Goal: Task Accomplishment & Management: Use online tool/utility

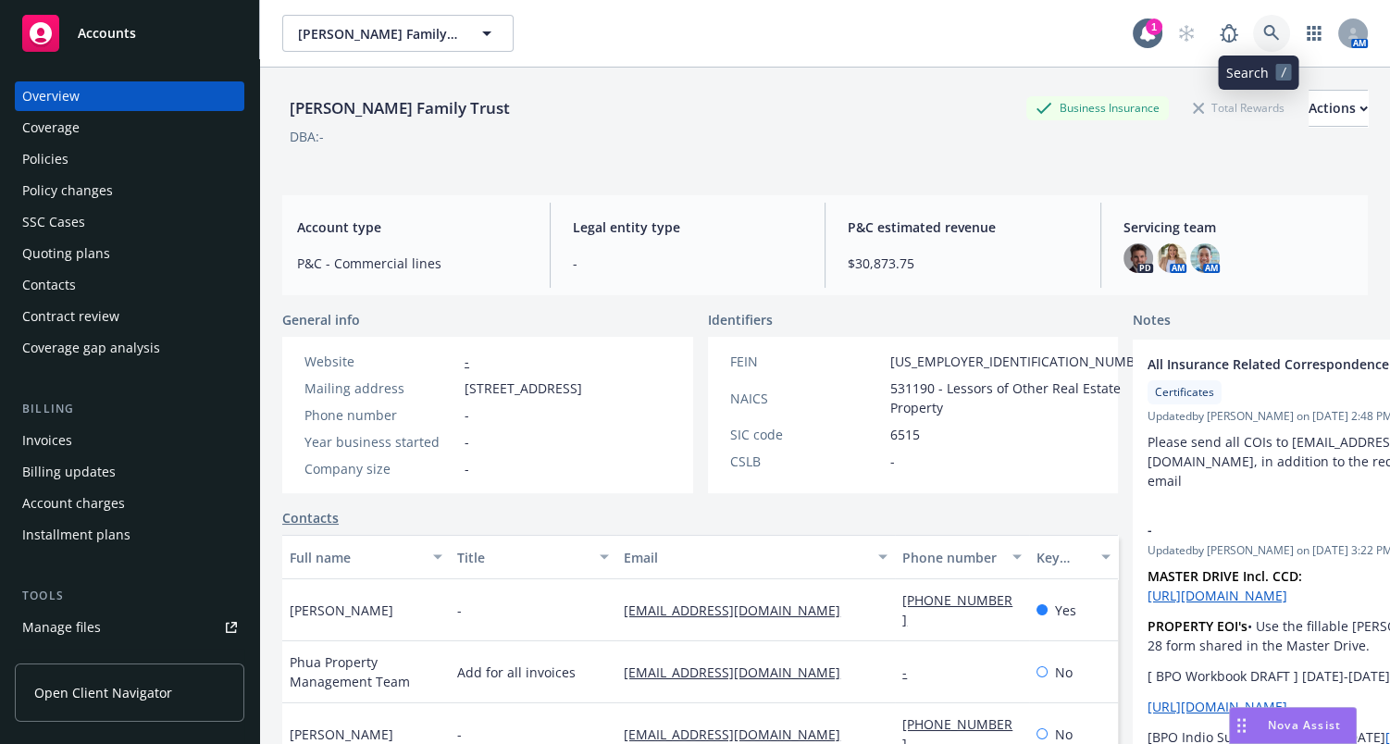
click at [1263, 35] on icon at bounding box center [1271, 33] width 17 height 17
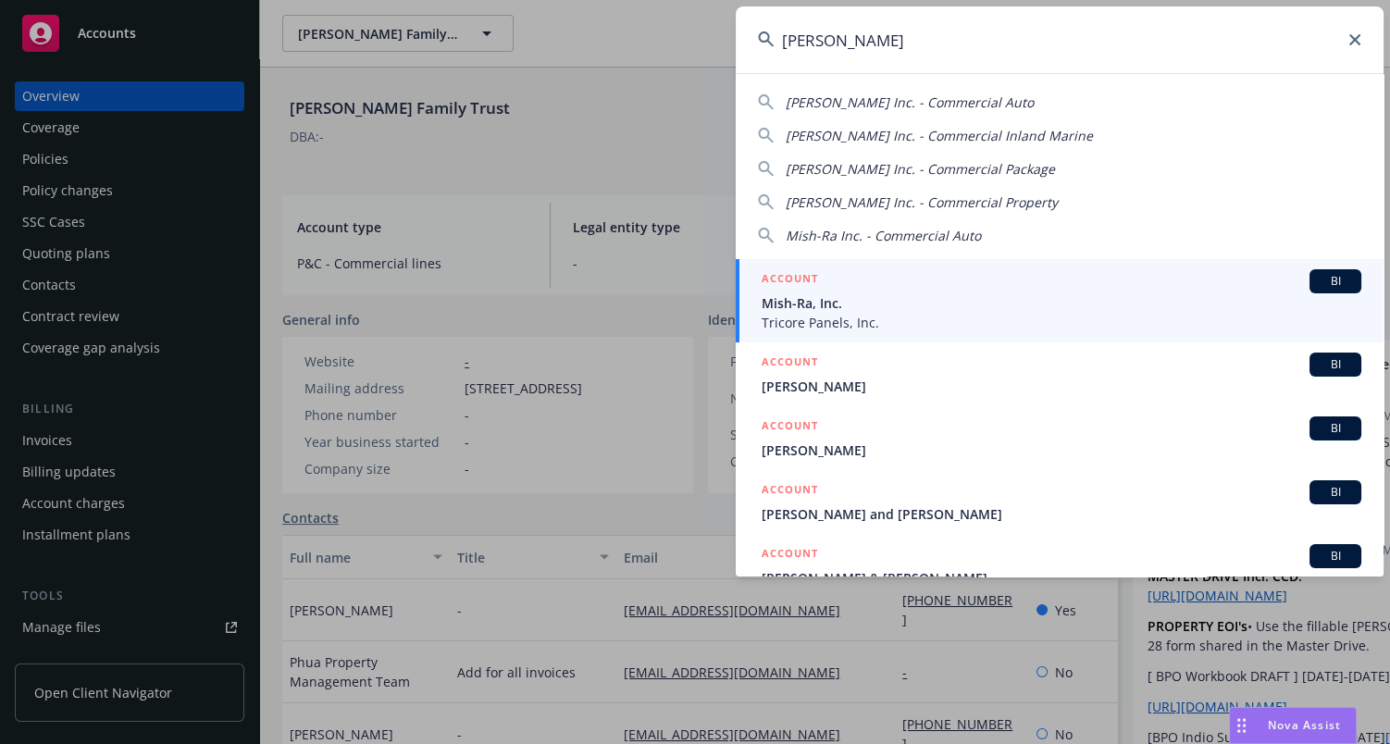
type input "mish ra"
click at [808, 299] on span "Mish-Ra, Inc." at bounding box center [1061, 302] width 600 height 19
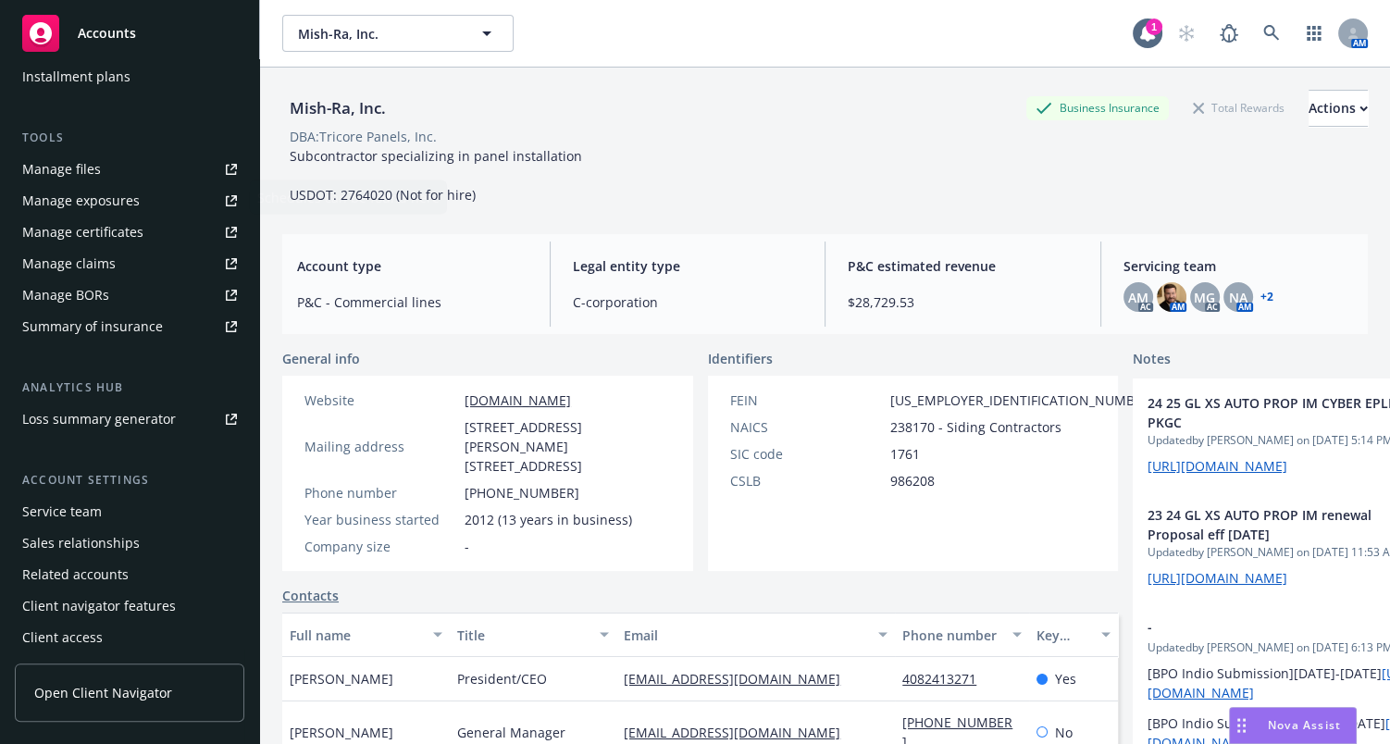
scroll to position [462, 0]
click at [138, 233] on div "Manage certificates" at bounding box center [82, 229] width 121 height 30
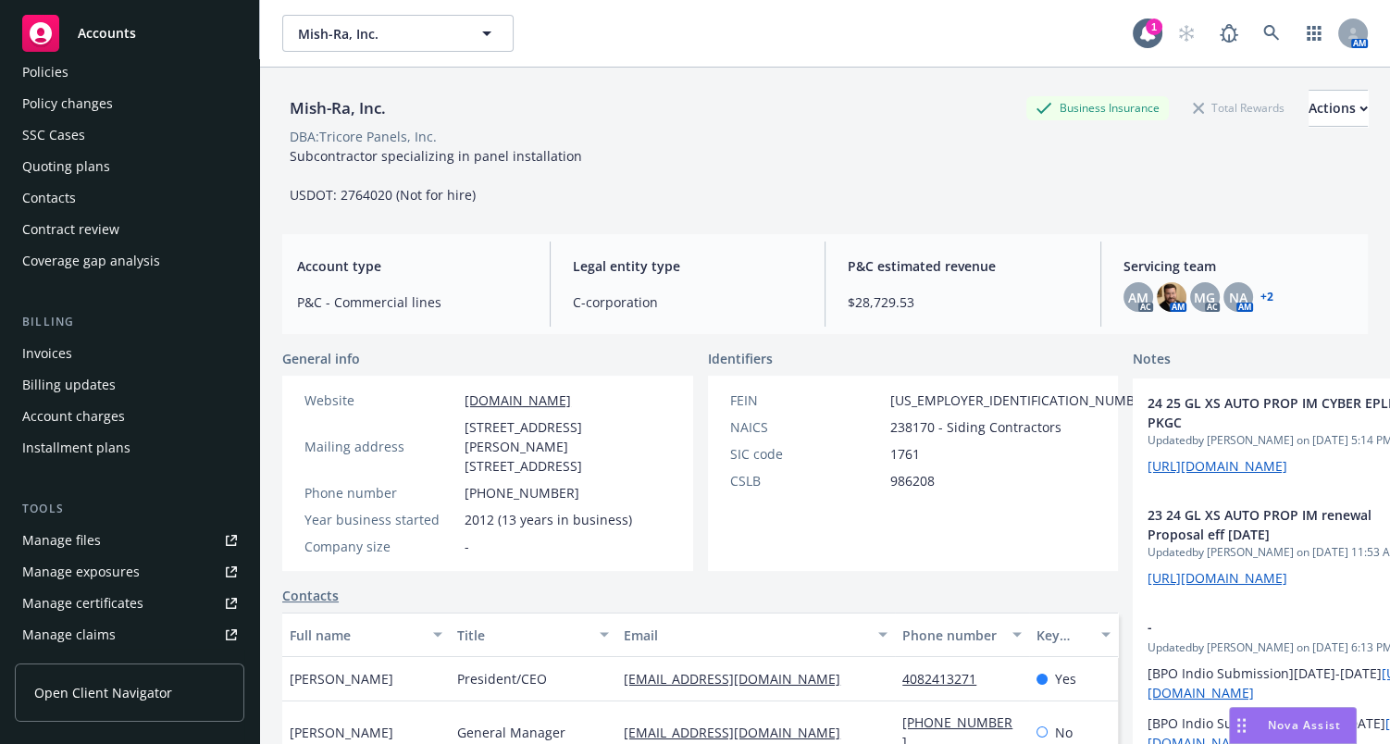
scroll to position [0, 0]
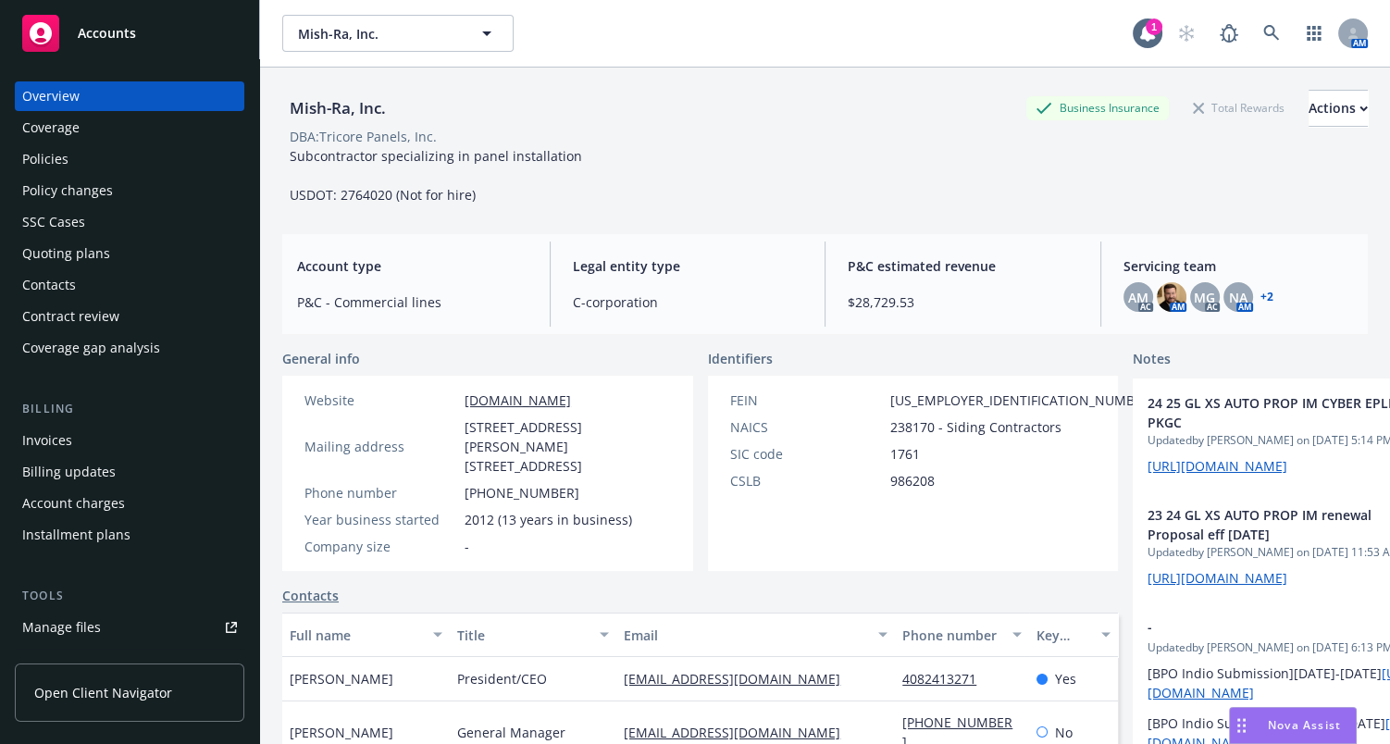
click at [87, 155] on div "Policies" at bounding box center [129, 159] width 215 height 30
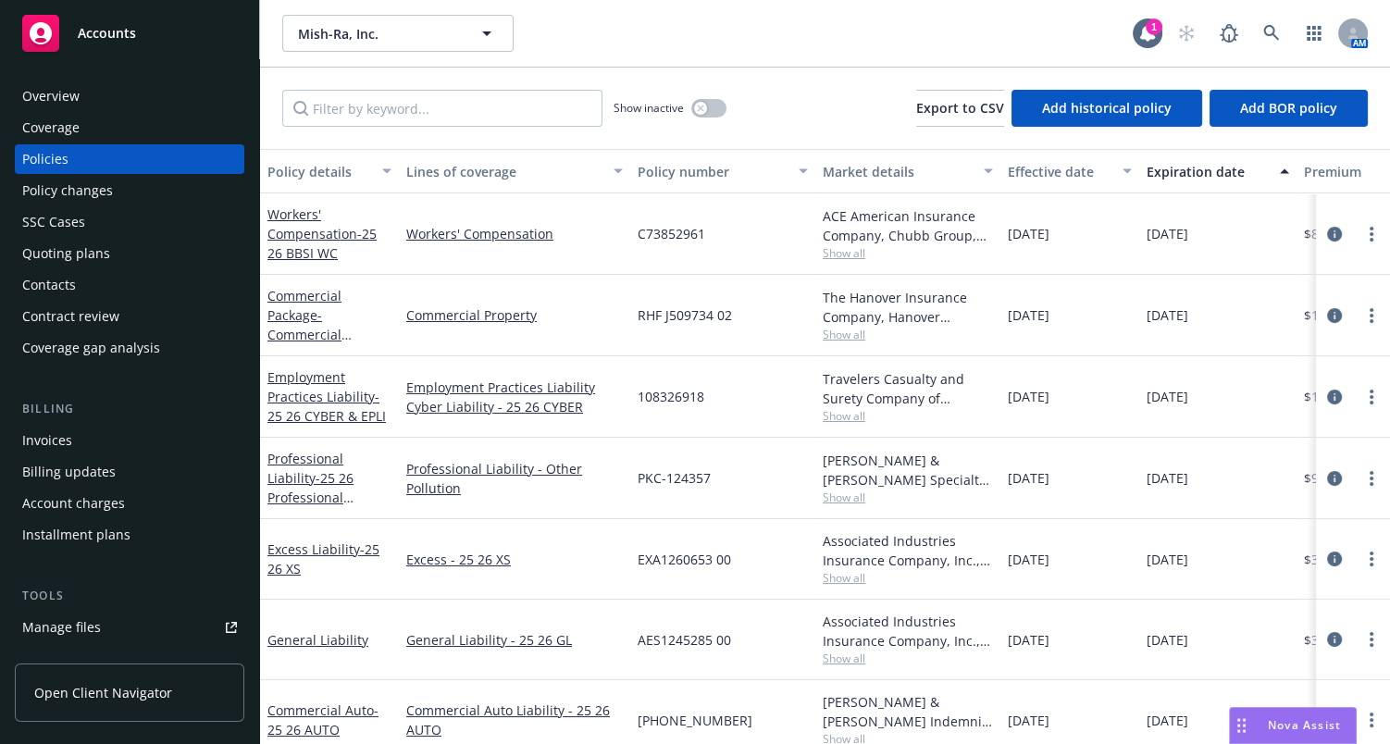
scroll to position [110, 0]
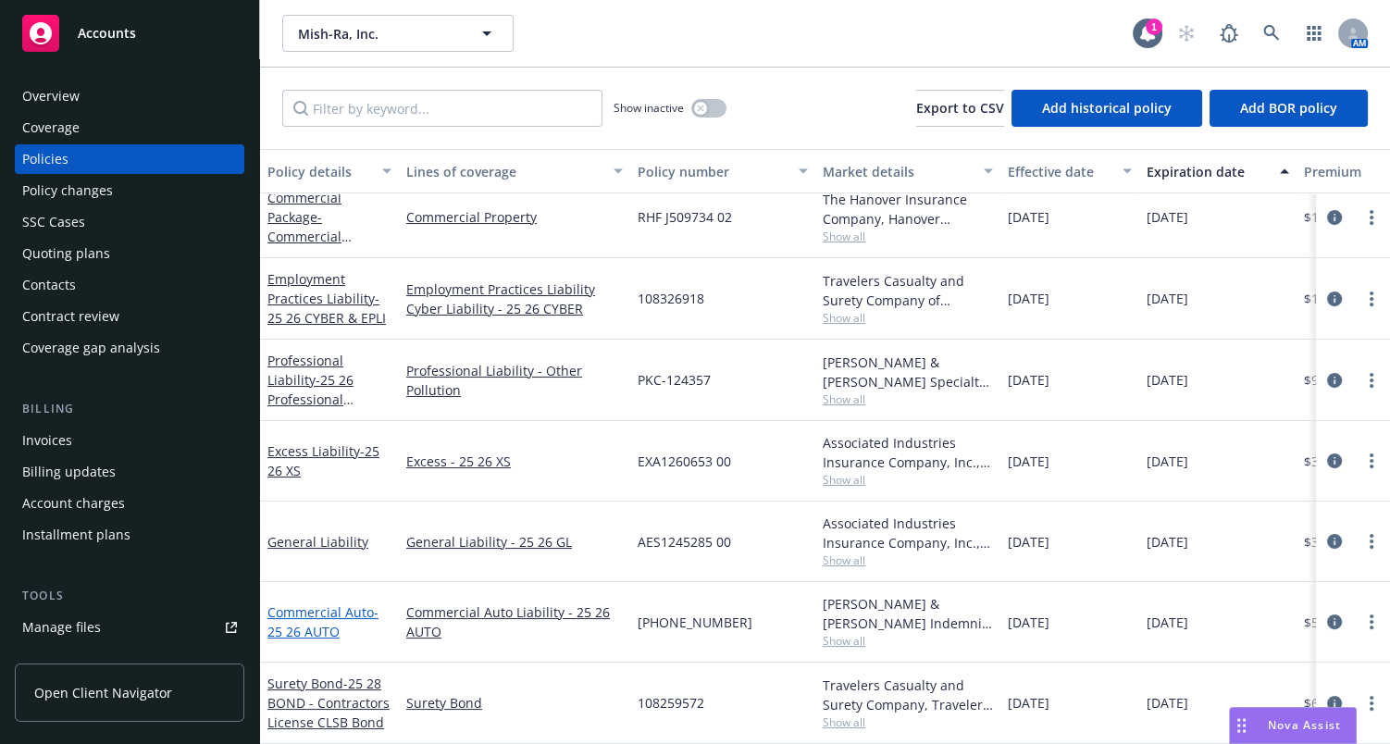
click at [290, 603] on link "Commercial Auto - 25 26 AUTO" at bounding box center [322, 621] width 111 height 37
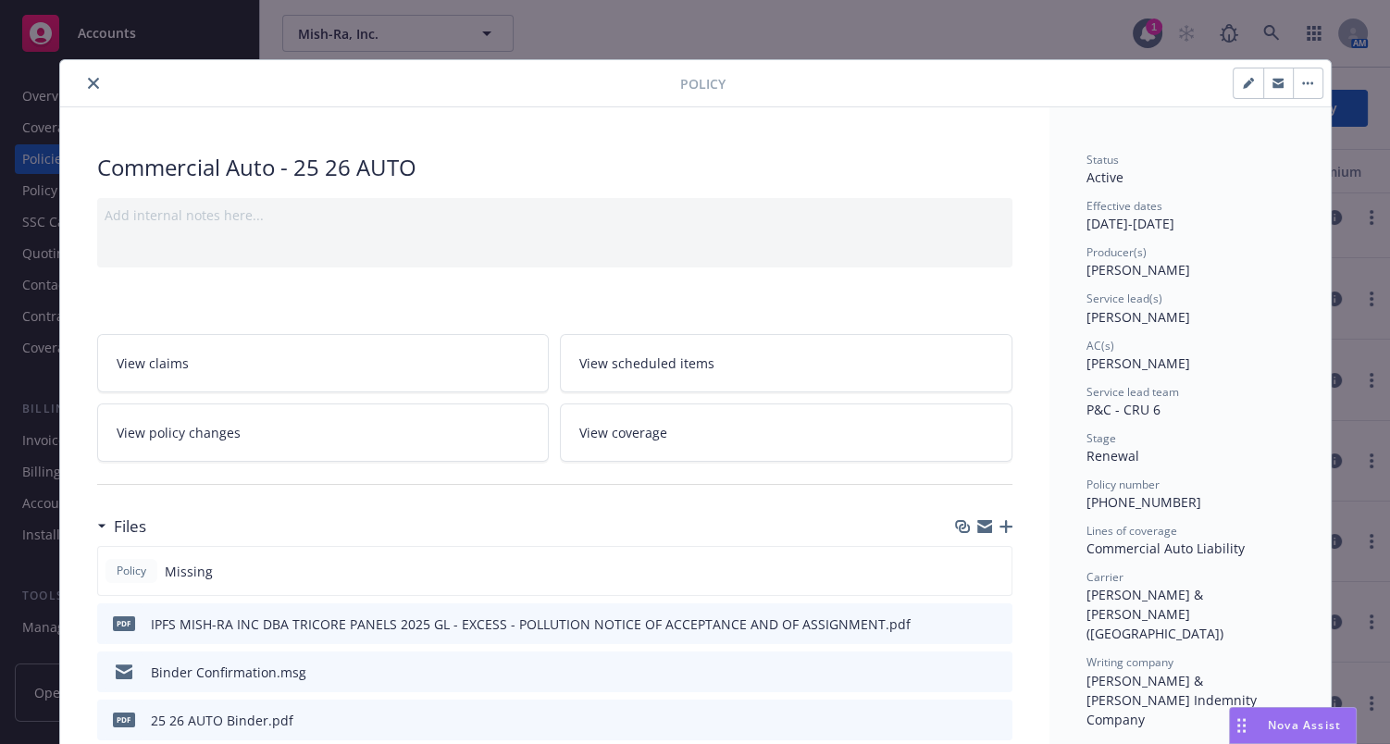
click at [89, 80] on icon "close" at bounding box center [93, 83] width 11 height 11
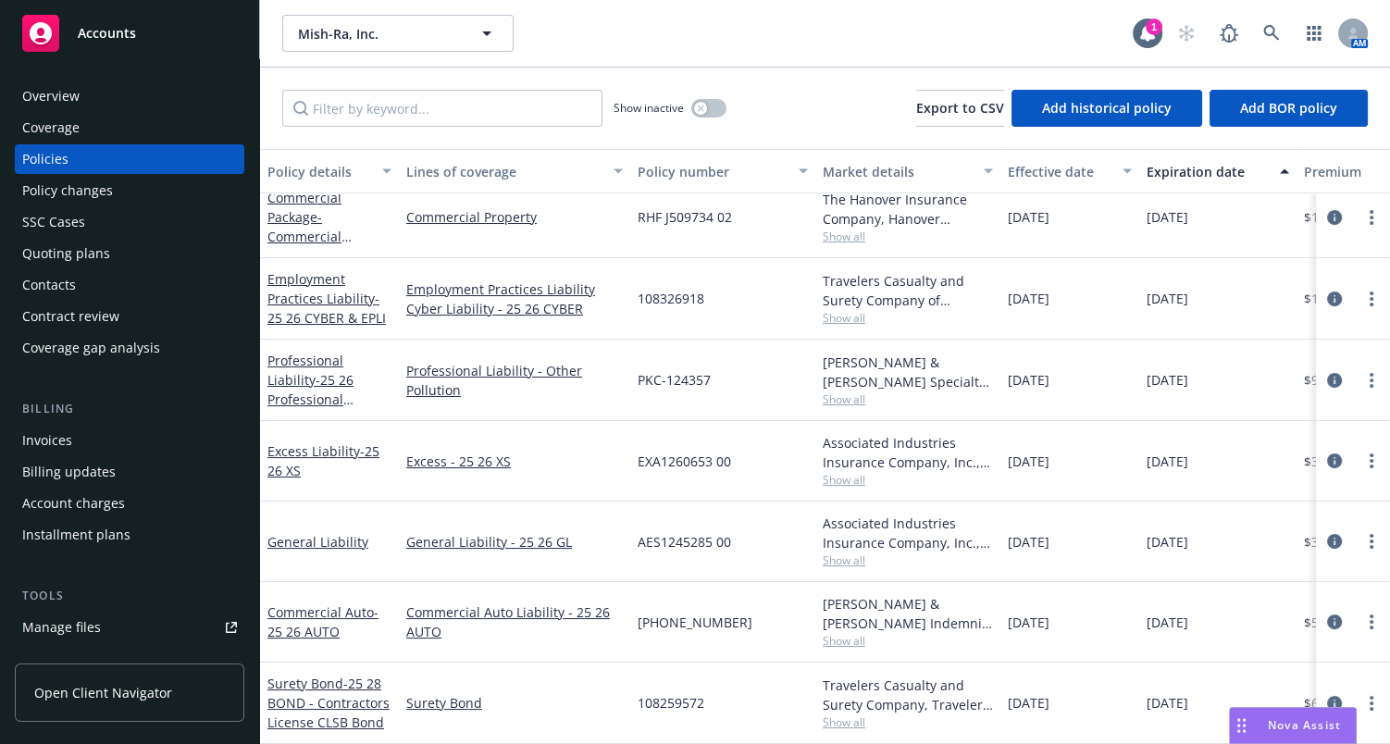
click at [67, 100] on div "Overview" at bounding box center [50, 96] width 57 height 30
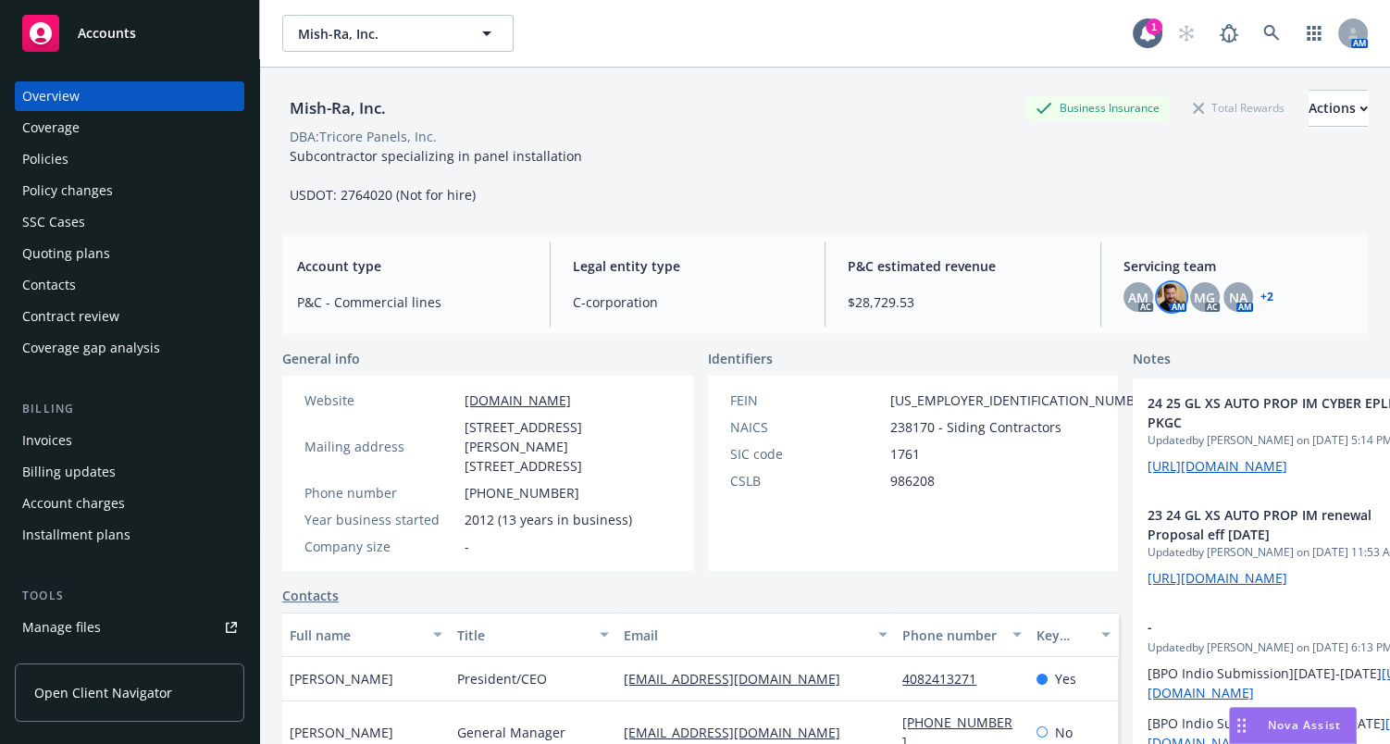
click at [1157, 296] on img at bounding box center [1172, 297] width 30 height 30
click at [1072, 438] on span "Copy email address" at bounding box center [1020, 440] width 122 height 19
click at [1123, 263] on span "Servicing team" at bounding box center [1238, 265] width 230 height 19
click at [1134, 302] on span "AM" at bounding box center [1138, 297] width 20 height 19
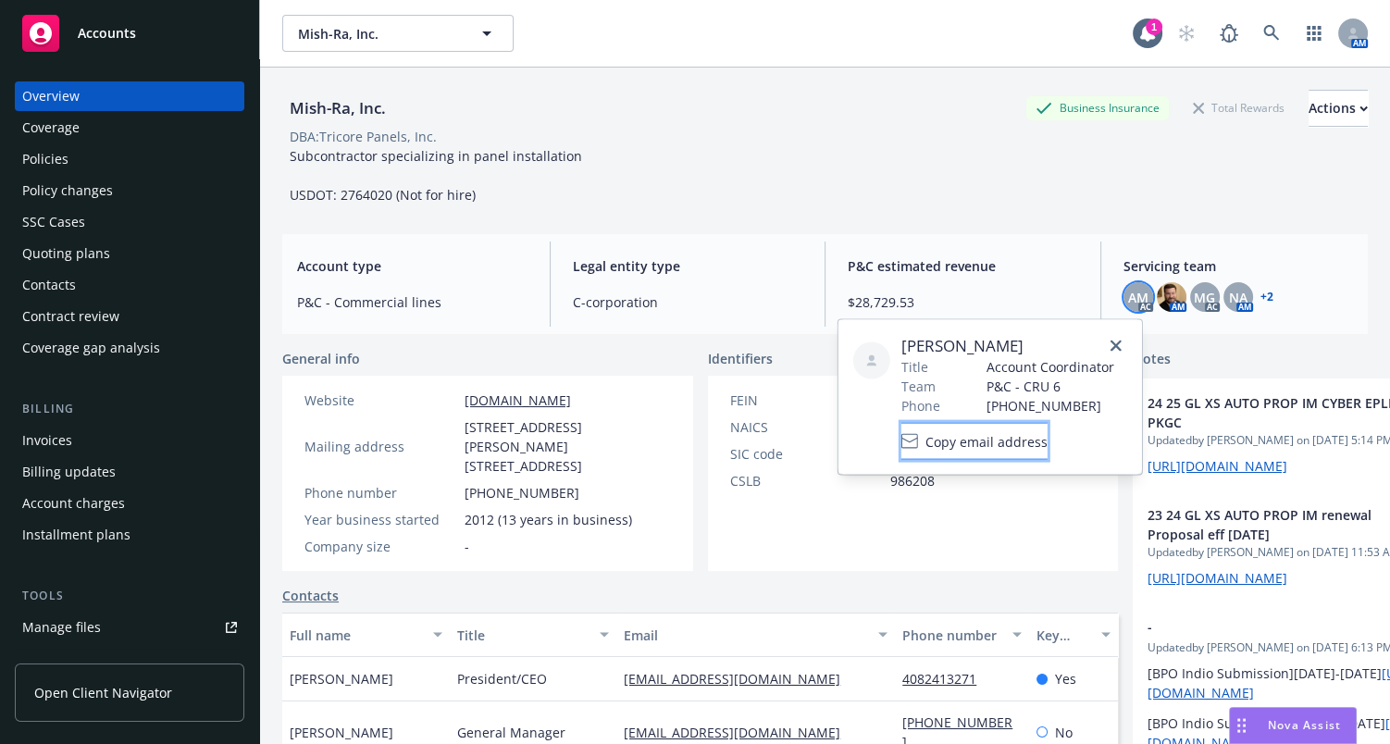
click at [1008, 439] on span "Copy email address" at bounding box center [986, 440] width 122 height 19
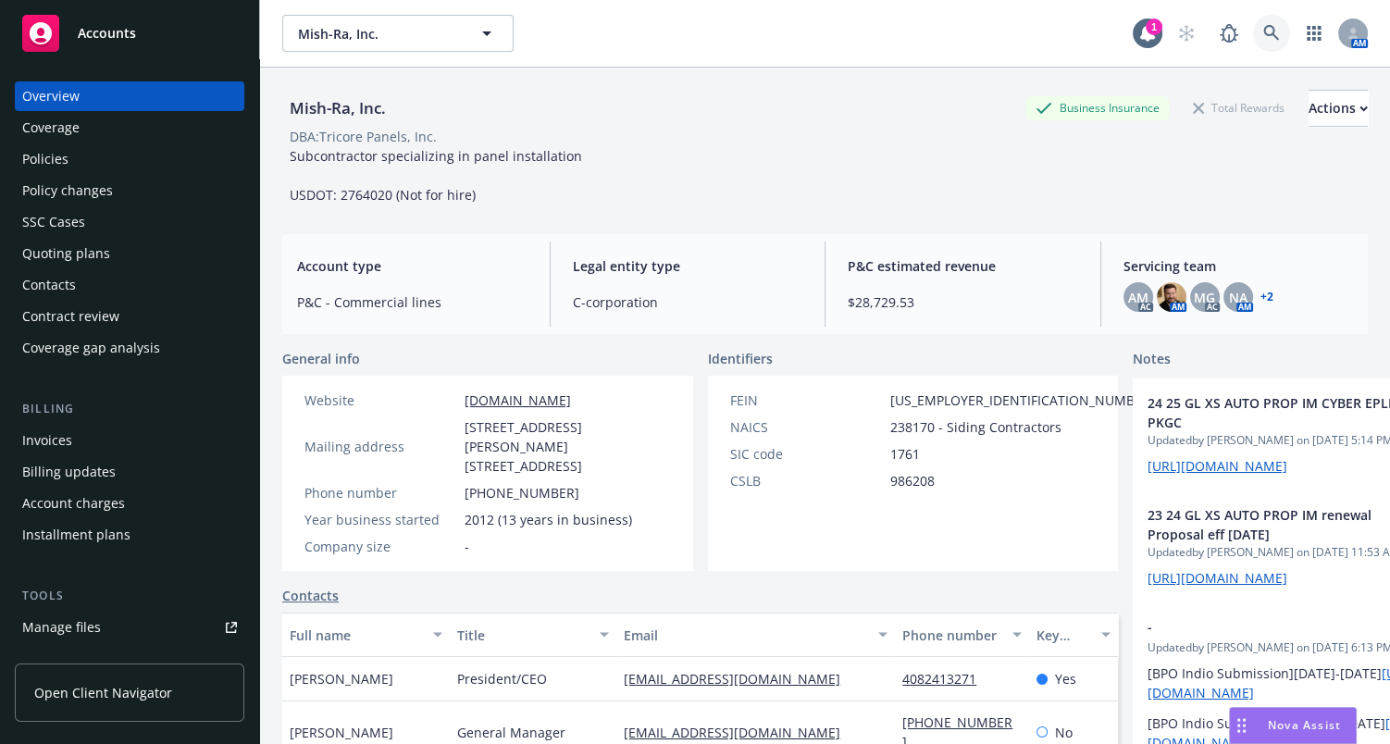
click at [1263, 32] on icon at bounding box center [1271, 33] width 16 height 16
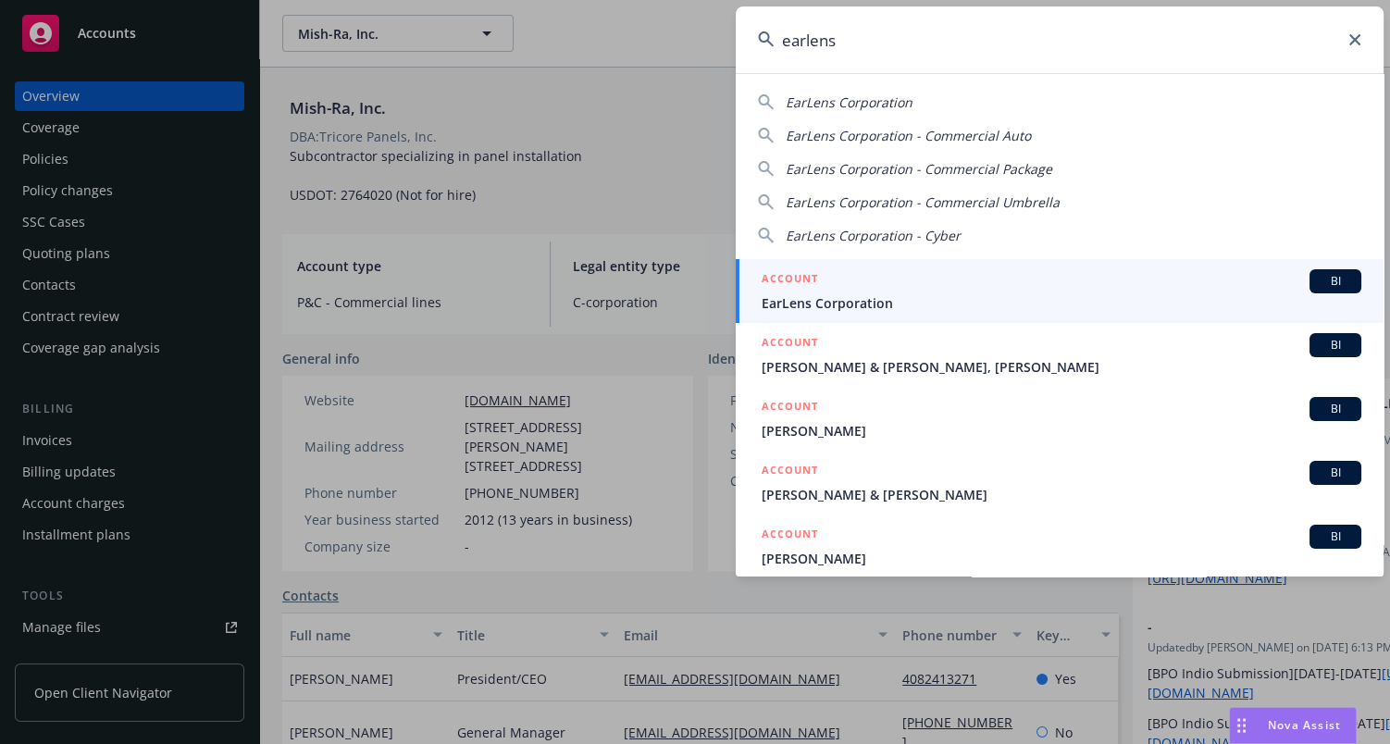
type input "earlens"
click at [846, 305] on span "EarLens Corporation" at bounding box center [1061, 302] width 600 height 19
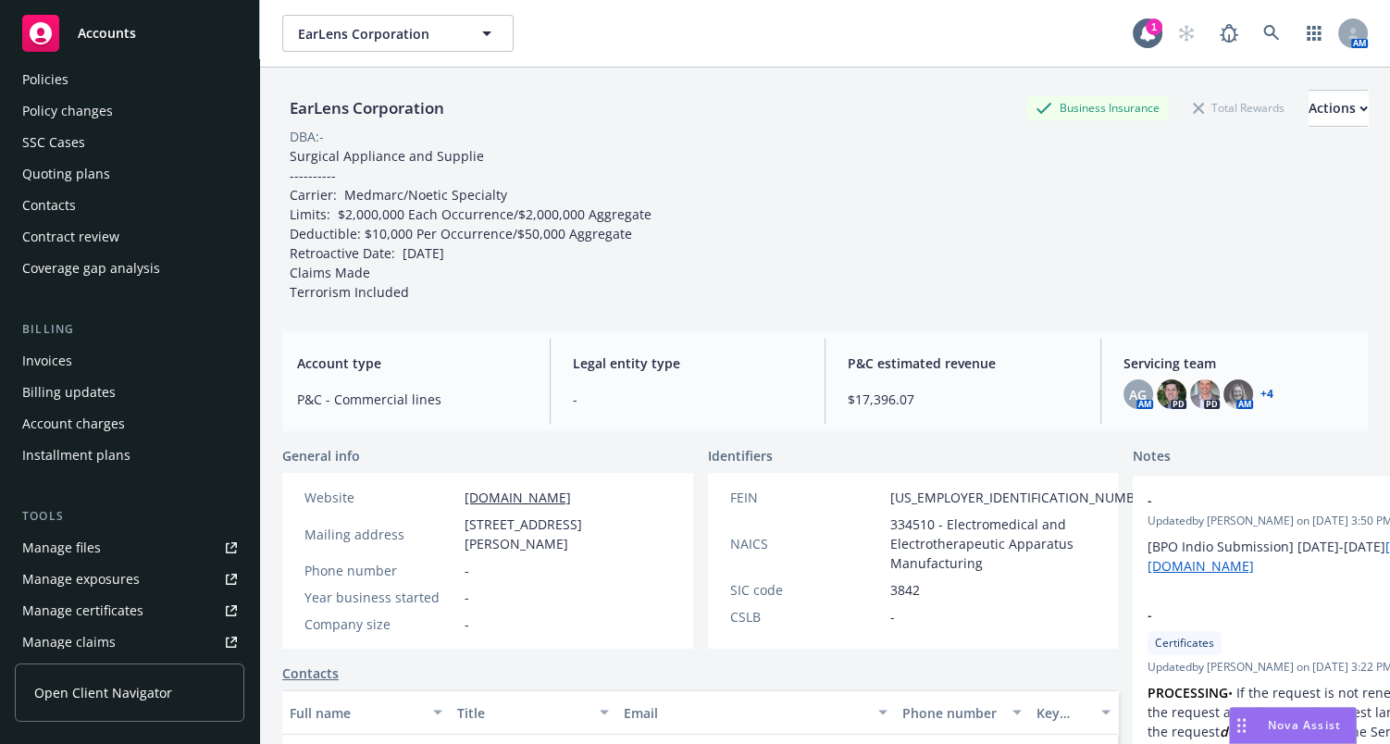
scroll to position [167, 0]
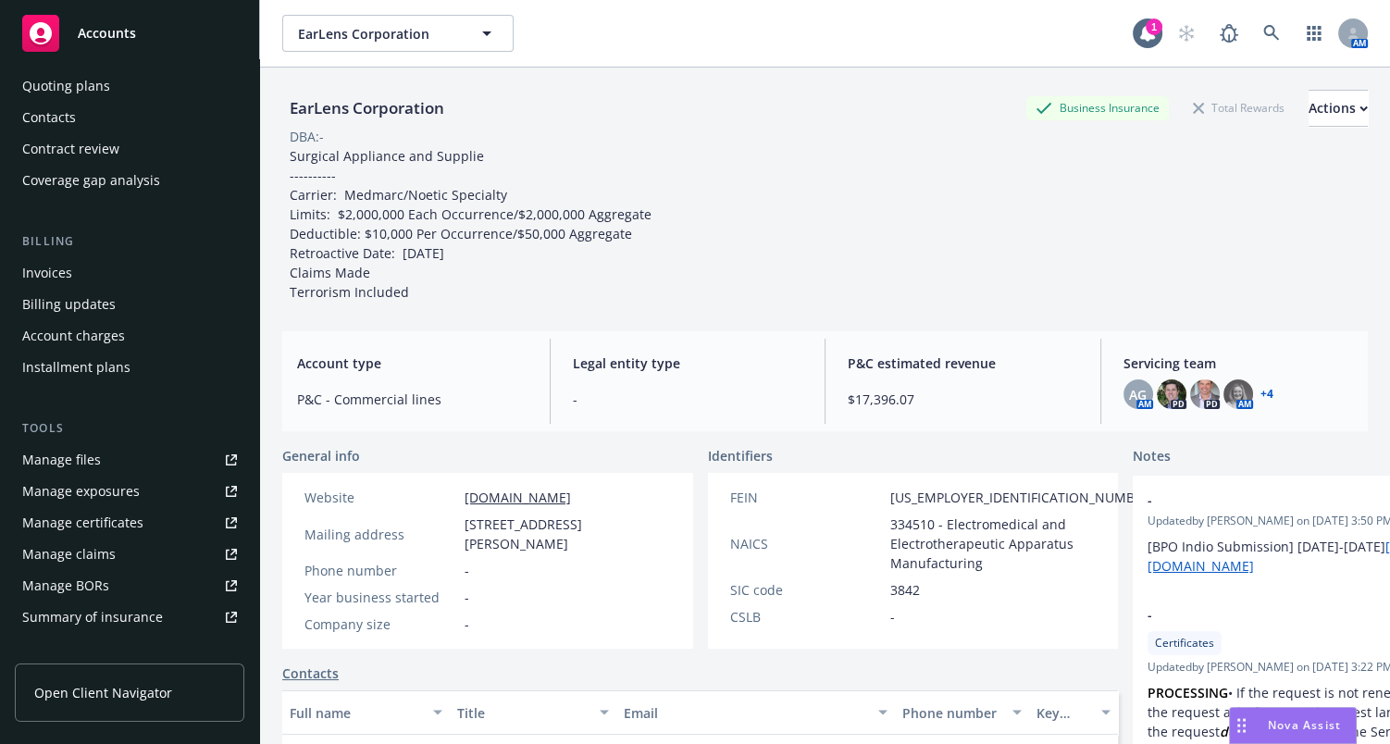
click at [122, 516] on div "Manage certificates" at bounding box center [82, 523] width 121 height 30
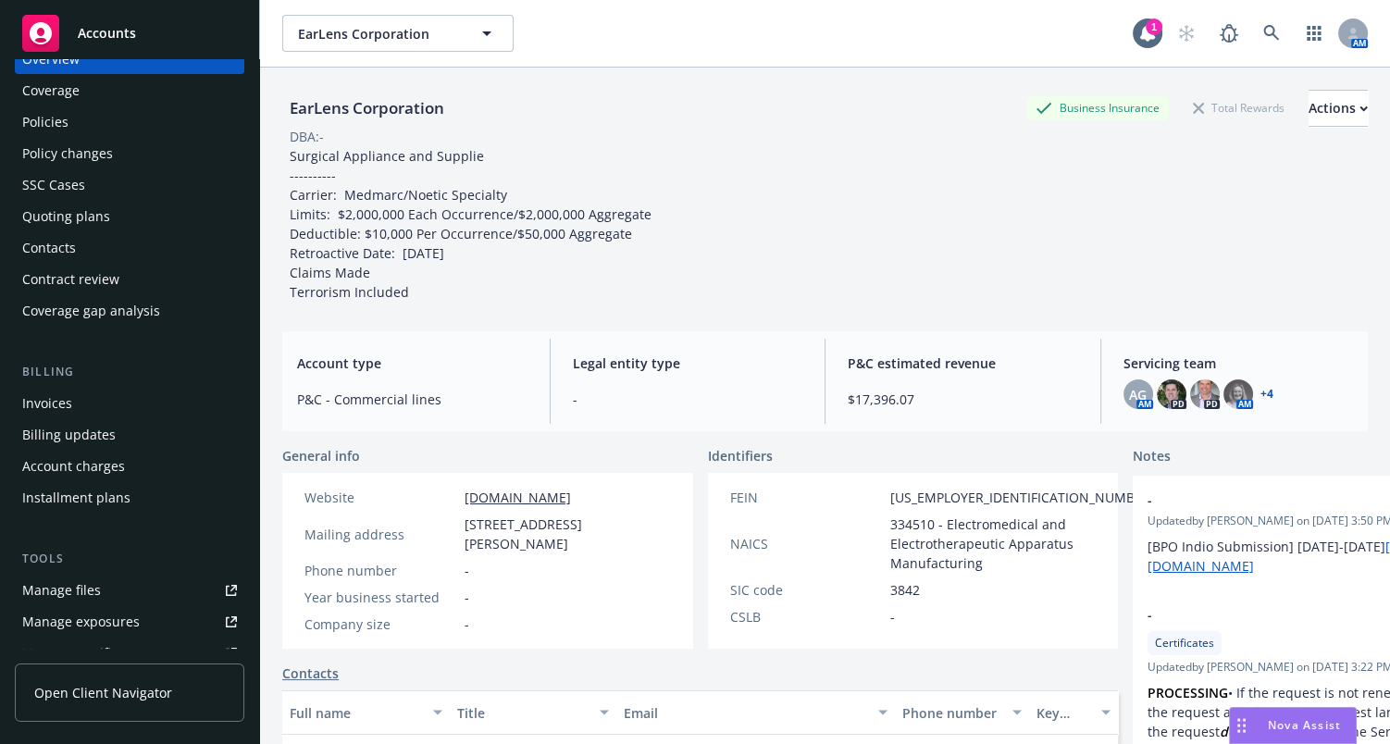
scroll to position [0, 0]
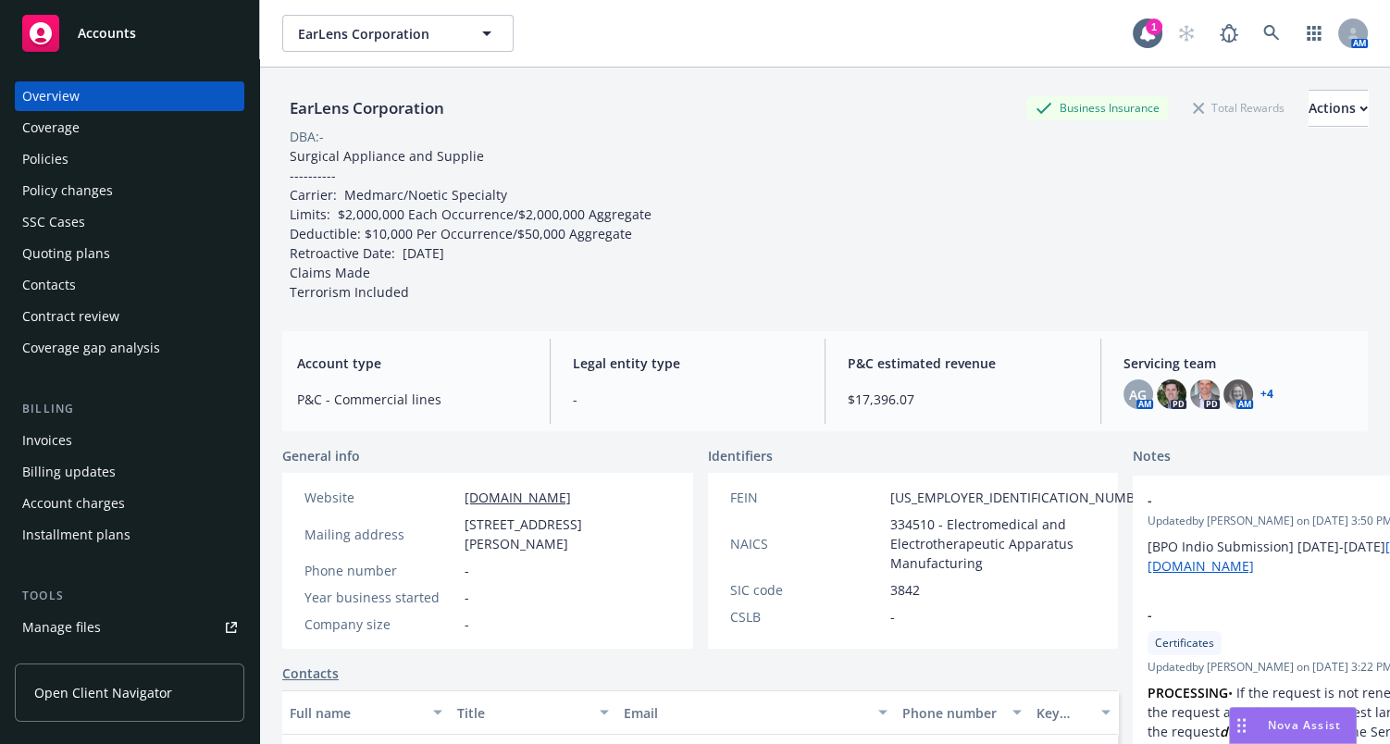
click at [134, 154] on div "Policies" at bounding box center [129, 159] width 215 height 30
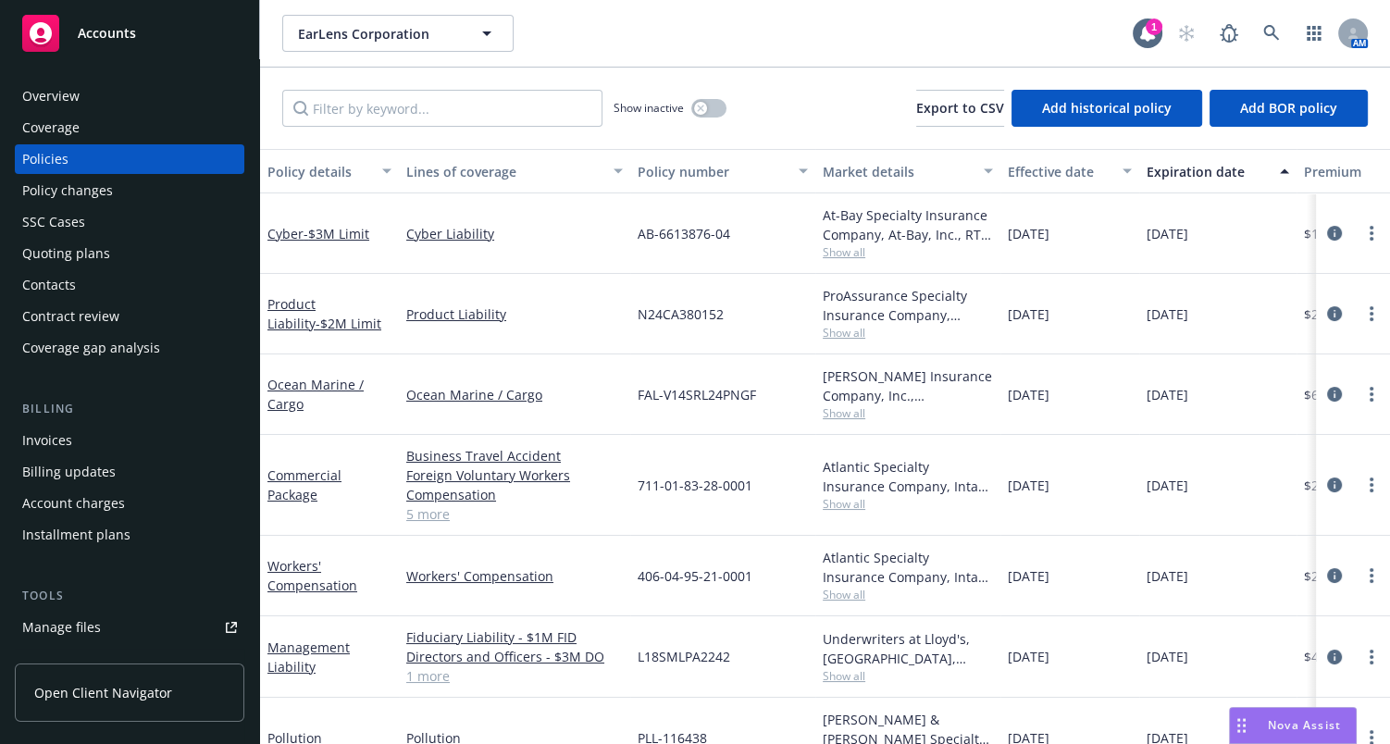
click at [420, 513] on link "5 more" at bounding box center [514, 513] width 217 height 19
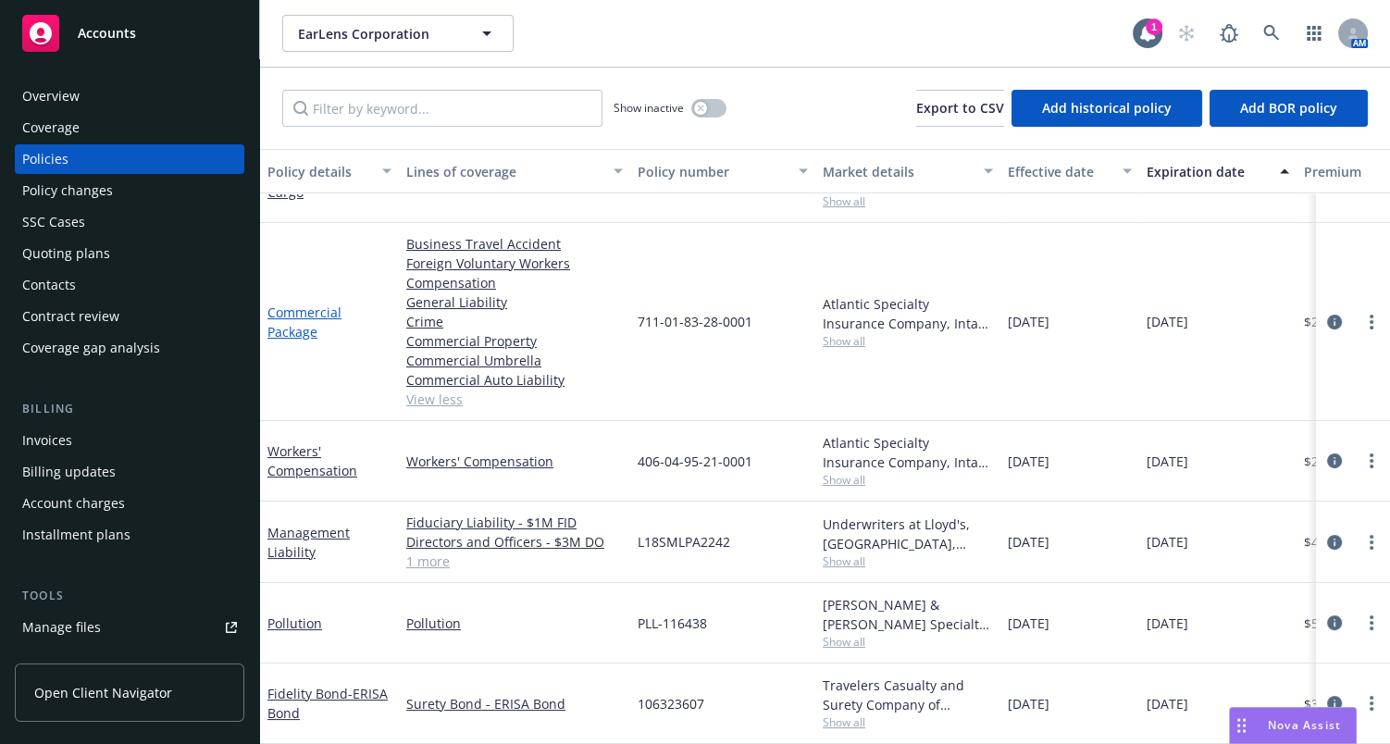
click at [304, 322] on link "Commercial Package" at bounding box center [304, 321] width 74 height 37
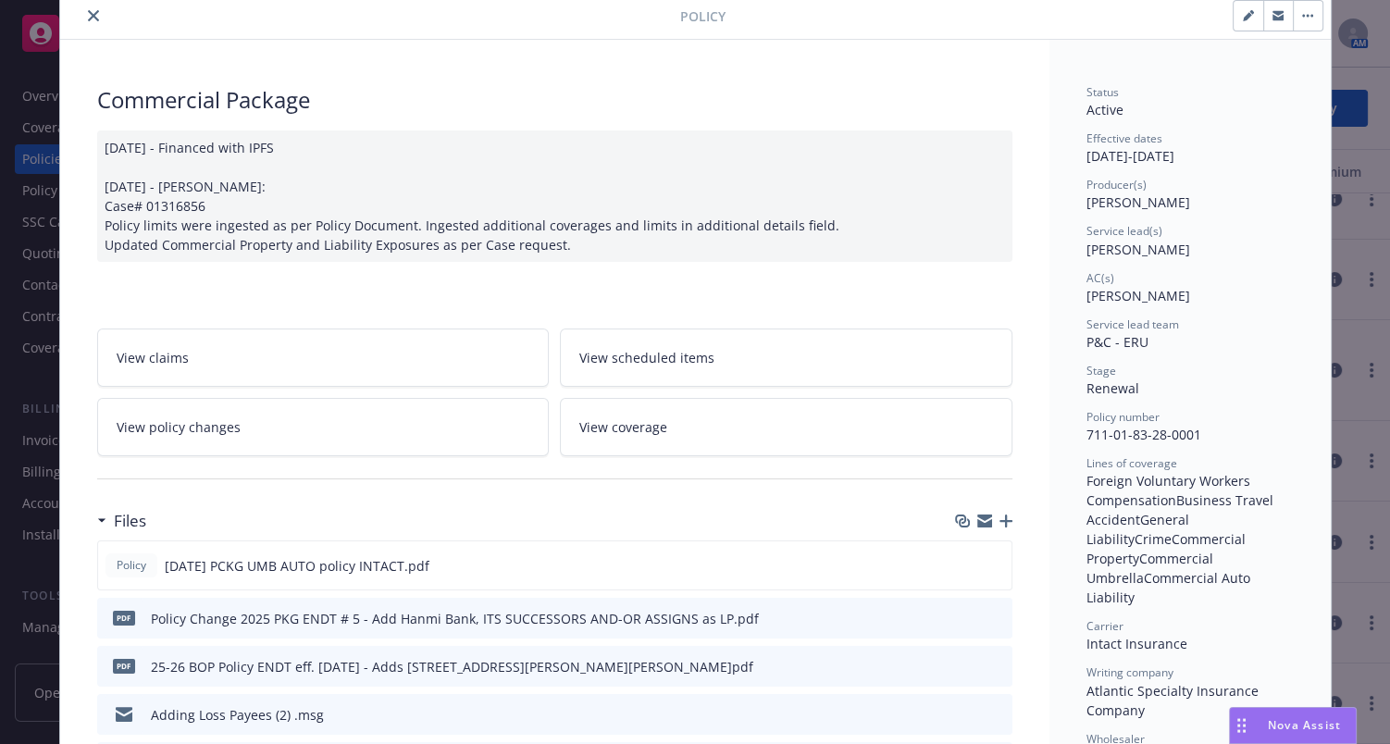
scroll to position [167, 0]
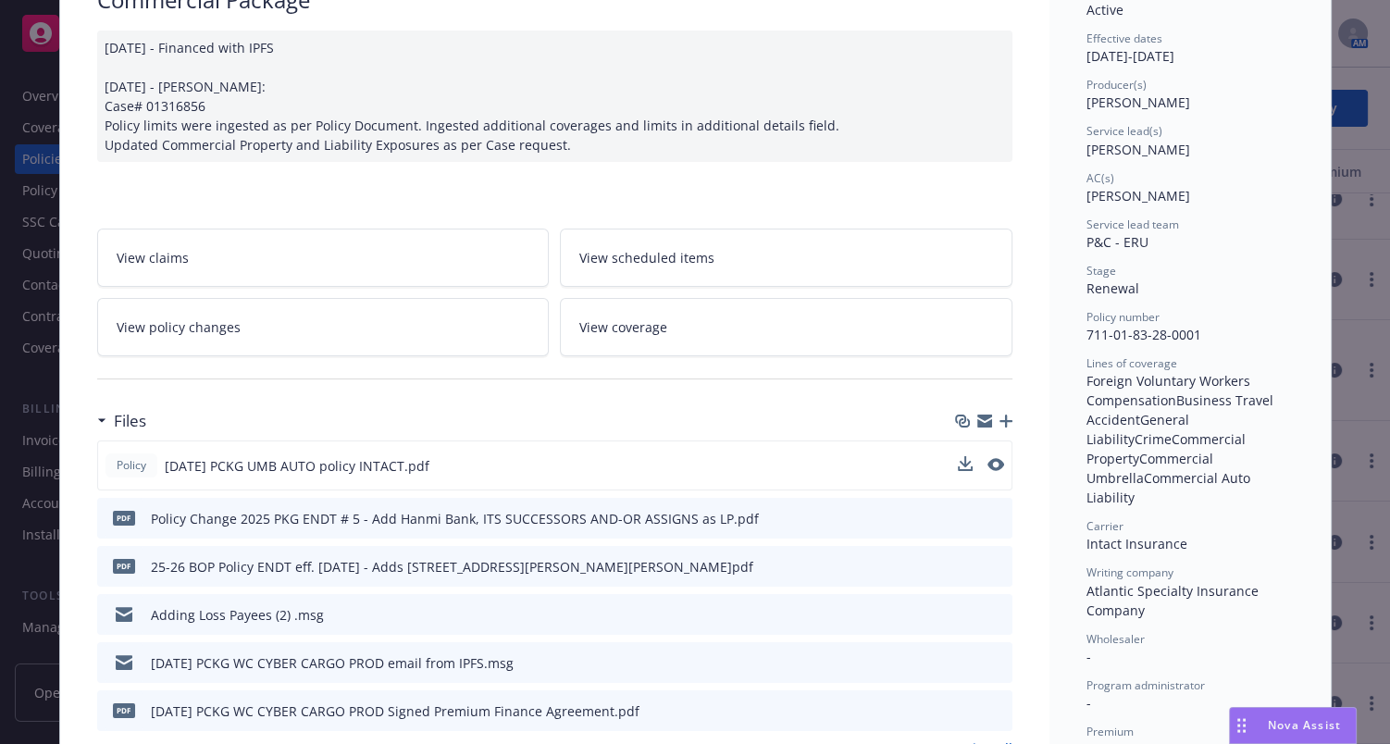
click at [987, 456] on button at bounding box center [995, 465] width 17 height 19
click at [995, 462] on icon "preview file" at bounding box center [993, 464] width 17 height 13
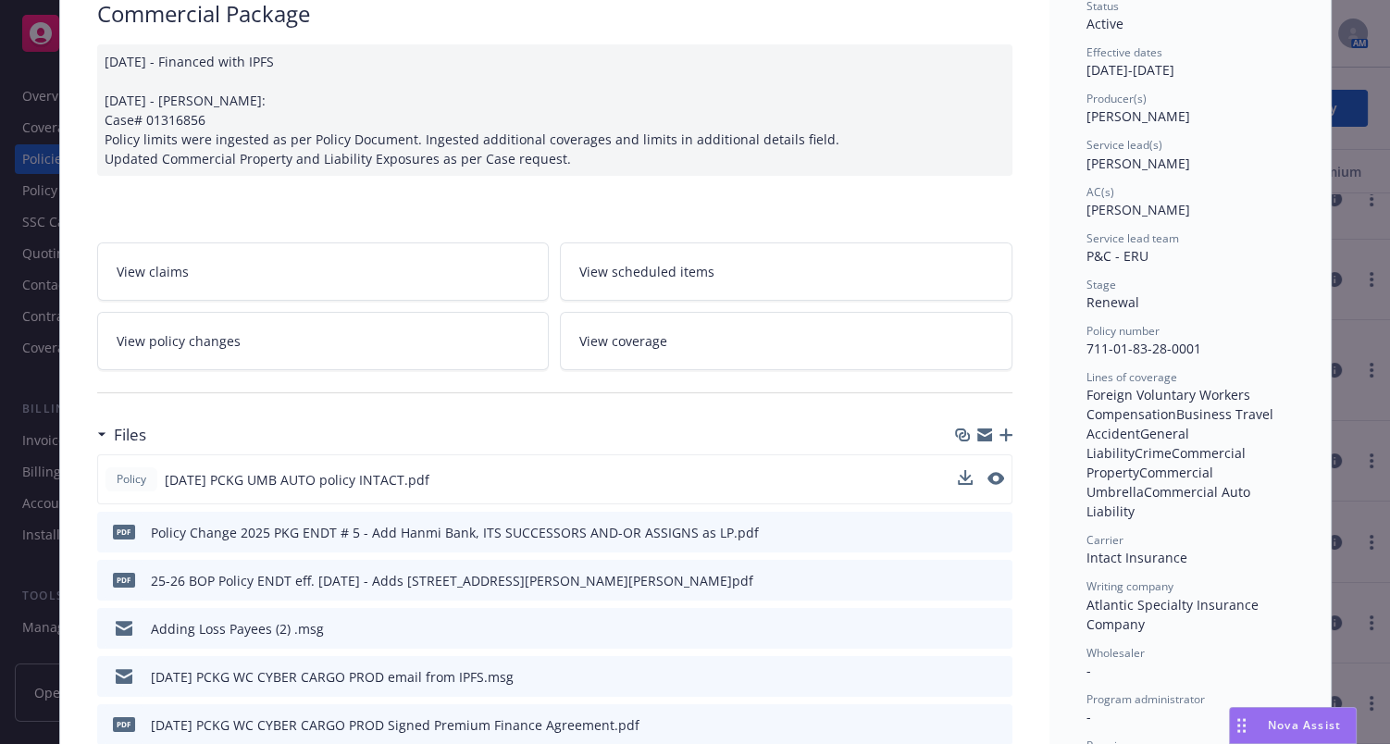
scroll to position [0, 0]
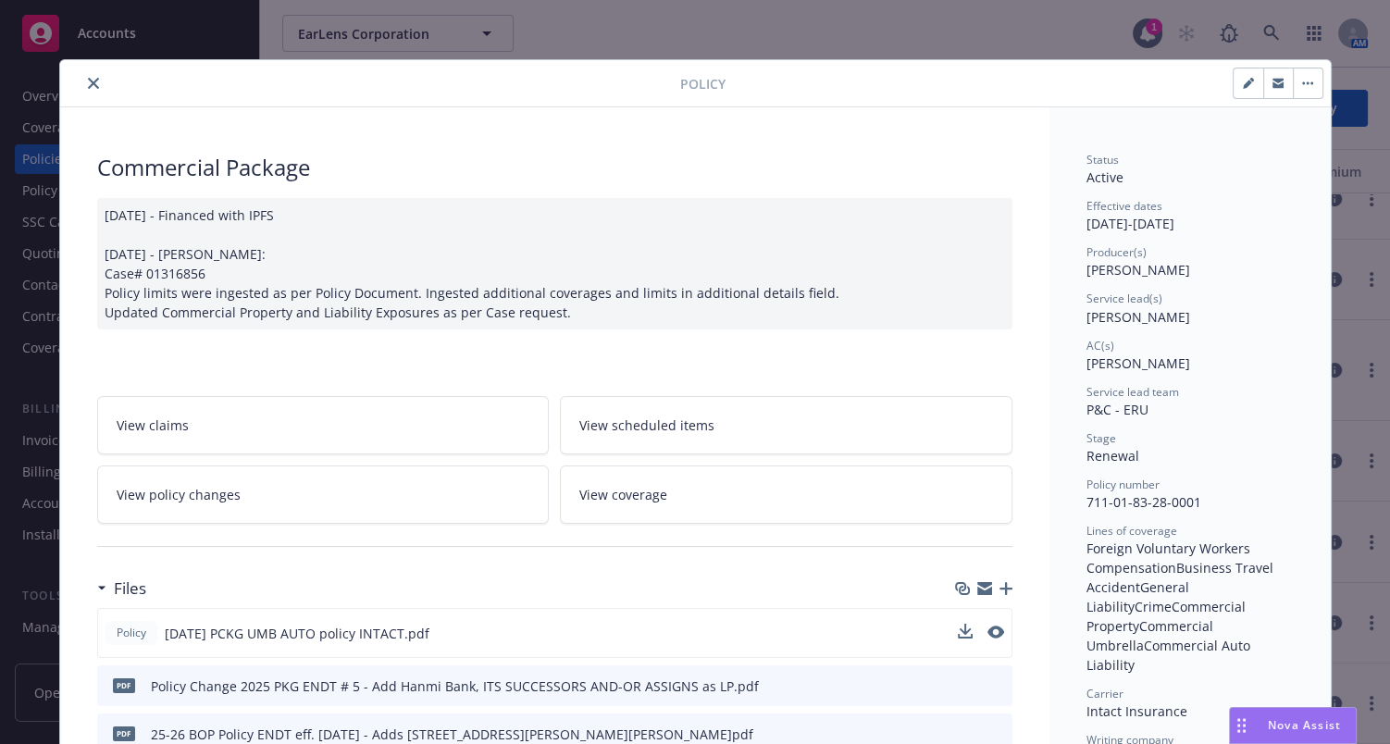
click at [83, 76] on button "close" at bounding box center [93, 83] width 22 height 22
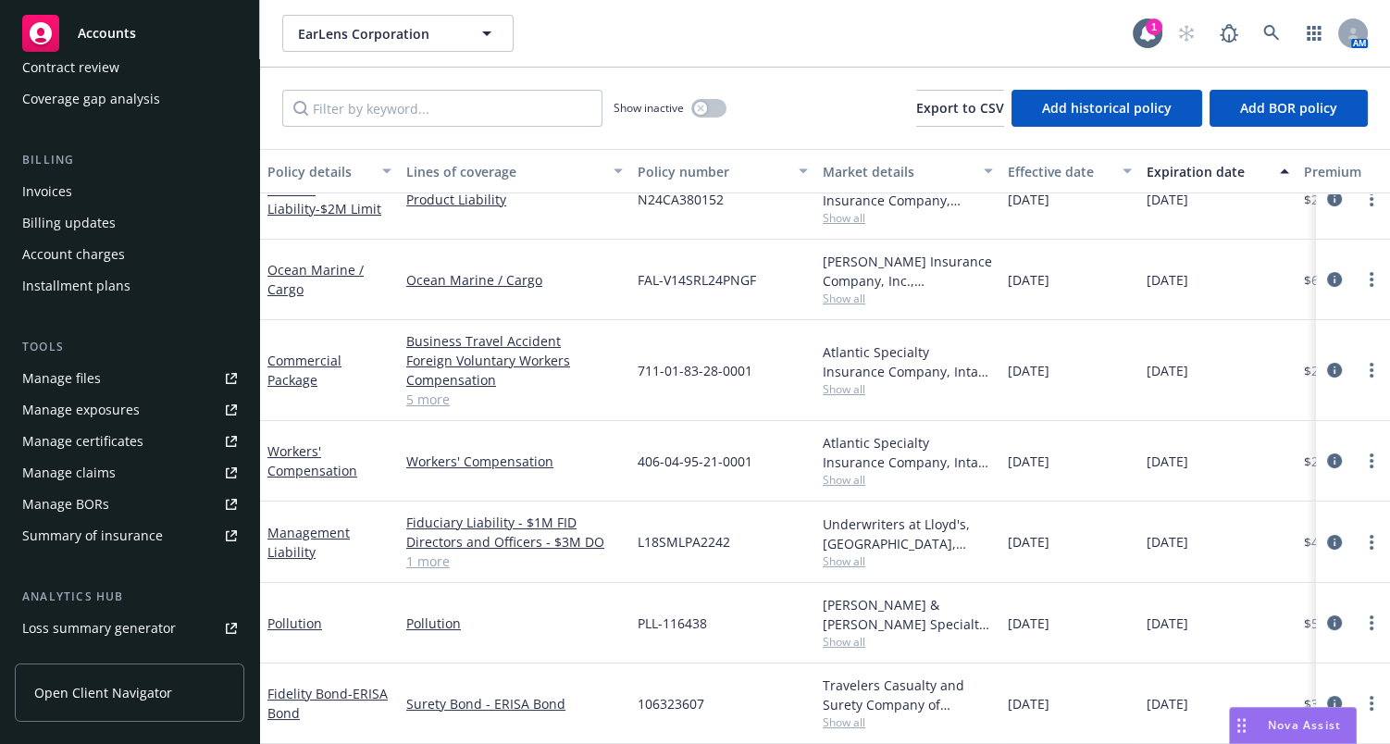
scroll to position [462, 0]
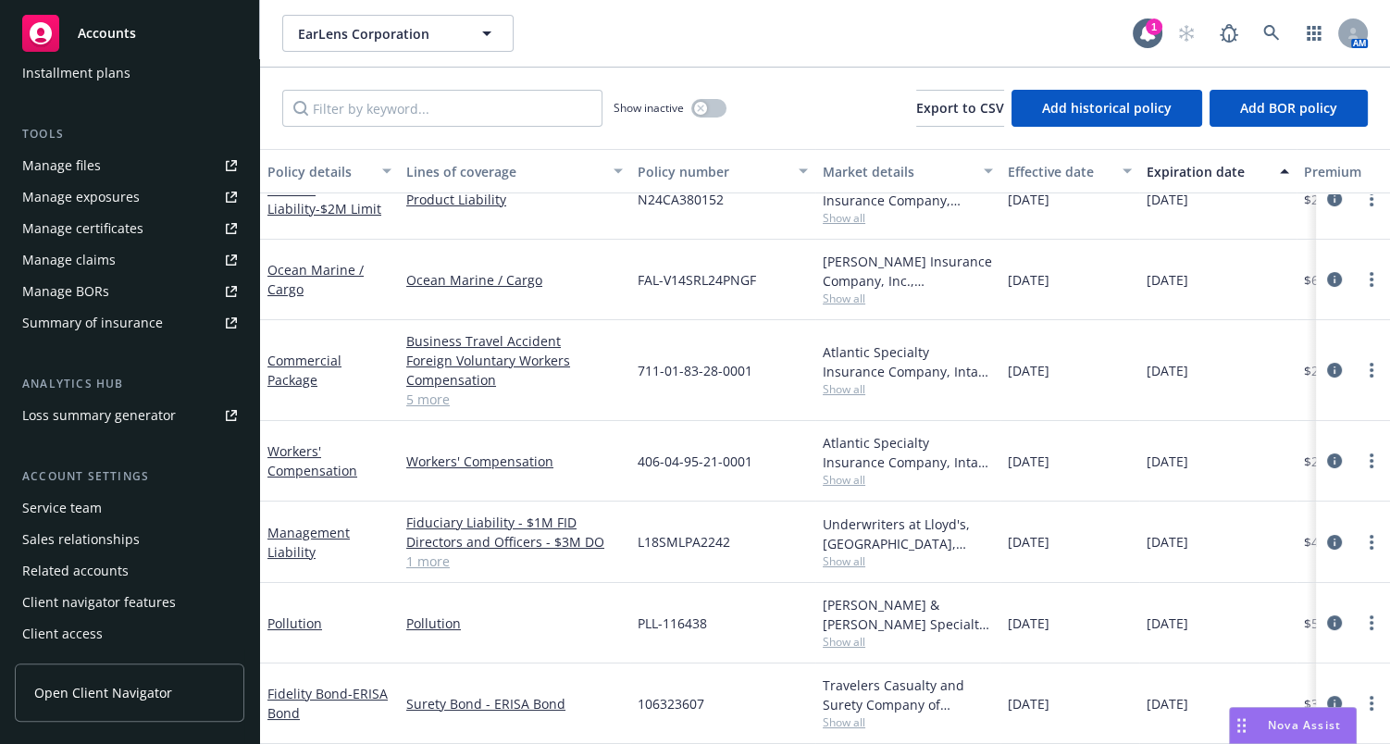
click at [96, 176] on div "Manage files" at bounding box center [61, 166] width 79 height 30
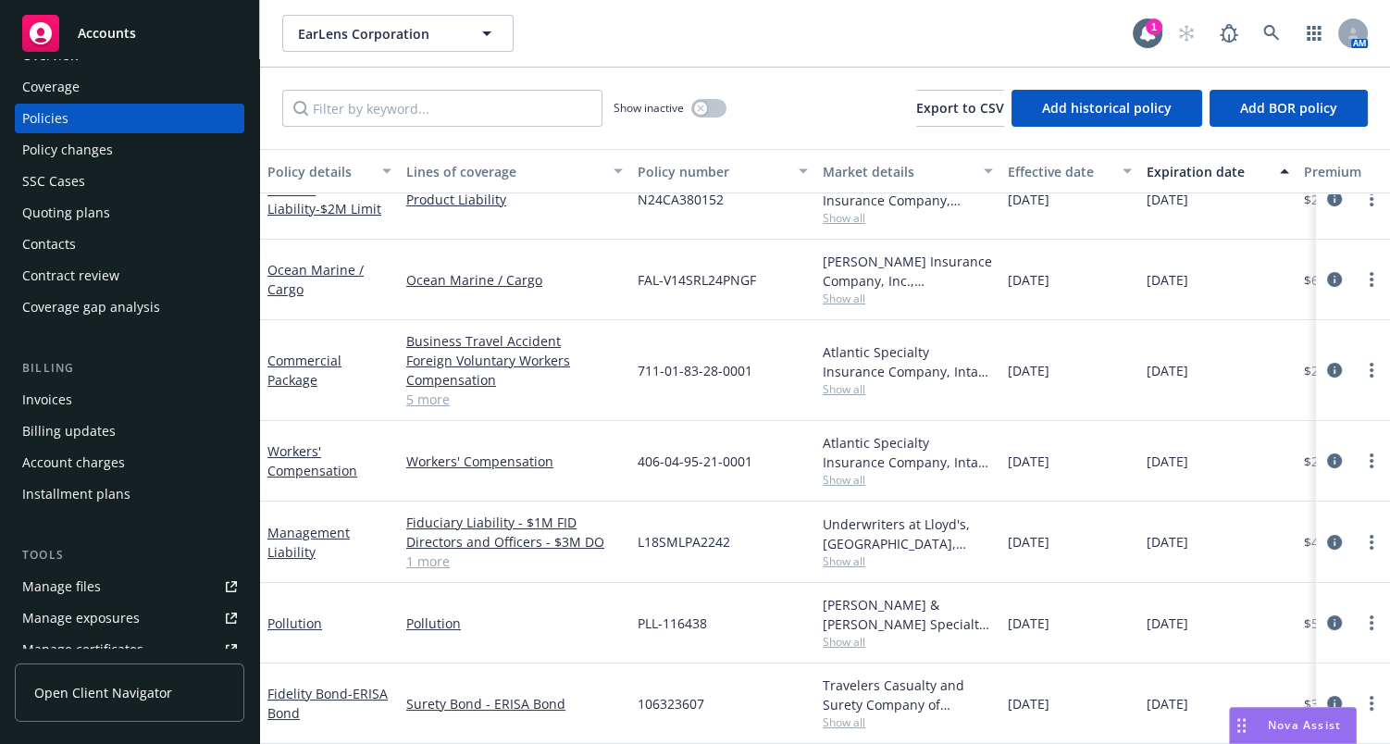
scroll to position [0, 0]
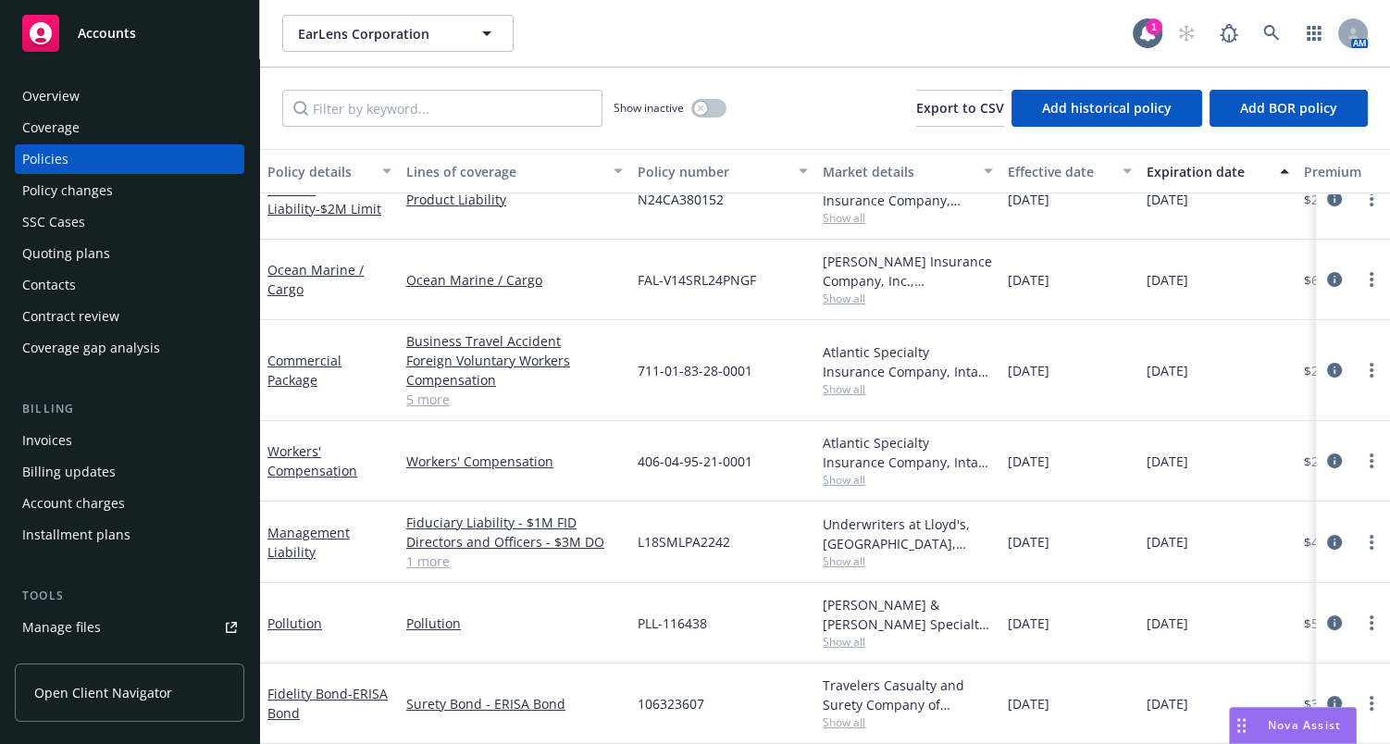
click at [125, 93] on div "Overview" at bounding box center [129, 96] width 215 height 30
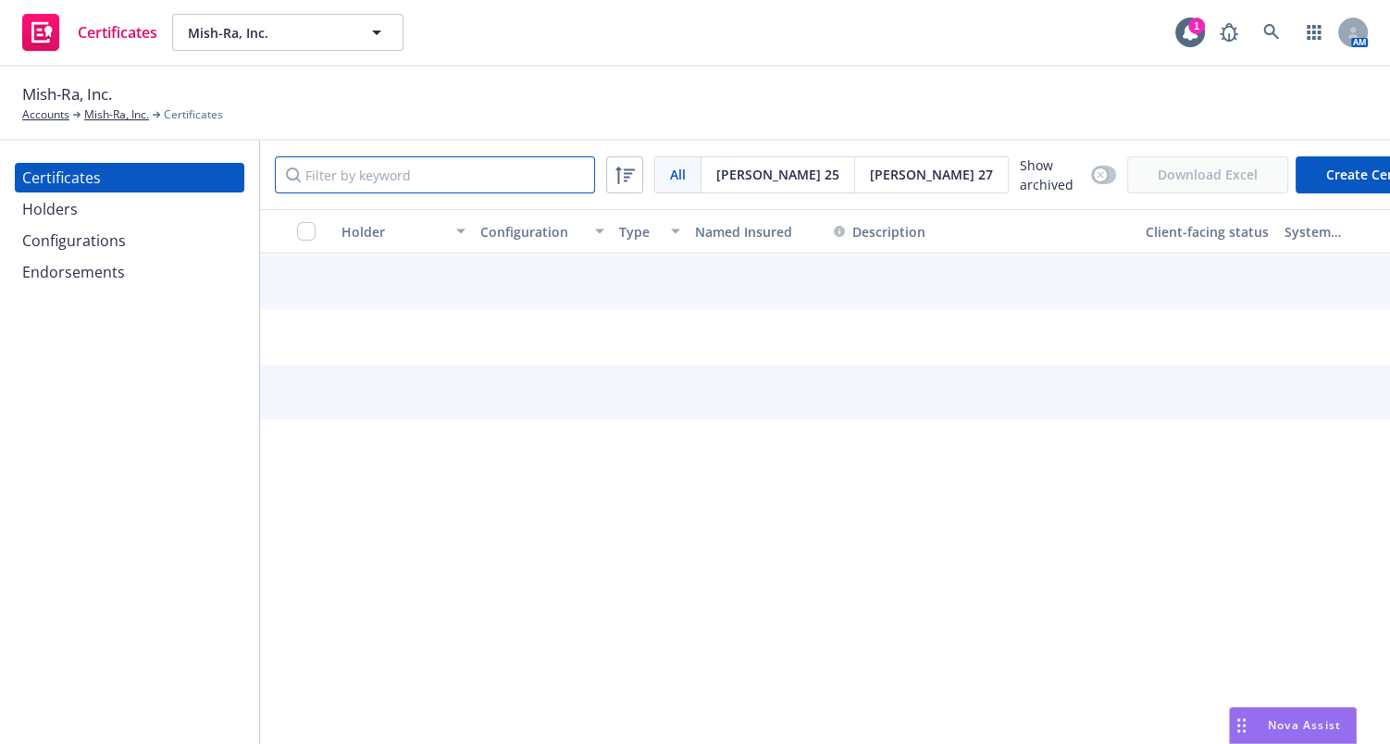
click at [365, 185] on input "Filter by keyword" at bounding box center [435, 174] width 320 height 37
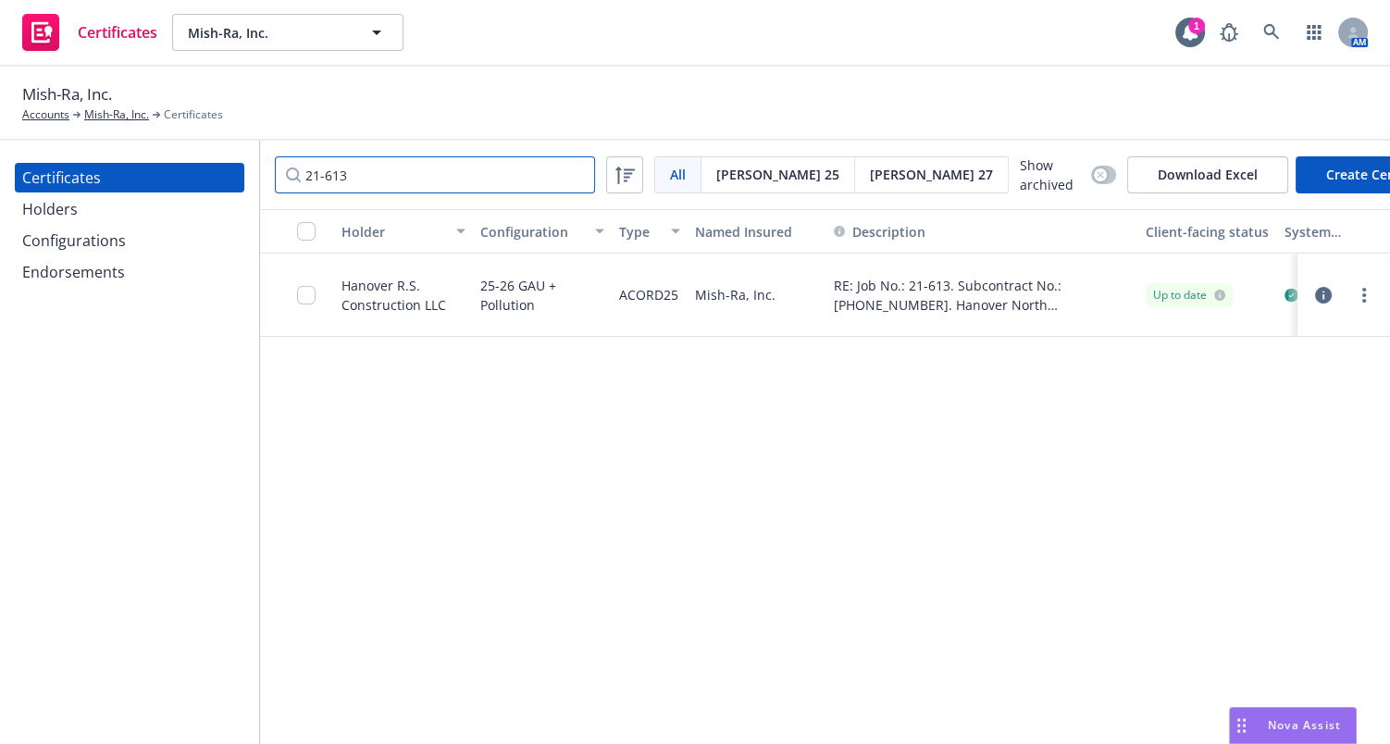
type input "21-613"
click at [1374, 305] on div at bounding box center [1364, 295] width 22 height 22
click at [1366, 302] on link "more" at bounding box center [1364, 295] width 22 height 22
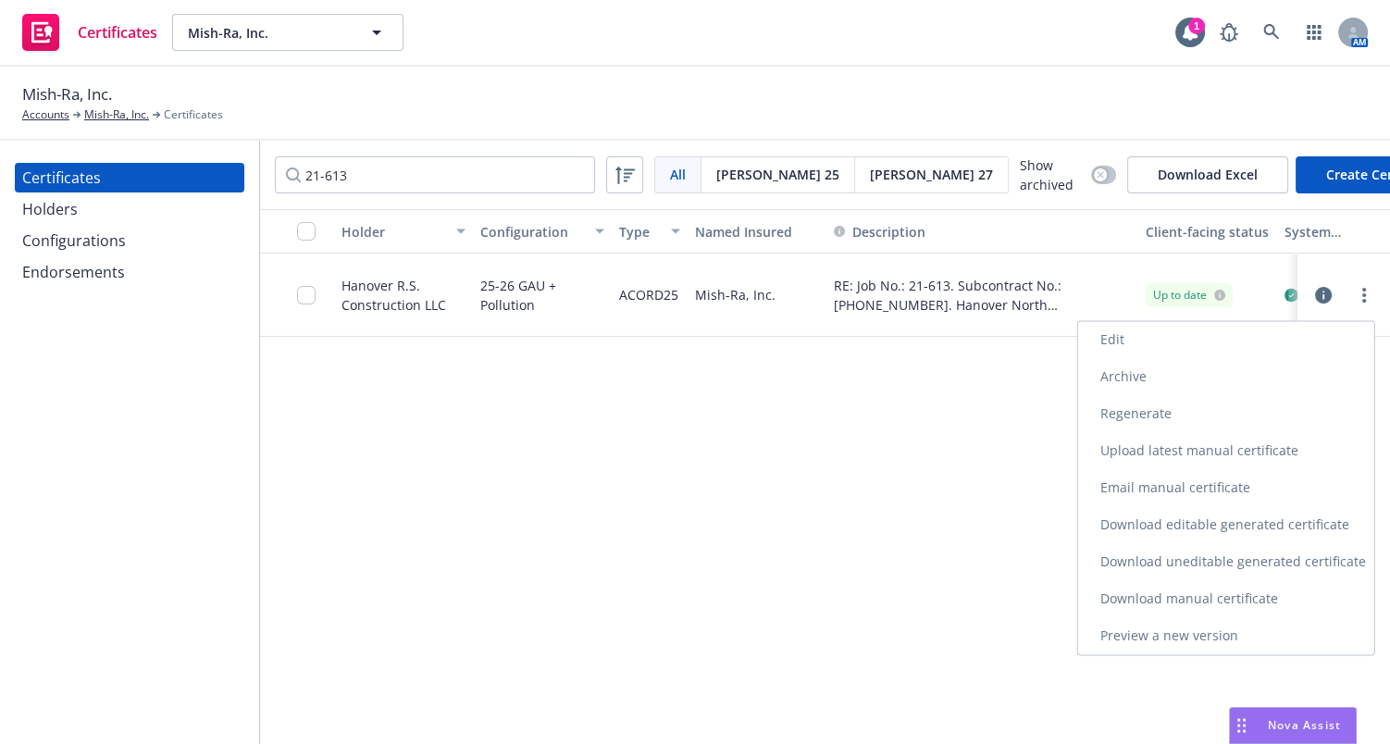
click at [1103, 333] on link "Edit" at bounding box center [1226, 339] width 296 height 37
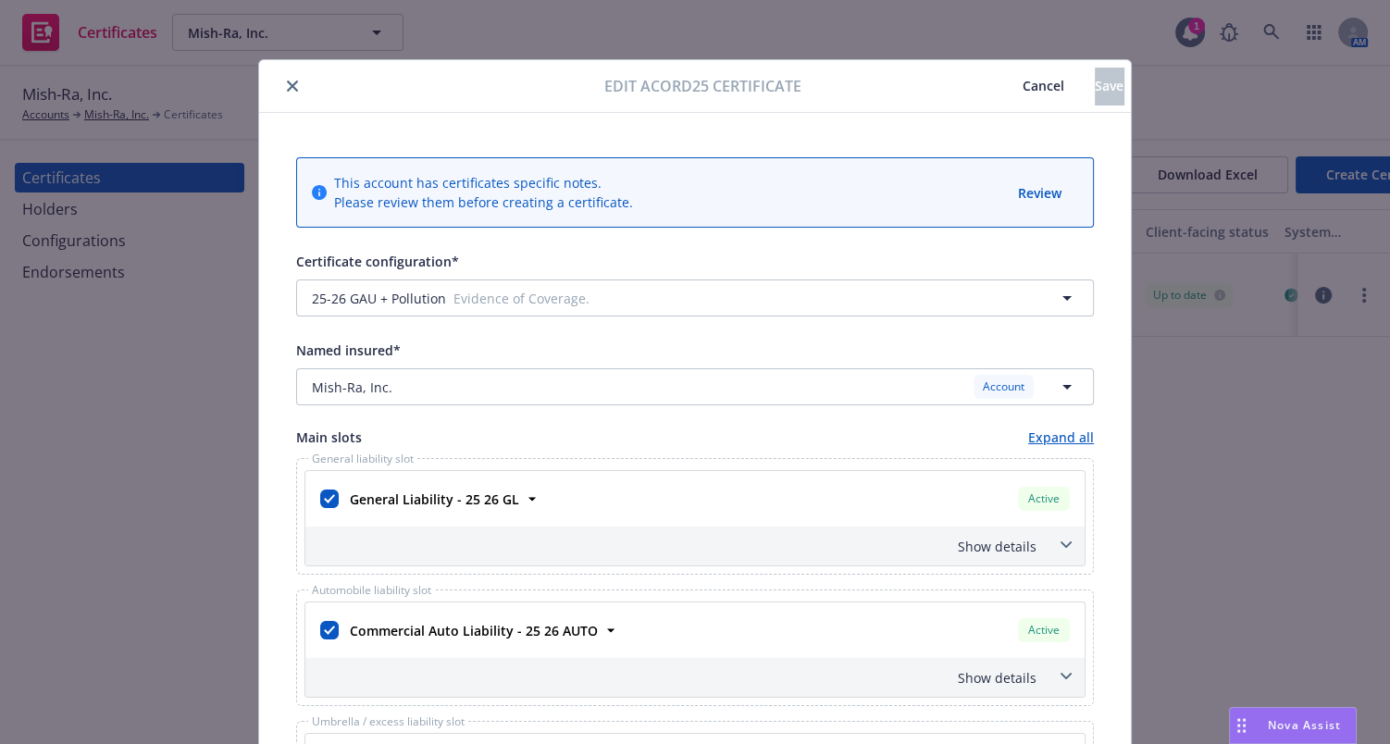
drag, startPoint x: 761, startPoint y: 333, endPoint x: 337, endPoint y: 46, distance: 512.5
click at [287, 80] on icon "close" at bounding box center [292, 85] width 11 height 11
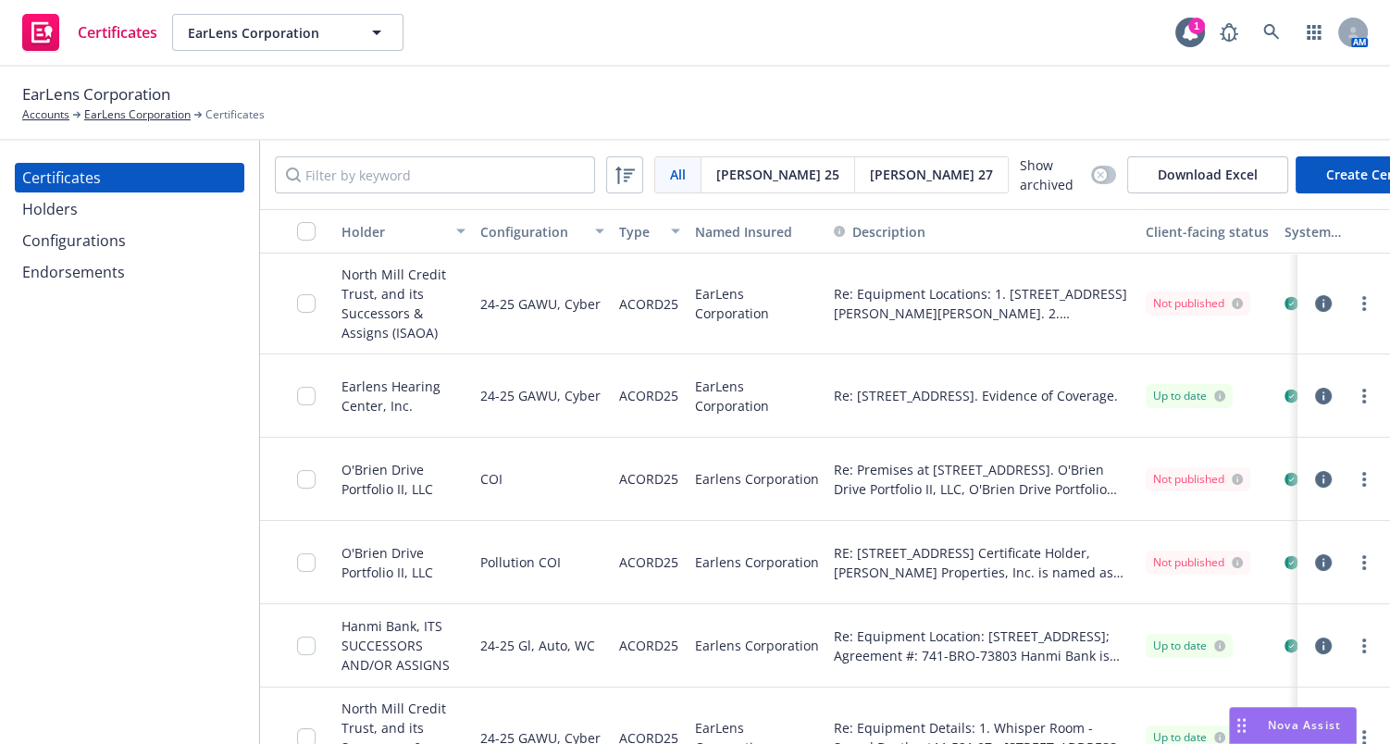
scroll to position [0, 269]
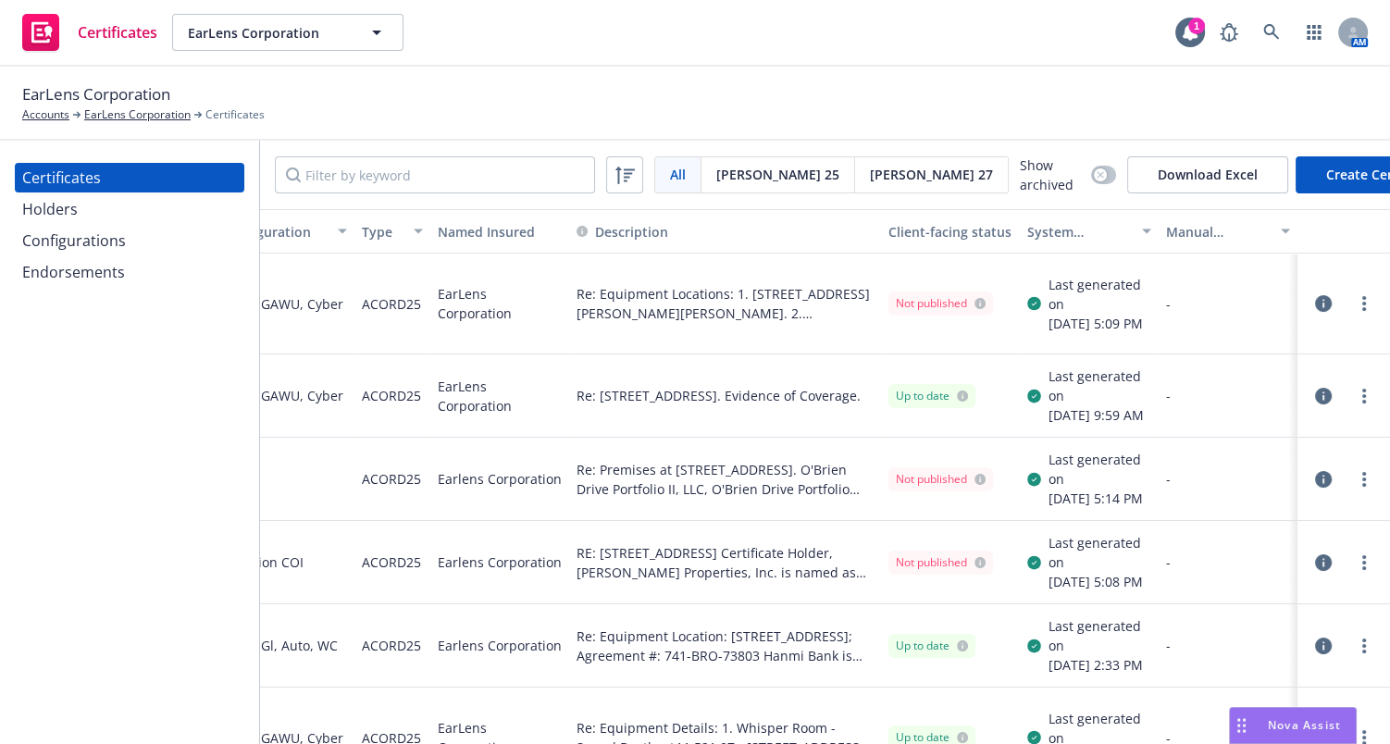
click at [1315, 303] on icon "button" at bounding box center [1323, 303] width 17 height 17
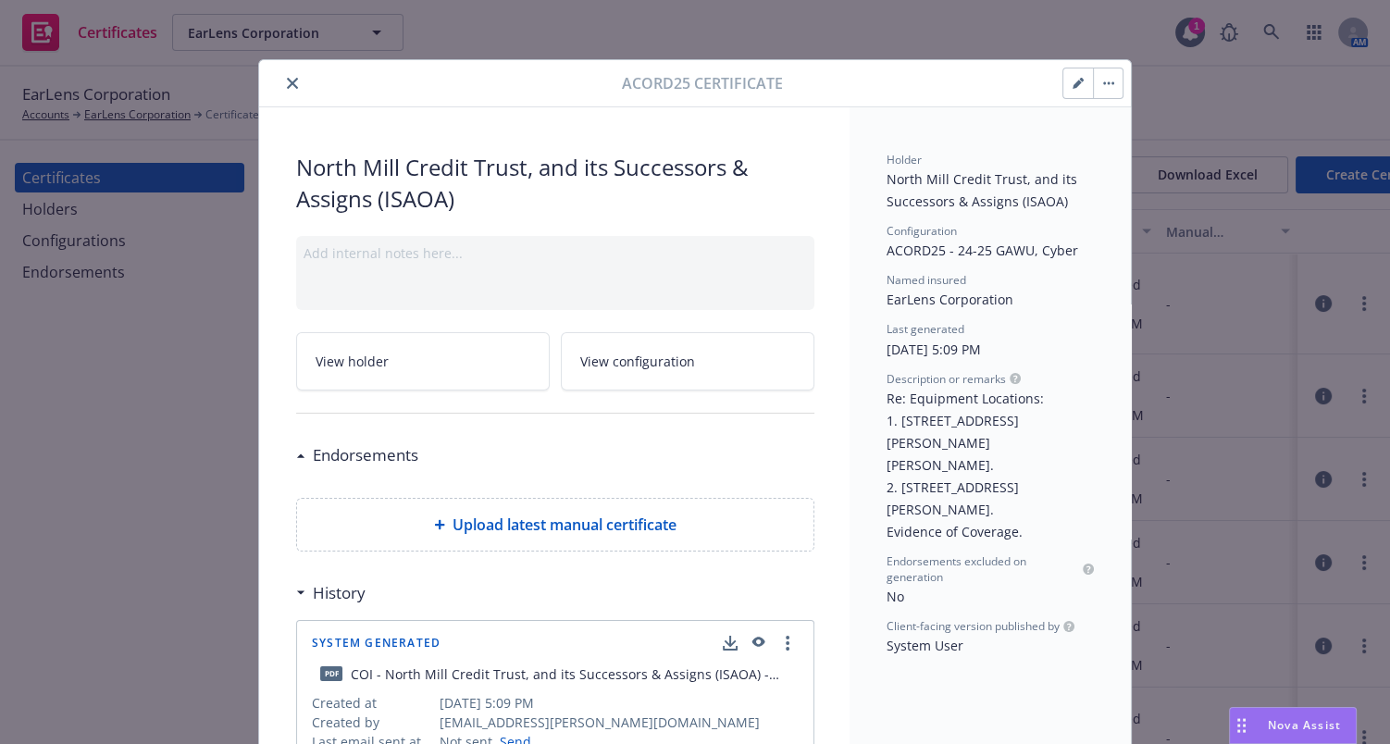
click at [287, 86] on icon "close" at bounding box center [292, 83] width 11 height 11
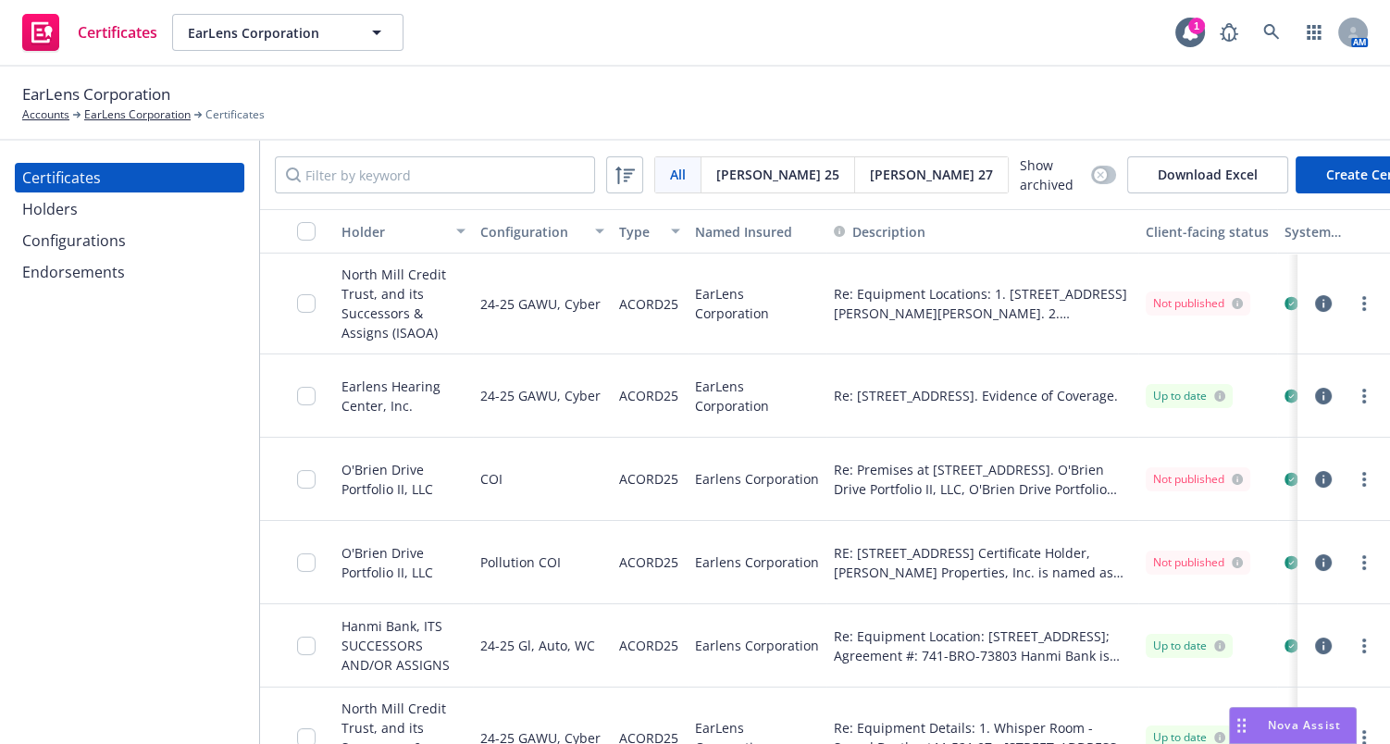
drag, startPoint x: 793, startPoint y: 331, endPoint x: 402, endPoint y: 313, distance: 390.9
click at [296, 305] on div at bounding box center [297, 304] width 74 height 101
drag, startPoint x: 302, startPoint y: 305, endPoint x: 366, endPoint y: 347, distance: 77.0
click at [303, 305] on input "checkbox" at bounding box center [306, 303] width 19 height 19
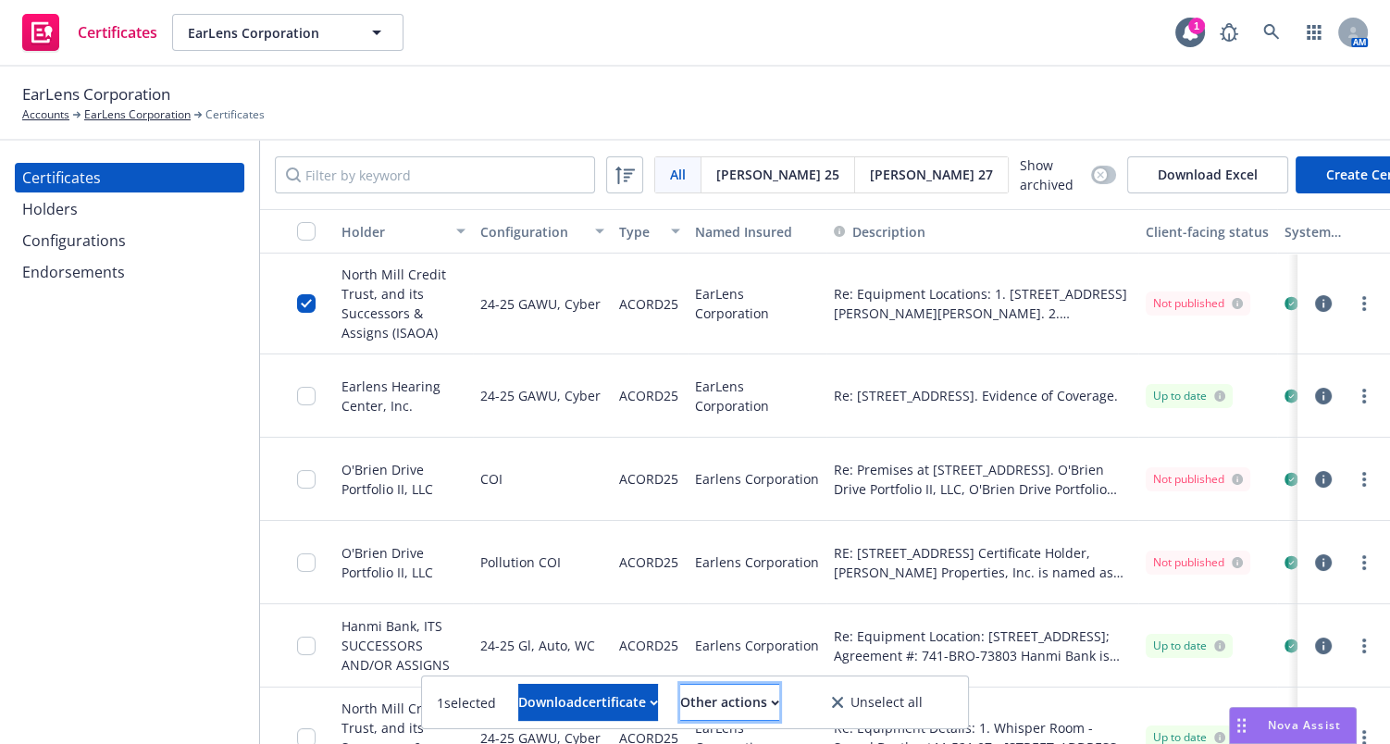
click at [779, 690] on div "Other actions" at bounding box center [729, 702] width 99 height 35
click at [781, 661] on link "Publish certificate" at bounding box center [696, 656] width 170 height 37
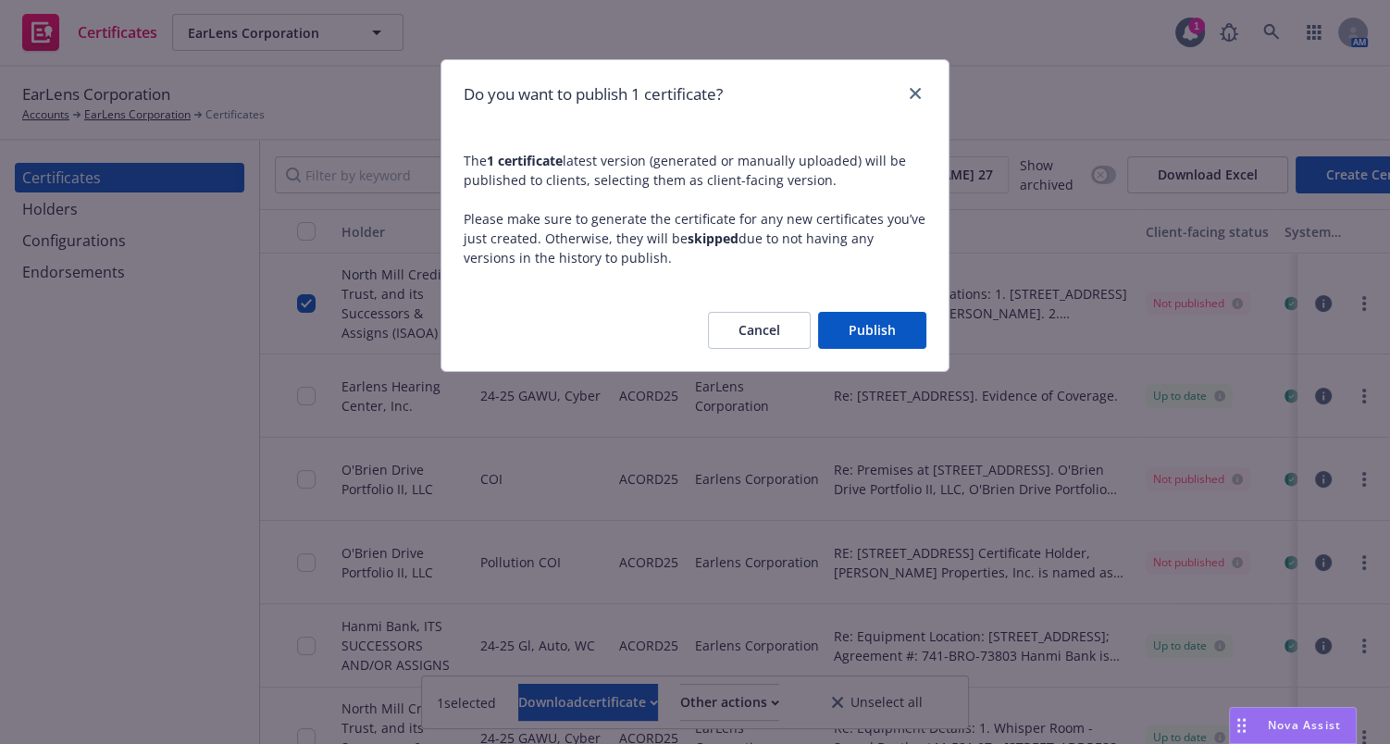
click at [860, 333] on button "Publish" at bounding box center [872, 330] width 108 height 37
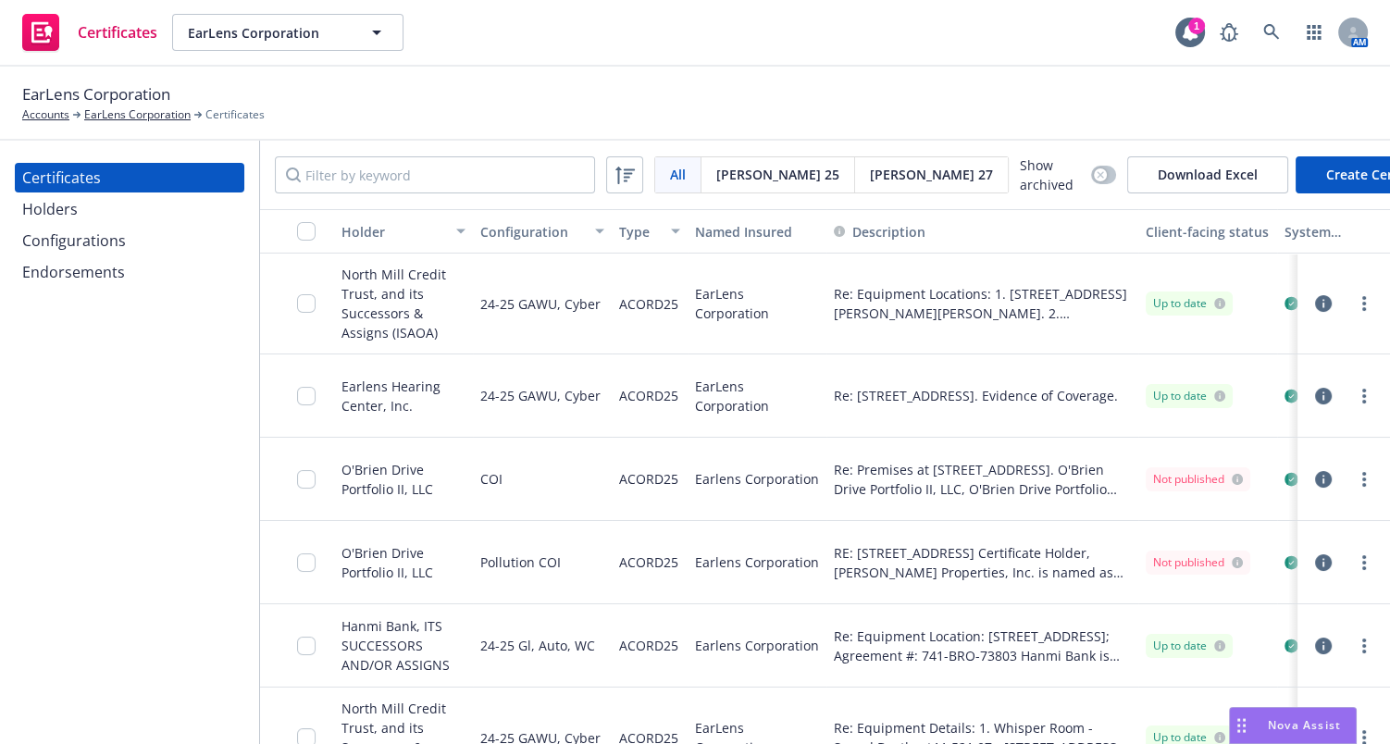
click at [102, 235] on div "Configurations" at bounding box center [74, 241] width 104 height 30
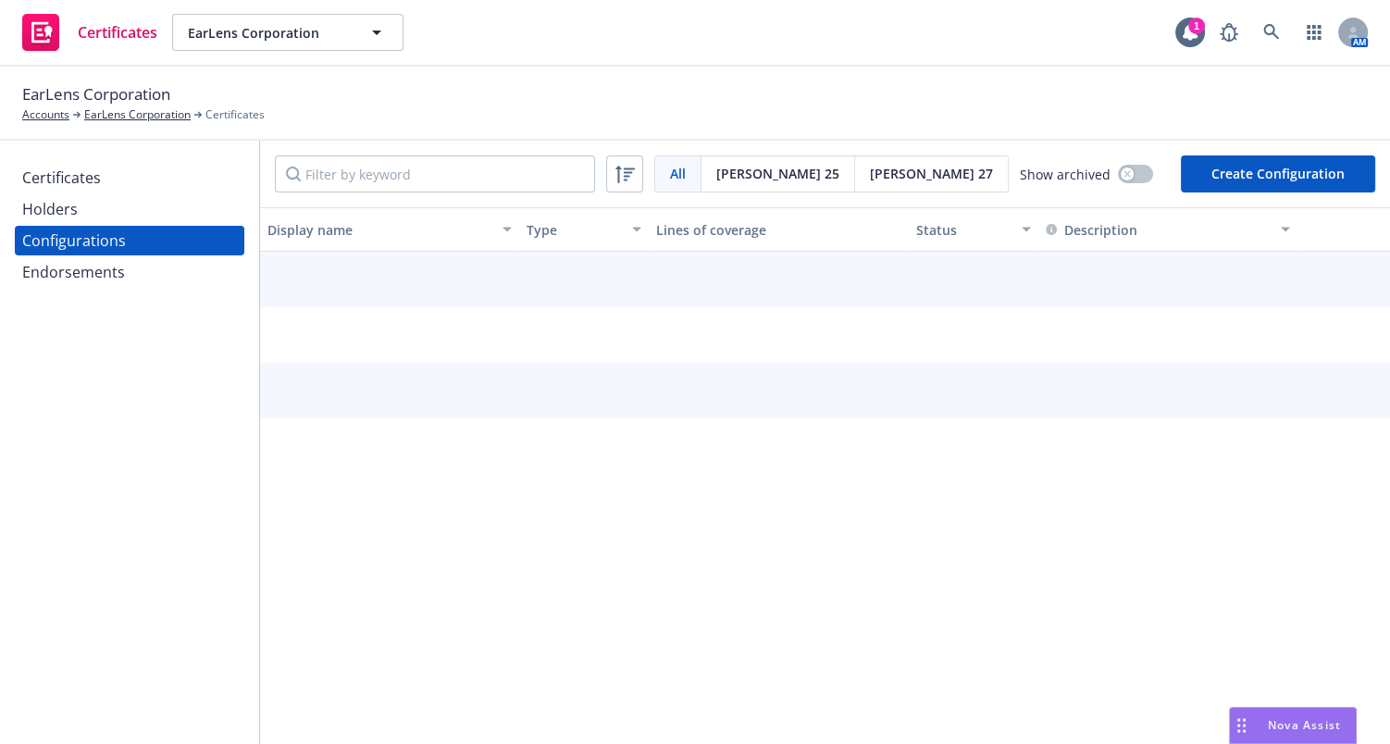
click at [110, 262] on div "Endorsements" at bounding box center [73, 272] width 103 height 30
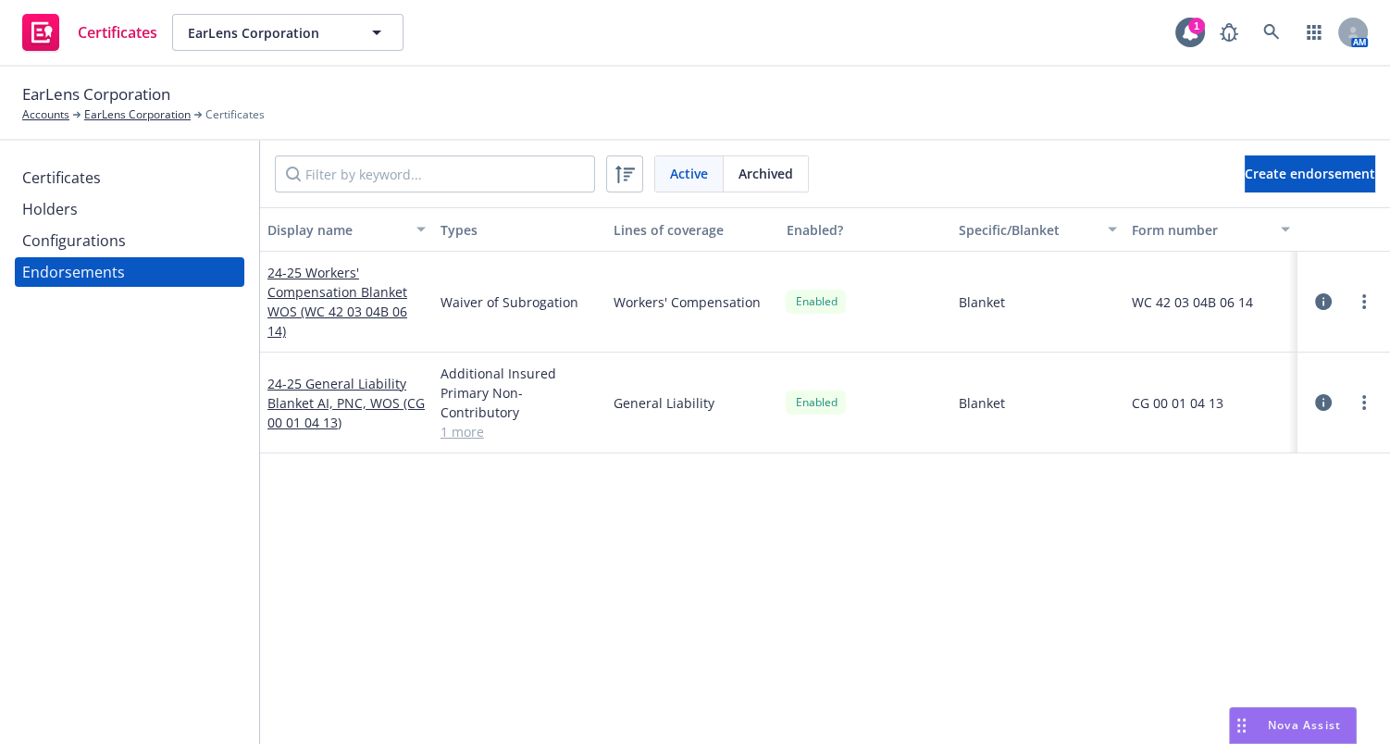
click at [107, 243] on div "Configurations" at bounding box center [74, 241] width 104 height 30
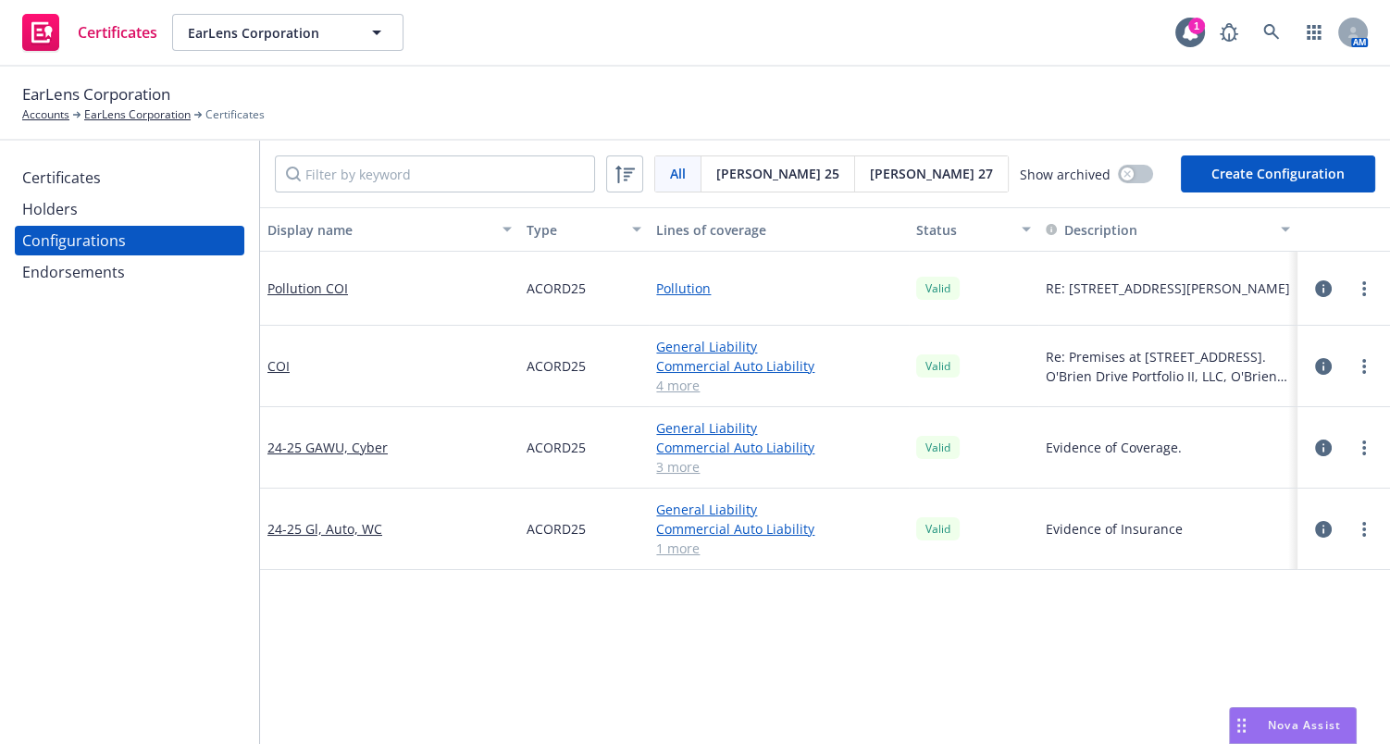
click at [108, 179] on div "Certificates" at bounding box center [129, 178] width 215 height 30
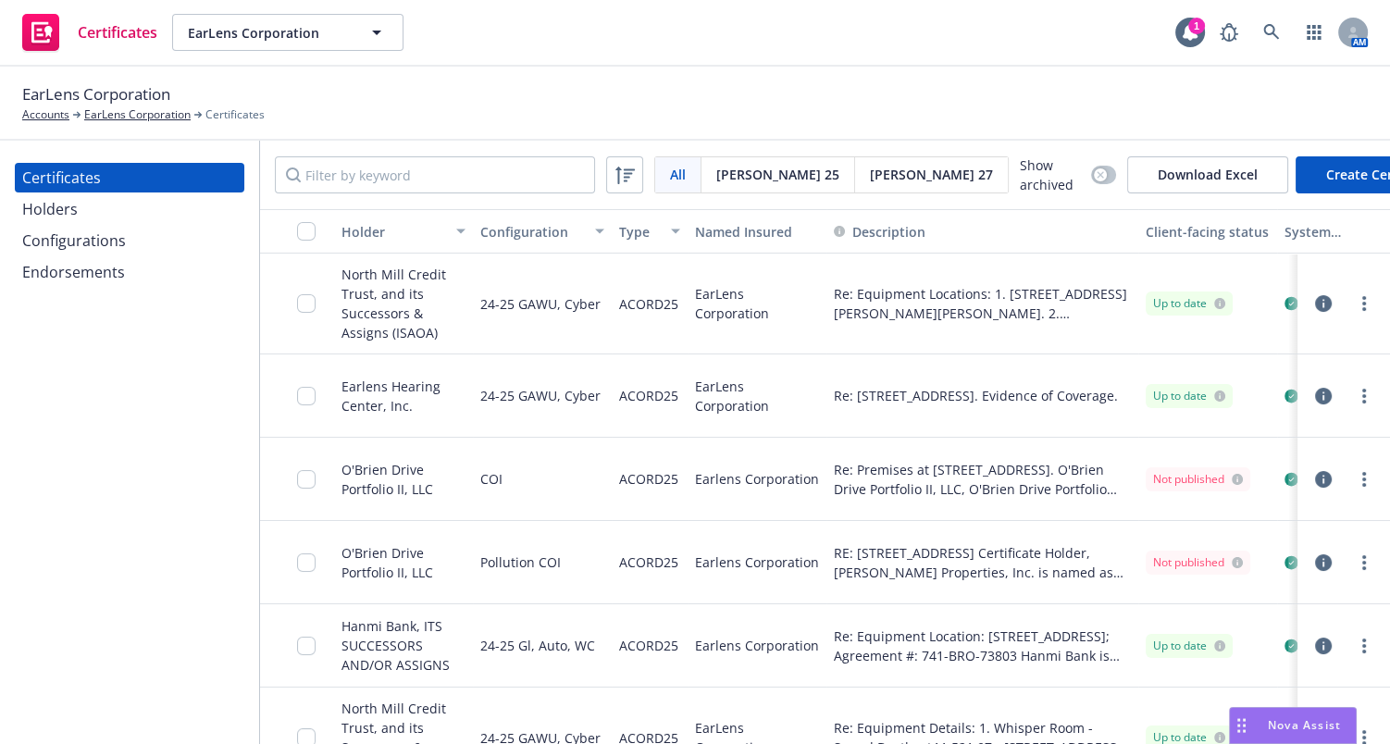
click at [512, 218] on button "Configuration" at bounding box center [542, 231] width 139 height 44
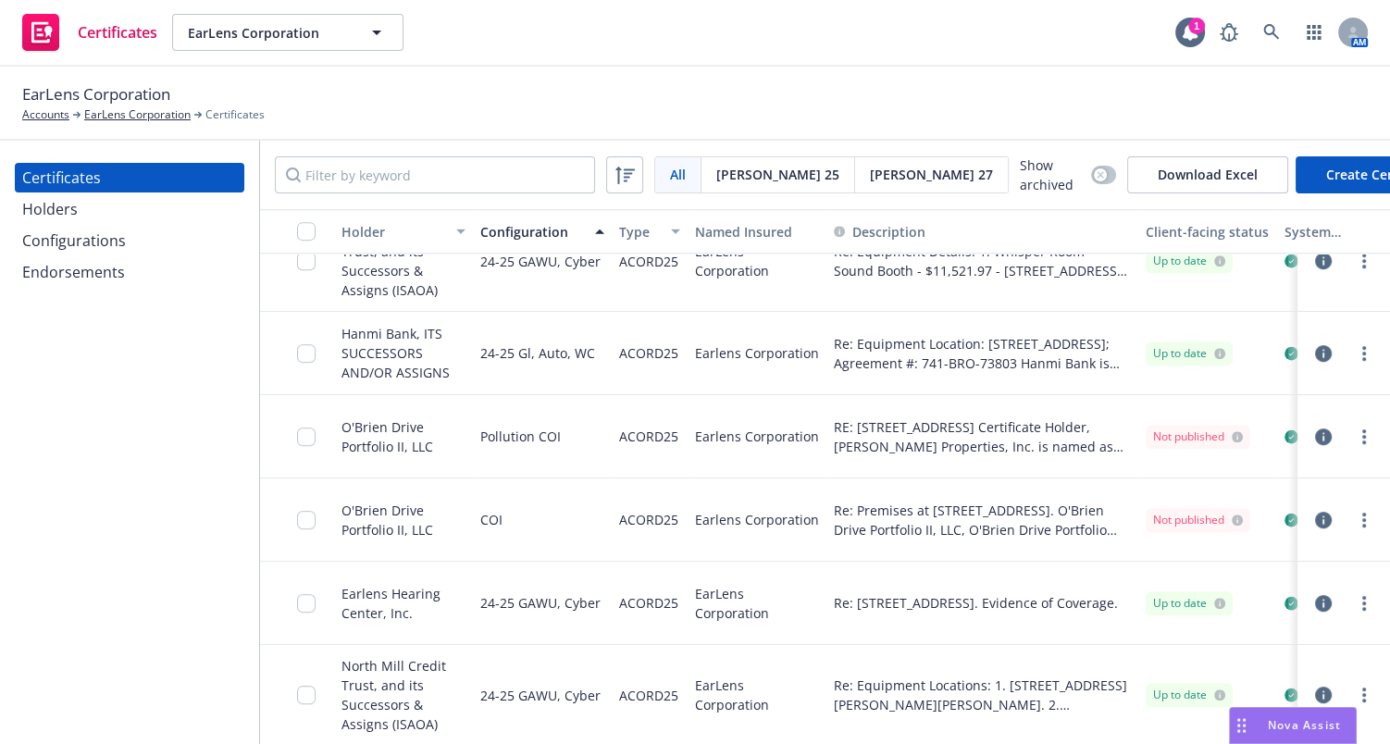
scroll to position [1041, 0]
click at [1315, 512] on icon "button" at bounding box center [1323, 520] width 17 height 17
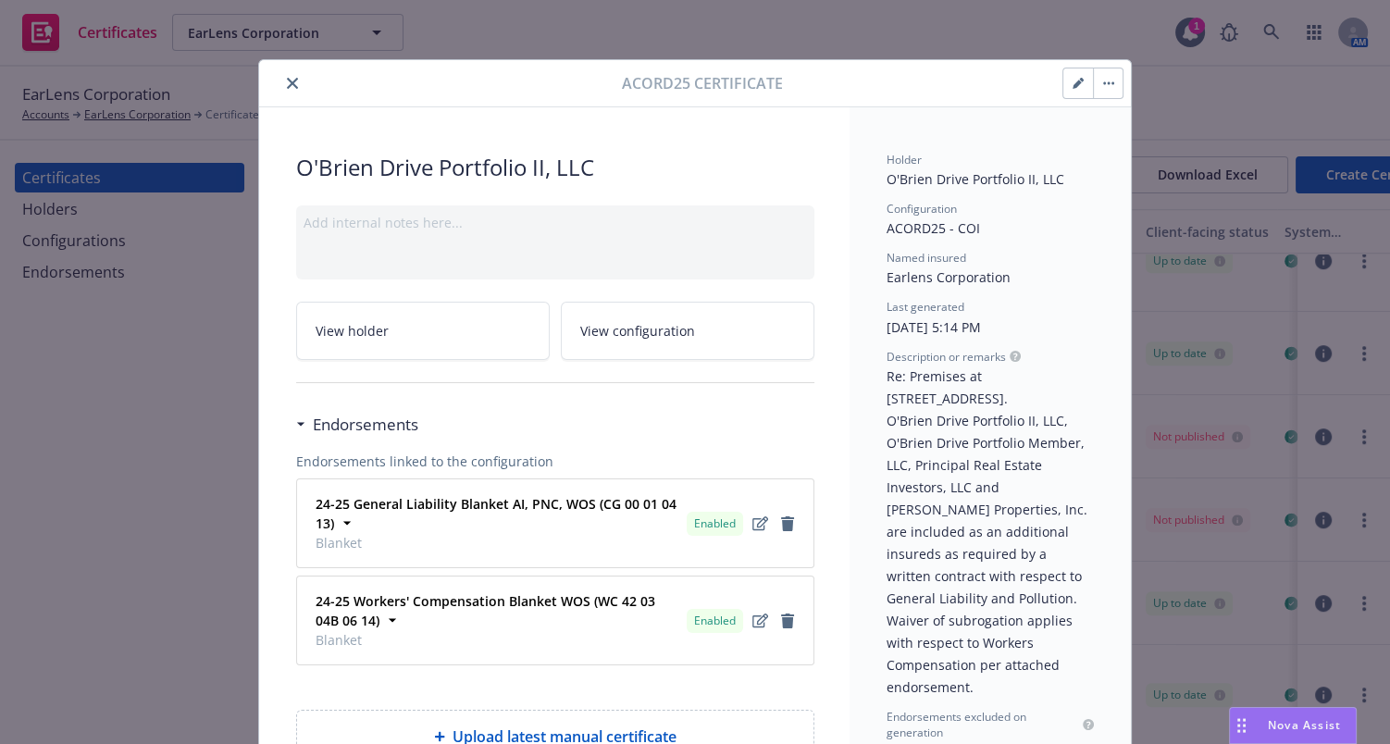
click at [273, 77] on div at bounding box center [443, 83] width 355 height 22
click at [287, 80] on icon "close" at bounding box center [292, 83] width 11 height 11
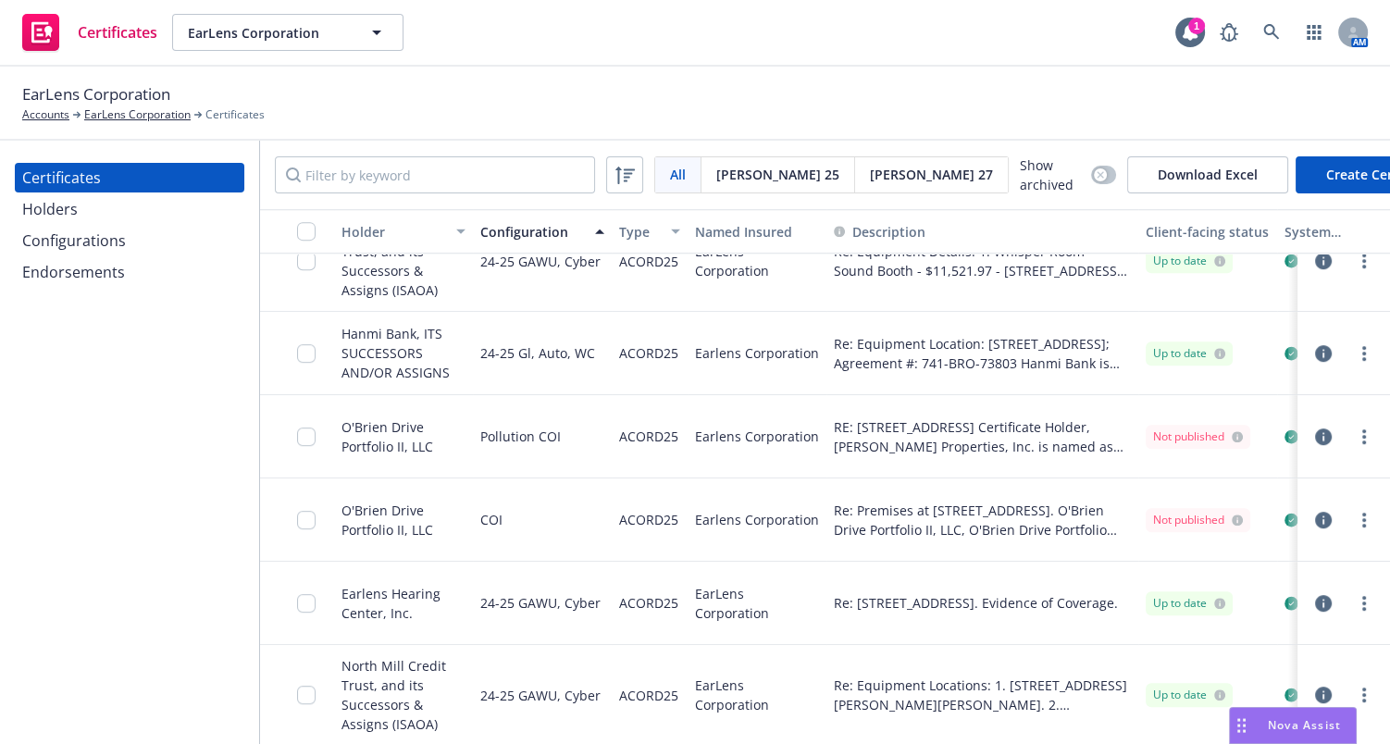
click at [71, 217] on div "Holders" at bounding box center [50, 209] width 56 height 30
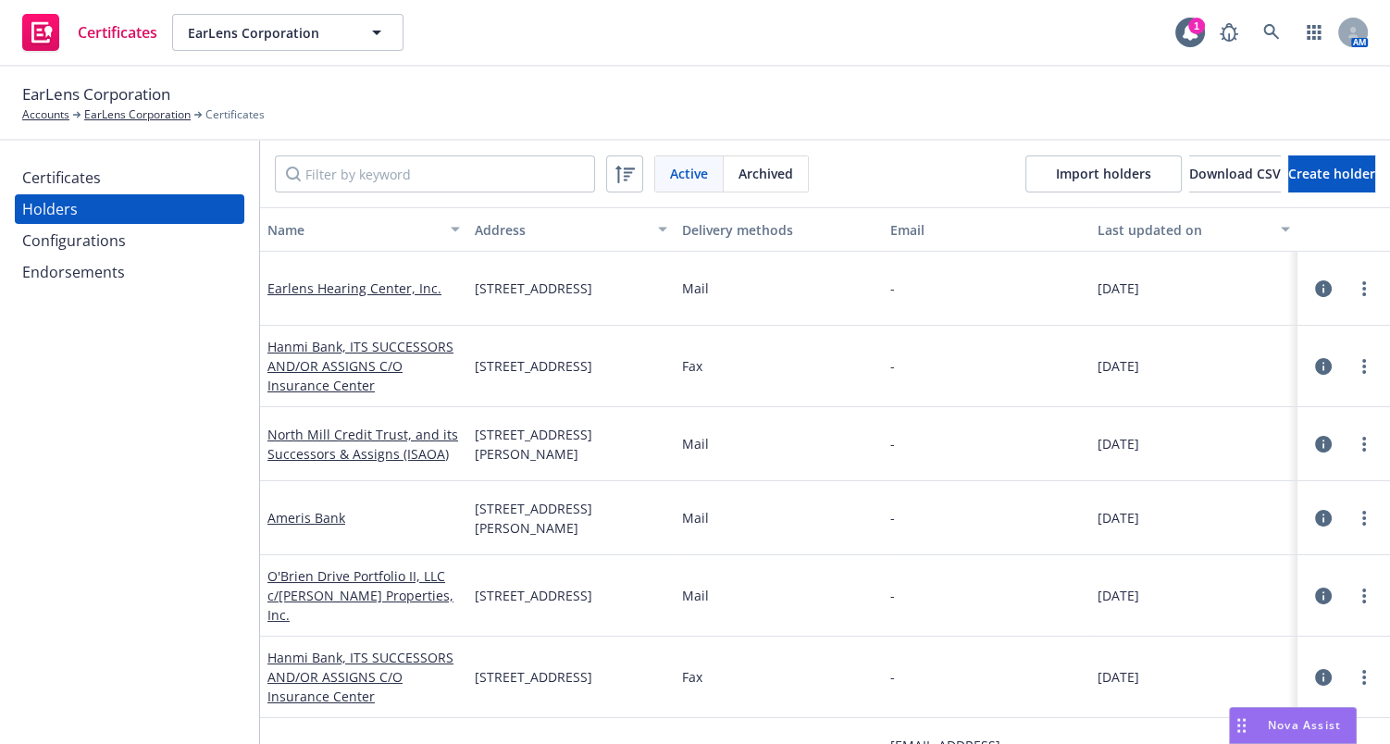
click at [74, 235] on div "Configurations" at bounding box center [74, 241] width 104 height 30
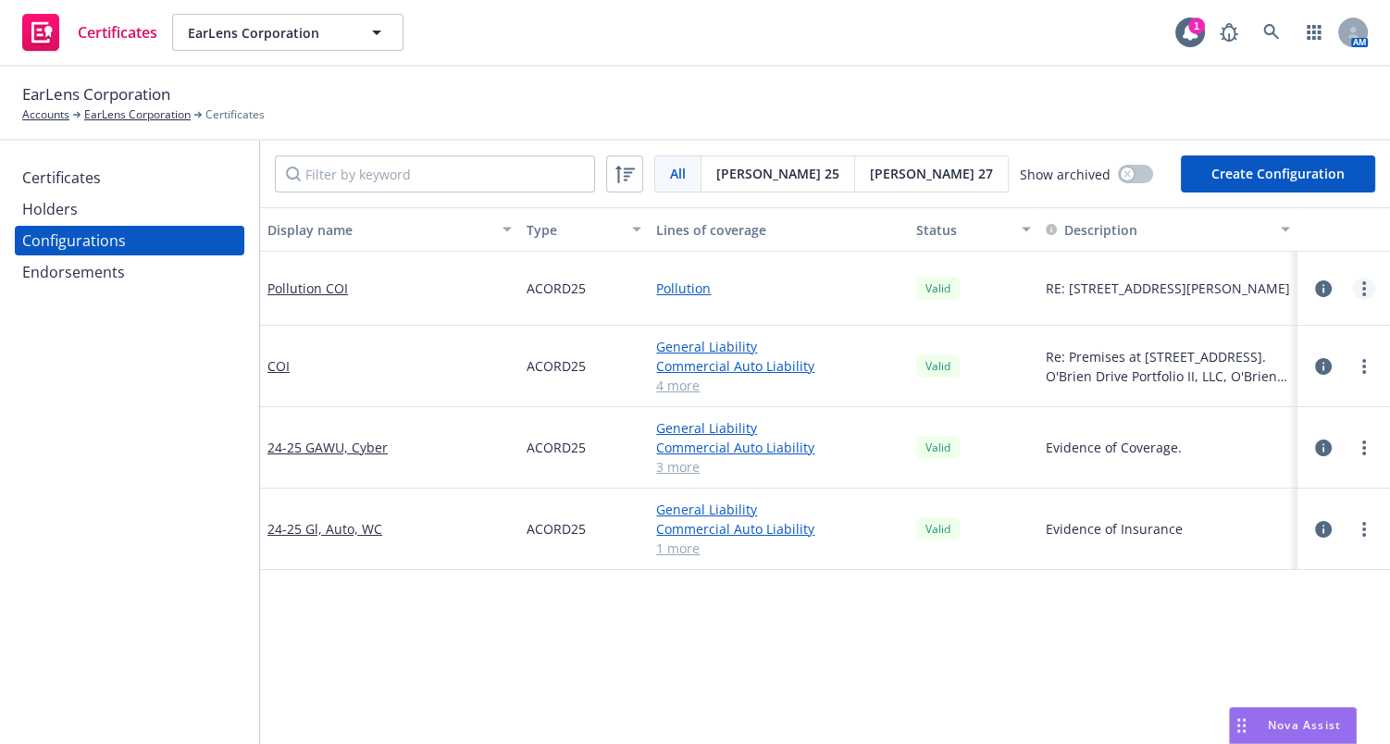
click at [1353, 286] on link "more" at bounding box center [1364, 289] width 22 height 22
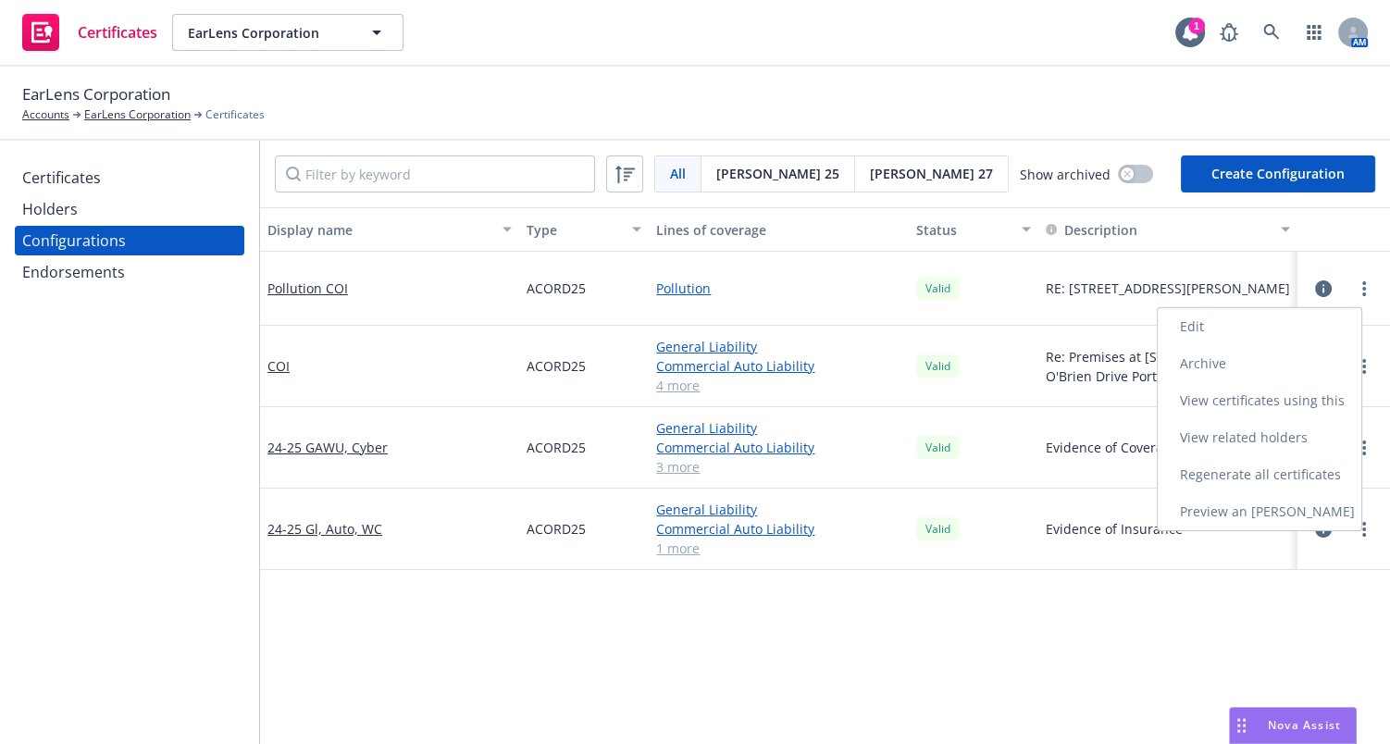
click at [1203, 370] on link "Archive" at bounding box center [1259, 363] width 204 height 37
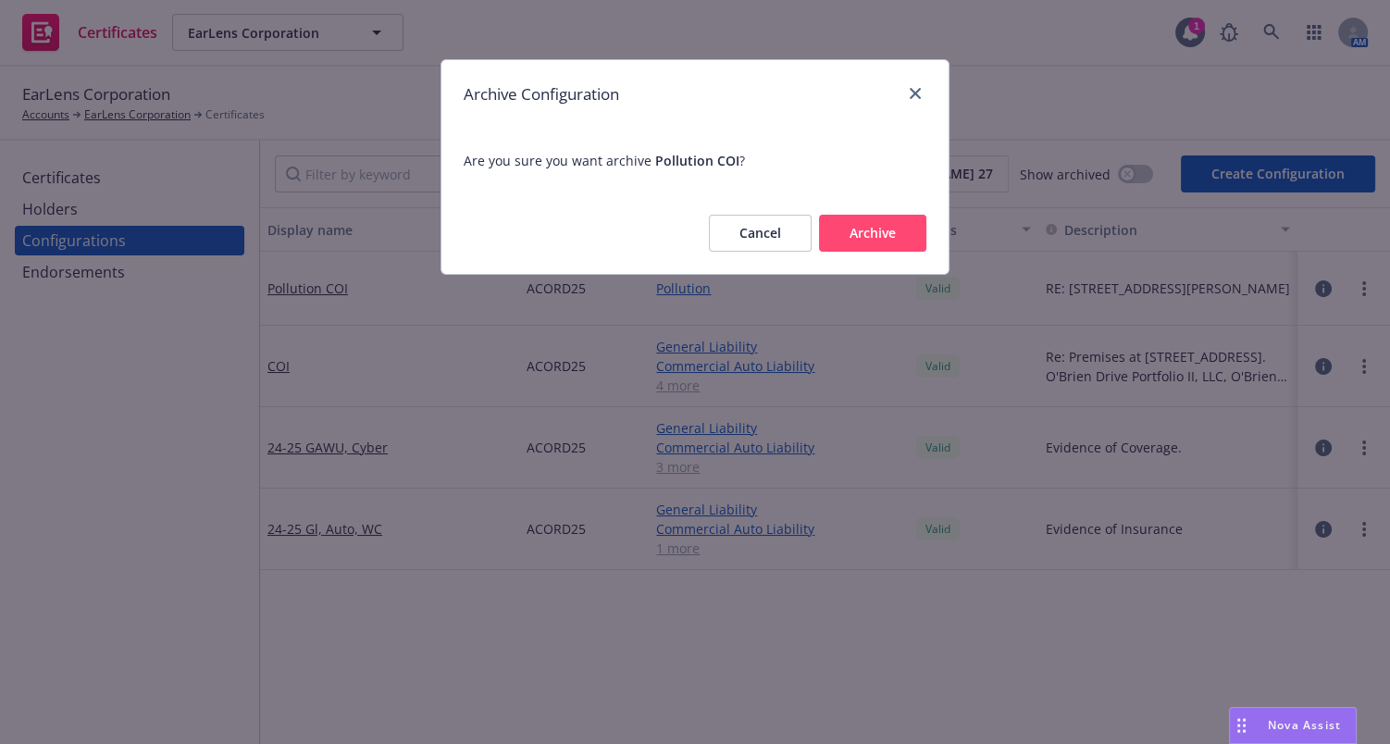
click at [846, 232] on button "Archive" at bounding box center [872, 233] width 107 height 37
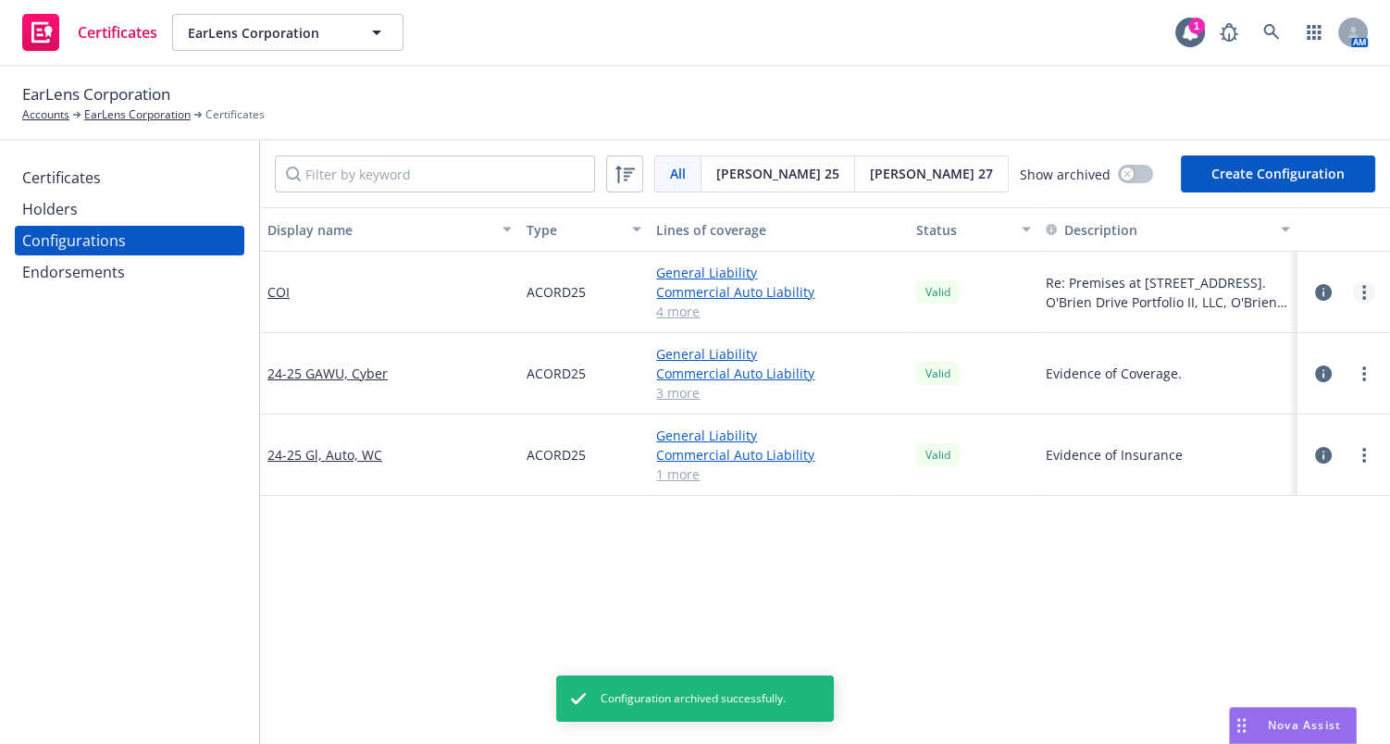
click at [1353, 283] on link "more" at bounding box center [1364, 292] width 22 height 22
click at [1202, 509] on link "Preview an ACORD" at bounding box center [1259, 514] width 204 height 37
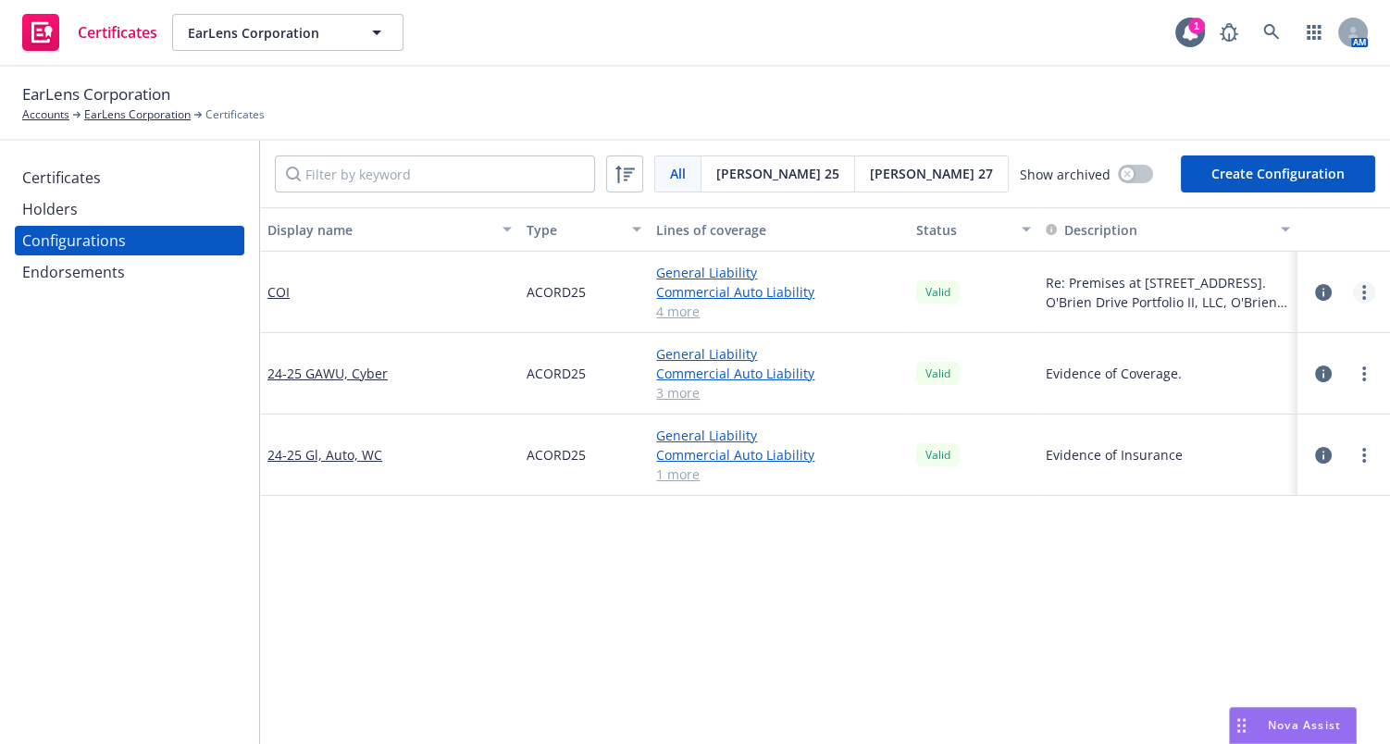
click at [1354, 287] on link "more" at bounding box center [1364, 292] width 22 height 22
click at [1212, 364] on link "Archive" at bounding box center [1259, 366] width 204 height 37
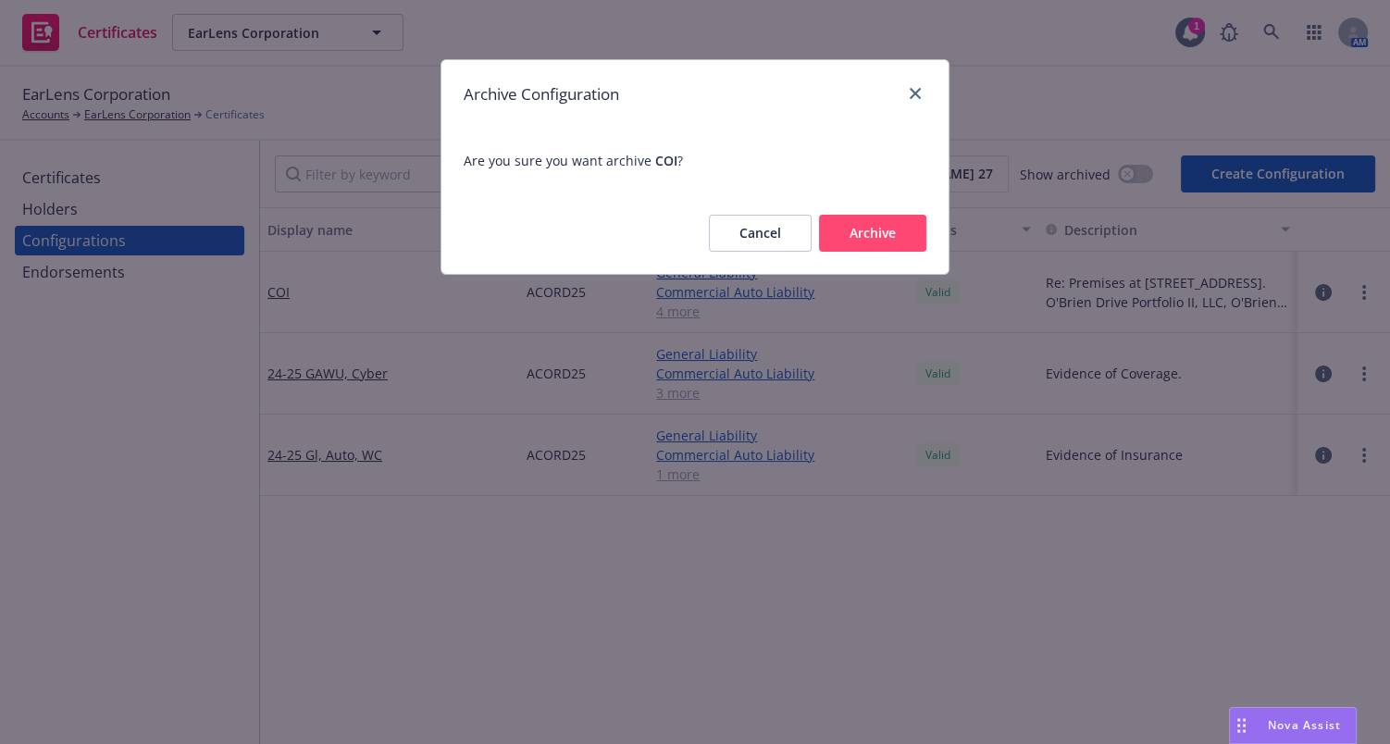
drag, startPoint x: 906, startPoint y: 235, endPoint x: 772, endPoint y: 267, distance: 138.0
click at [907, 234] on button "Archive" at bounding box center [872, 233] width 107 height 37
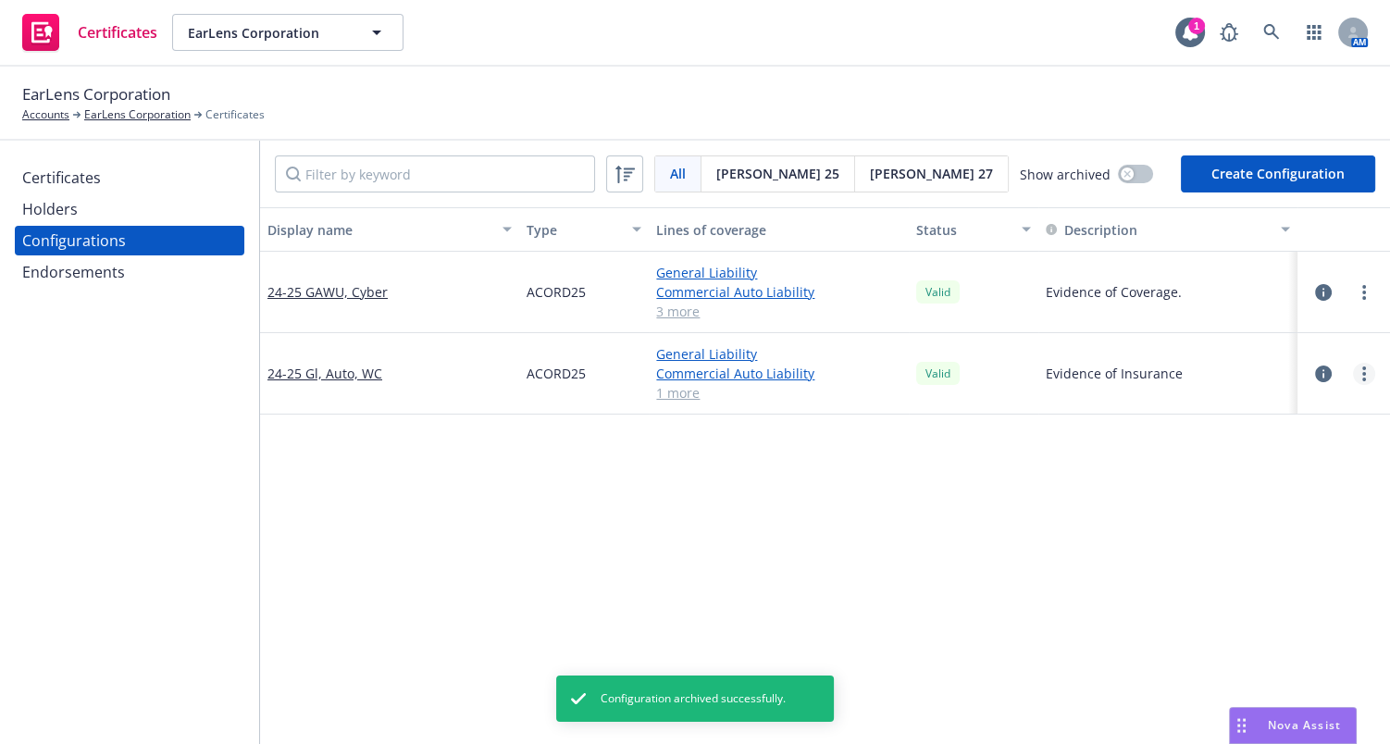
click at [1362, 369] on circle "more" at bounding box center [1364, 368] width 4 height 4
click at [1236, 411] on link "Edit" at bounding box center [1259, 411] width 204 height 37
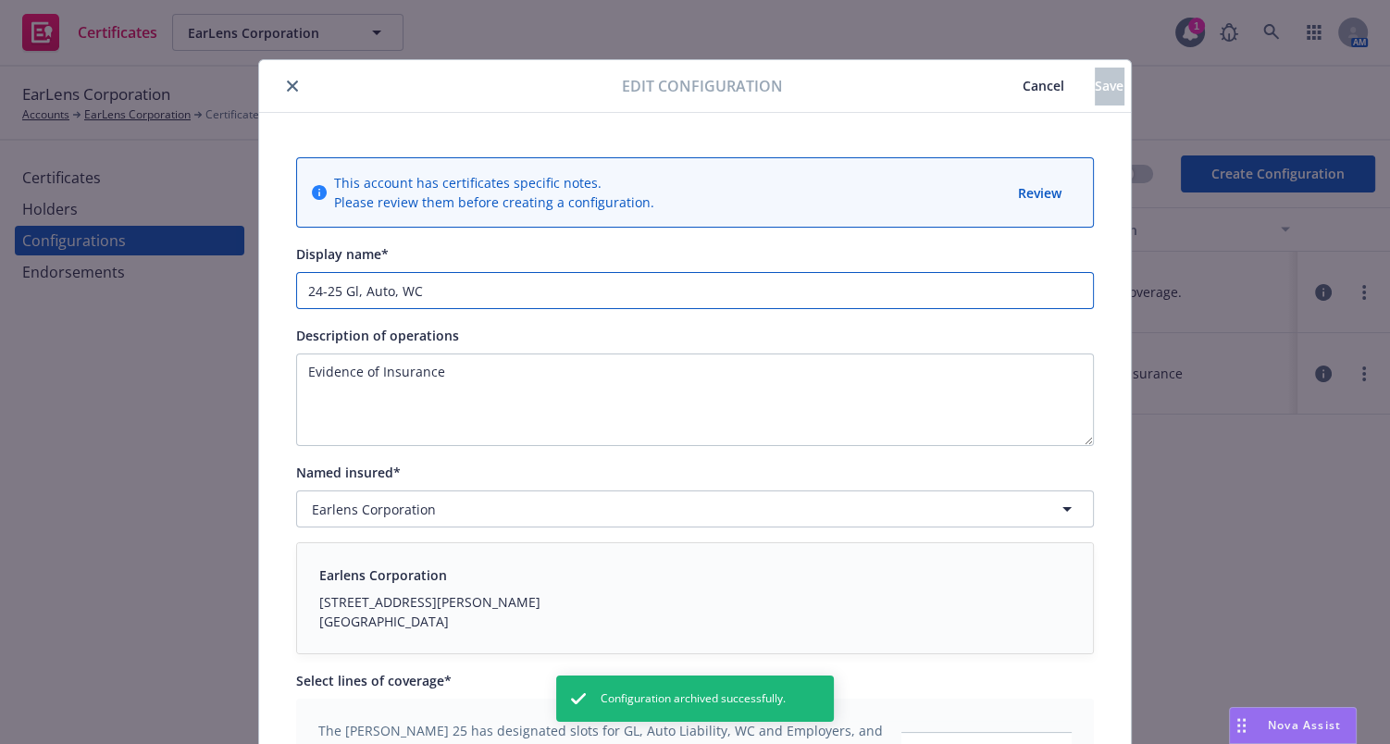
drag, startPoint x: 342, startPoint y: 291, endPoint x: 620, endPoint y: 293, distance: 277.6
click at [603, 291] on input "24-25 Gl, Auto, WC" at bounding box center [695, 290] width 798 height 37
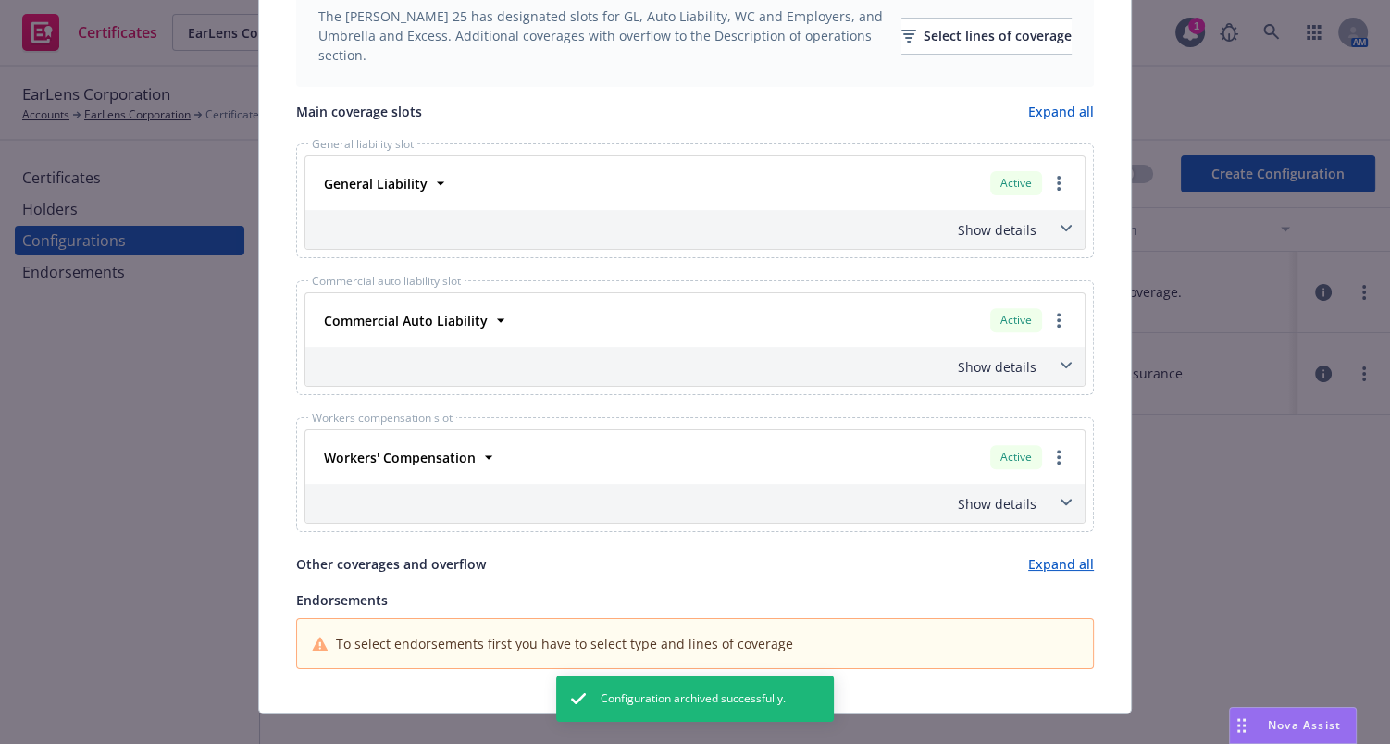
scroll to position [741, 0]
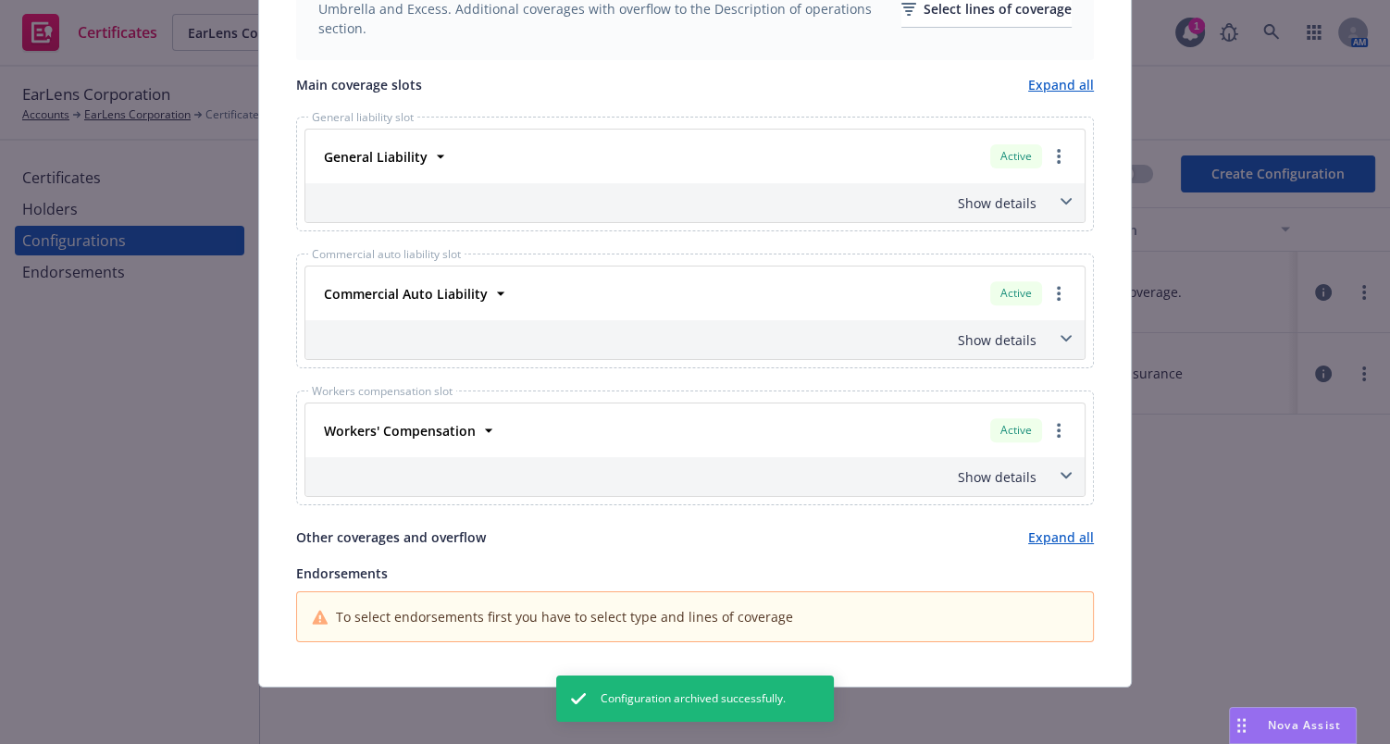
type input "24-25 [PERSON_NAME]"
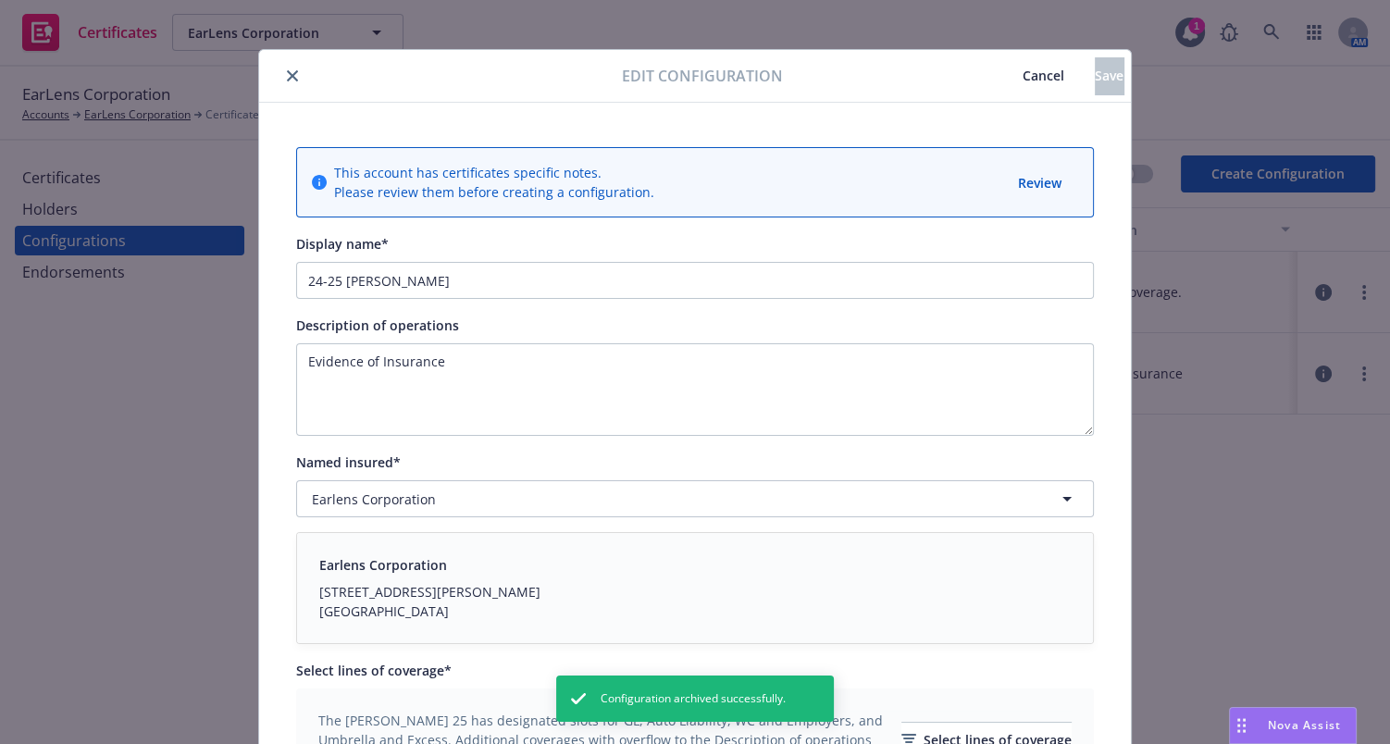
drag, startPoint x: 588, startPoint y: 501, endPoint x: 935, endPoint y: 73, distance: 550.6
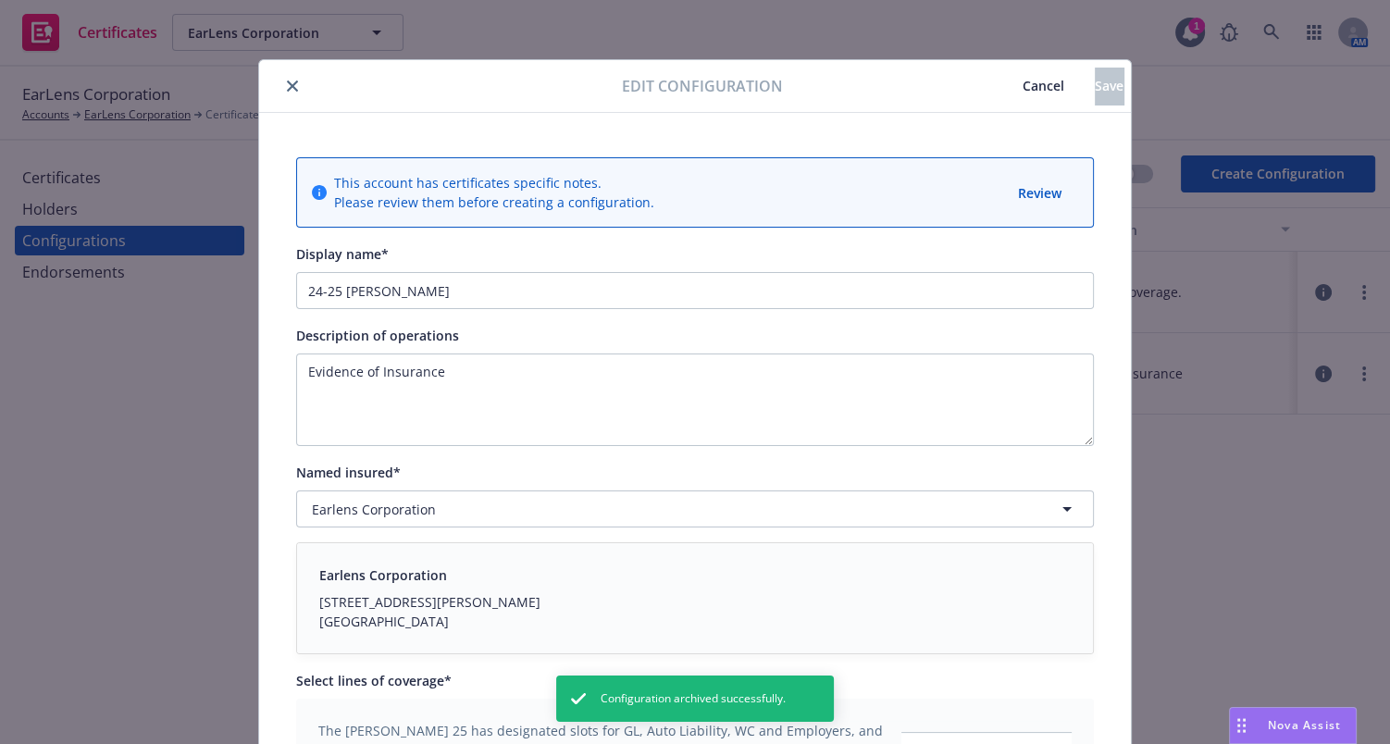
click at [1022, 90] on span "Cancel" at bounding box center [1043, 86] width 42 height 18
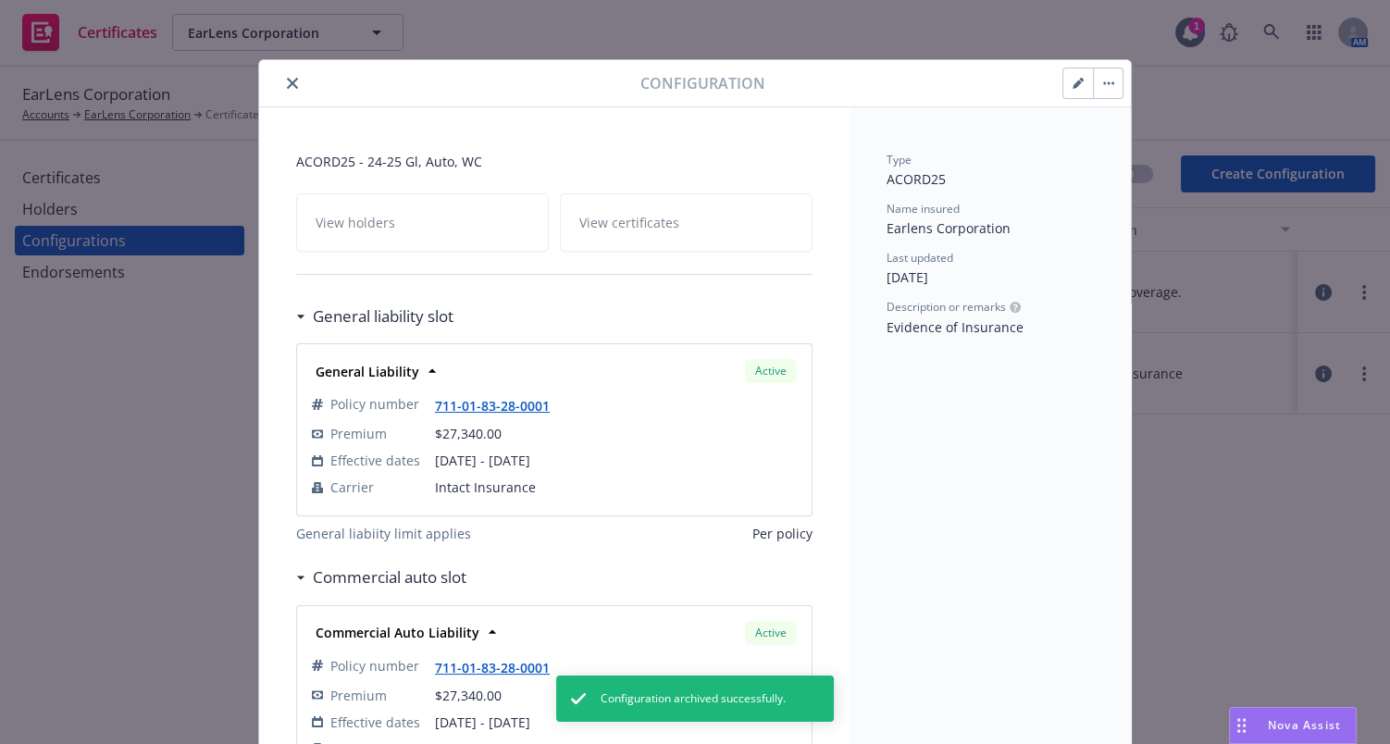
click at [1063, 87] on button "button" at bounding box center [1078, 83] width 30 height 30
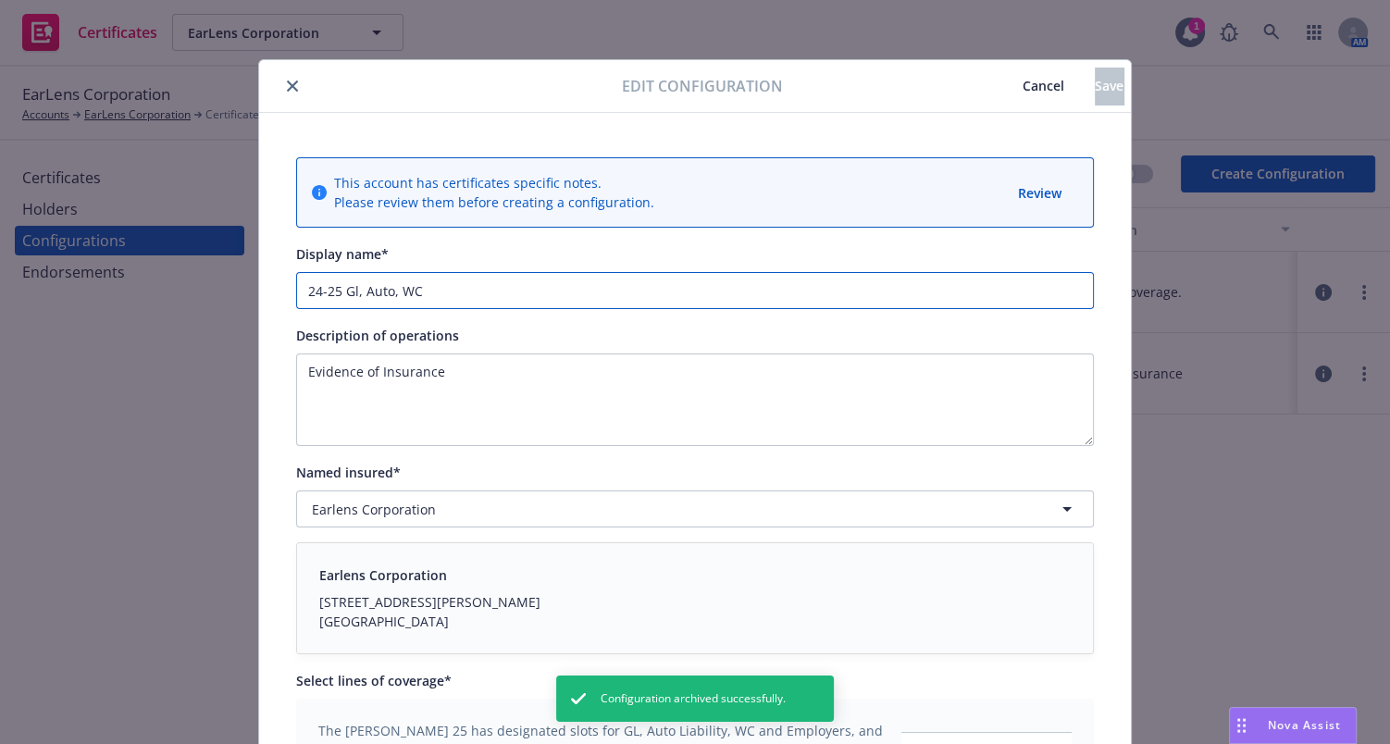
drag, startPoint x: 457, startPoint y: 281, endPoint x: 342, endPoint y: 287, distance: 114.9
click at [342, 287] on input "24-25 Gl, Auto, WC" at bounding box center [695, 290] width 798 height 37
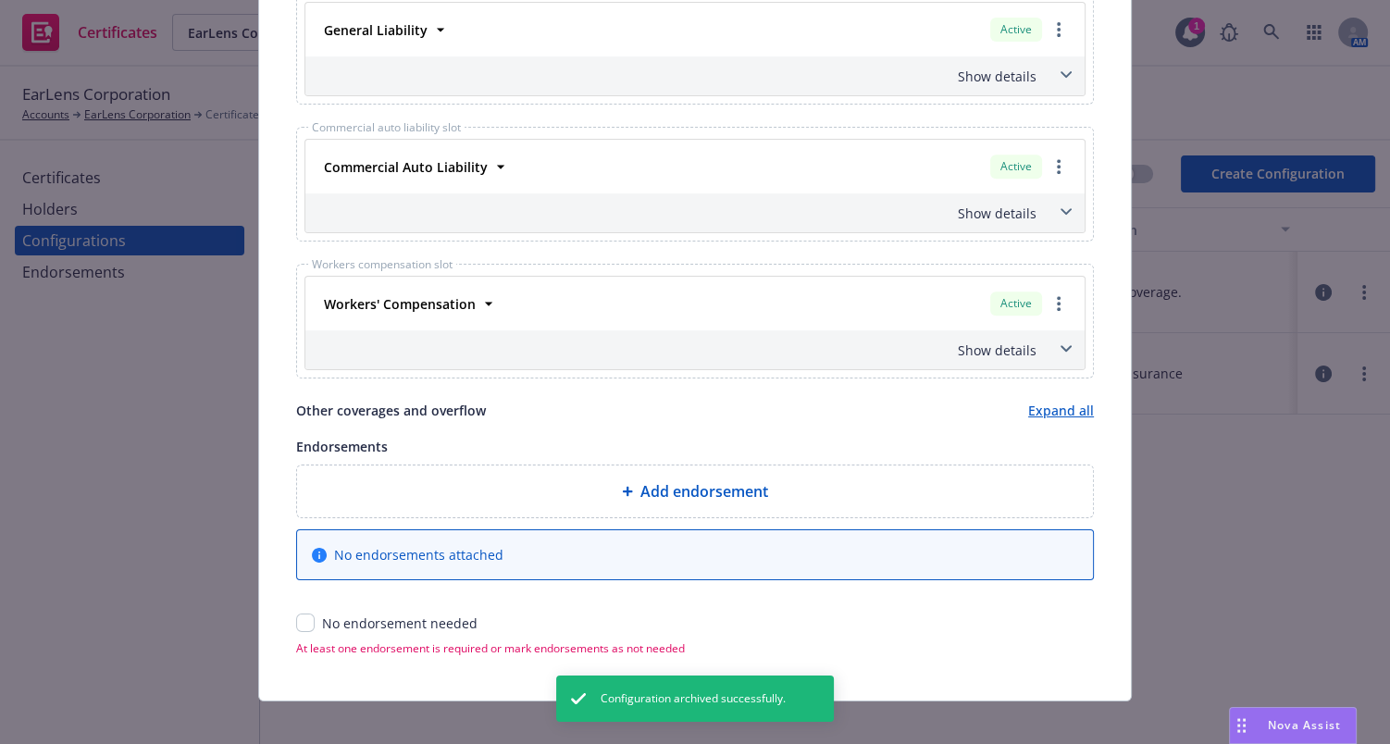
scroll to position [882, 0]
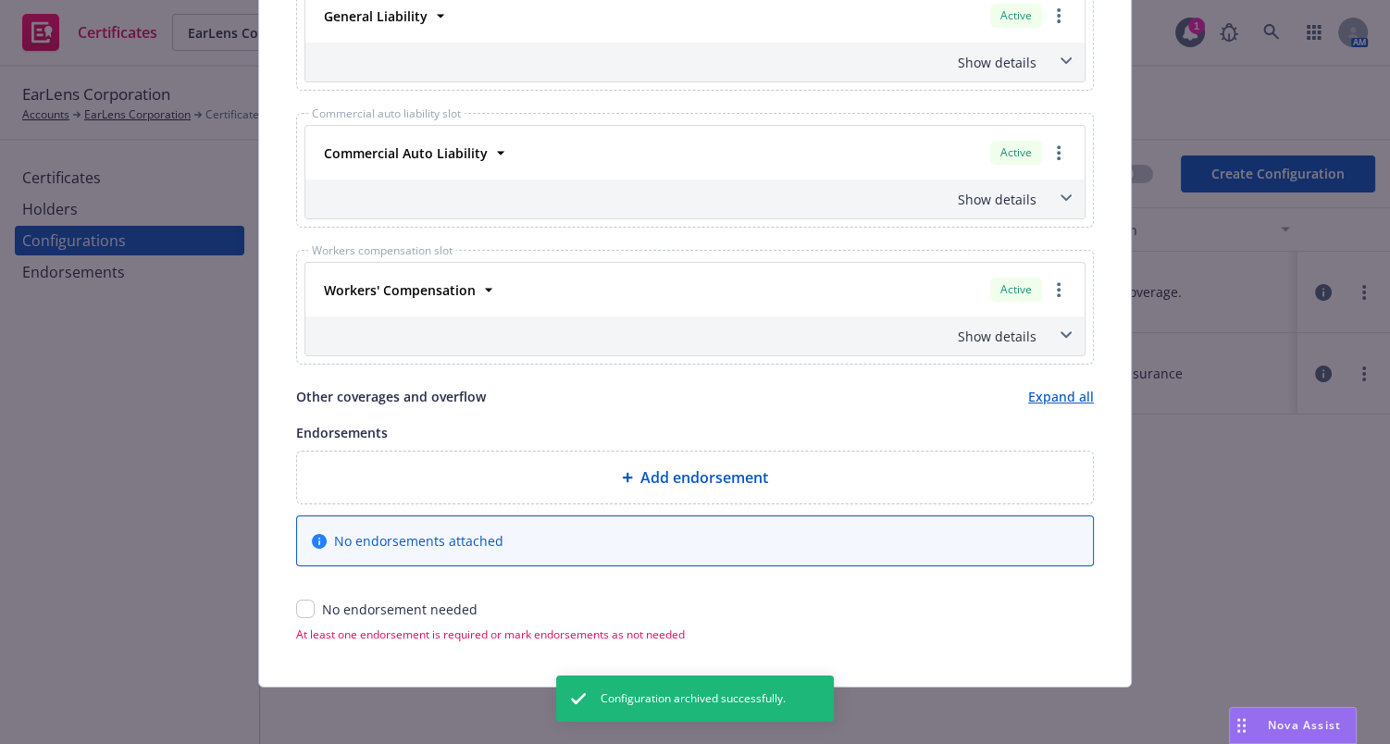
type input "24-25 [PERSON_NAME]"
click at [296, 606] on input "checkbox" at bounding box center [305, 609] width 19 height 19
checkbox input "true"
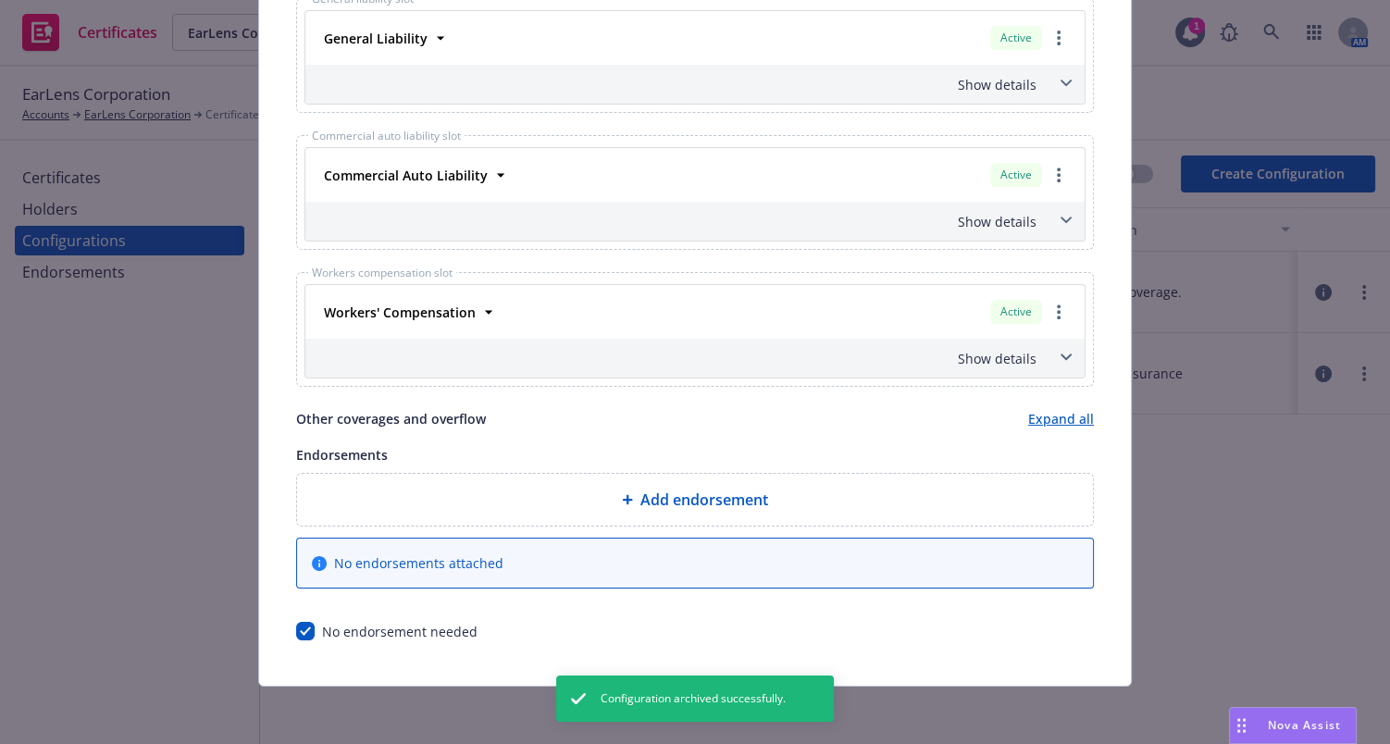
scroll to position [405, 0]
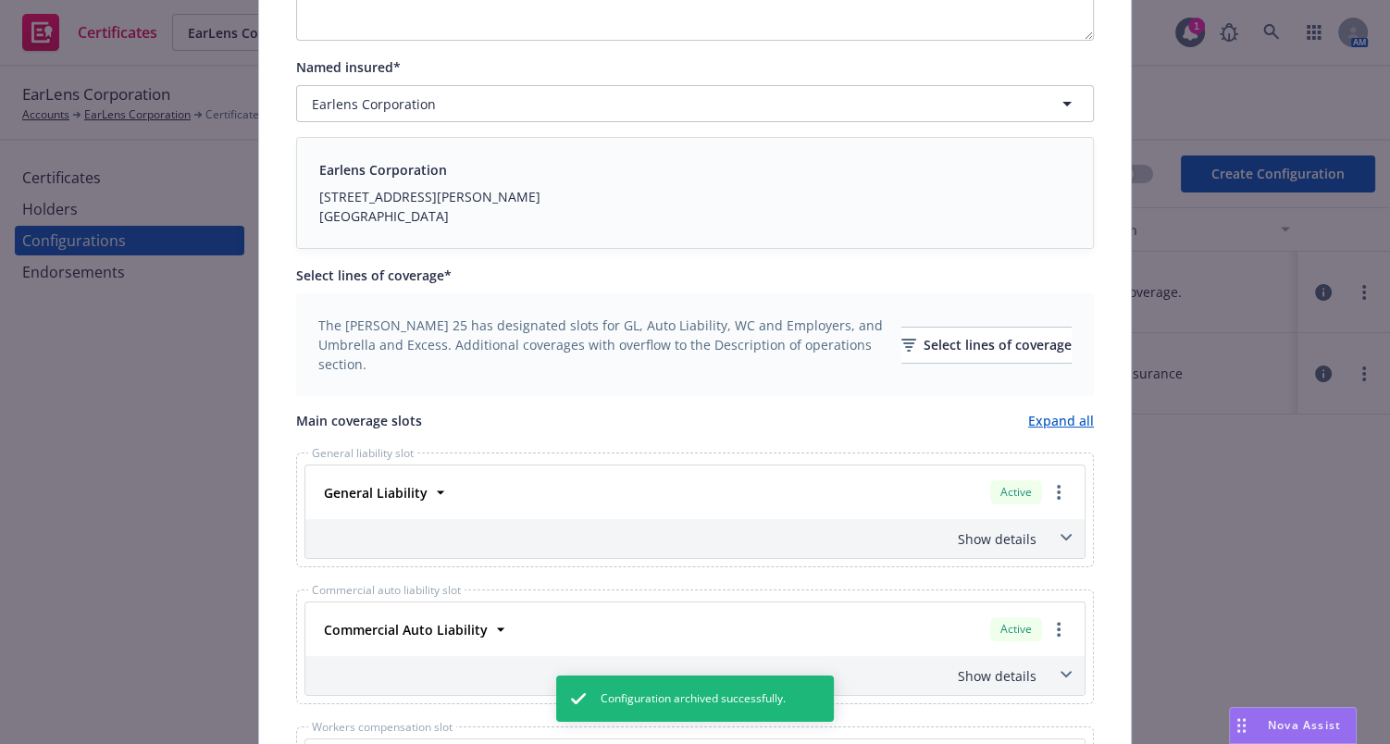
drag, startPoint x: 407, startPoint y: 527, endPoint x: 793, endPoint y: 178, distance: 520.8
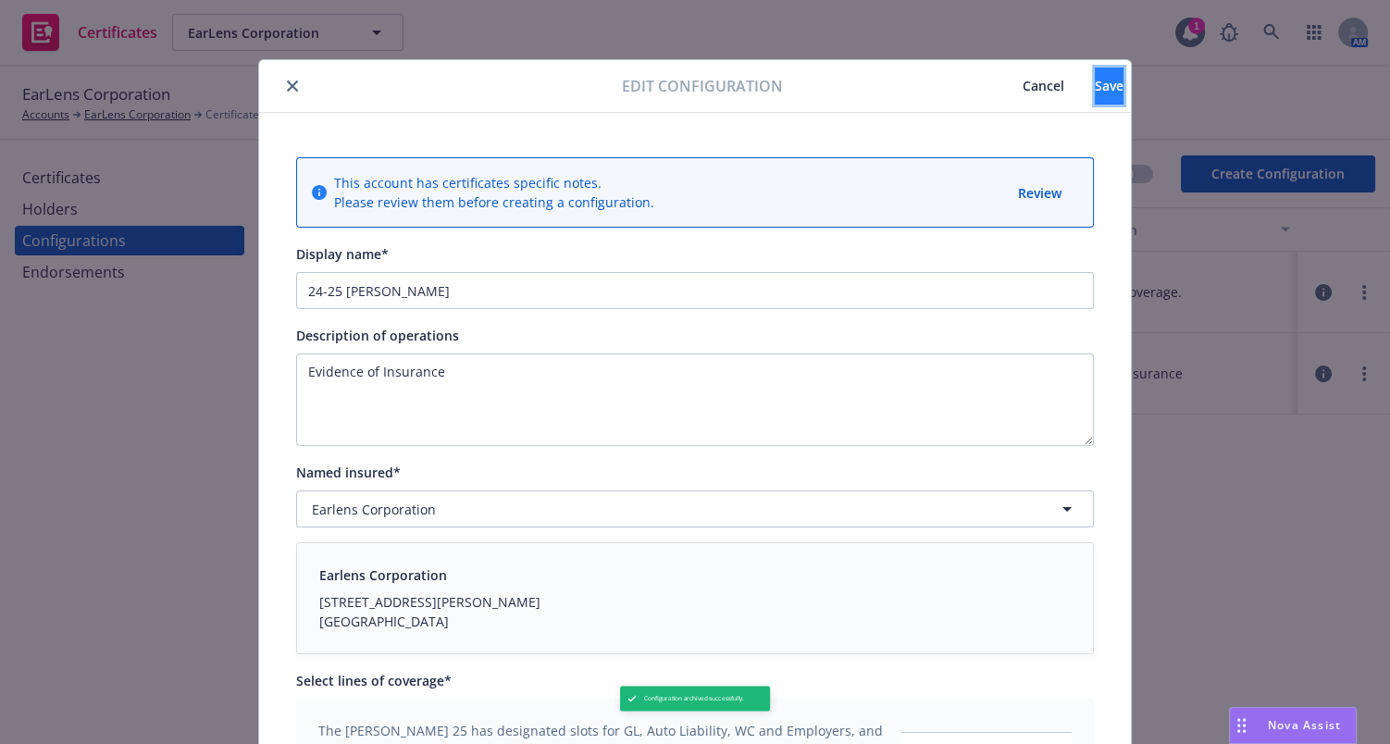
click at [1097, 93] on button "Save" at bounding box center [1109, 86] width 29 height 37
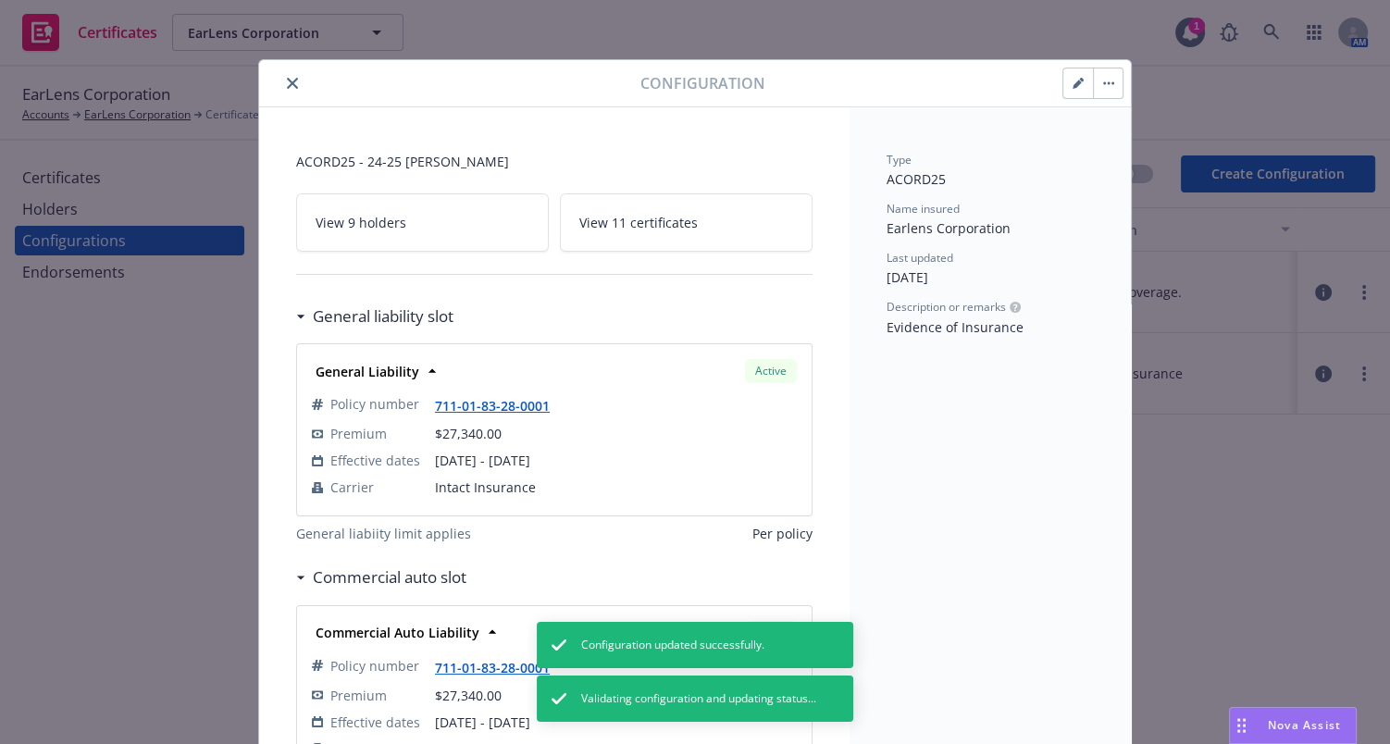
click at [291, 85] on icon "close" at bounding box center [292, 83] width 11 height 11
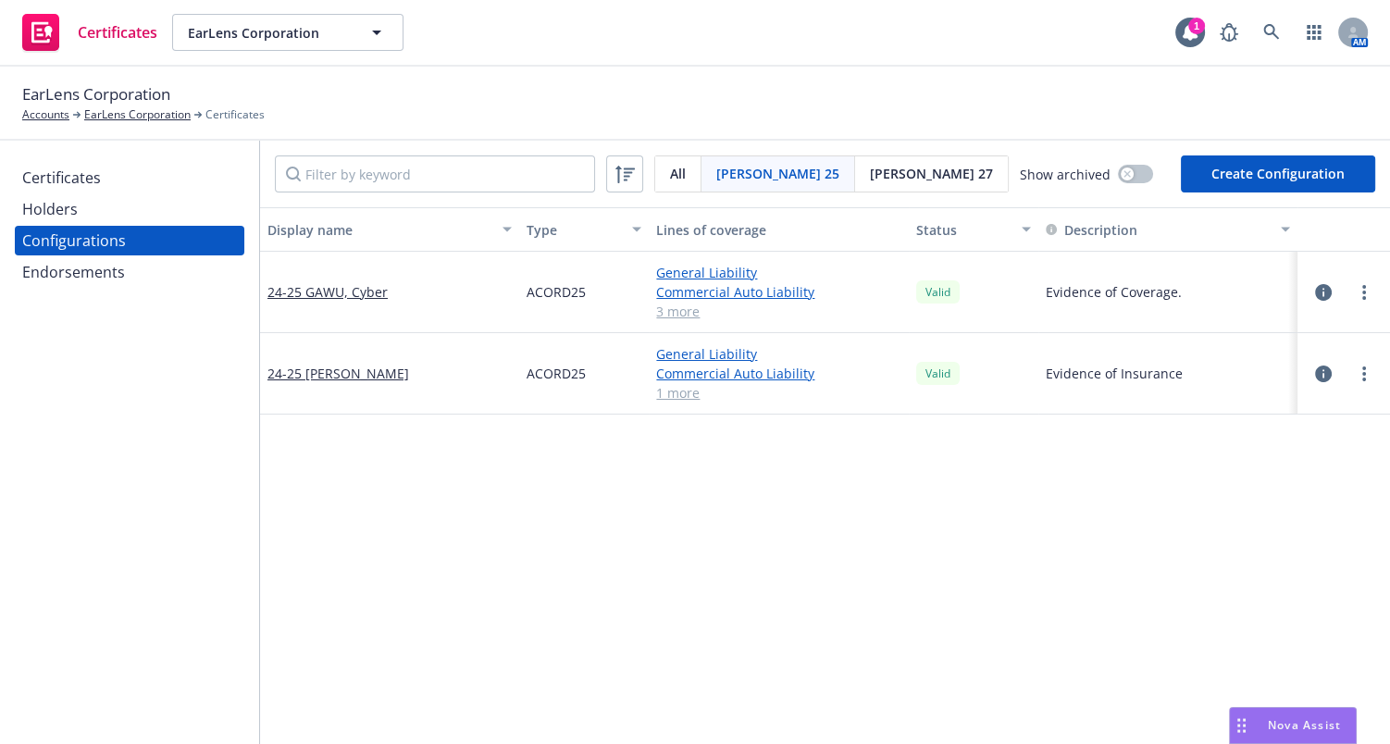
click at [1279, 169] on button "Create Configuration" at bounding box center [1278, 173] width 194 height 37
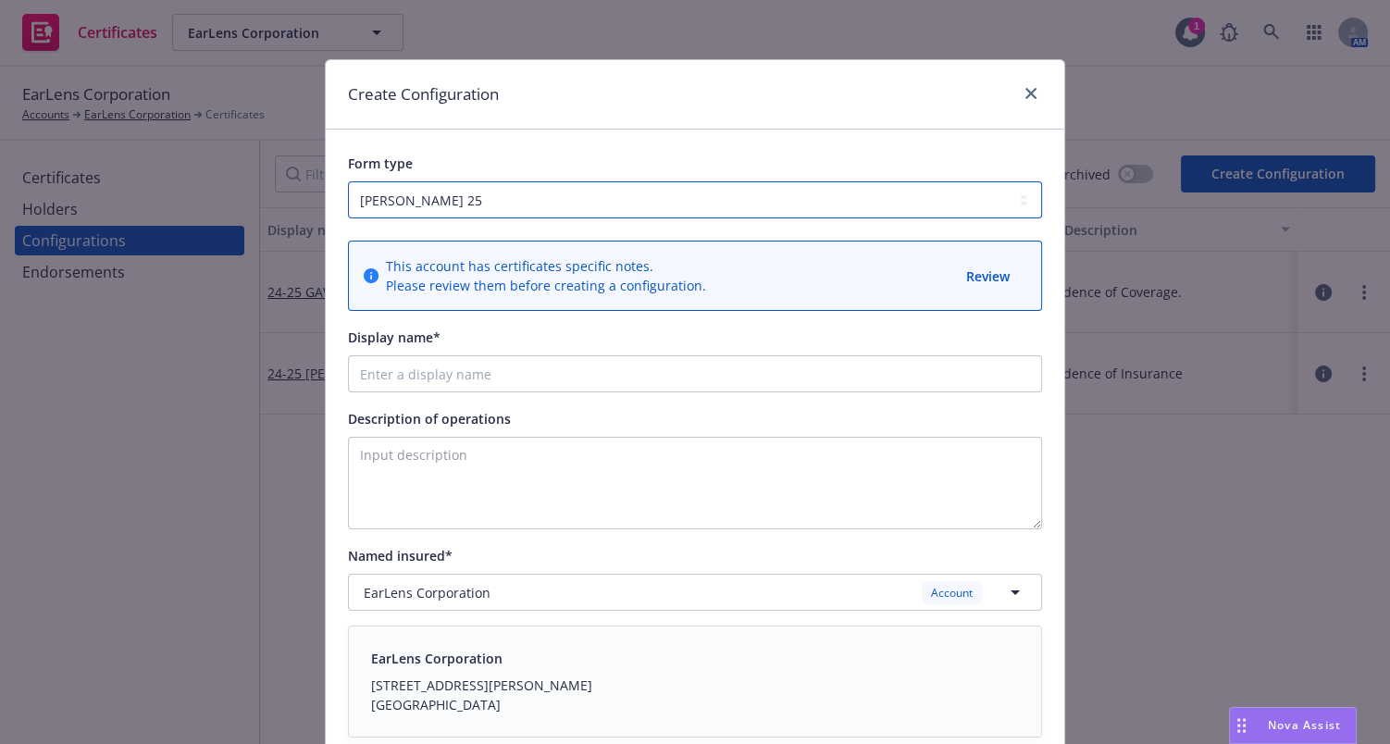
click at [403, 202] on select "ACORD 25 ACORD 27" at bounding box center [695, 199] width 694 height 37
select select "ACORD27"
click at [348, 181] on select "ACORD 25 ACORD 27" at bounding box center [695, 199] width 694 height 37
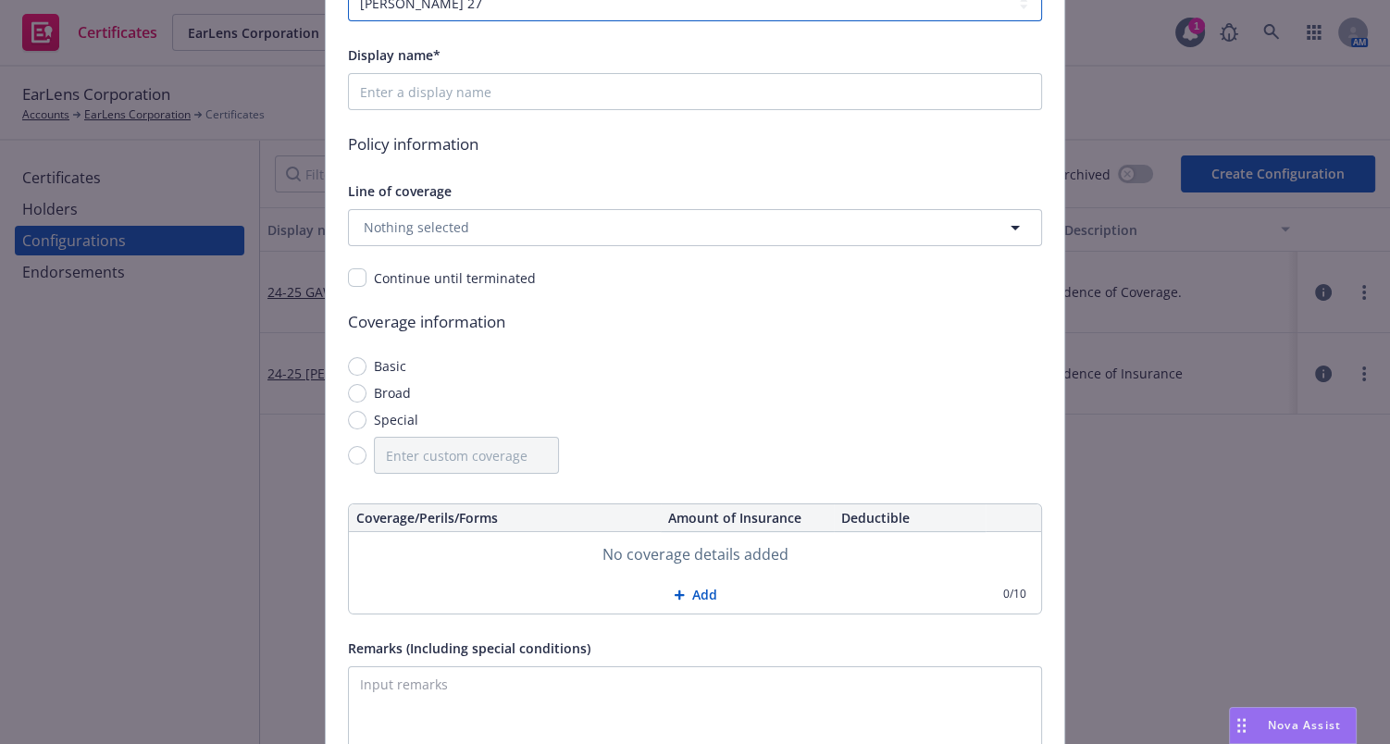
scroll to position [167, 0]
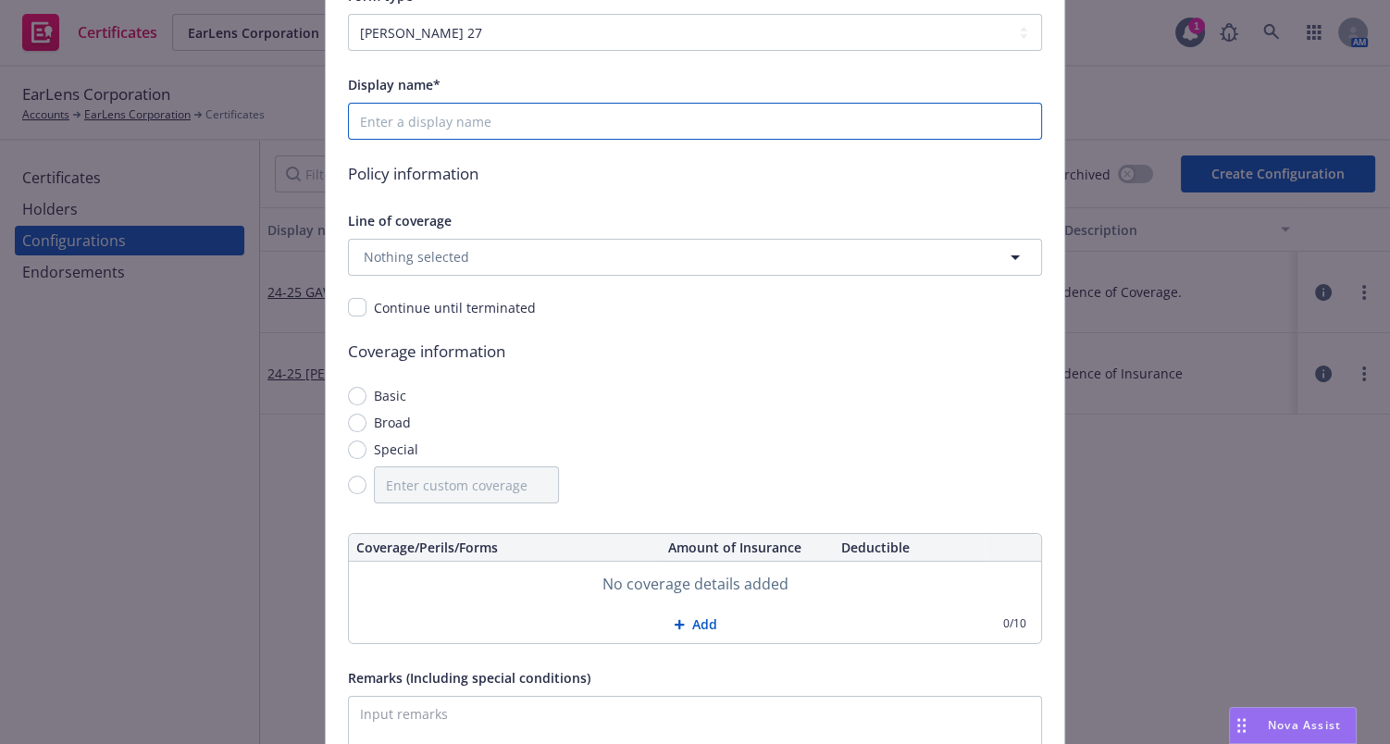
click at [416, 124] on input "Display name*" at bounding box center [695, 121] width 694 height 37
click at [439, 253] on span "Nothing selected" at bounding box center [416, 256] width 105 height 19
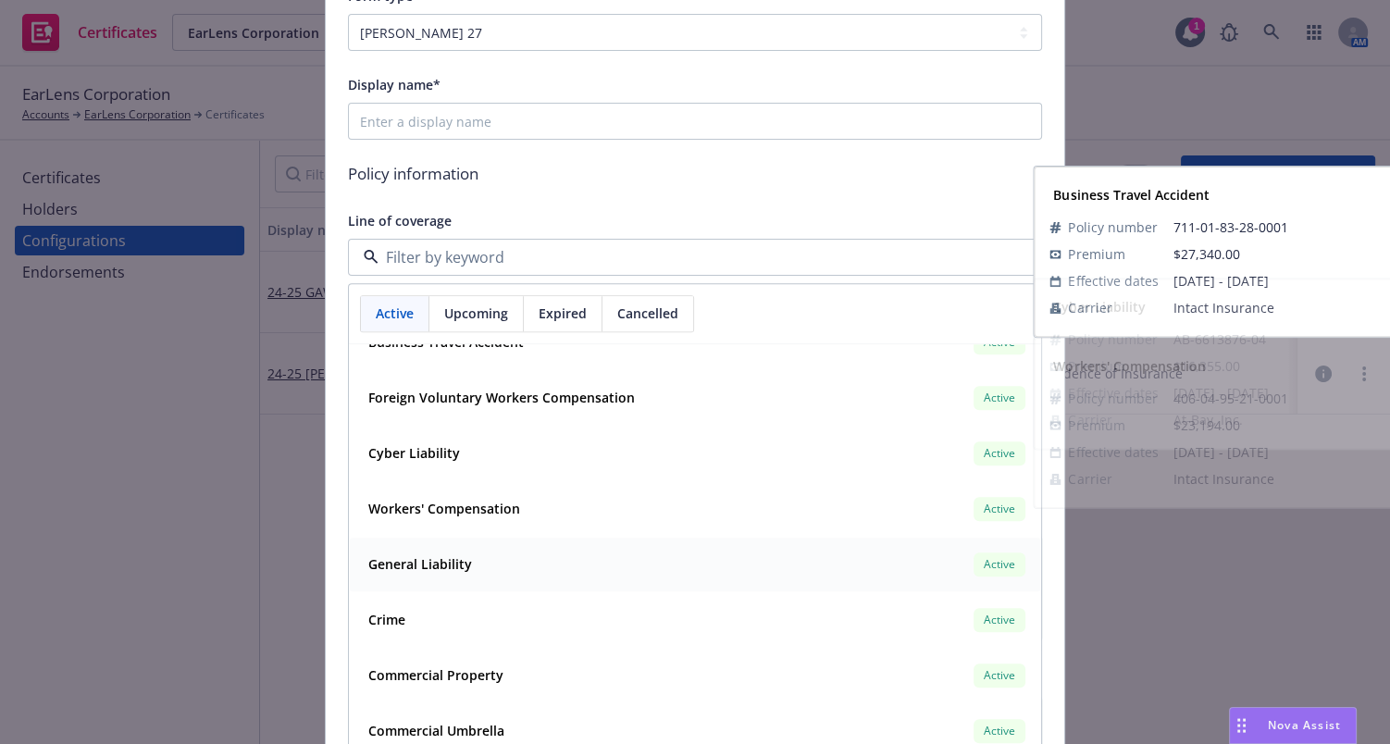
scroll to position [336, 0]
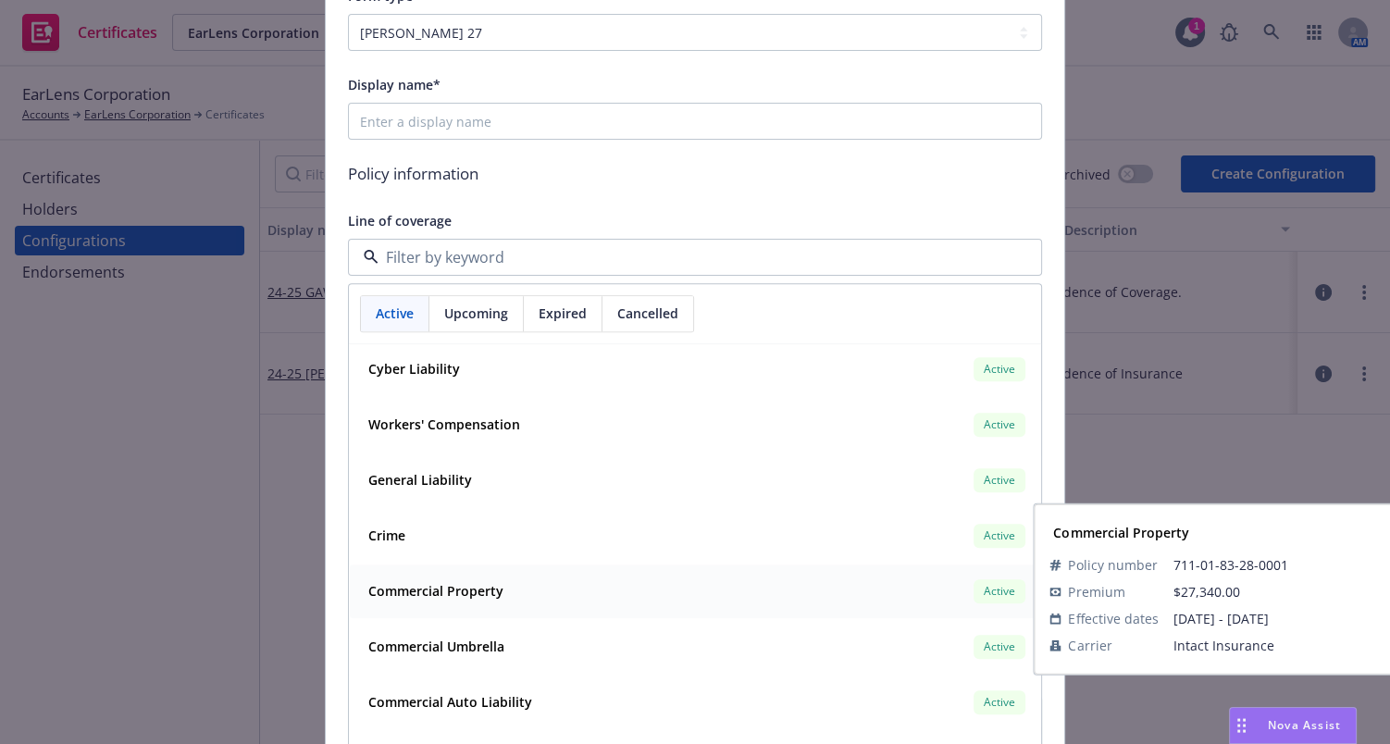
click at [452, 593] on strong "Commercial Property" at bounding box center [435, 592] width 135 height 18
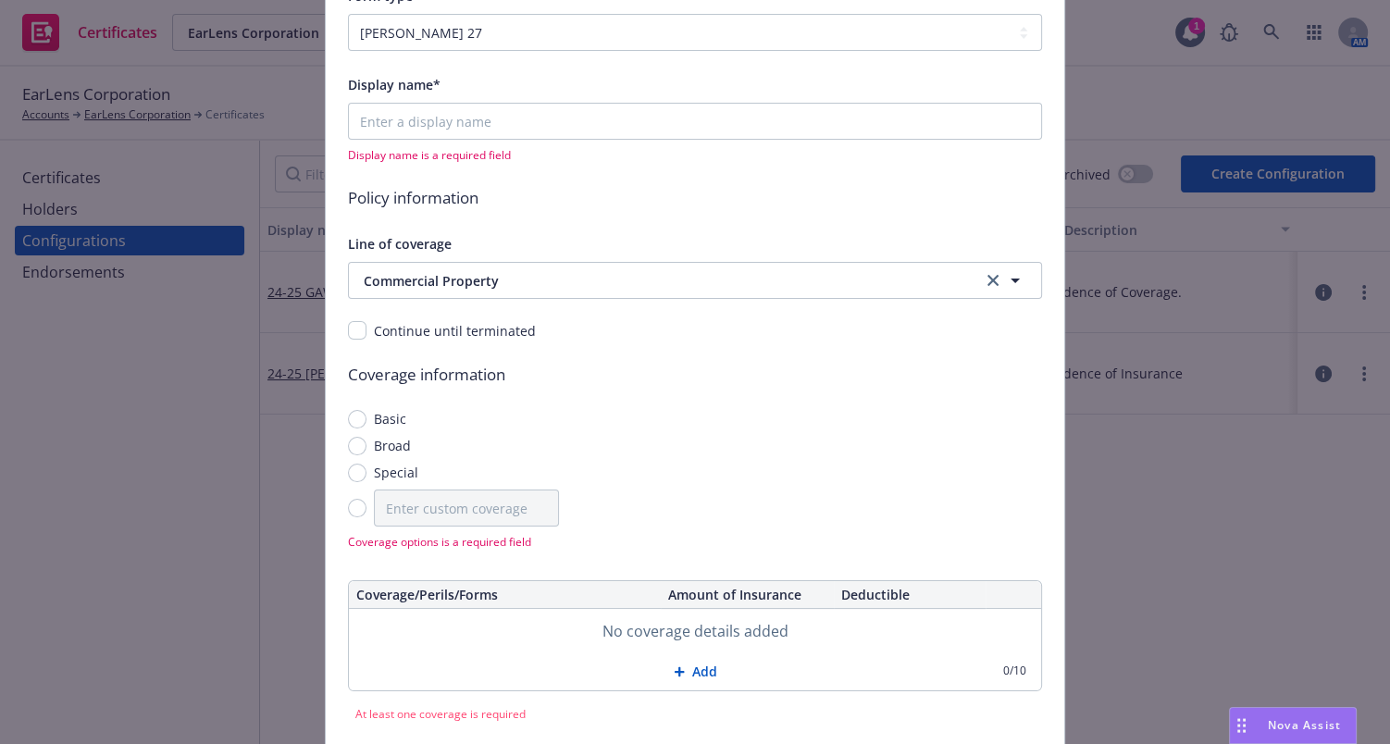
scroll to position [0, 0]
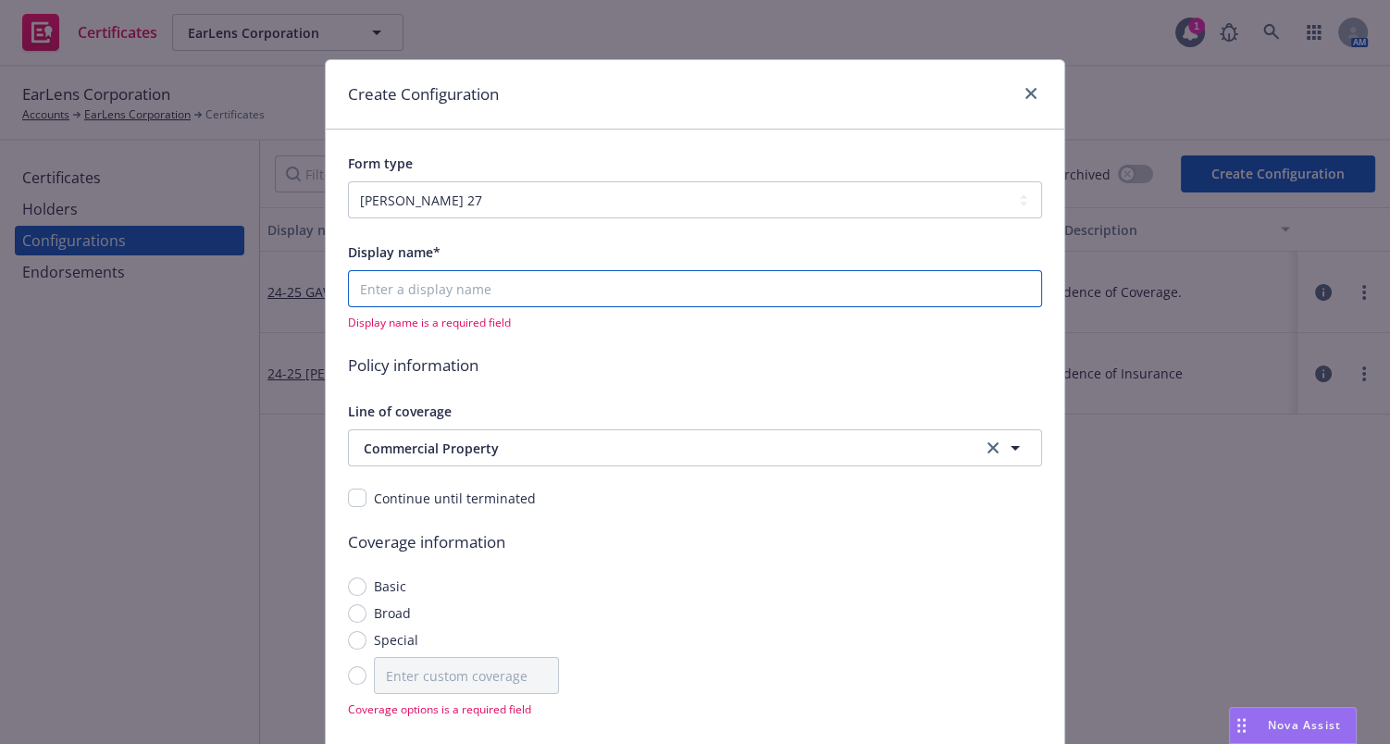
click at [446, 286] on input "Display name*" at bounding box center [695, 288] width 694 height 37
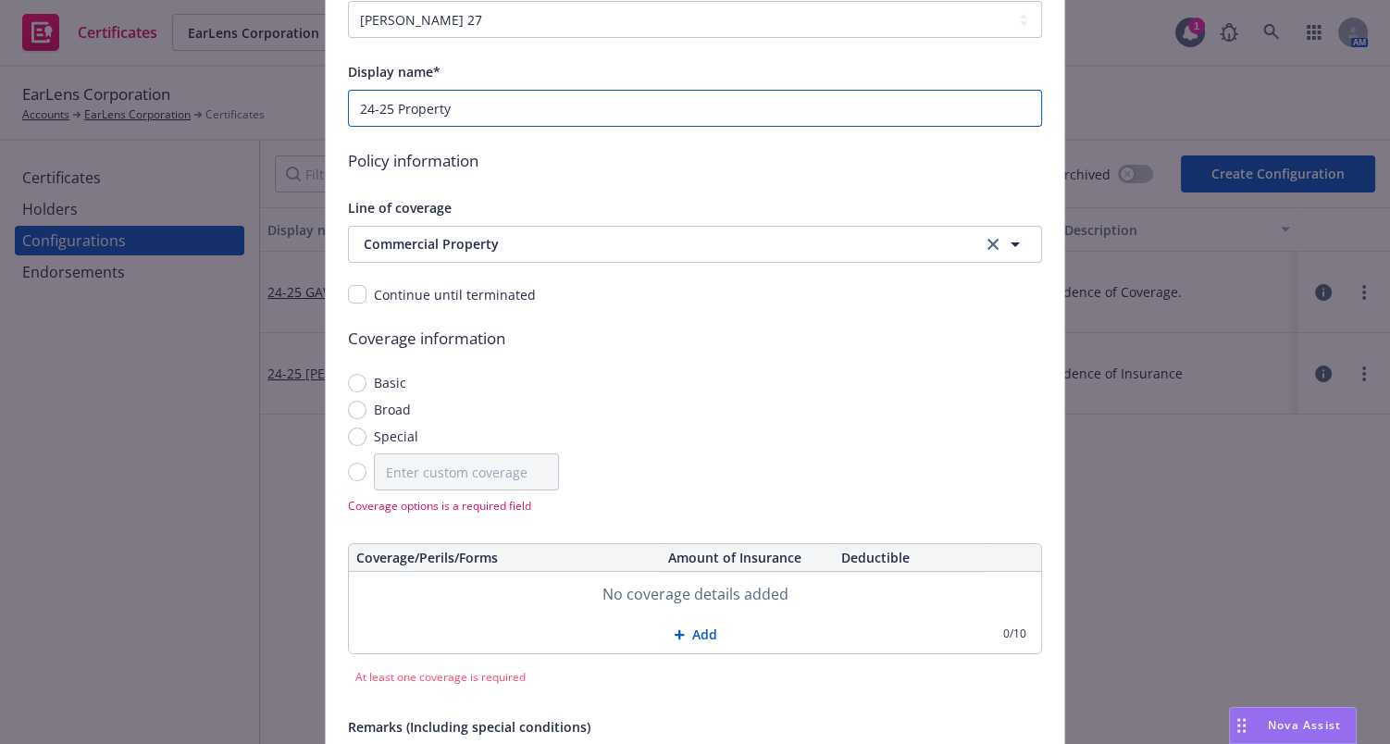
scroll to position [336, 0]
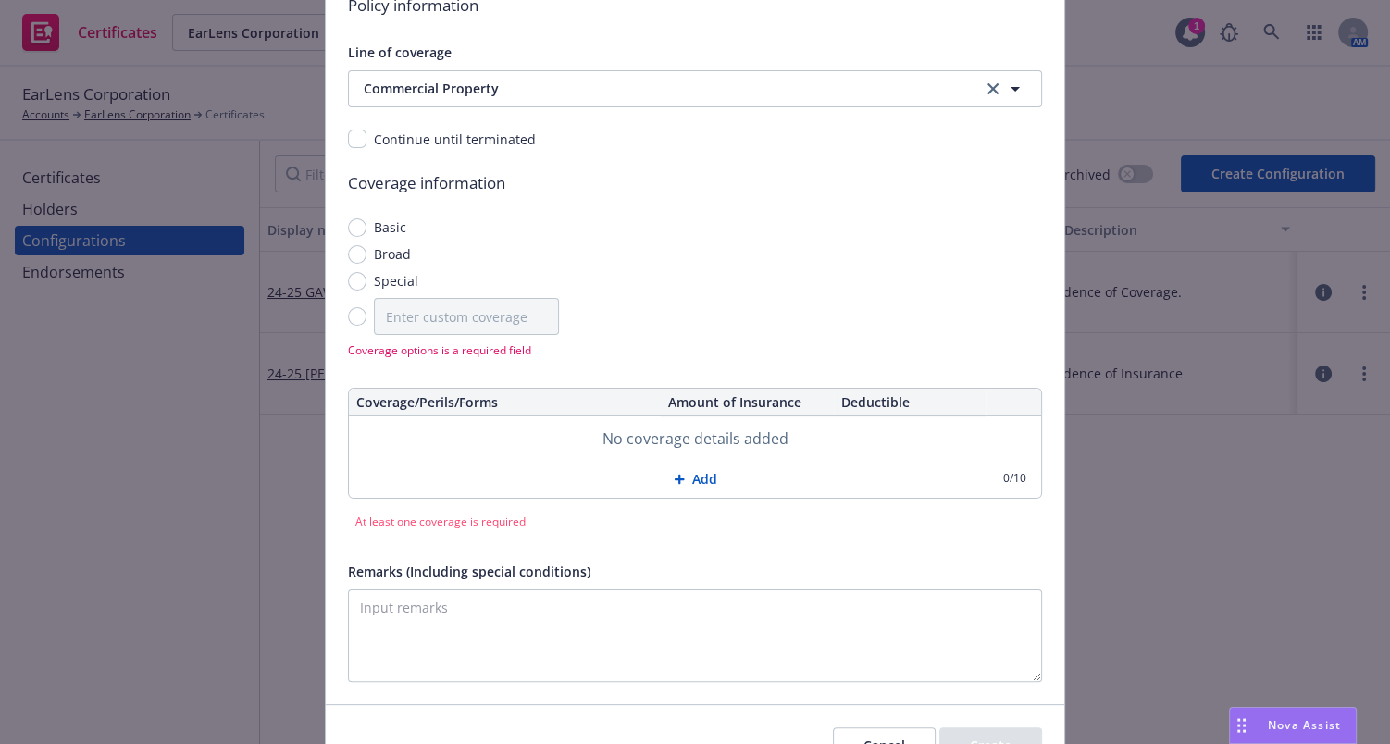
type input "24-25 Property"
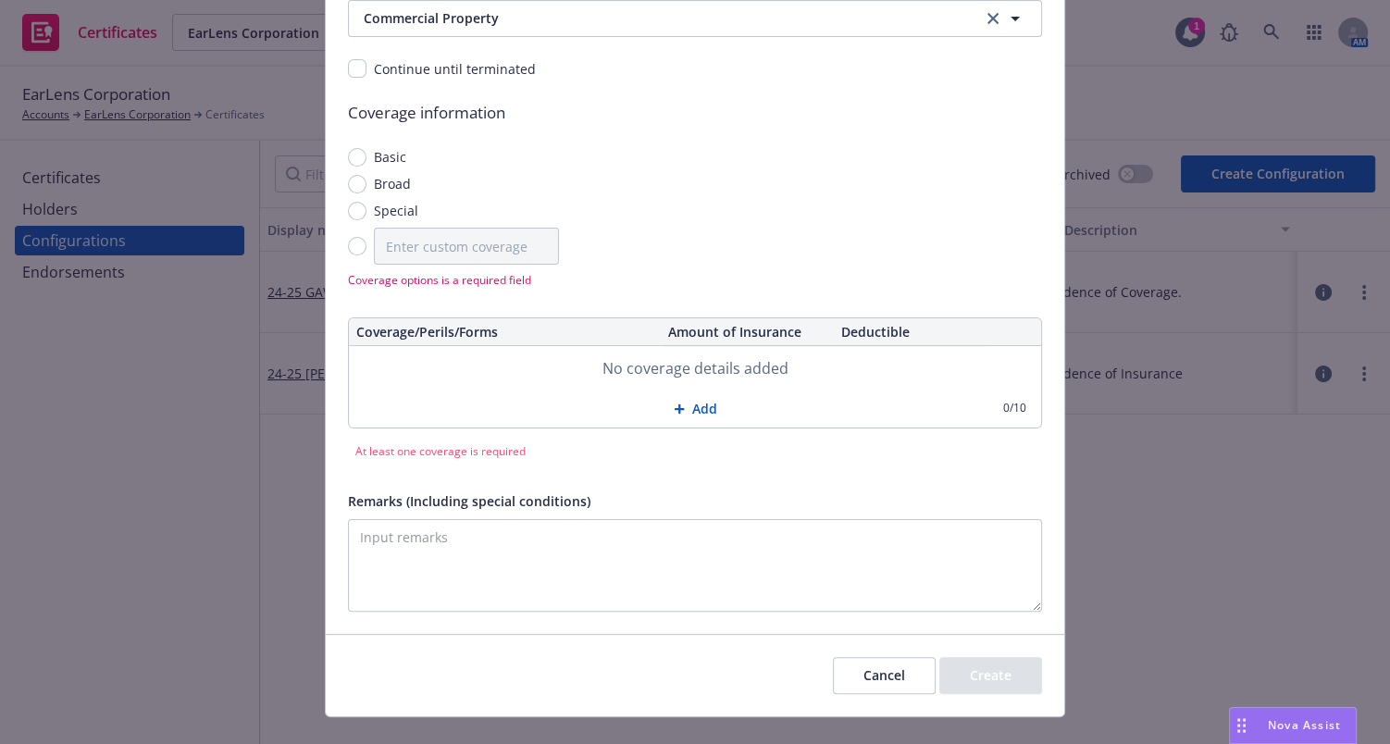
scroll to position [438, 0]
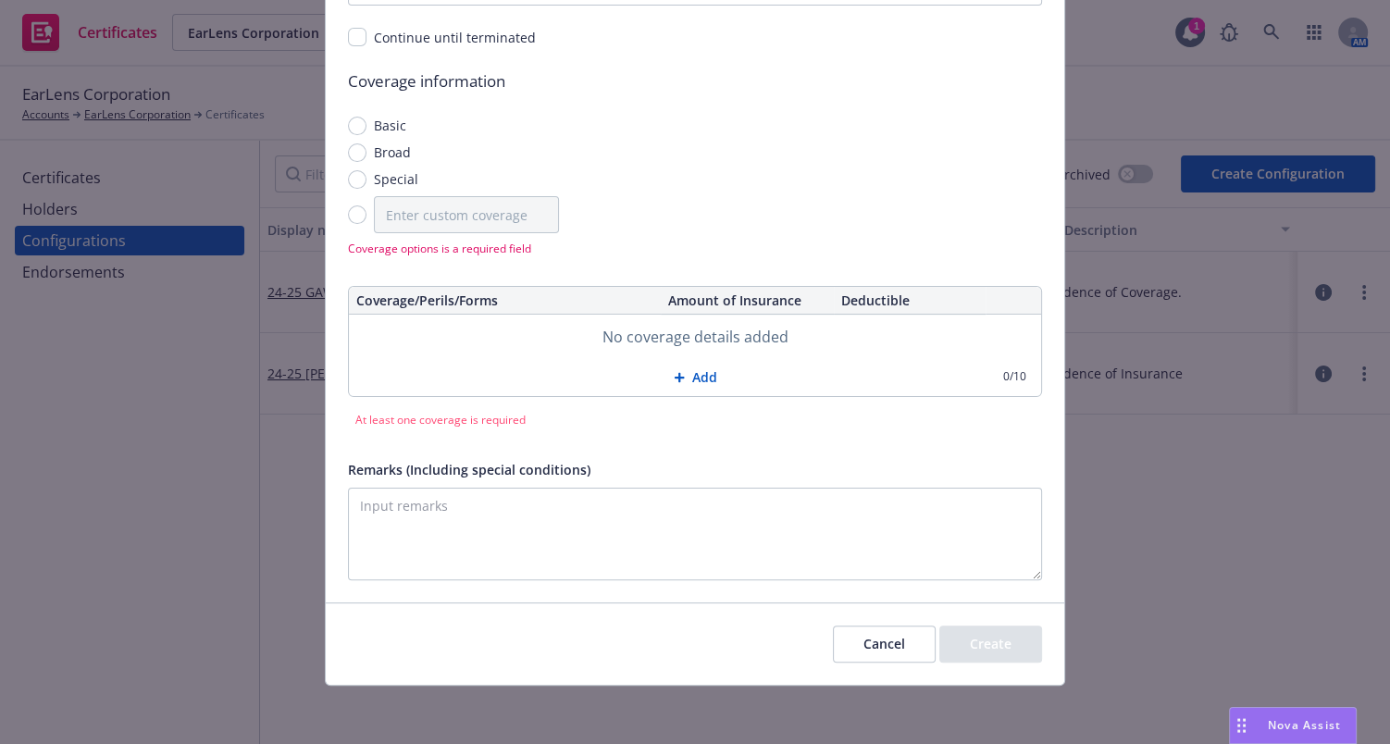
click at [680, 380] on div at bounding box center [683, 377] width 19 height 11
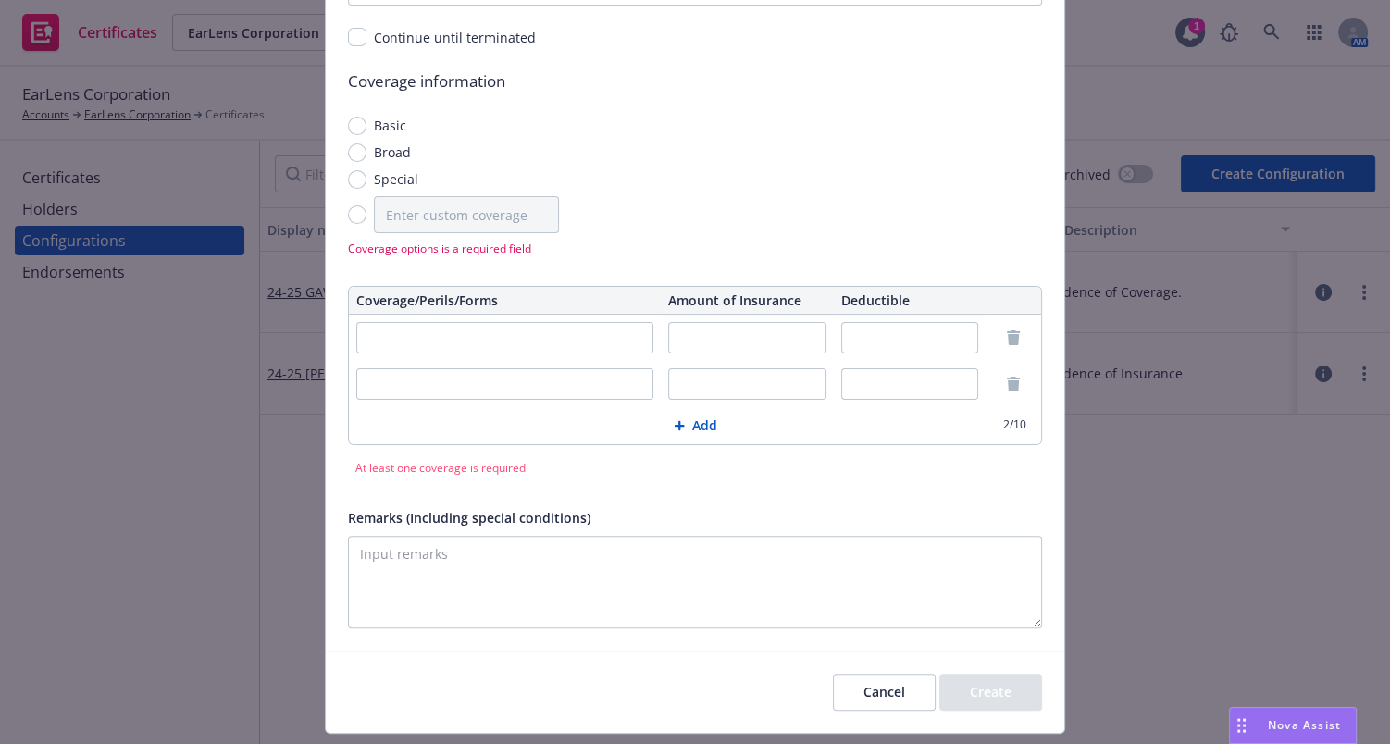
click at [680, 380] on input "text" at bounding box center [747, 383] width 158 height 31
click at [674, 415] on button "Add" at bounding box center [695, 425] width 692 height 37
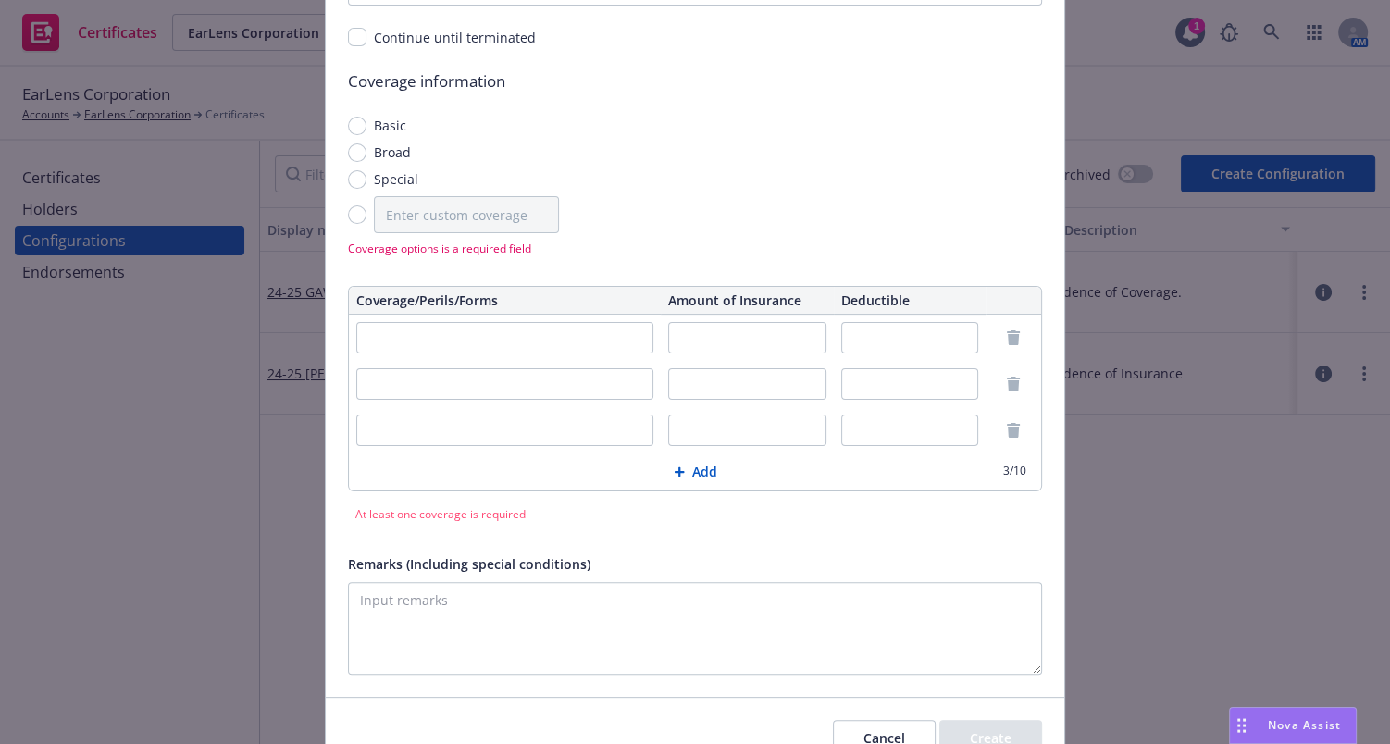
click at [501, 347] on input "text" at bounding box center [504, 337] width 297 height 31
type input "Building"
type input "Business Personal Property"
click at [348, 179] on input "Special" at bounding box center [357, 179] width 19 height 19
radio input "true"
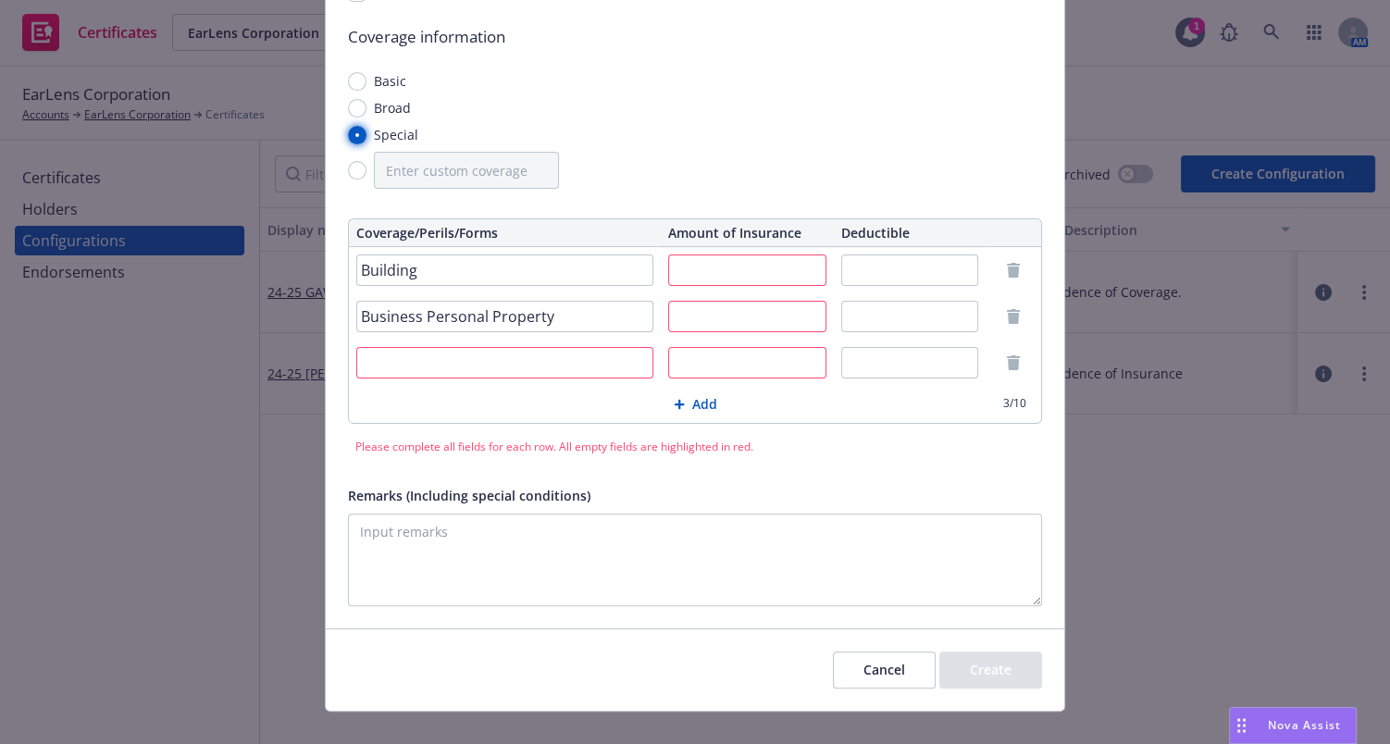
scroll to position [508, 0]
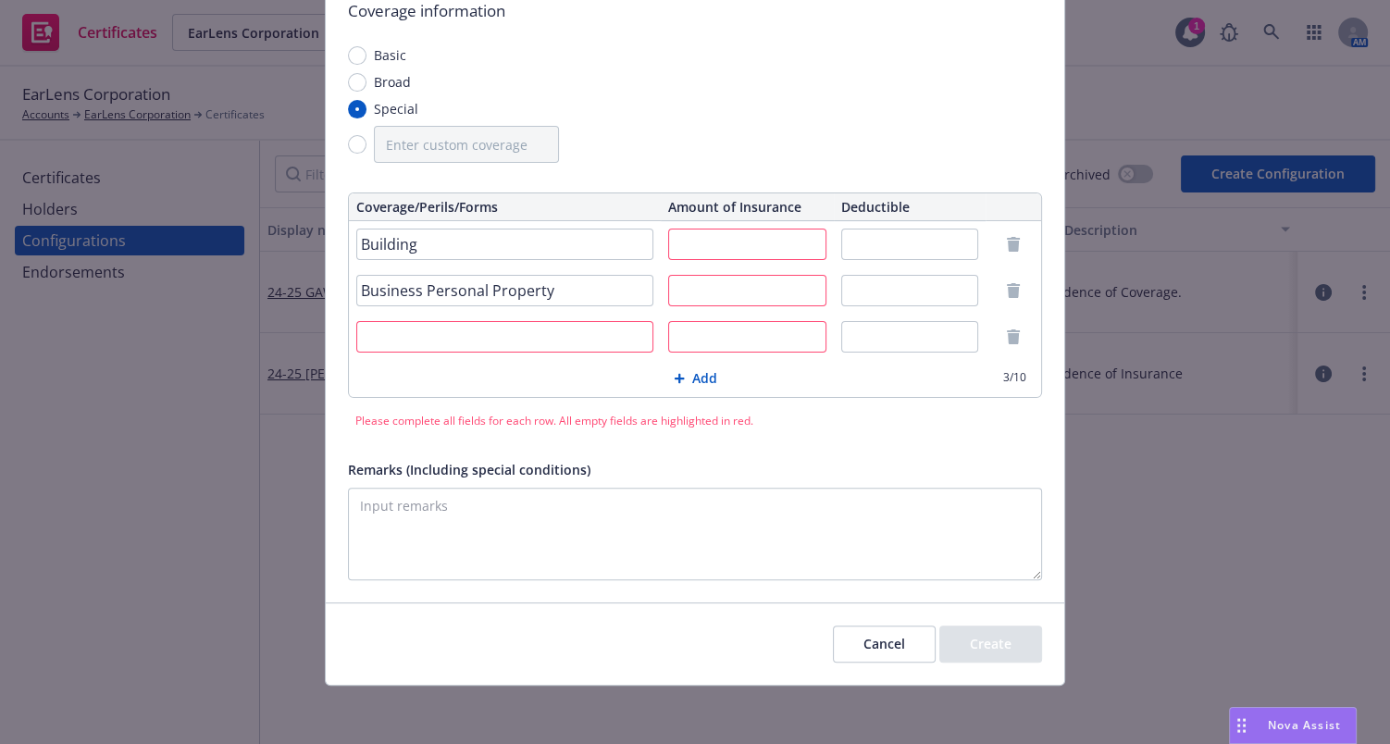
click at [455, 335] on input "text" at bounding box center [504, 336] width 297 height 31
click at [738, 218] on th "Amount of Insurance" at bounding box center [747, 207] width 173 height 28
click at [736, 237] on input "text" at bounding box center [747, 244] width 158 height 31
type input "$2,000,000"
type input "$1,000,000"
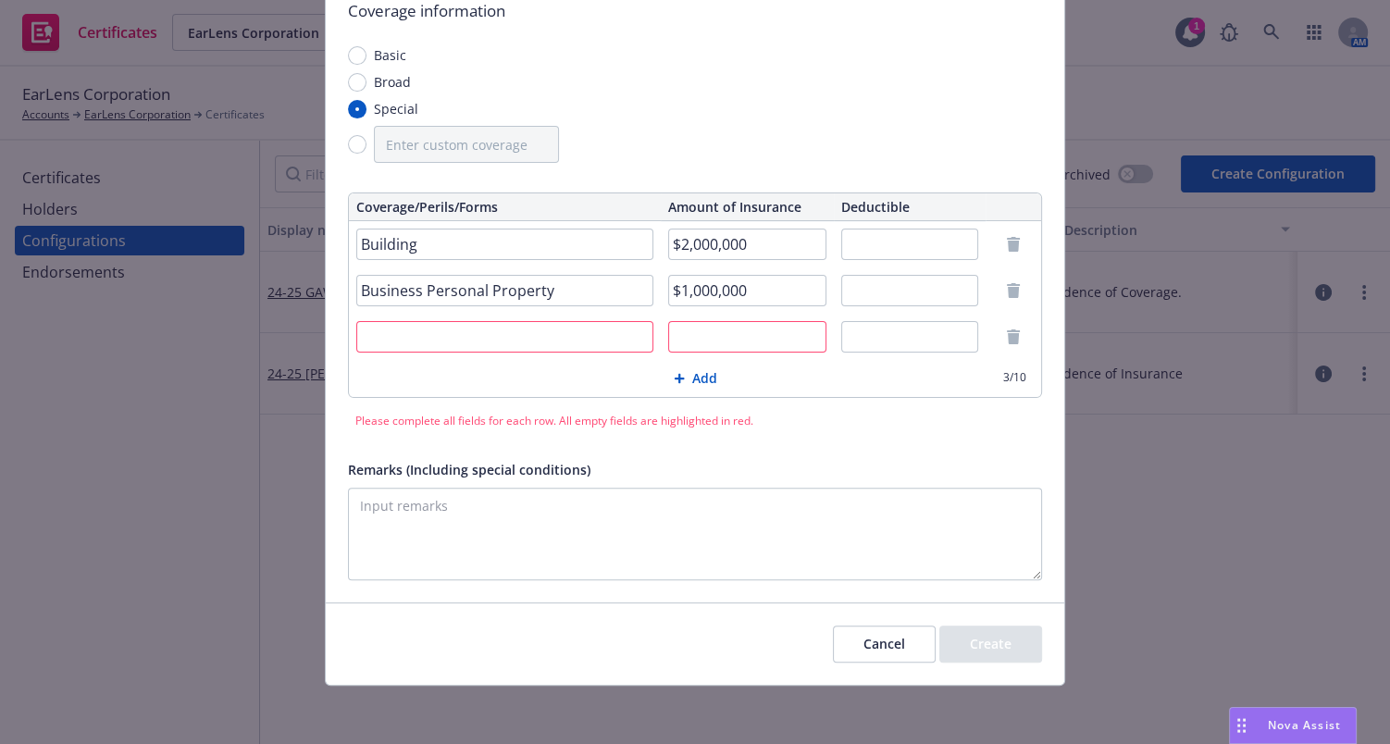
click at [466, 330] on input "text" at bounding box center [504, 336] width 297 height 31
type input "Business Income & Extra Expense"
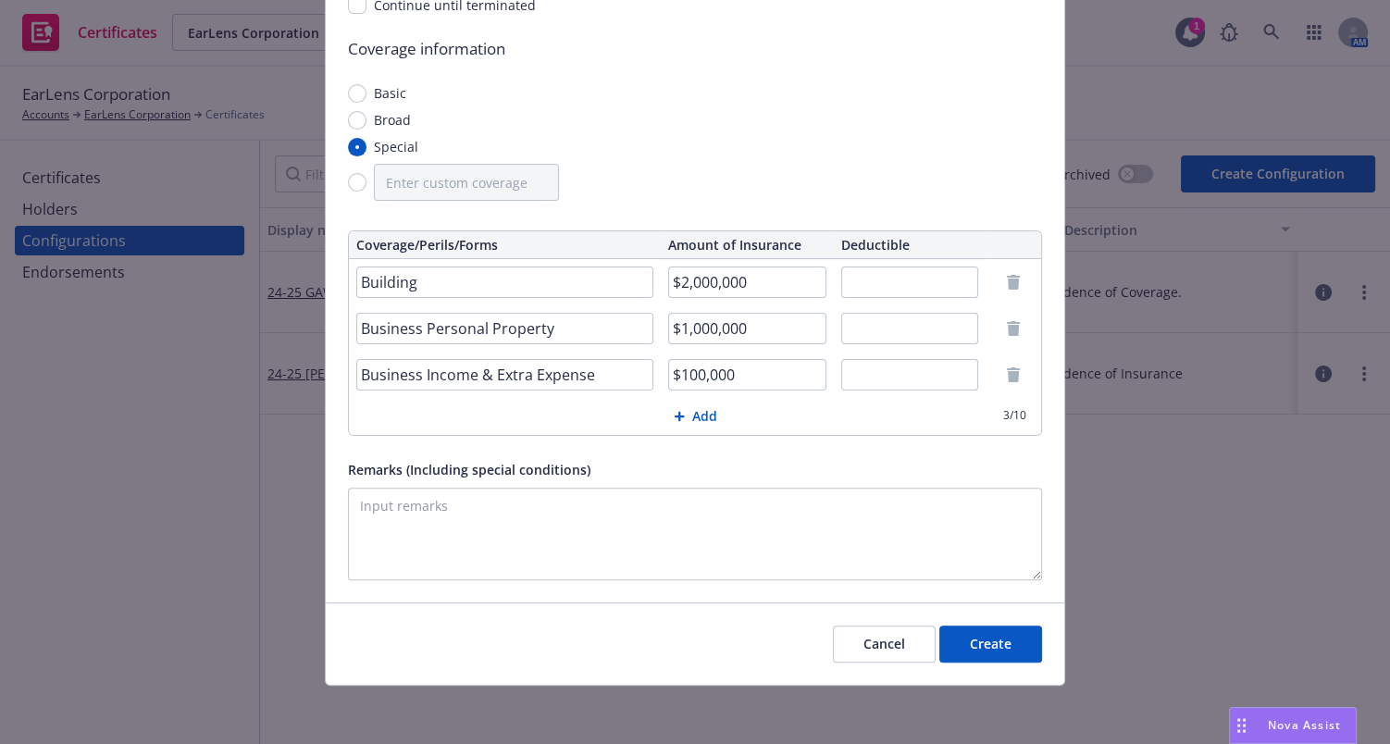
type input "$100,000"
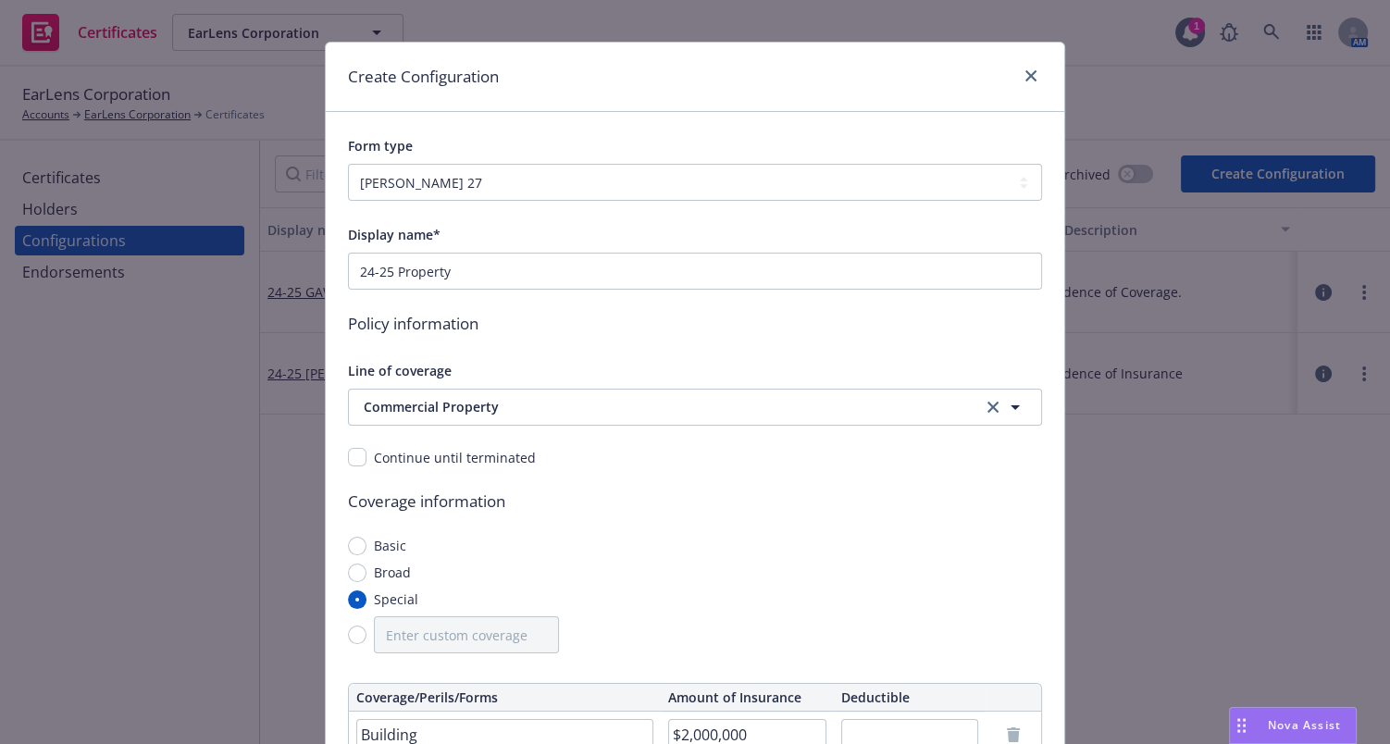
scroll to position [0, 0]
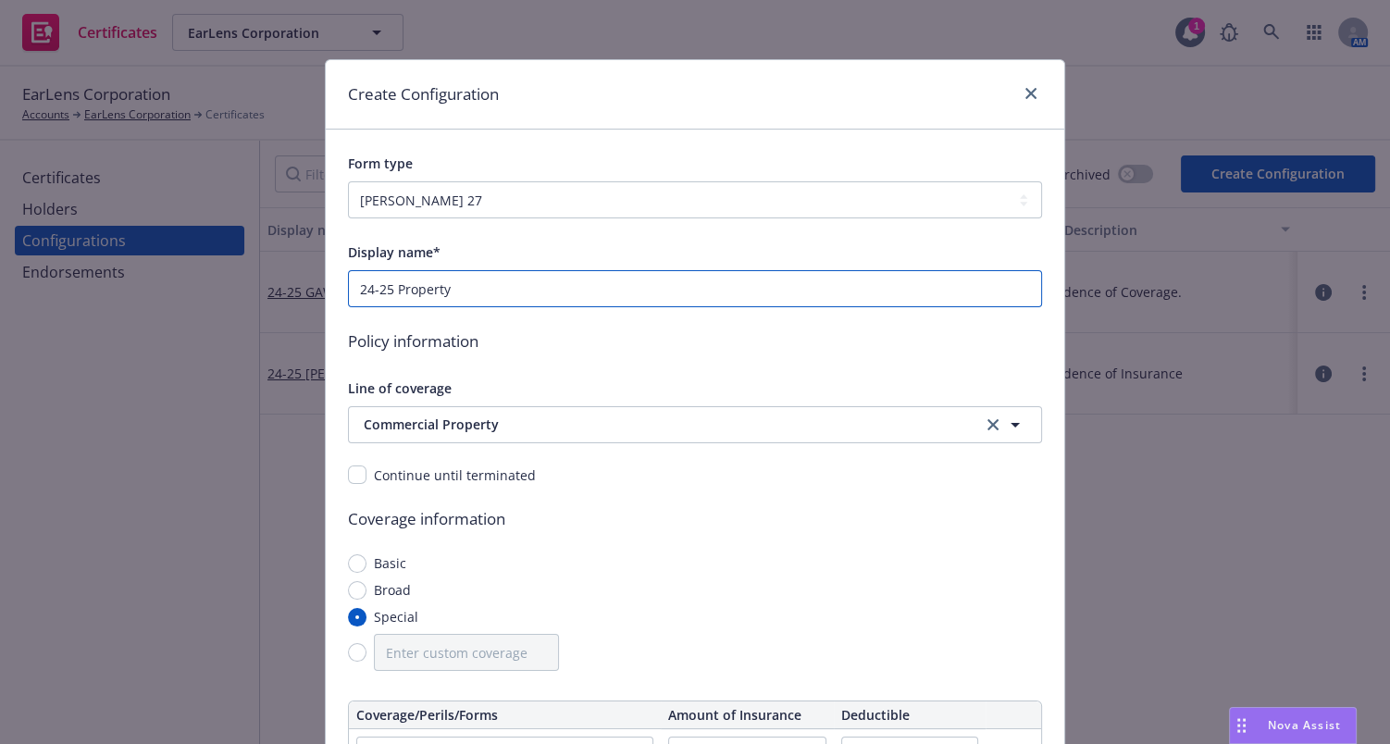
click at [496, 276] on input "24-25 Property" at bounding box center [695, 288] width 694 height 37
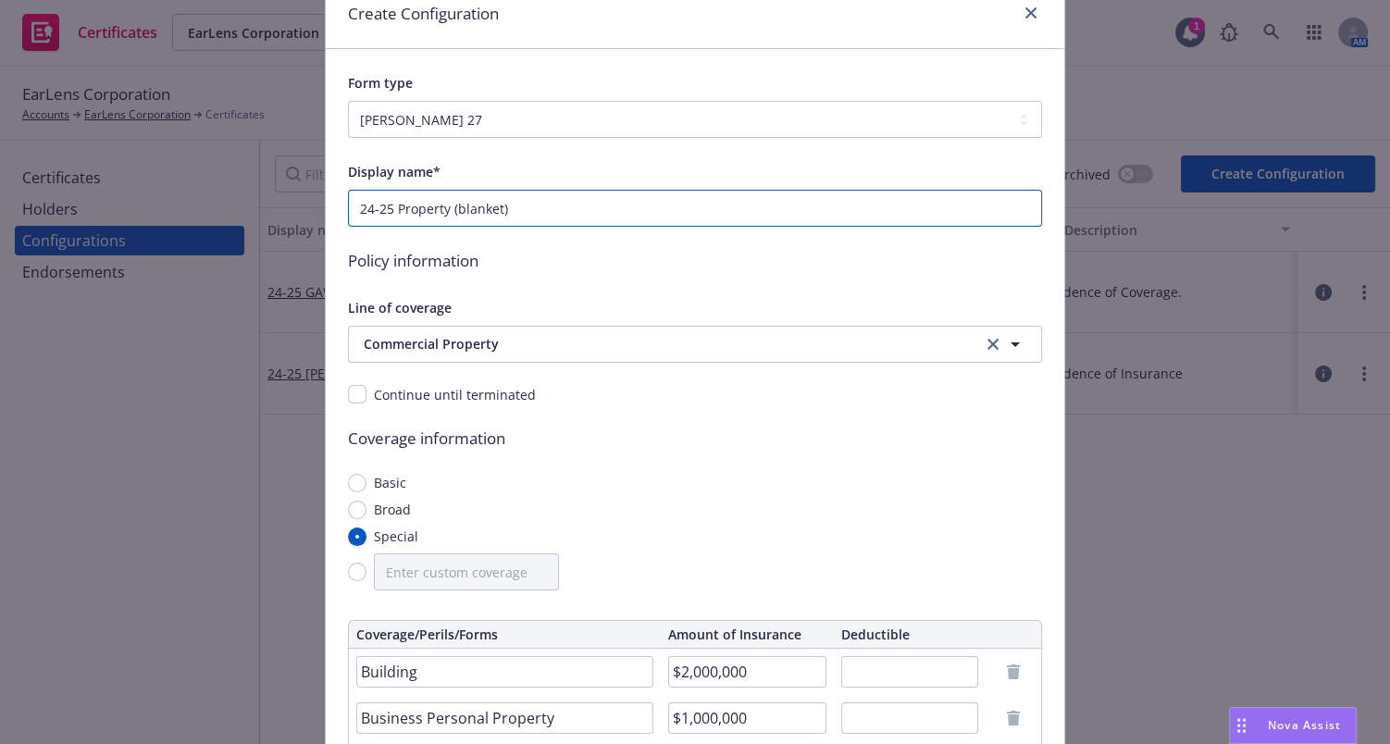
scroll to position [420, 0]
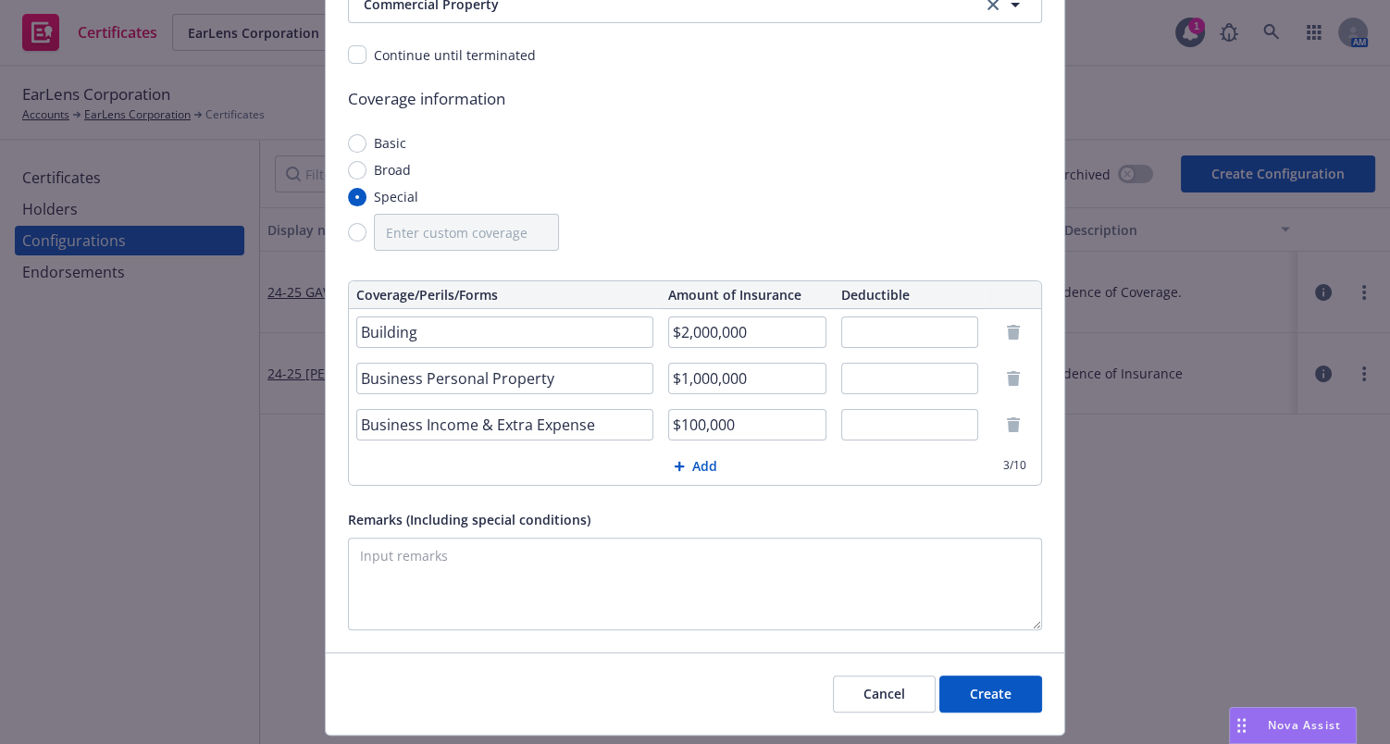
type input "24-25 Property (blanket)"
drag, startPoint x: 674, startPoint y: 329, endPoint x: 850, endPoint y: 325, distance: 176.8
click at [842, 325] on tr "Building $2,000,000" at bounding box center [695, 332] width 692 height 46
click at [477, 328] on input "Building" at bounding box center [504, 331] width 297 height 31
drag, startPoint x: 760, startPoint y: 335, endPoint x: 672, endPoint y: 332, distance: 87.9
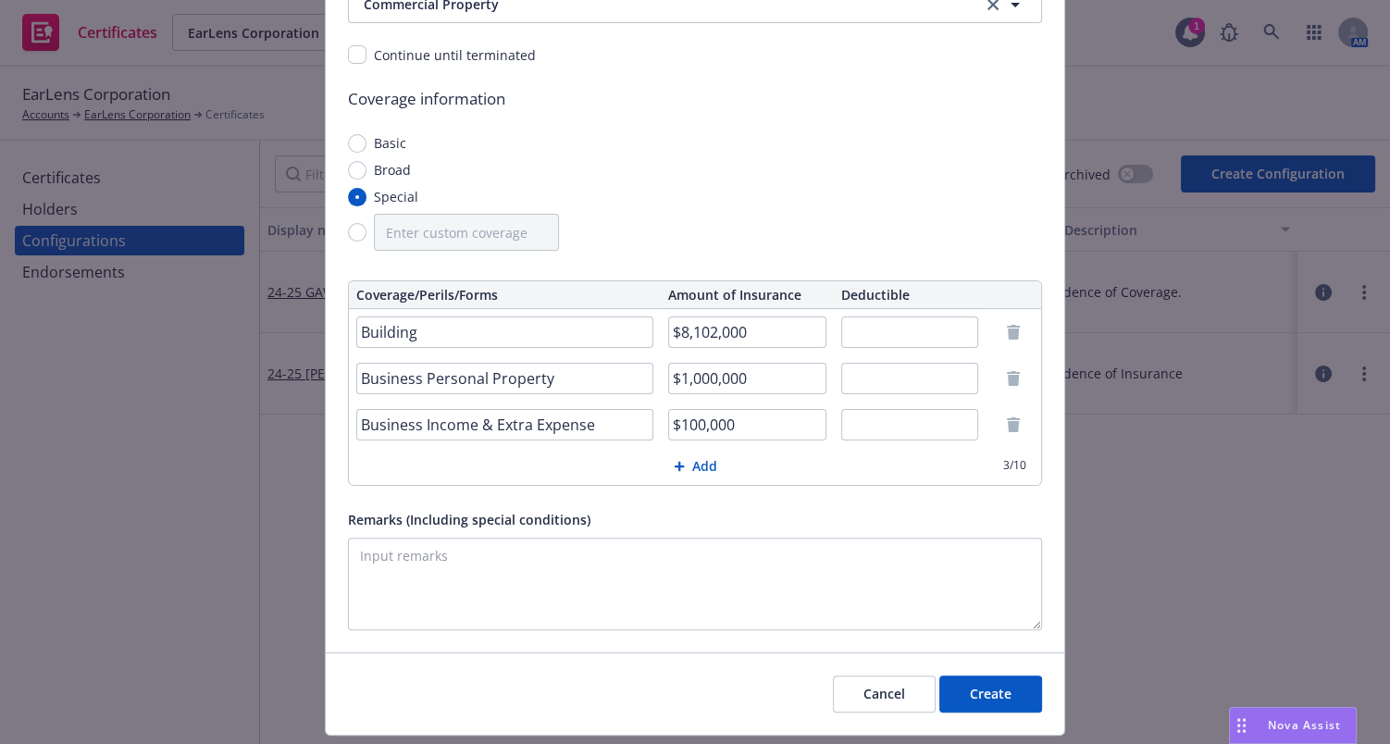
click at [672, 332] on input "$8,102,000" at bounding box center [747, 331] width 158 height 31
type input "$5,850,000"
drag, startPoint x: 768, startPoint y: 328, endPoint x: 537, endPoint y: 314, distance: 231.7
click at [537, 314] on tr "Building $5,850,000" at bounding box center [695, 332] width 692 height 46
click at [477, 349] on tbody "Building $5,850,000 Business Personal Property $1,000,000 Business Income & Ext…" at bounding box center [695, 378] width 692 height 139
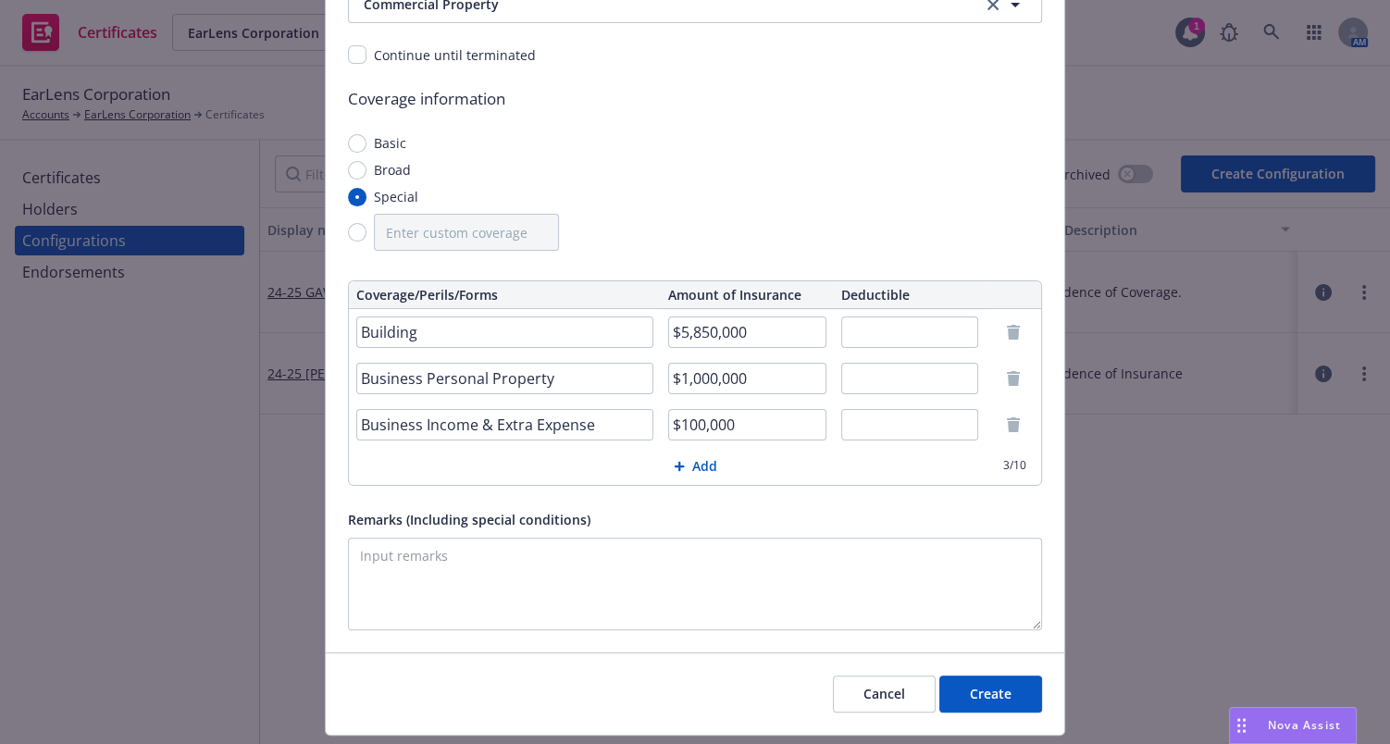
paste input "5,85"
type input "$5,850,000"
drag, startPoint x: 747, startPoint y: 429, endPoint x: 673, endPoint y: 429, distance: 74.0
click at [673, 429] on input "$100,000" at bounding box center [747, 424] width 158 height 31
click at [677, 430] on input "$100,000" at bounding box center [747, 424] width 158 height 31
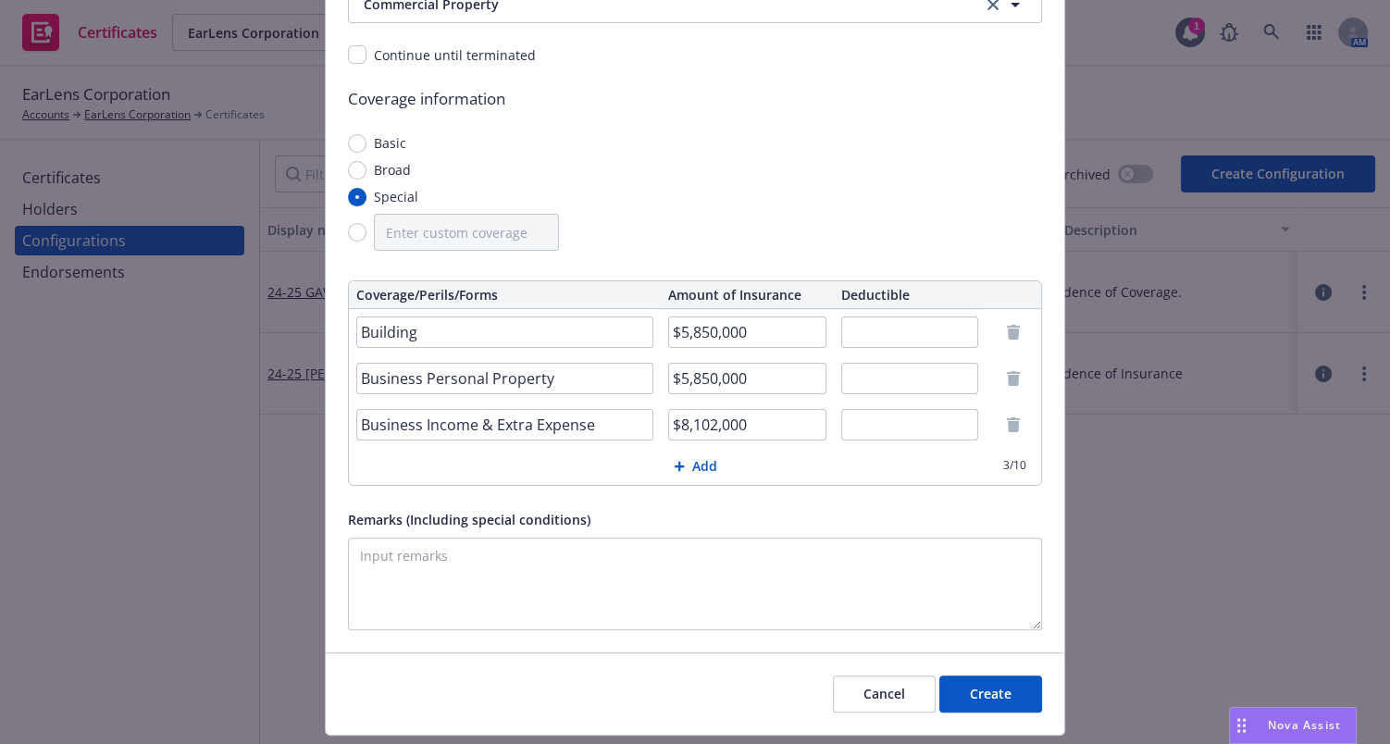
type input "$8,102,000"
click at [874, 335] on input "text" at bounding box center [910, 331] width 138 height 31
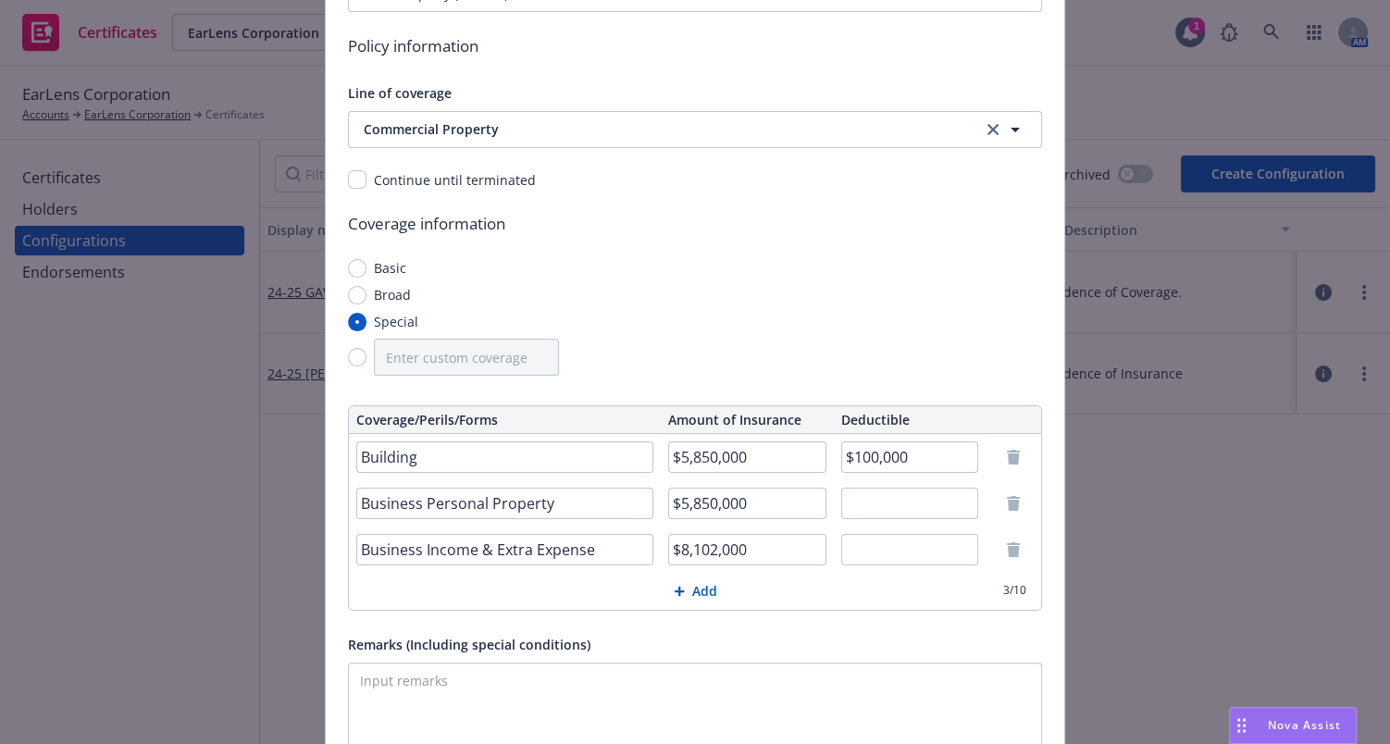
scroll to position [83, 0]
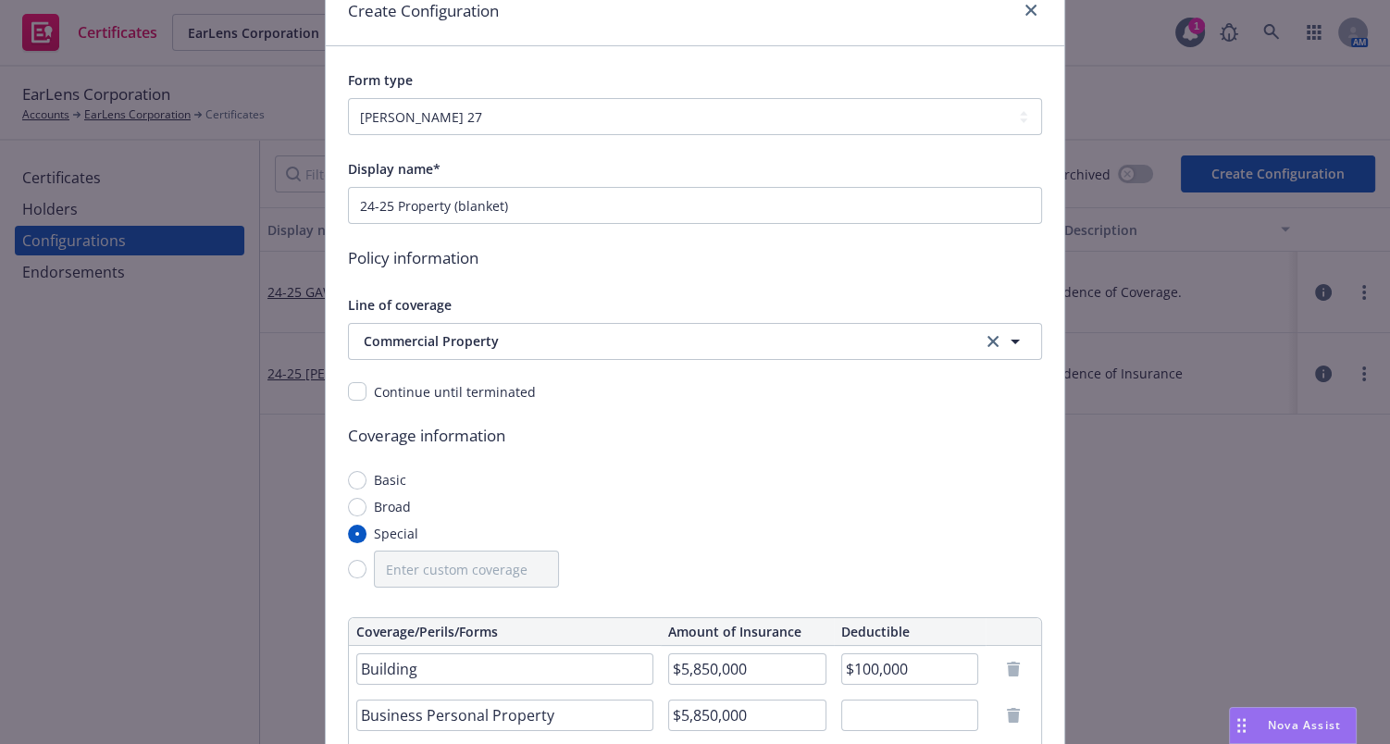
type input "$100,000"
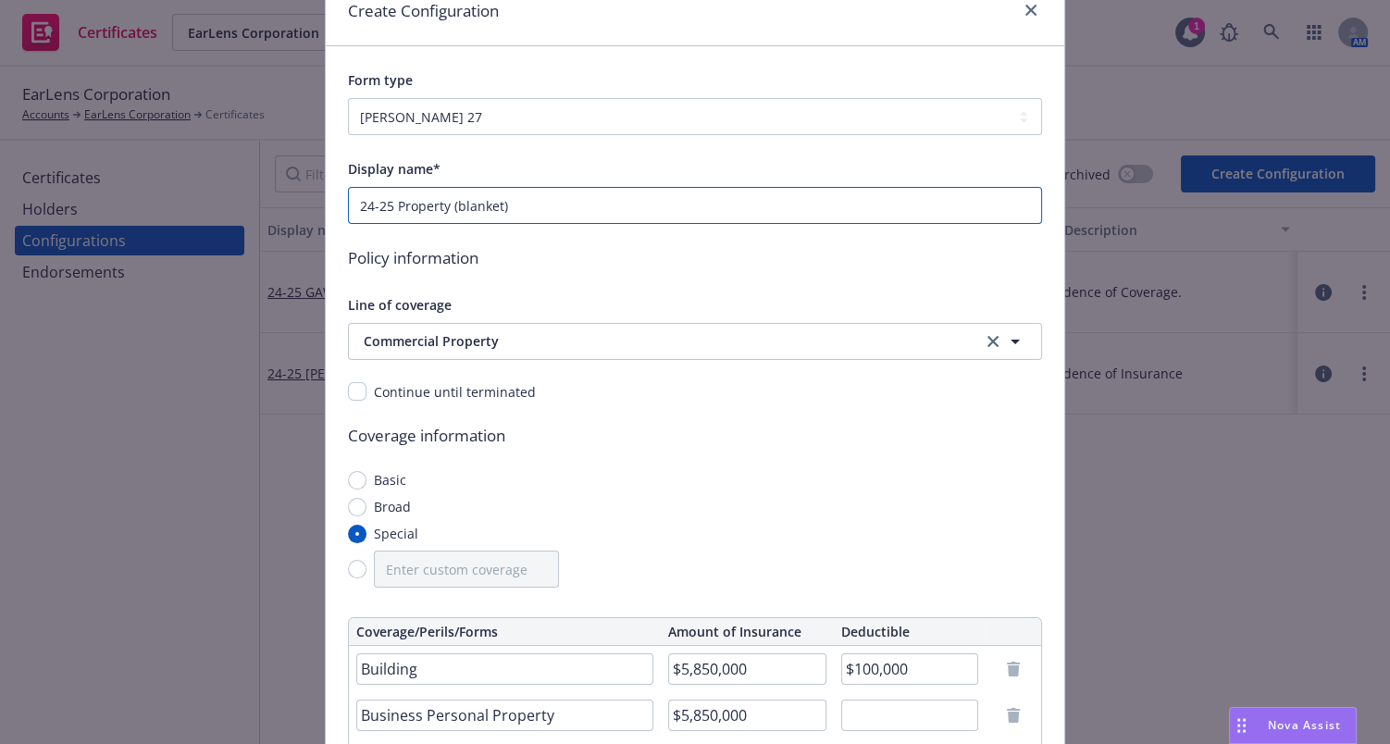
drag, startPoint x: 451, startPoint y: 208, endPoint x: 647, endPoint y: 205, distance: 196.2
click at [643, 205] on input "24-25 Property (blanket)" at bounding box center [695, 205] width 694 height 37
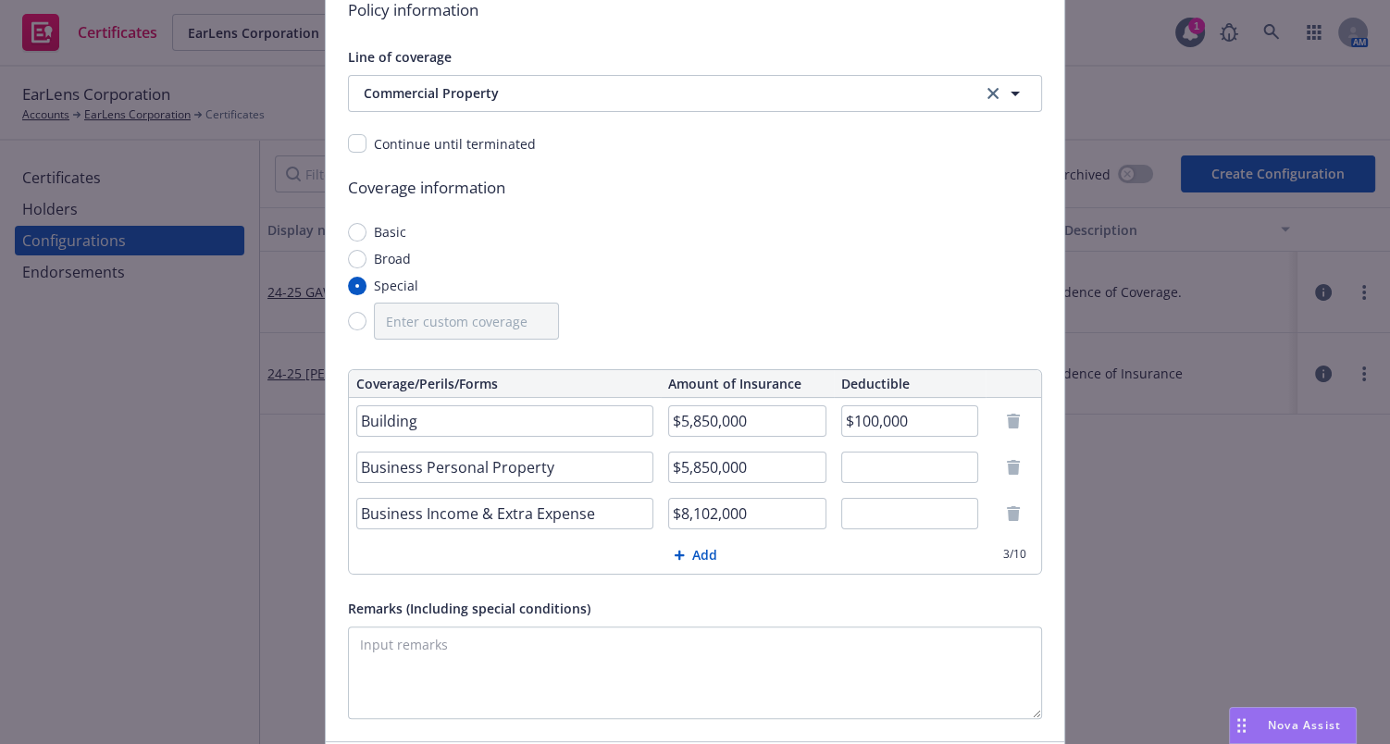
scroll to position [470, 0]
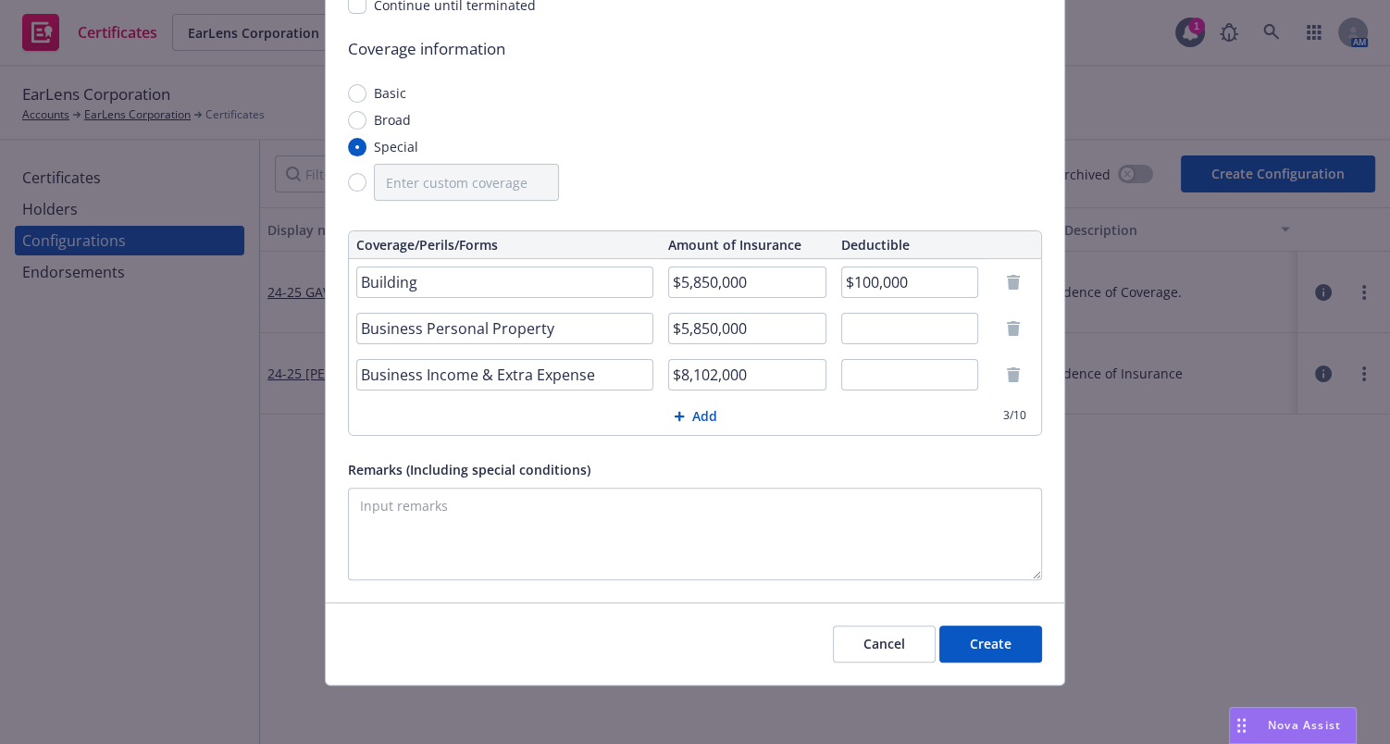
type input "24-25 Property"
click at [1009, 632] on button "Create" at bounding box center [990, 643] width 103 height 37
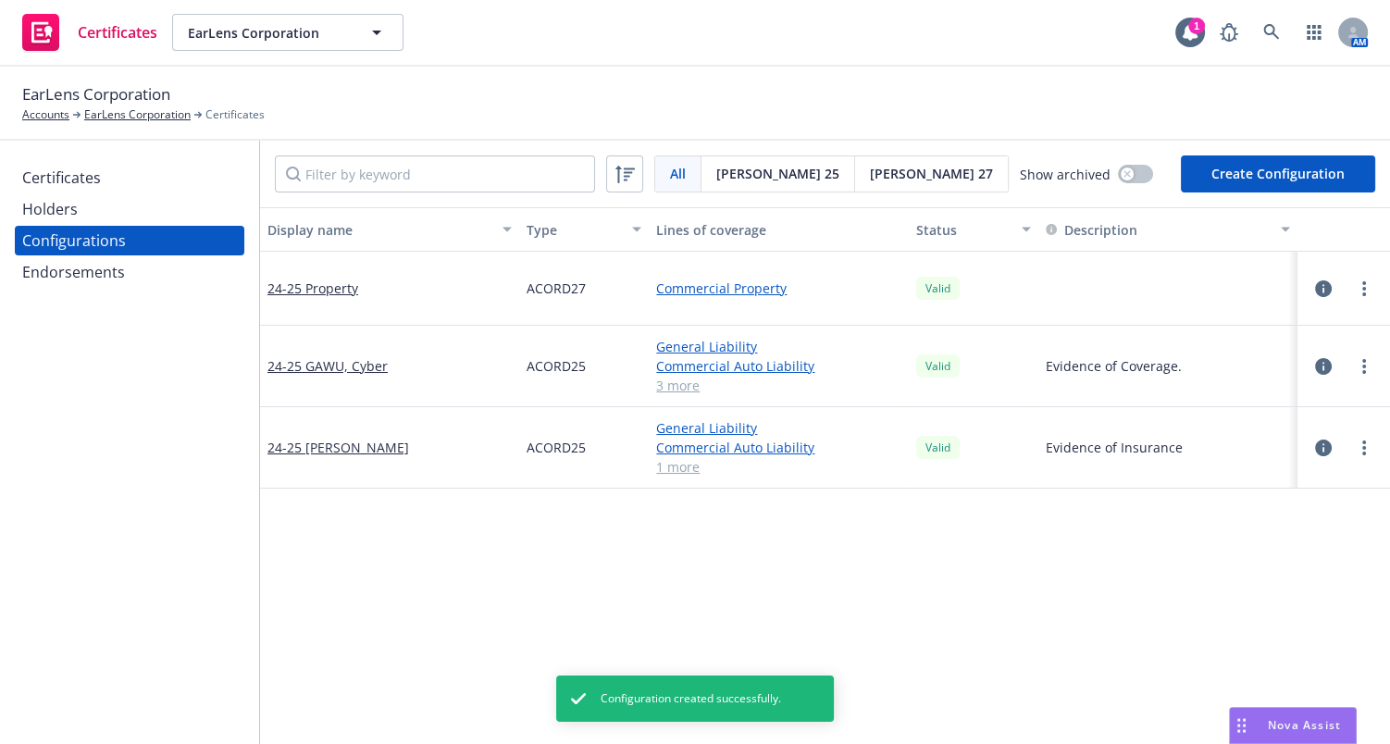
click at [83, 194] on div "Holders" at bounding box center [129, 209] width 215 height 30
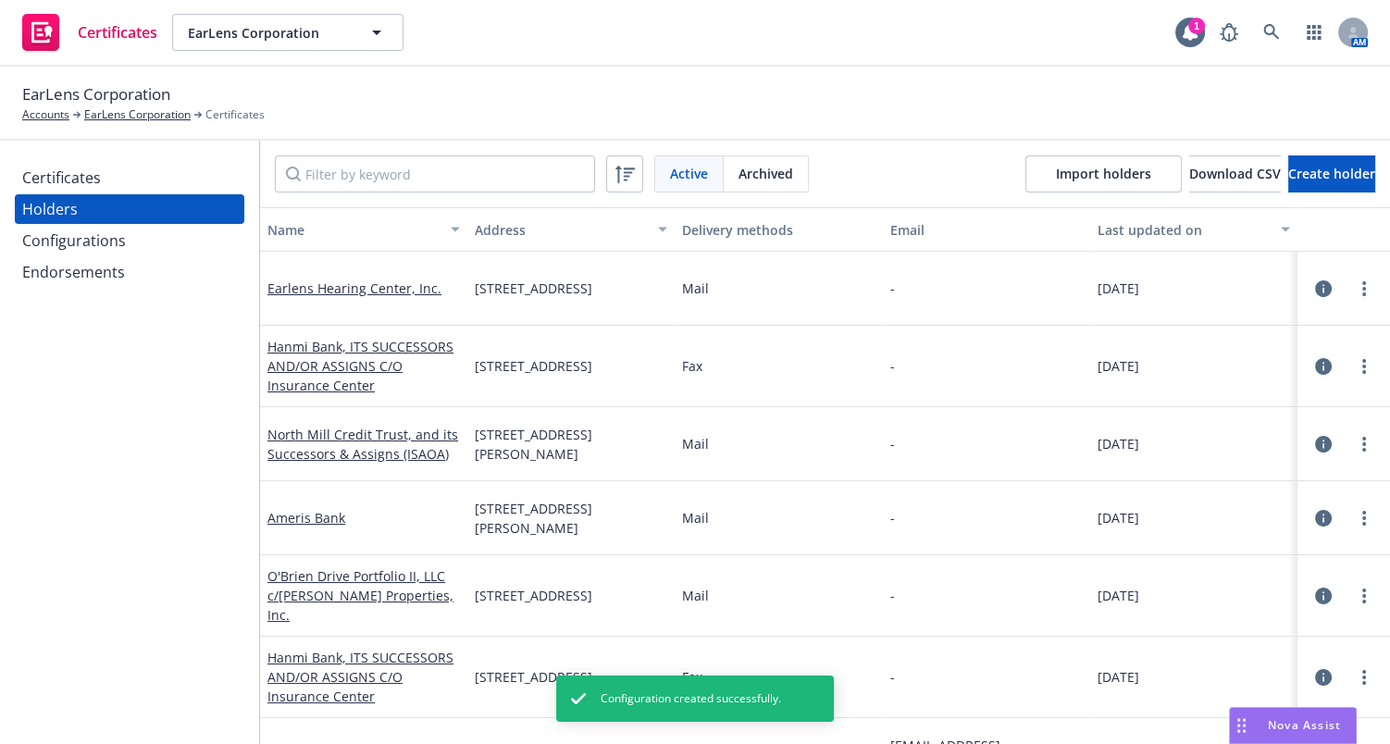
click at [83, 180] on div "Certificates" at bounding box center [61, 178] width 79 height 30
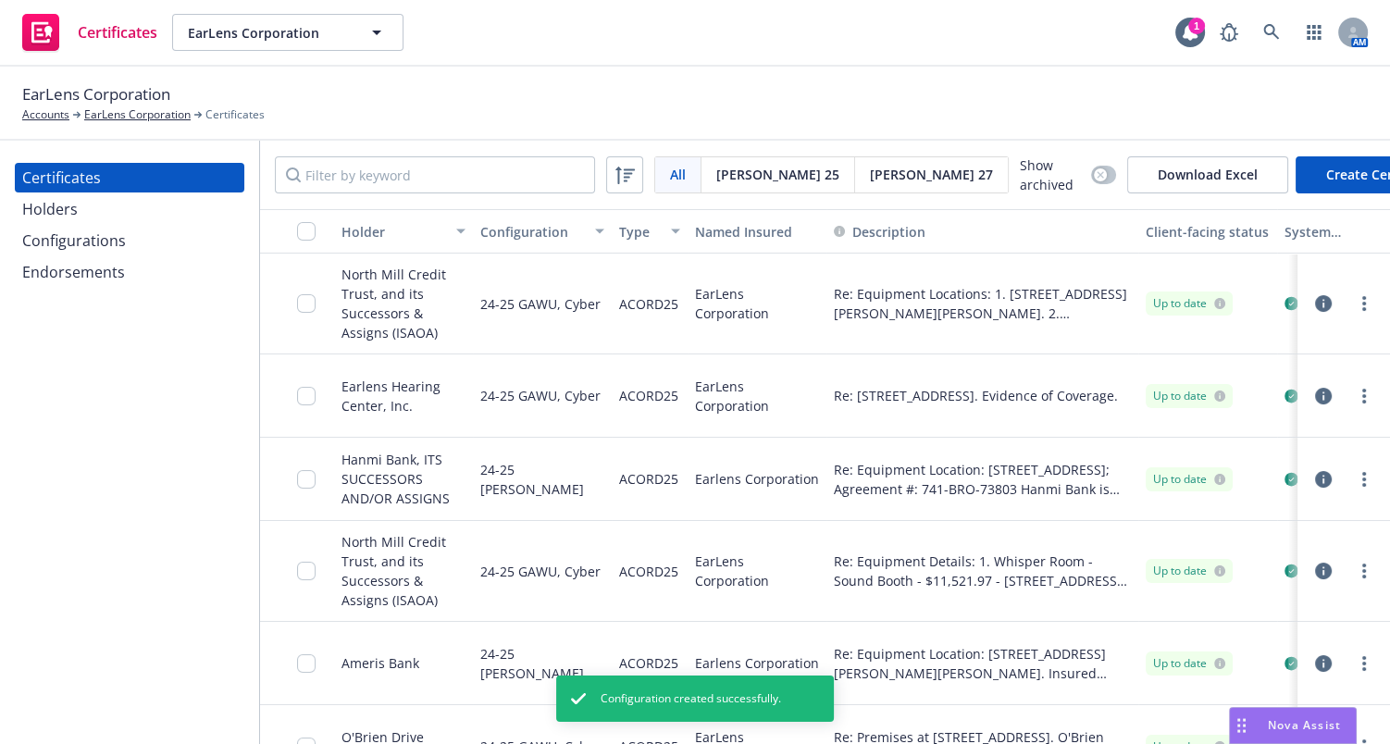
click at [1295, 173] on button "Create Certificate" at bounding box center [1381, 174] width 172 height 37
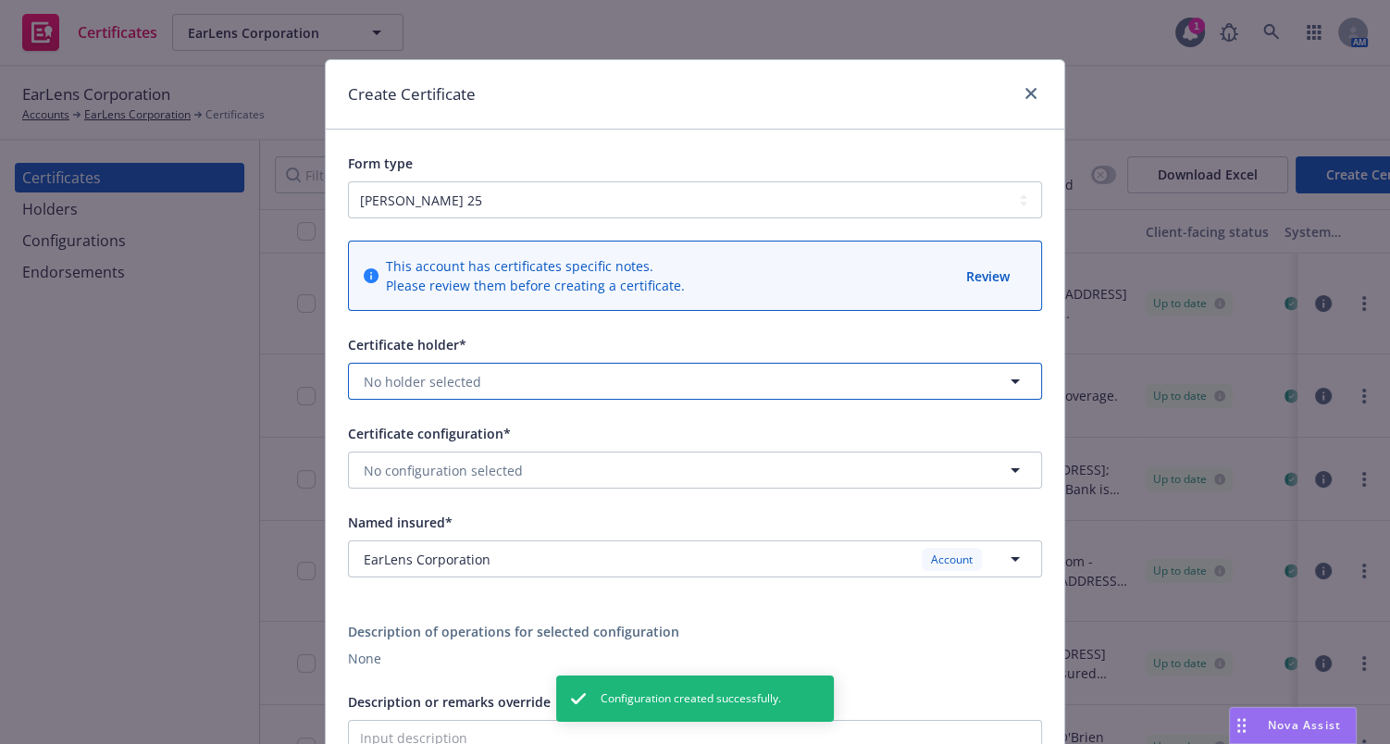
click at [430, 377] on span "No holder selected" at bounding box center [423, 381] width 118 height 19
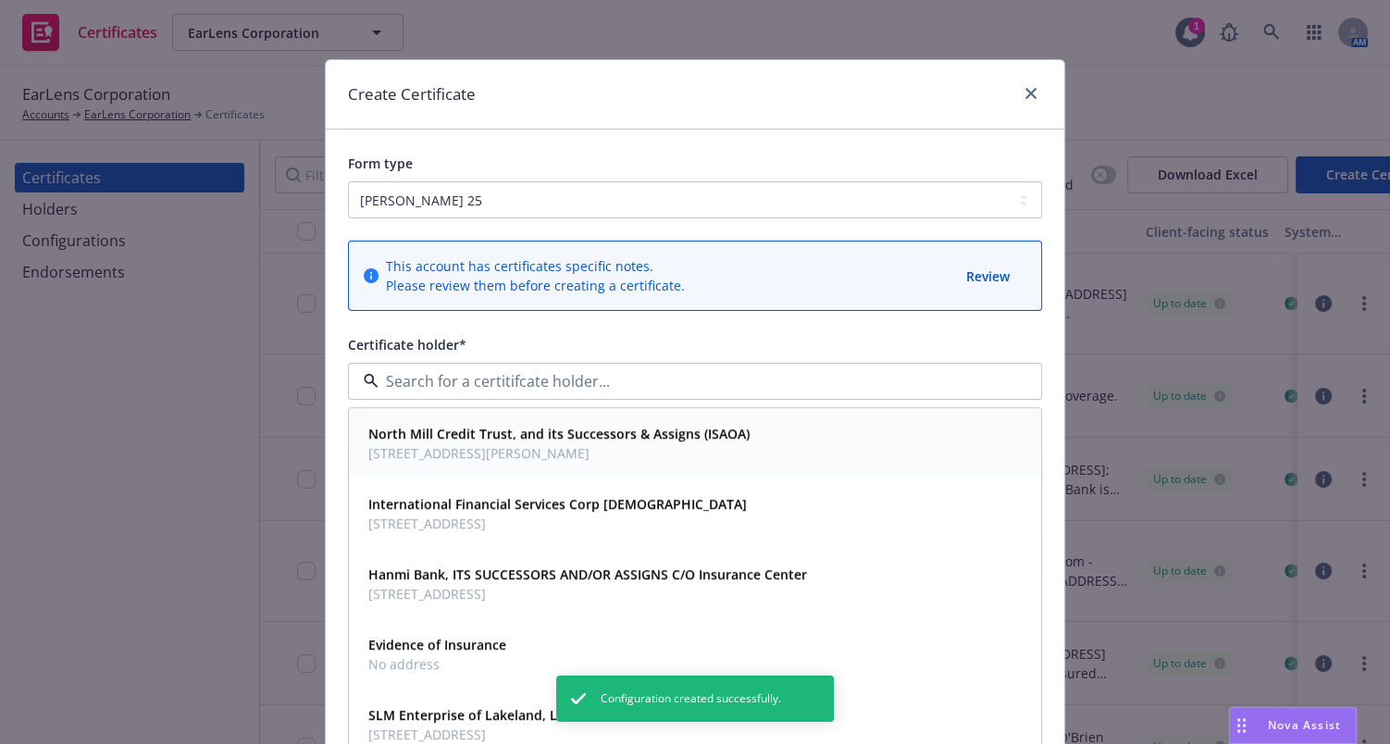
click at [426, 444] on span "601 Merritt 7, Suite 5, Norwalk, CT, 06851, USA" at bounding box center [558, 453] width 381 height 19
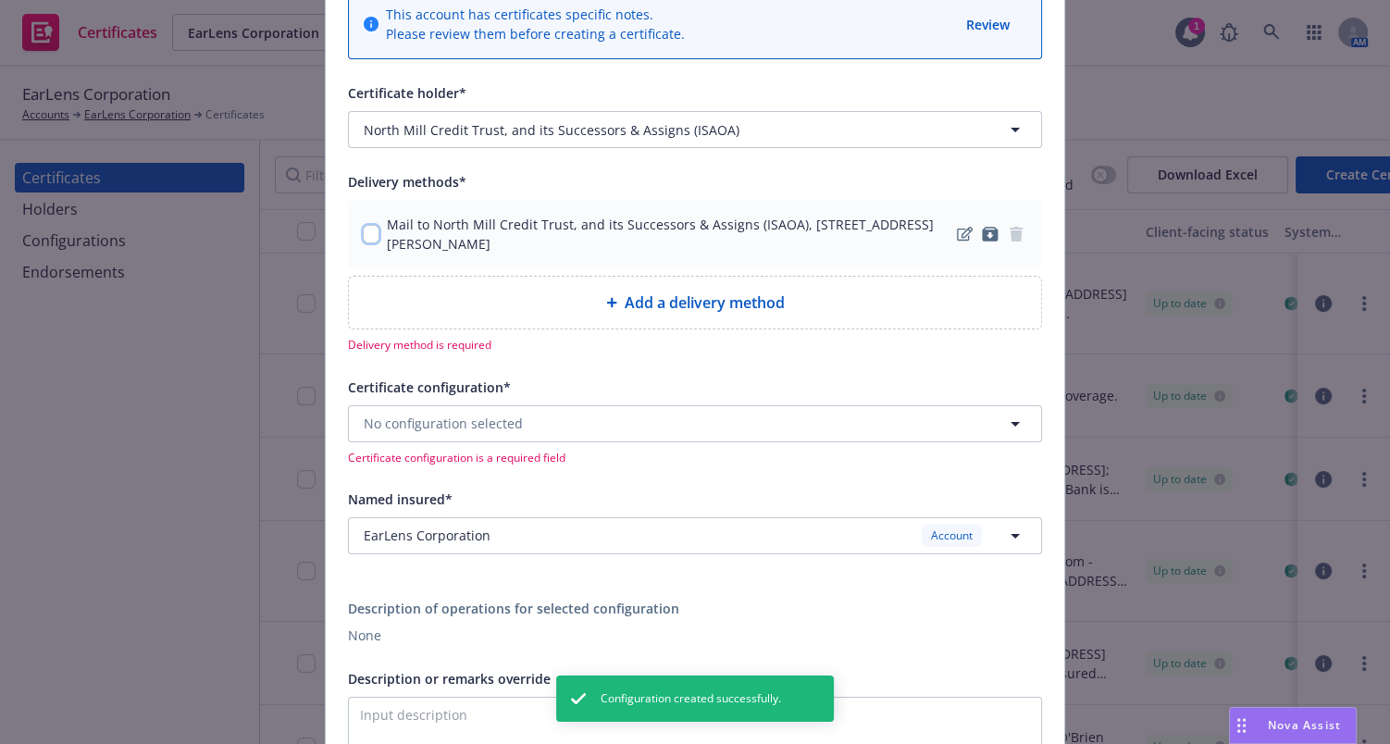
click at [367, 230] on input "checkbox" at bounding box center [371, 234] width 17 height 19
checkbox input "true"
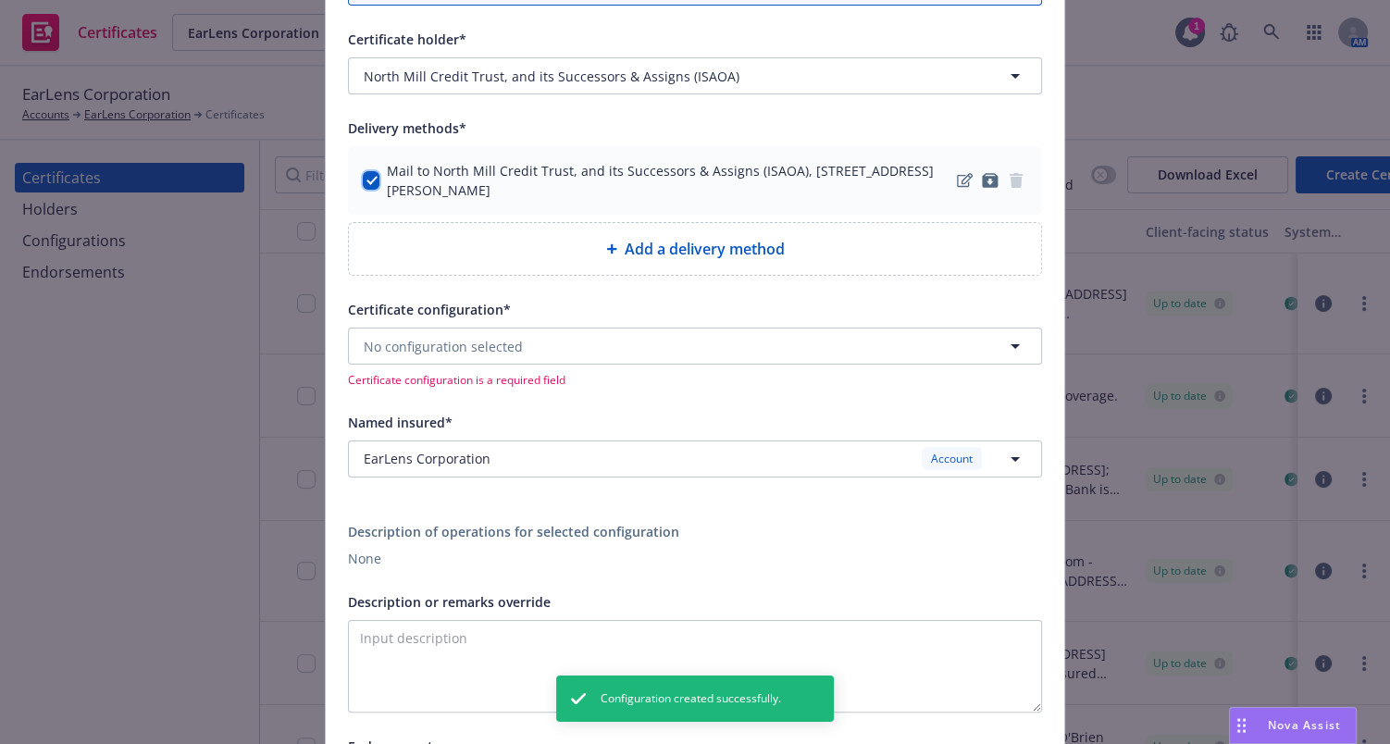
scroll to position [336, 0]
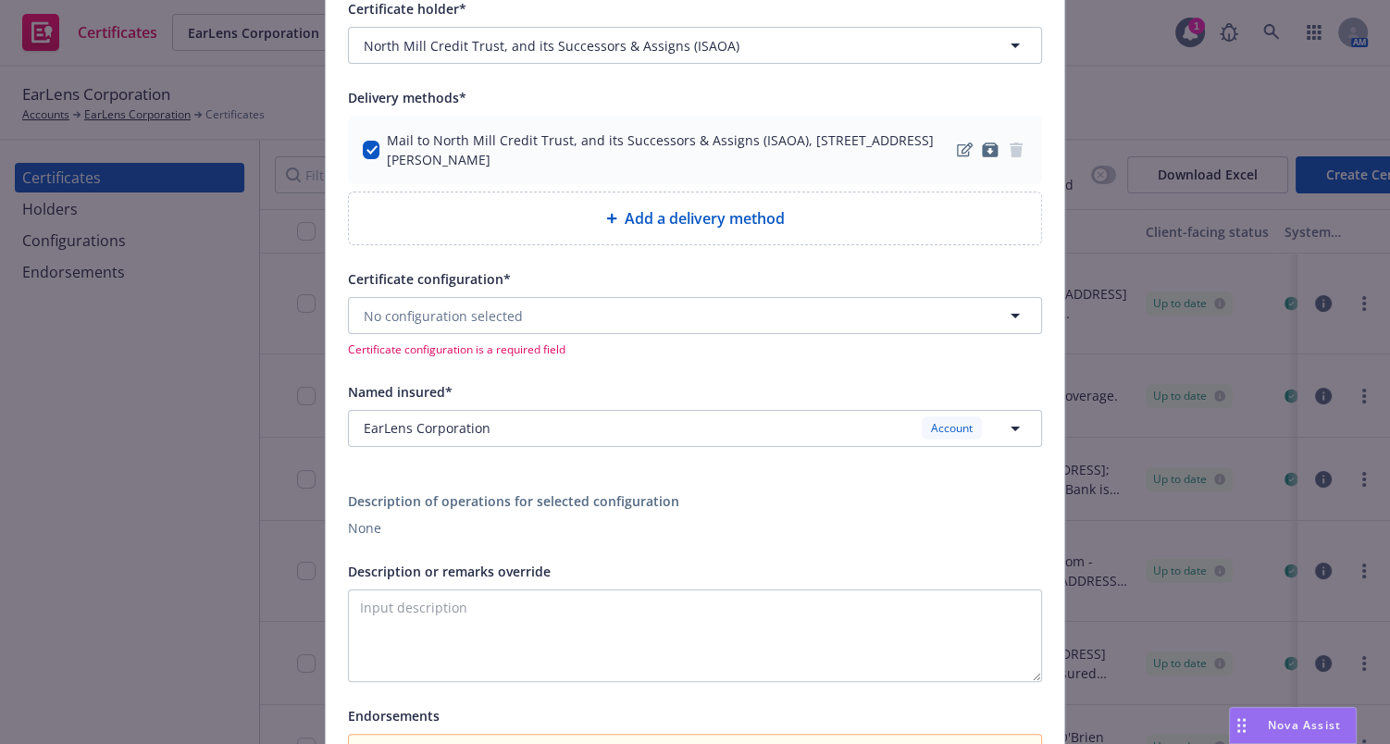
click at [520, 213] on div "Add a delivery method" at bounding box center [695, 218] width 662 height 22
select select "EMAIL"
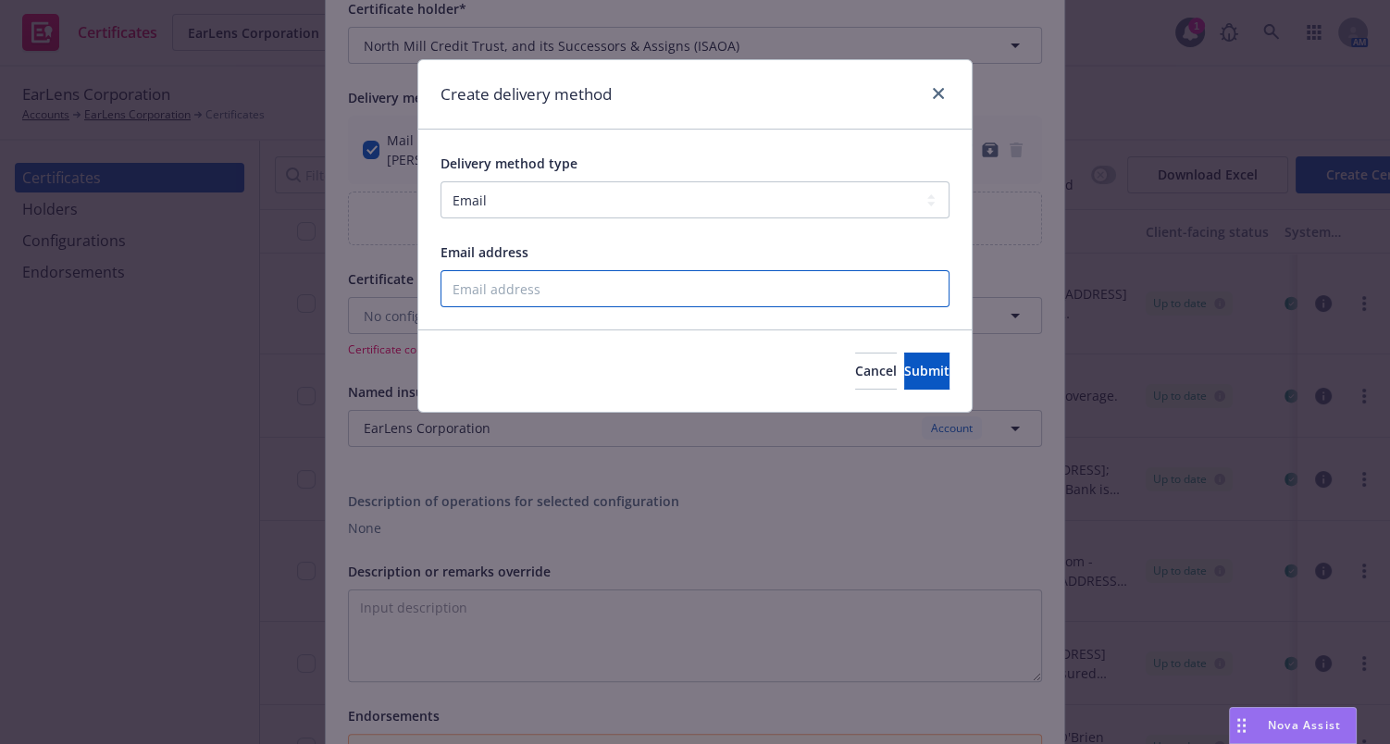
click at [509, 282] on input "Email address" at bounding box center [694, 288] width 509 height 37
paste input "[jason@fidelitycapitalonline.com"
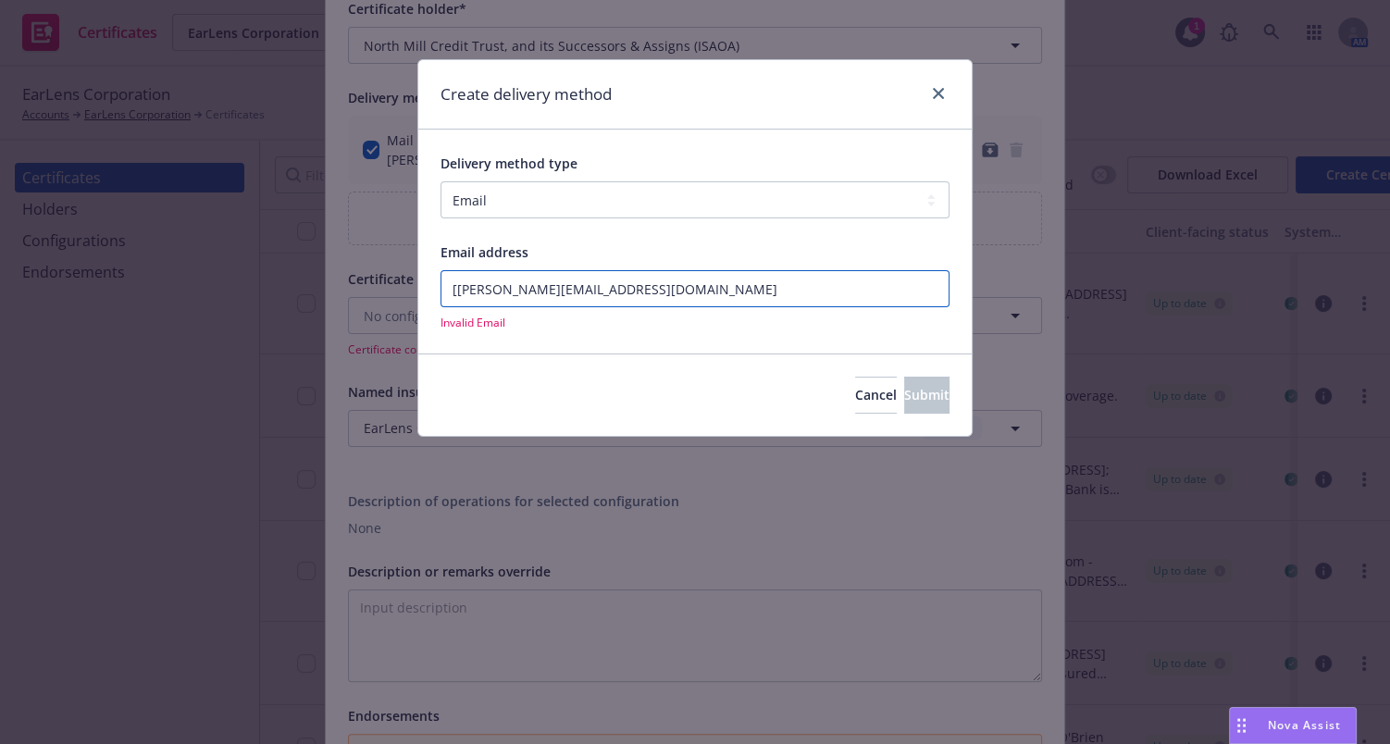
click at [449, 291] on input "[jason@fidelitycapitalonline.com" at bounding box center [694, 288] width 509 height 37
click at [452, 291] on input "[jason@fidelitycapitalonline.com" at bounding box center [694, 288] width 509 height 37
click at [456, 289] on input "[jason@fidelitycapitalonline.com" at bounding box center [694, 288] width 509 height 37
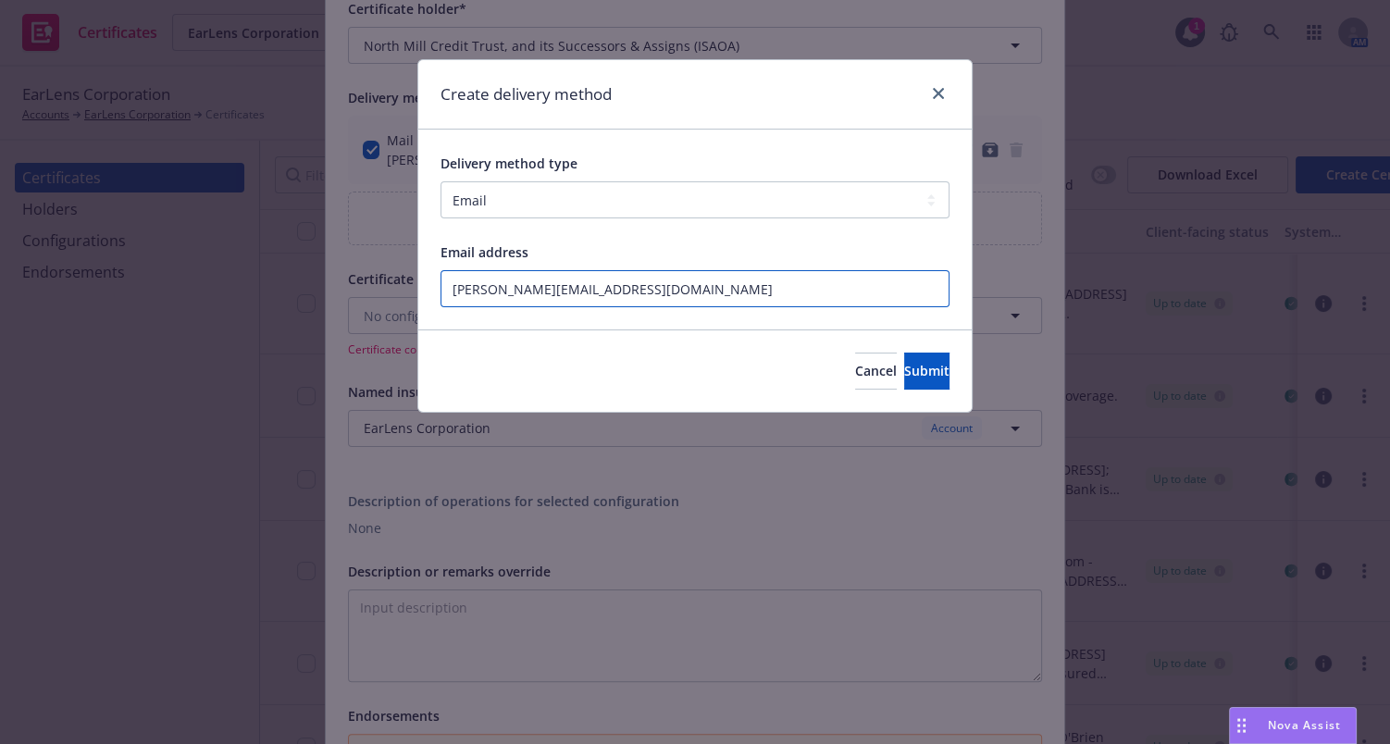
click at [725, 287] on input "jason@fidelitycapitalonline.com" at bounding box center [694, 288] width 509 height 37
type input "jason@fidelitycapitalonline.com"
click at [904, 367] on span "Submit" at bounding box center [926, 371] width 45 height 18
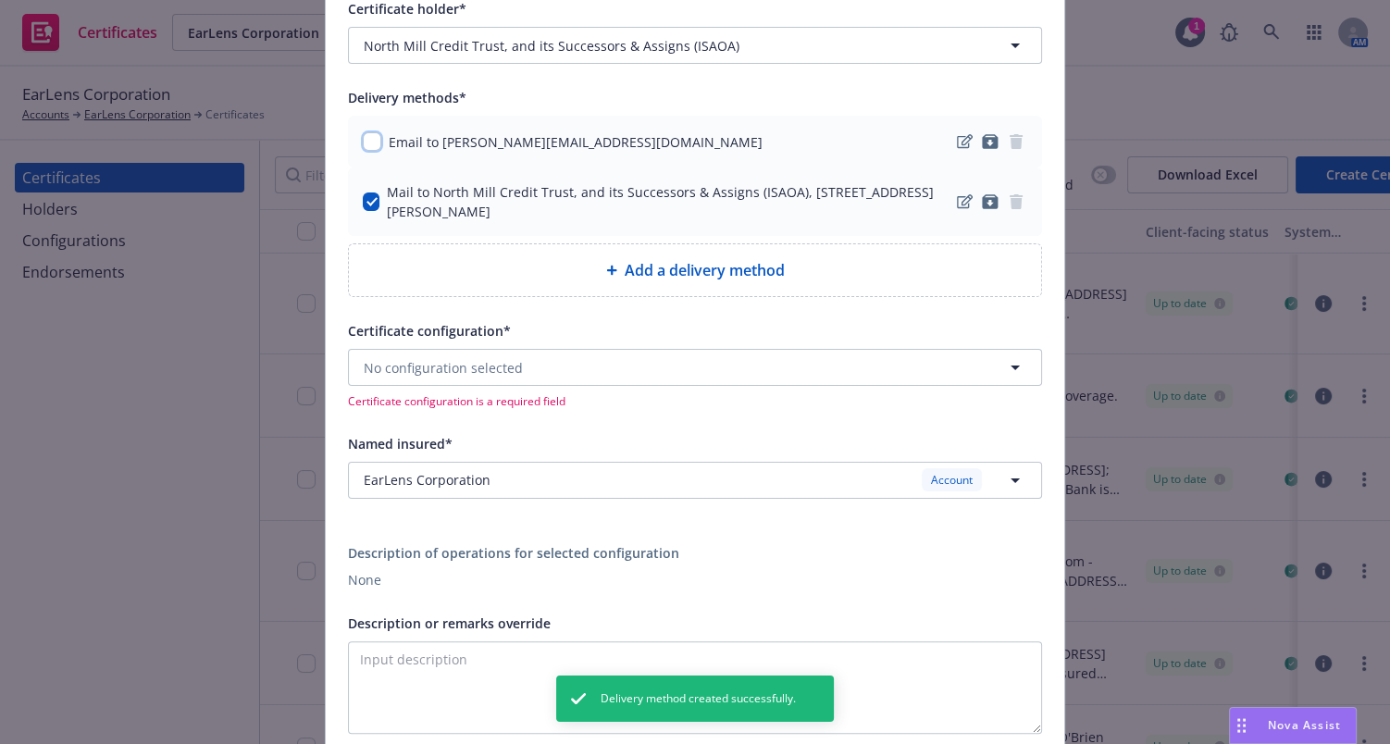
click at [363, 144] on input "checkbox" at bounding box center [372, 141] width 19 height 19
checkbox input "true"
click at [370, 201] on input "checkbox" at bounding box center [371, 201] width 17 height 19
checkbox input "false"
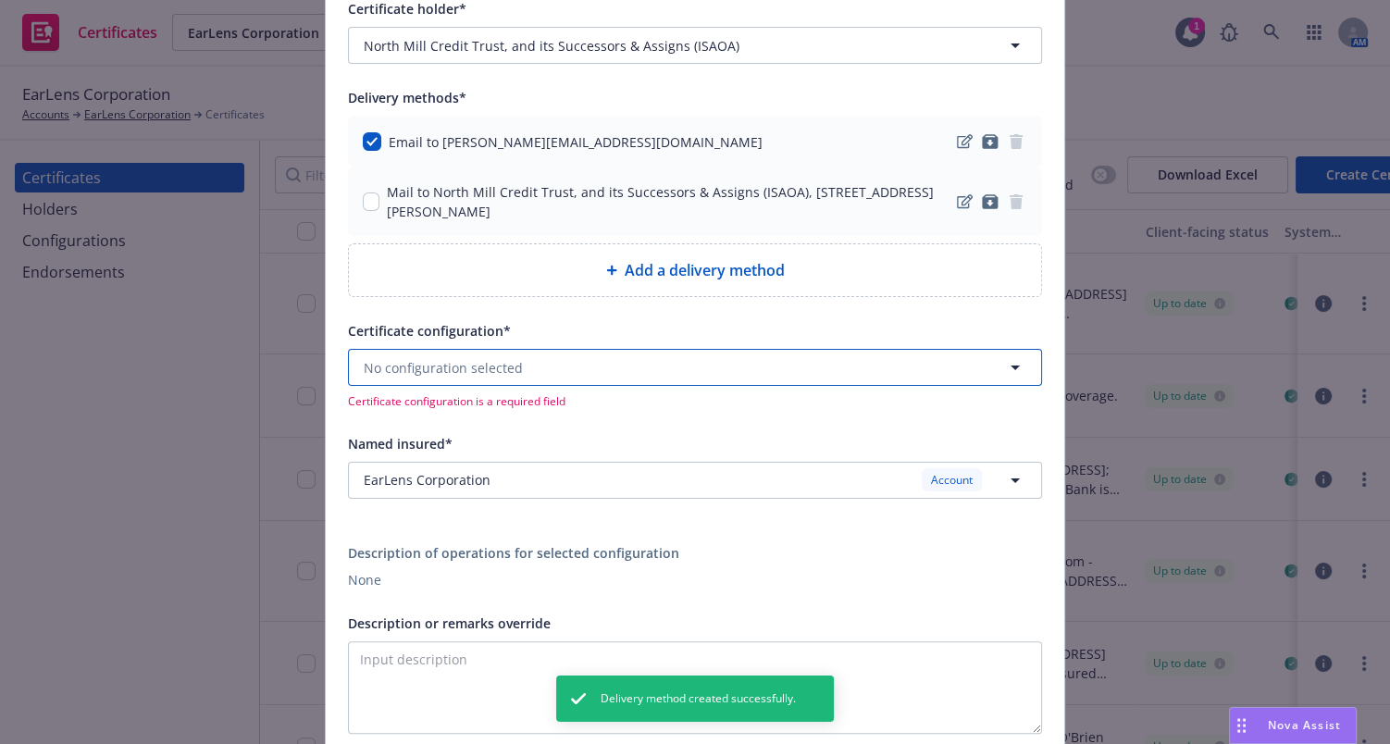
click at [436, 367] on span "No configuration selected" at bounding box center [443, 367] width 159 height 19
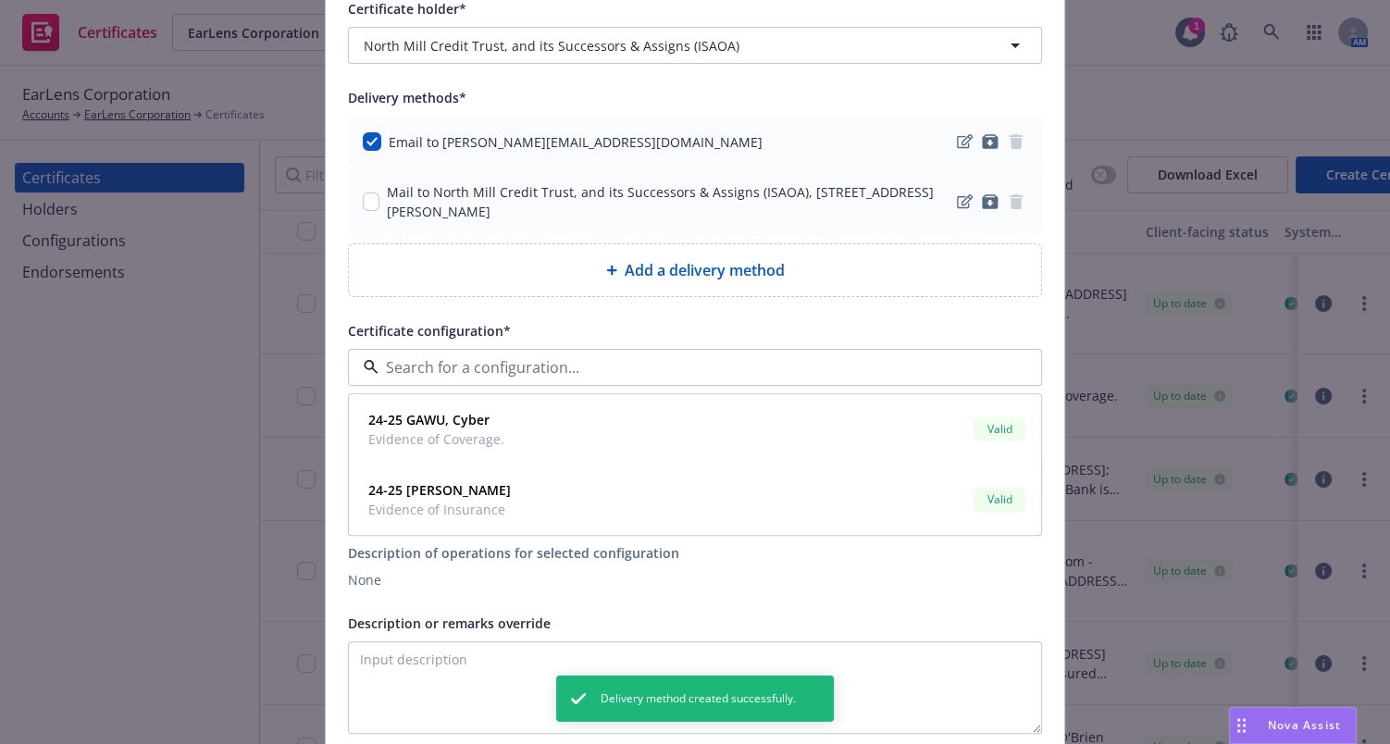
drag, startPoint x: 442, startPoint y: 354, endPoint x: 482, endPoint y: 292, distance: 73.7
click at [443, 357] on input at bounding box center [690, 367] width 625 height 22
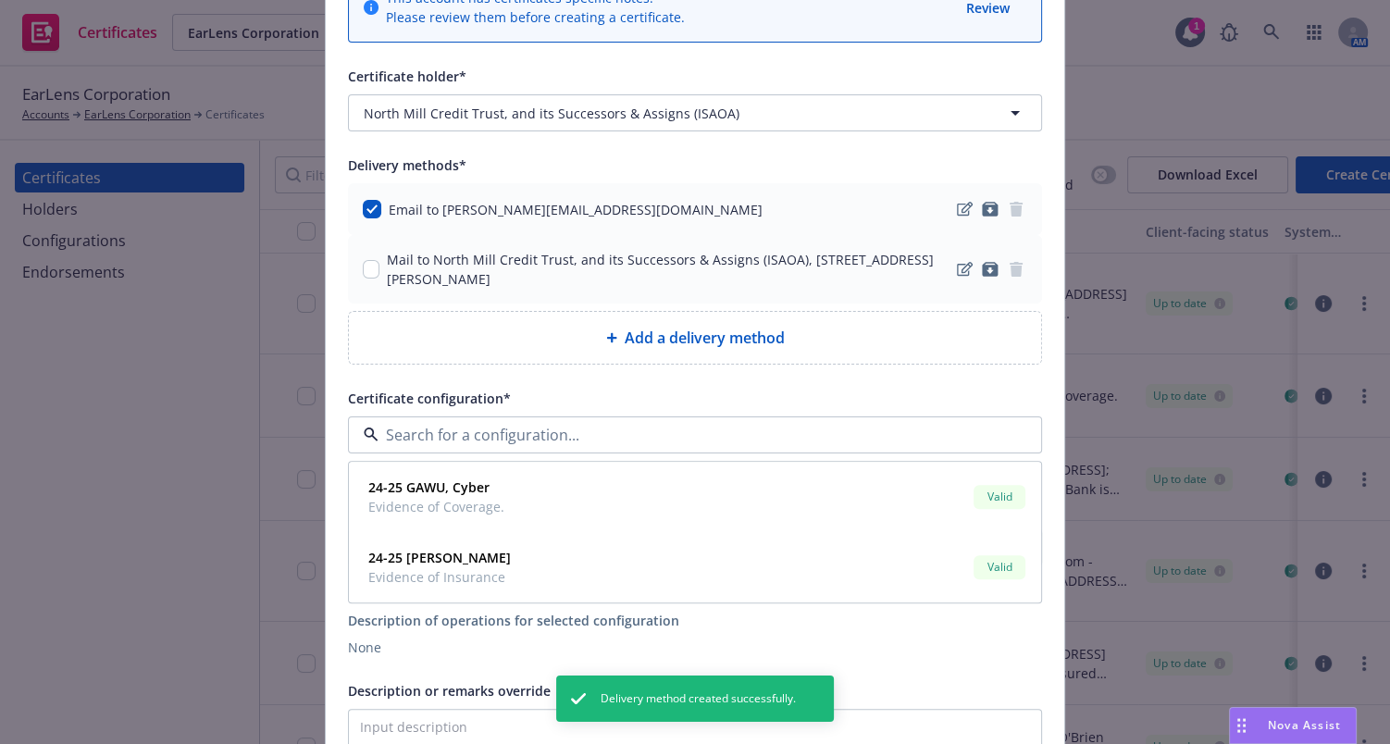
scroll to position [167, 0]
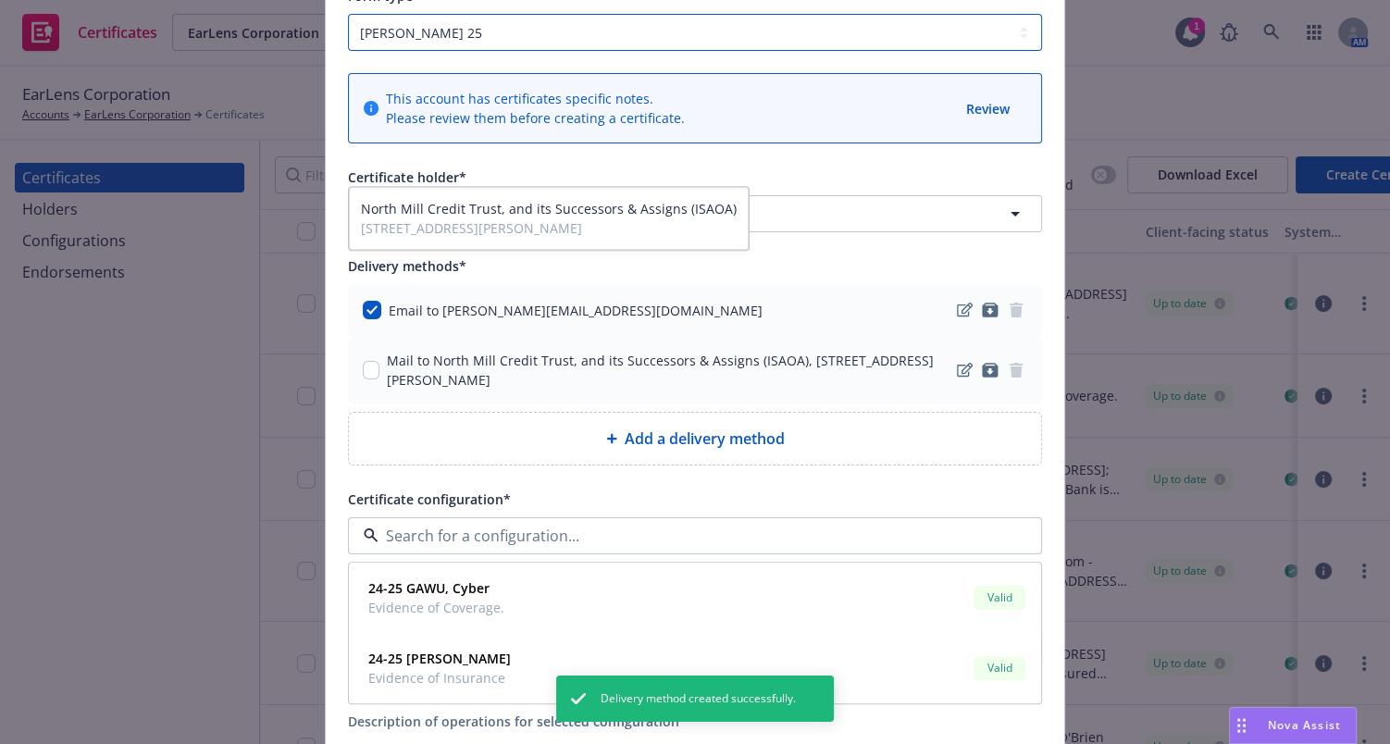
click at [456, 33] on select "ACORD 25 ACORD 27" at bounding box center [695, 32] width 694 height 37
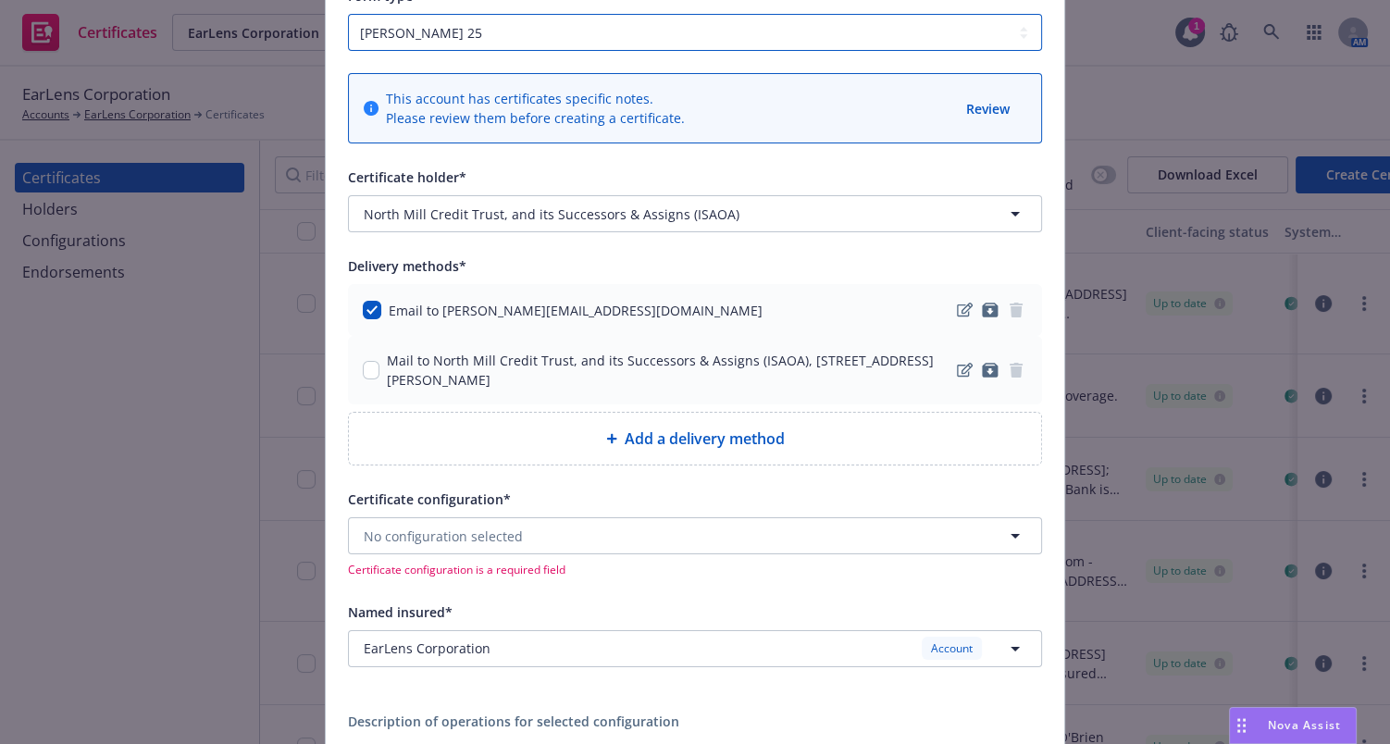
select select "ACORD27"
click at [348, 14] on select "ACORD 25 ACORD 27" at bounding box center [695, 32] width 694 height 37
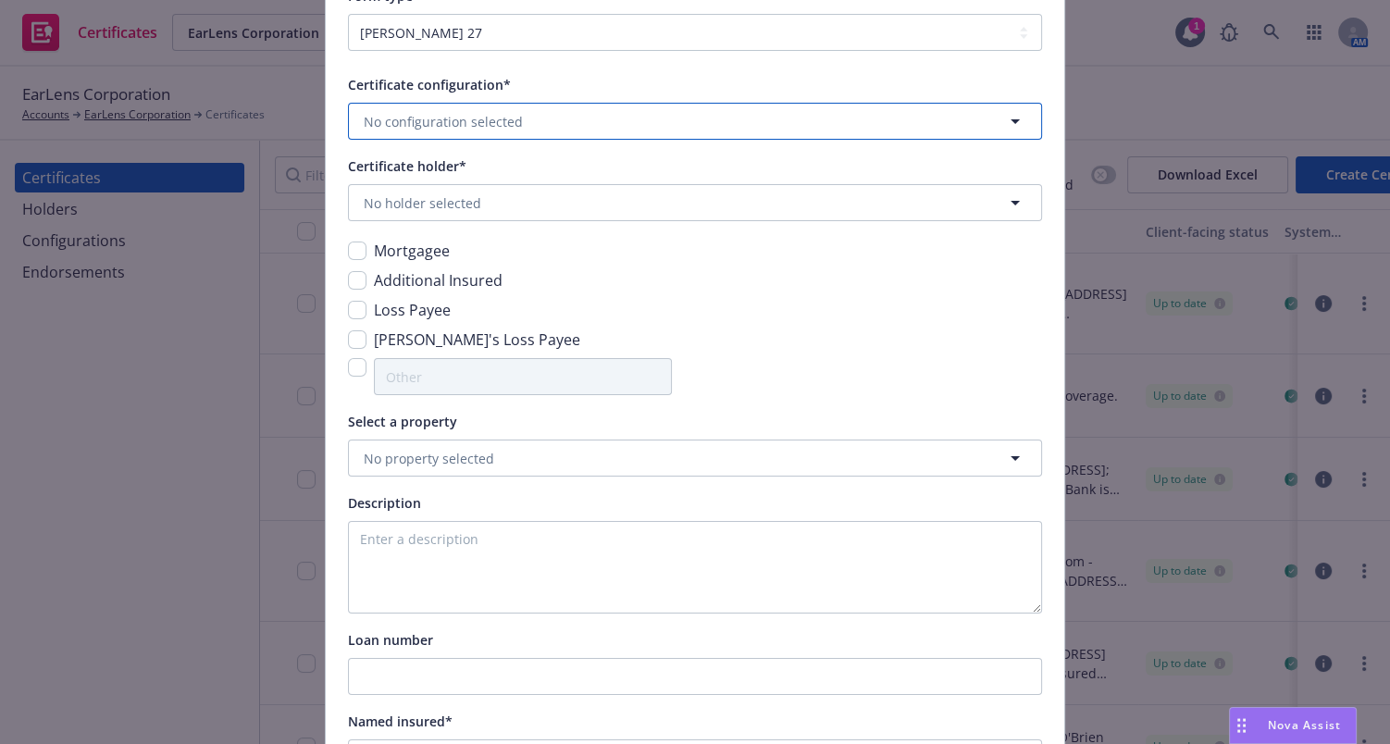
click at [424, 122] on span "No configuration selected" at bounding box center [443, 121] width 159 height 19
click at [413, 177] on strong "24-25 Property" at bounding box center [415, 176] width 94 height 18
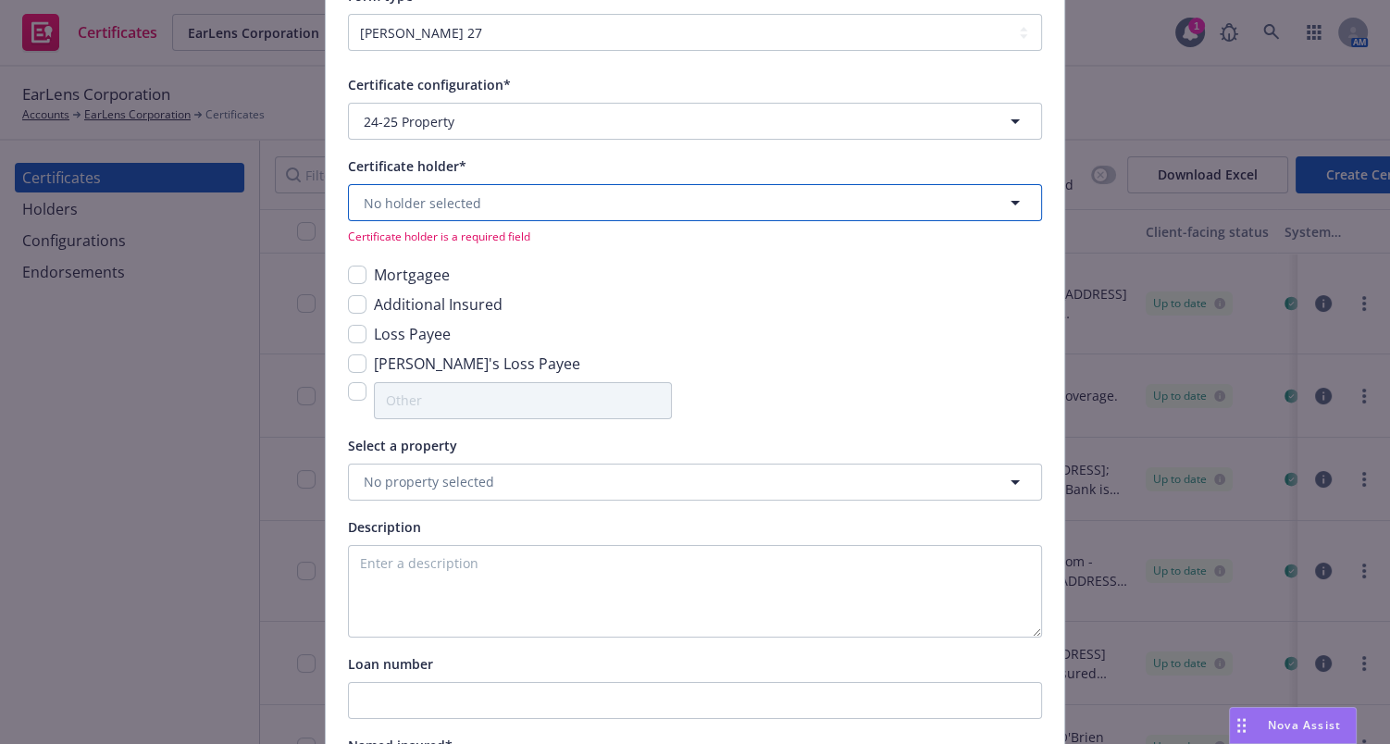
click at [400, 205] on span "No holder selected" at bounding box center [423, 202] width 118 height 19
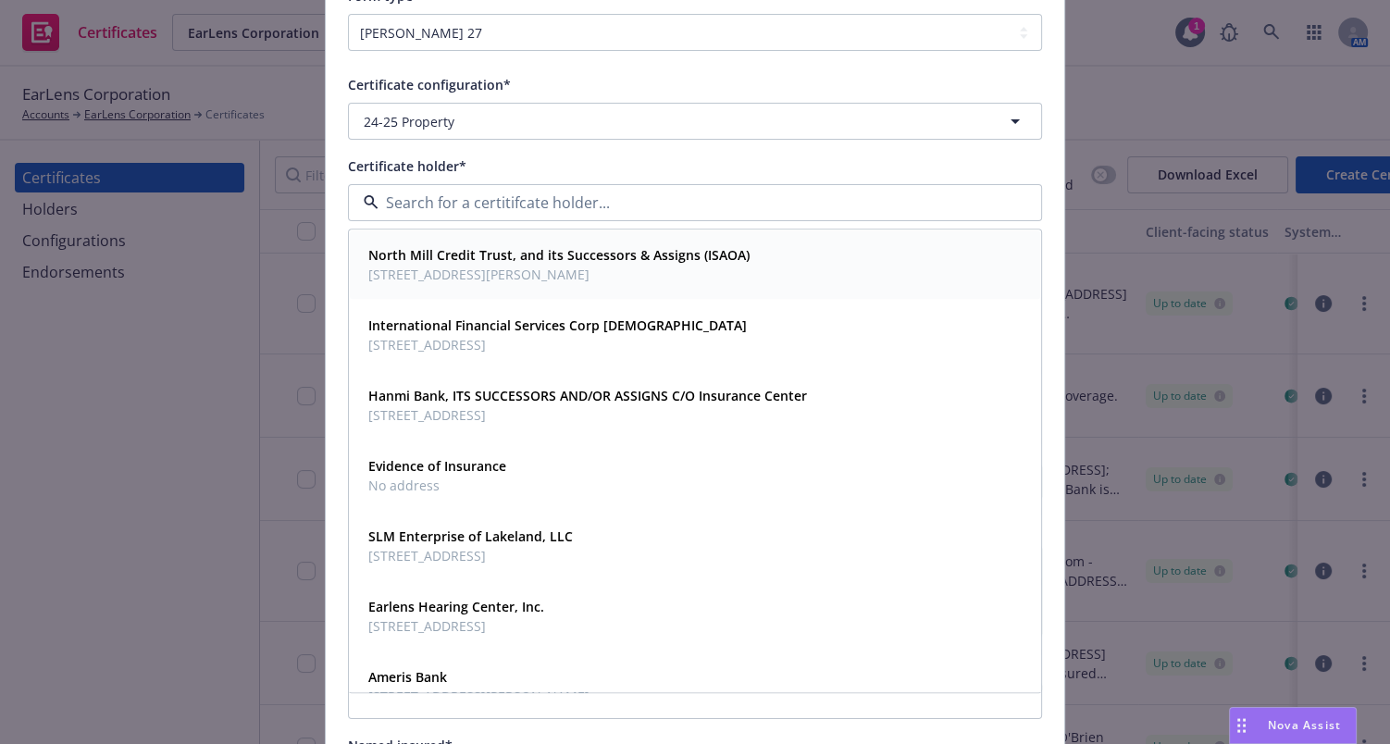
click at [415, 268] on span "601 Merritt 7, Suite 5, Norwalk, CT, 06851, USA" at bounding box center [558, 275] width 381 height 19
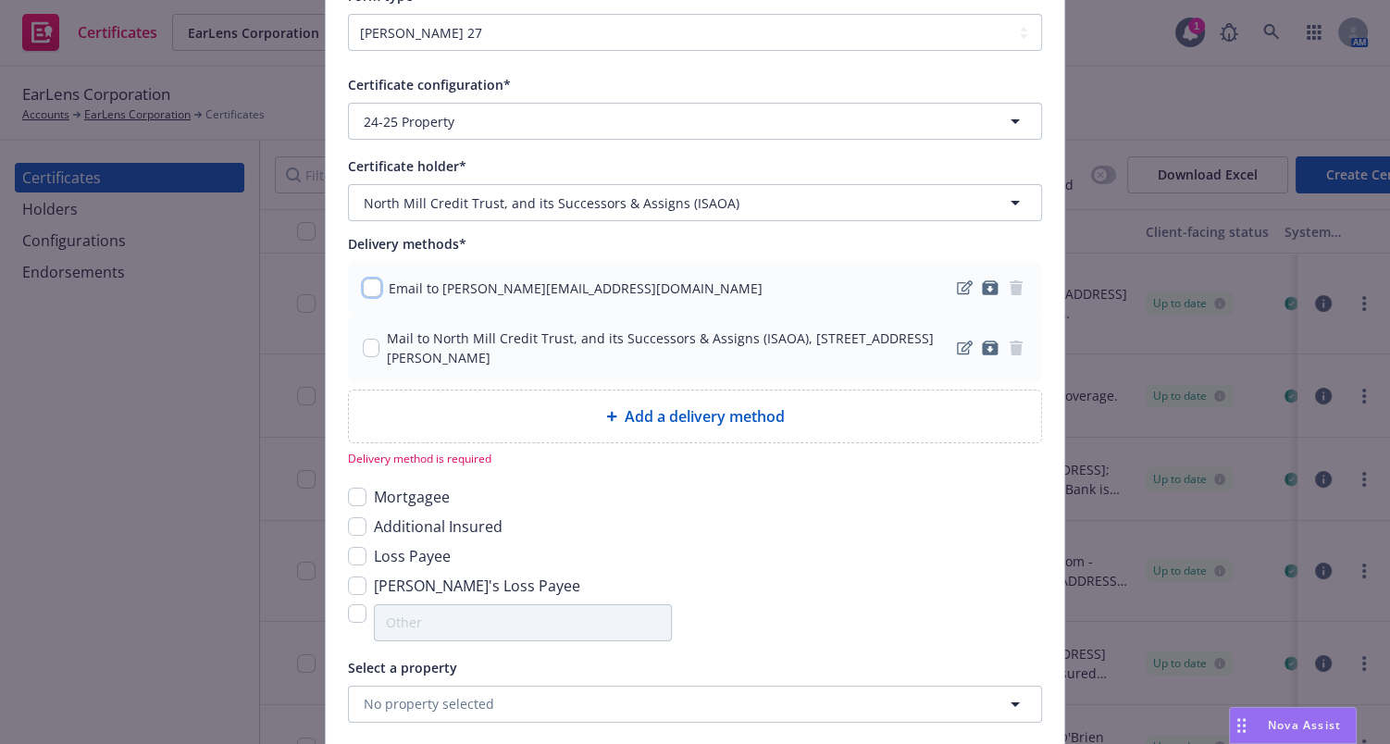
click at [363, 287] on input "checkbox" at bounding box center [372, 288] width 19 height 19
checkbox input "true"
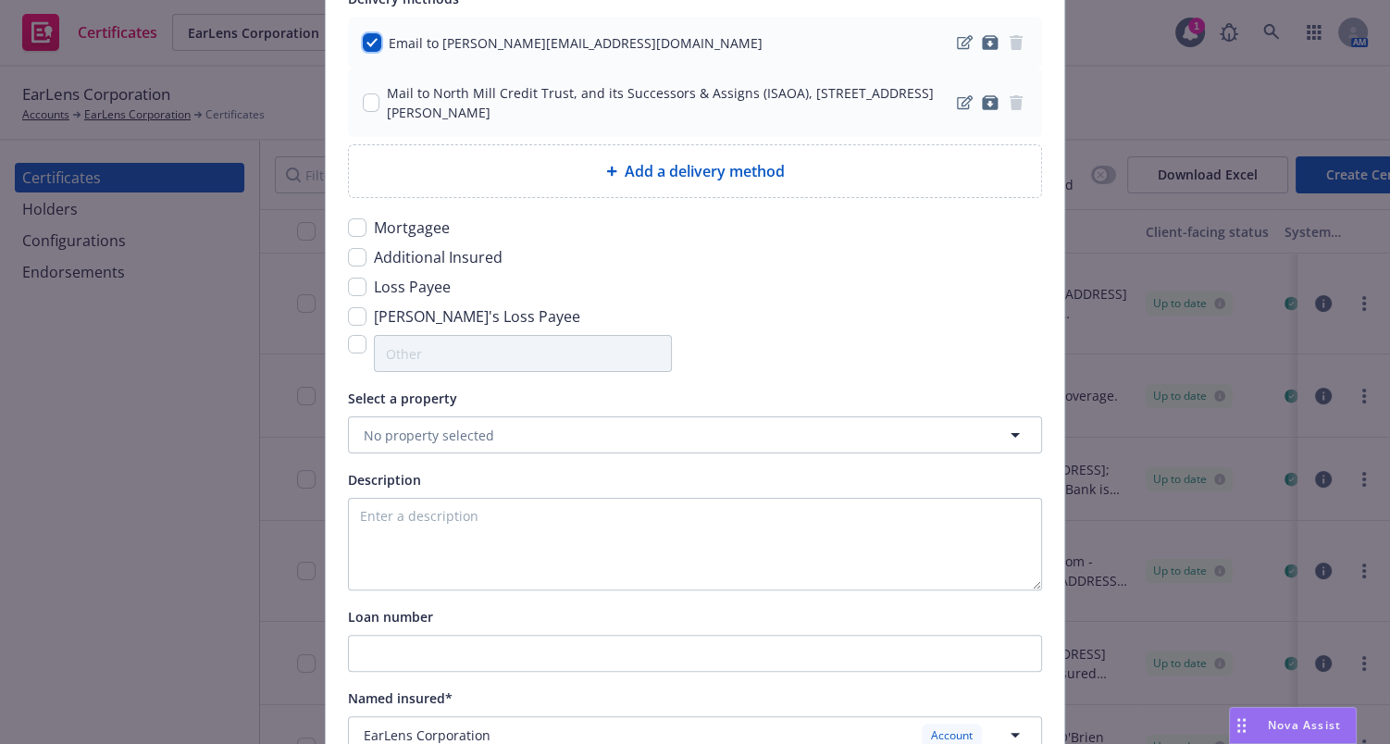
scroll to position [420, 0]
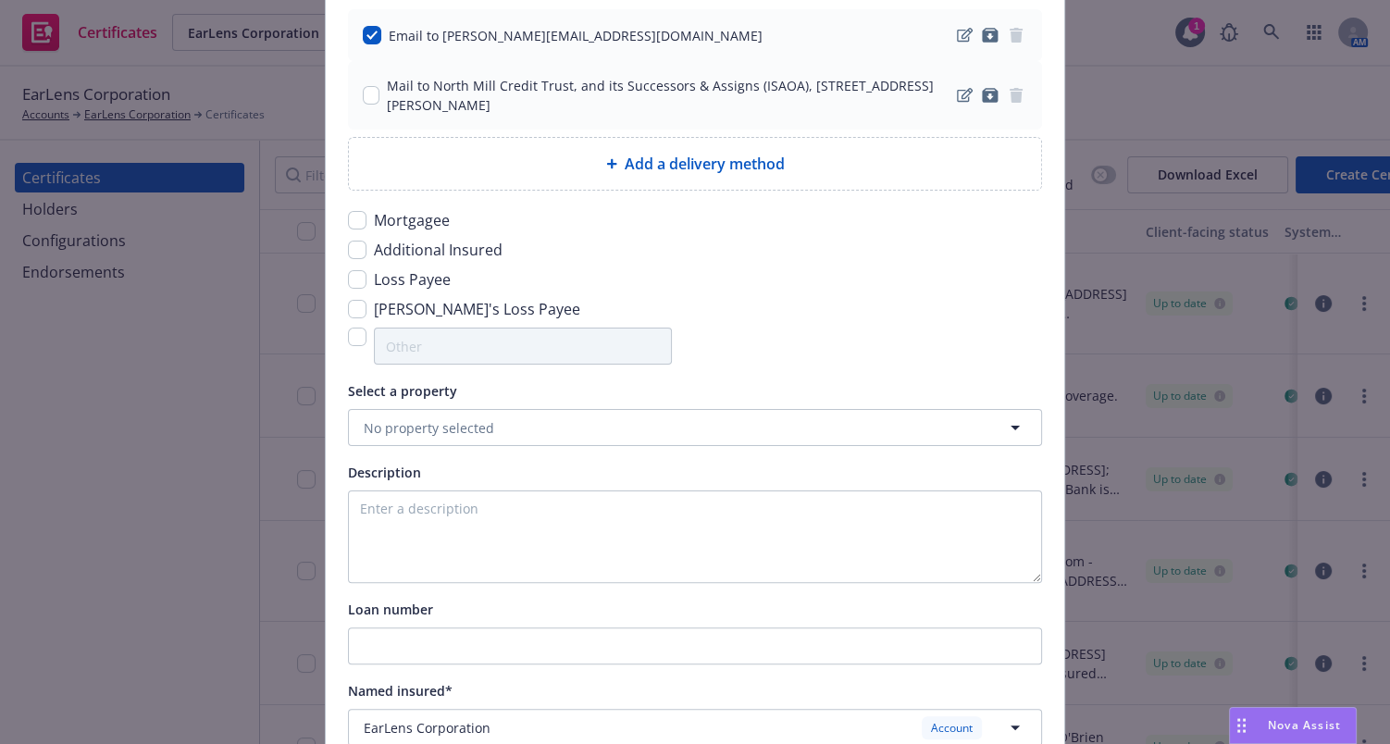
click at [520, 179] on div "Add a delivery method" at bounding box center [695, 164] width 692 height 52
select select "EMAIL"
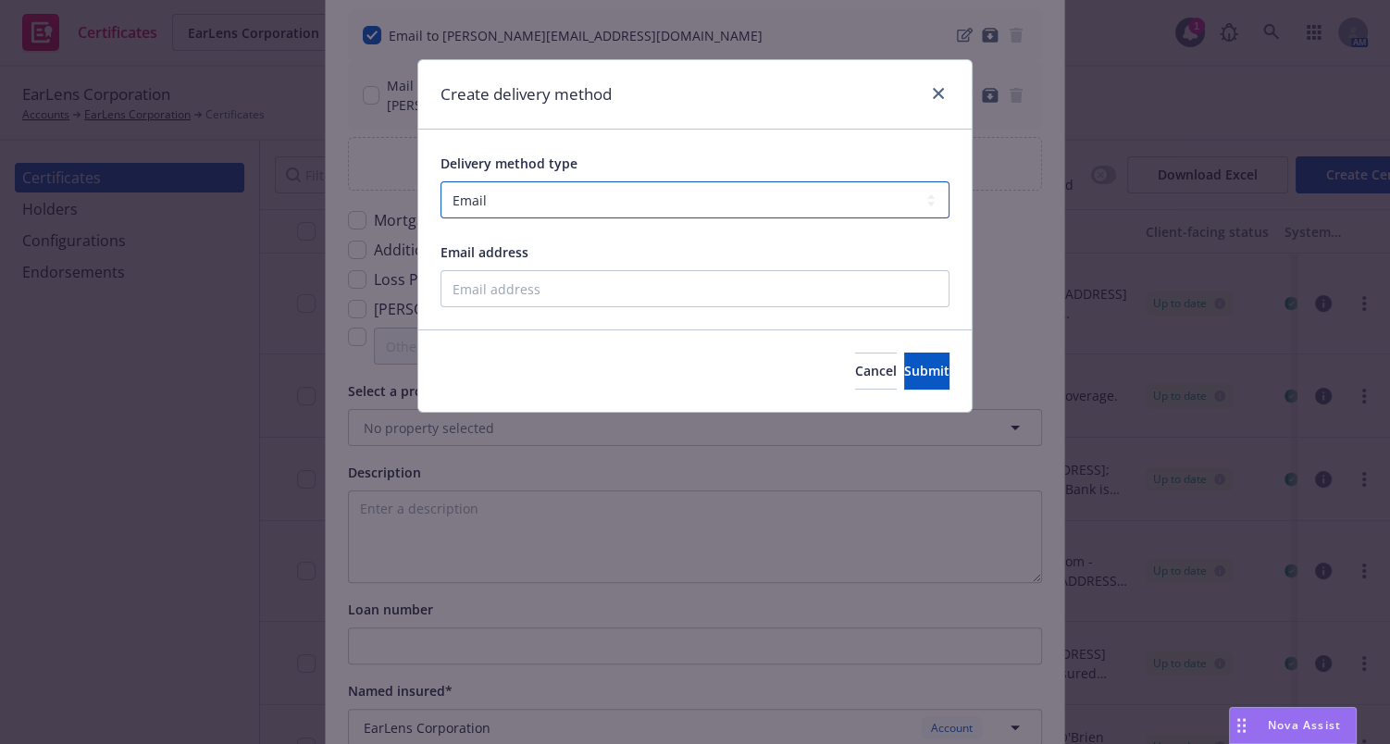
click at [528, 199] on select "Select delivery method type Email Mail Fax Upload to Compliance Website" at bounding box center [694, 199] width 509 height 37
click at [855, 354] on button "Cancel" at bounding box center [876, 371] width 42 height 37
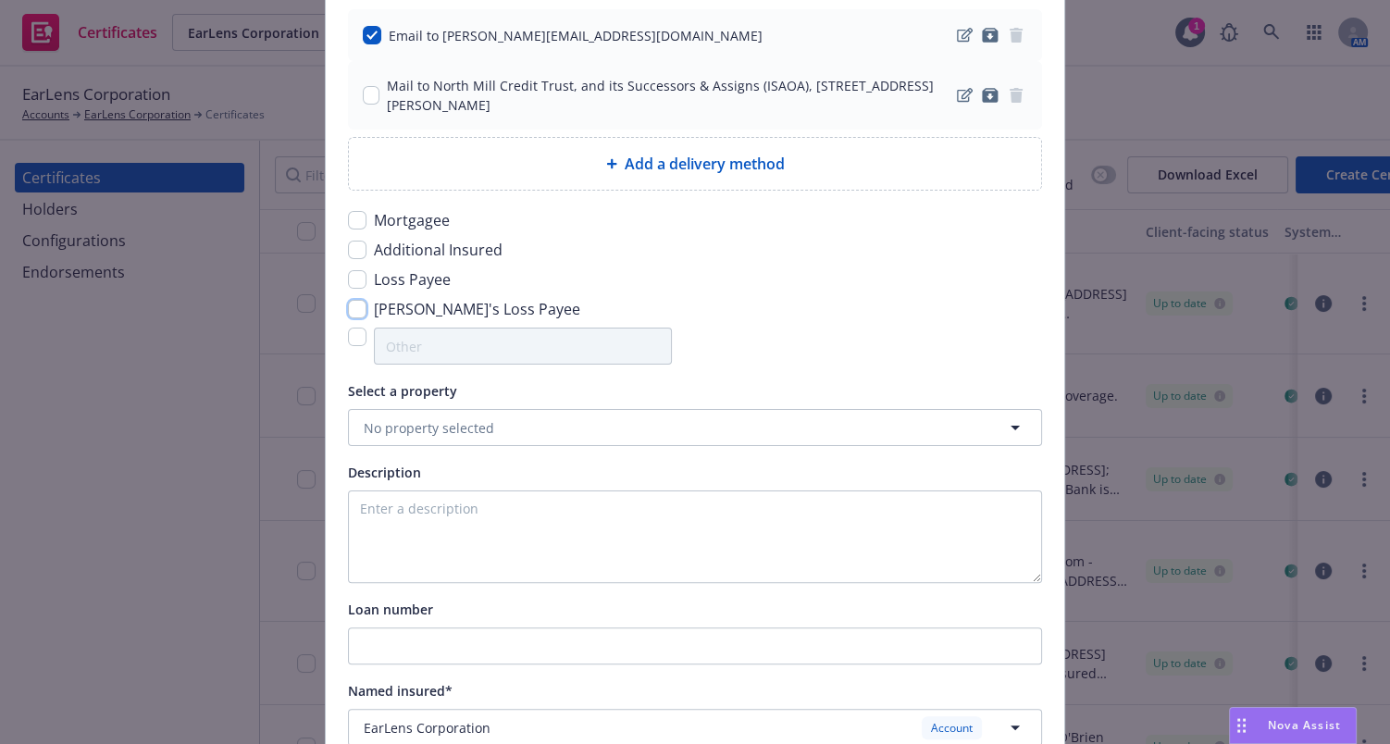
click at [356, 313] on input "checkbox" at bounding box center [357, 309] width 19 height 19
checkbox input "true"
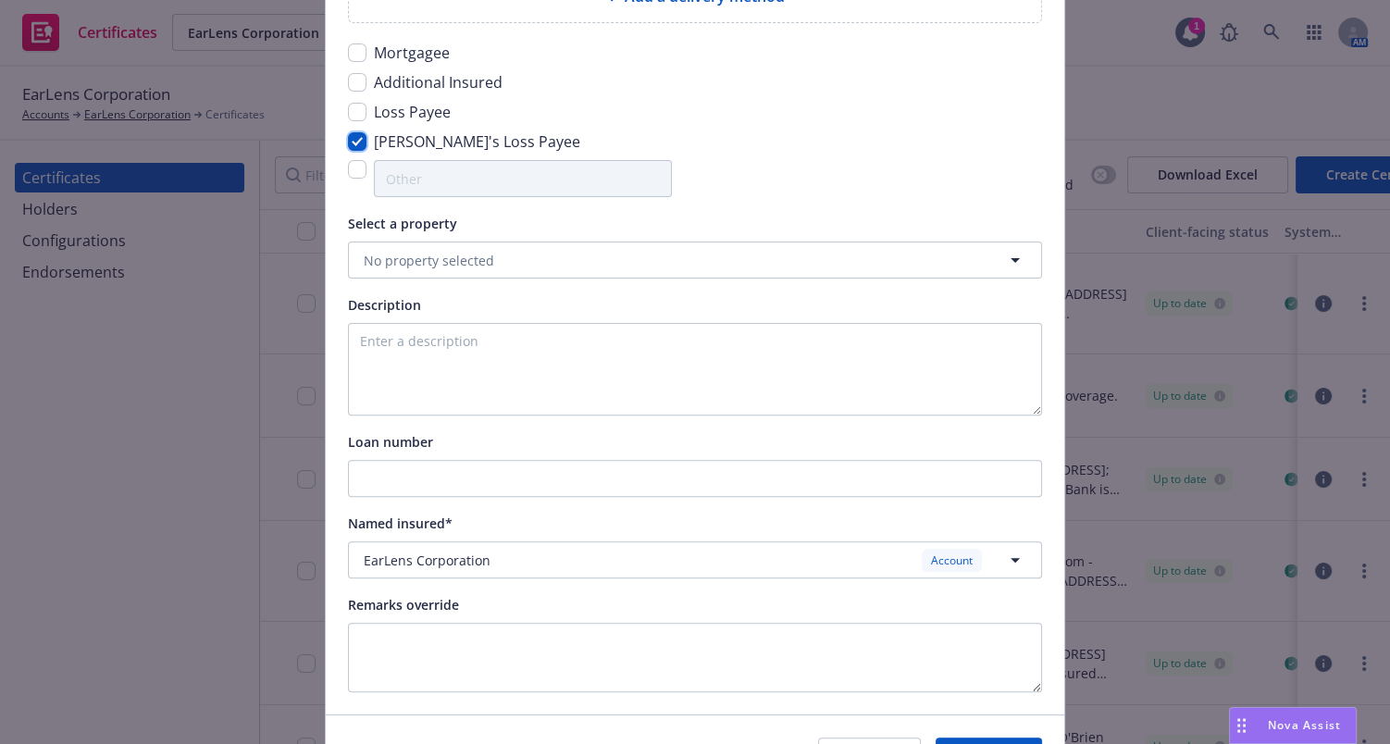
scroll to position [588, 0]
click at [425, 258] on span "No property selected" at bounding box center [429, 259] width 130 height 19
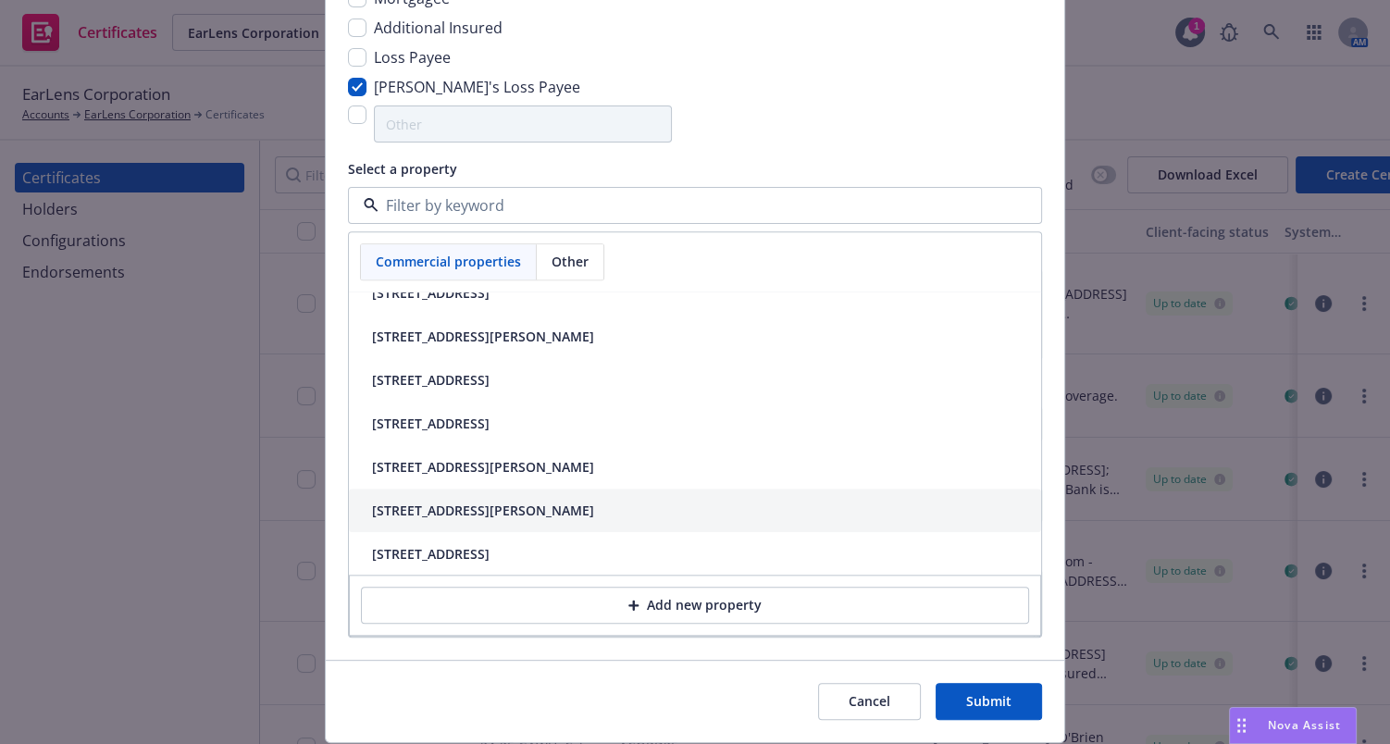
scroll to position [673, 0]
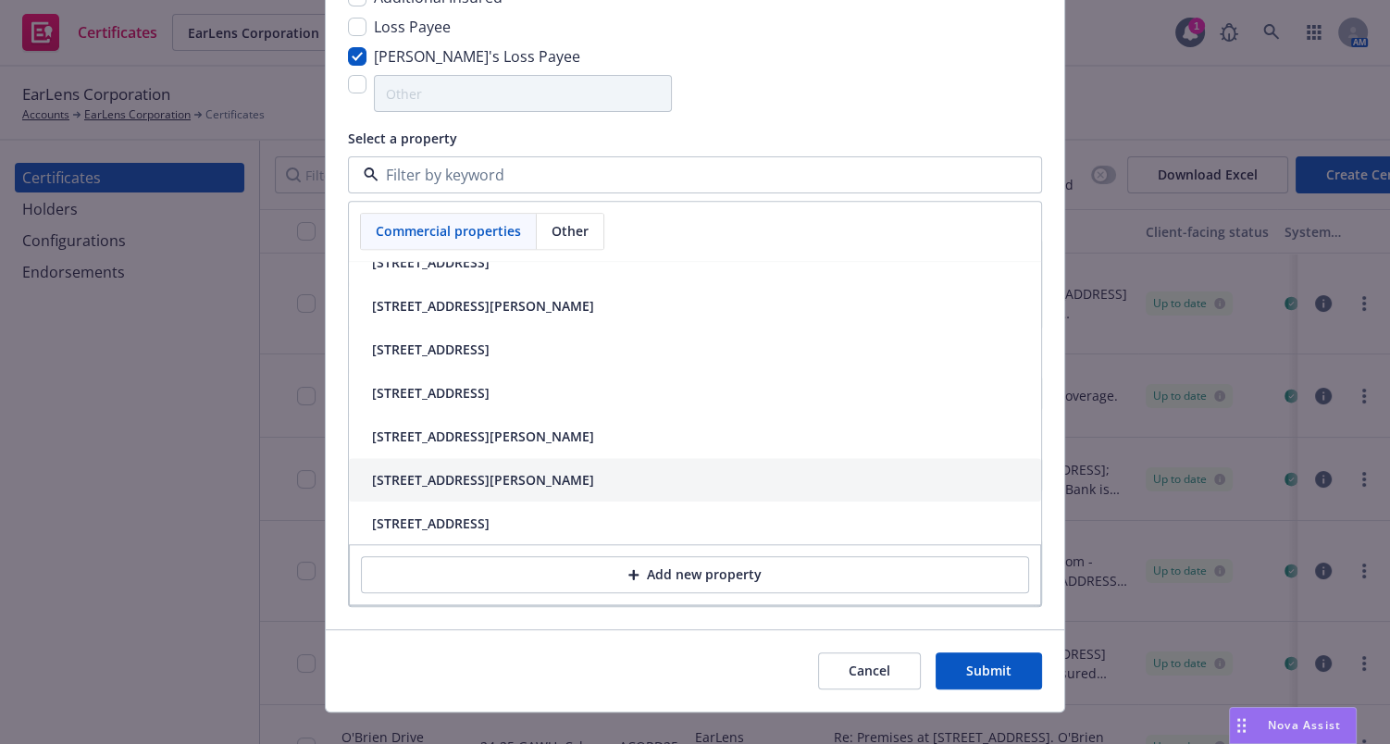
click at [594, 482] on div "4055 Campbell Ave, Menlo Park, CA, 94025-1006, USA" at bounding box center [483, 480] width 222 height 19
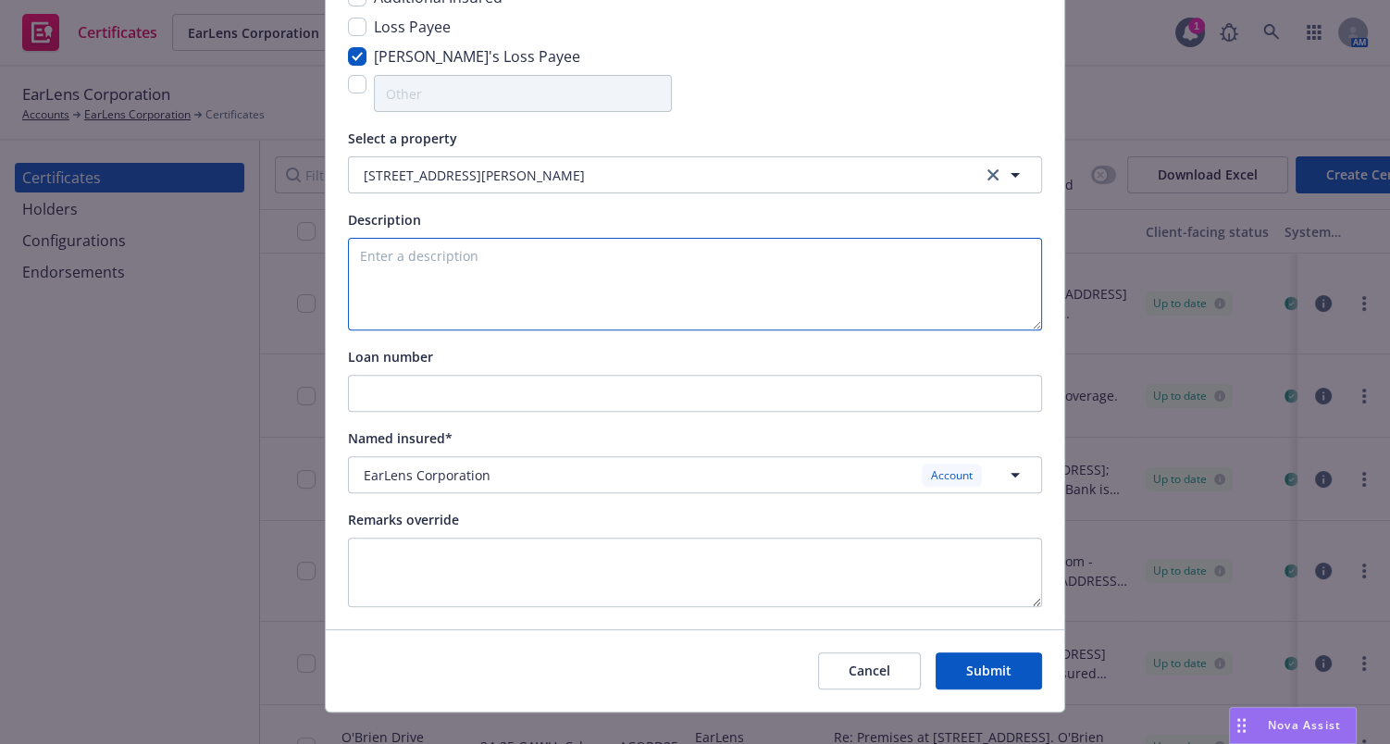
click at [410, 303] on textarea at bounding box center [695, 284] width 694 height 93
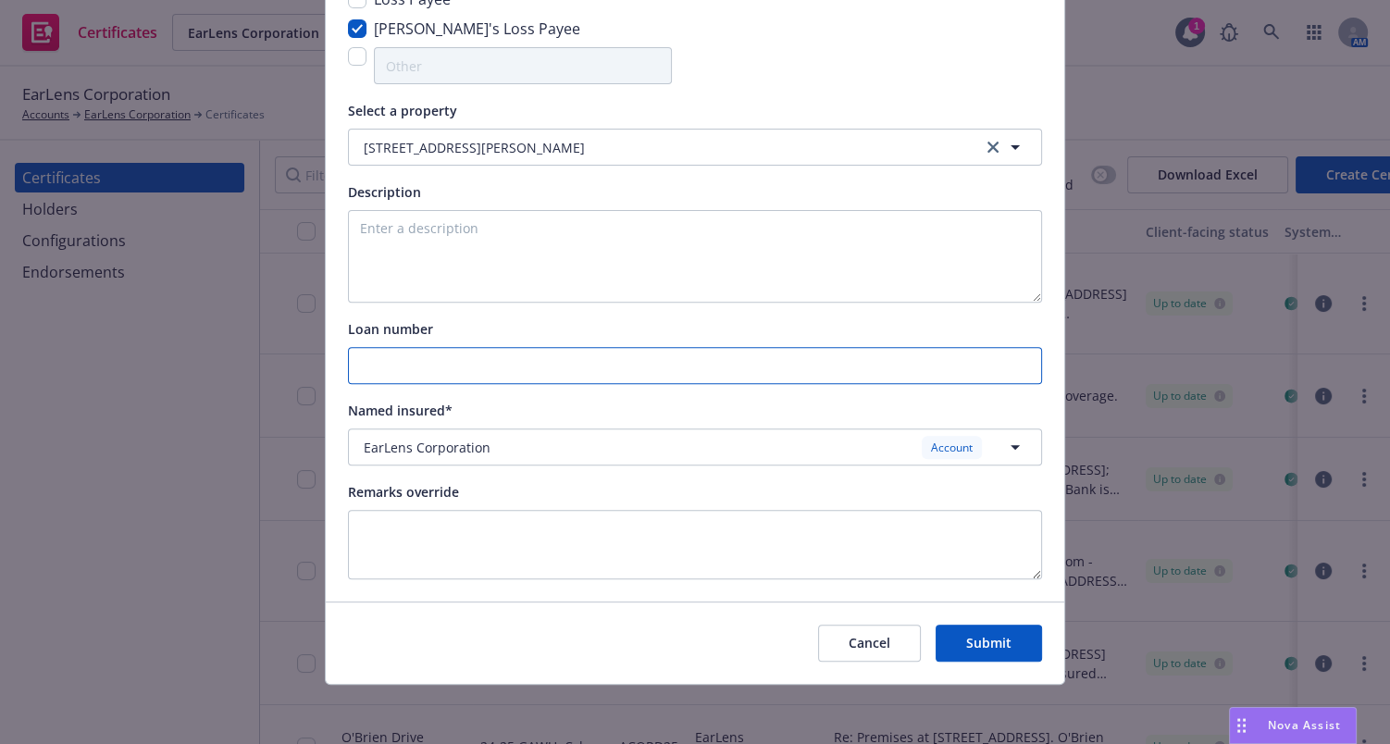
click at [447, 361] on input "Loan number" at bounding box center [695, 365] width 692 height 35
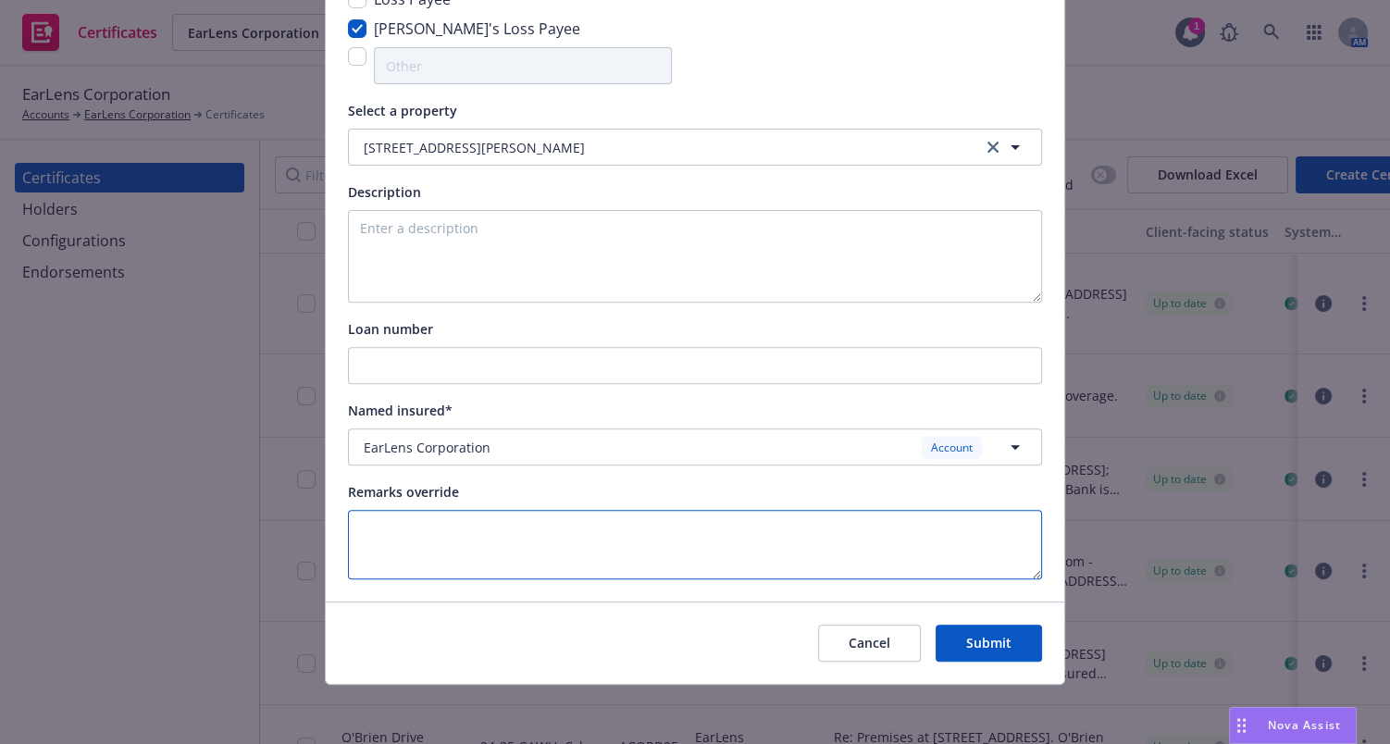
drag, startPoint x: 484, startPoint y: 535, endPoint x: 509, endPoint y: 474, distance: 66.0
click at [484, 533] on textarea at bounding box center [695, 544] width 694 height 69
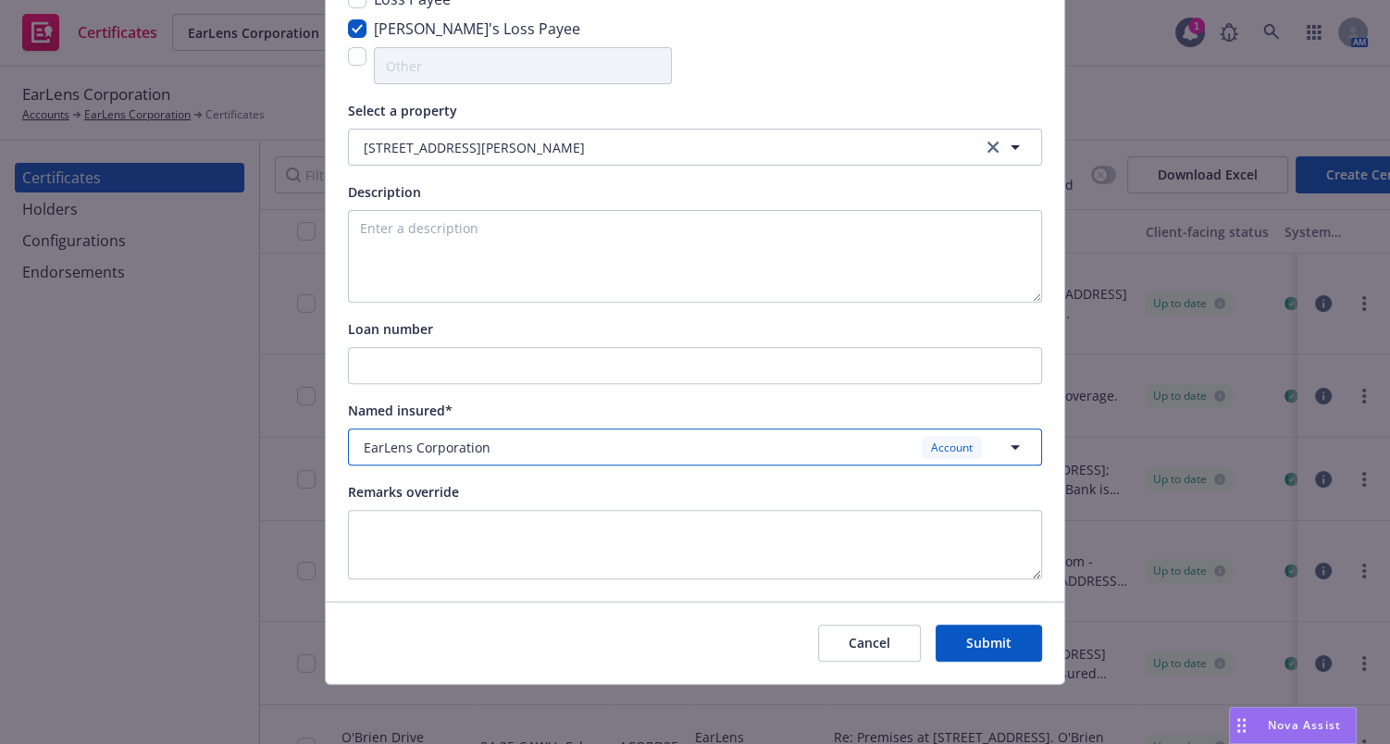
click at [509, 452] on div "EarLens Corporation Account" at bounding box center [684, 447] width 640 height 23
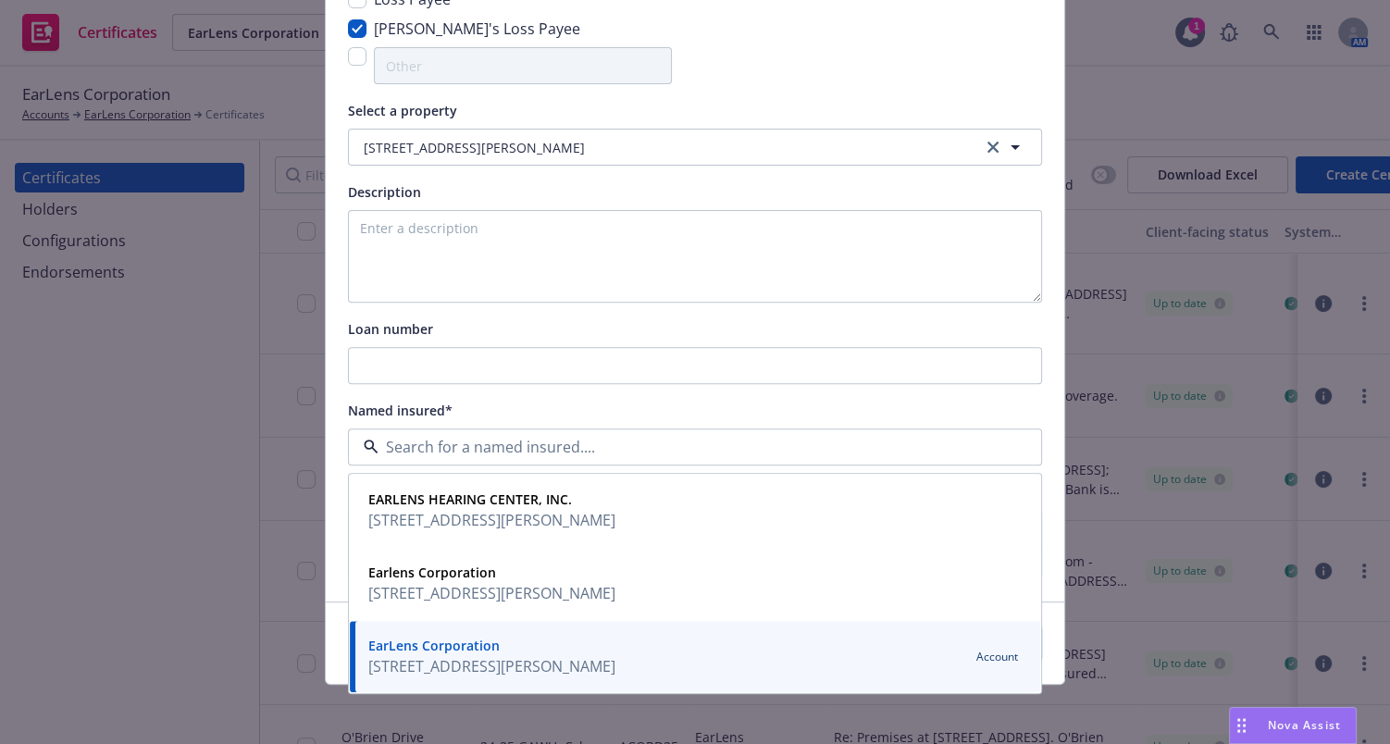
click at [509, 452] on input at bounding box center [690, 447] width 625 height 22
click at [485, 393] on div "Certificate configuration* [object Object] 24-25 Property Certificate holder* […" at bounding box center [695, 59] width 694 height 1039
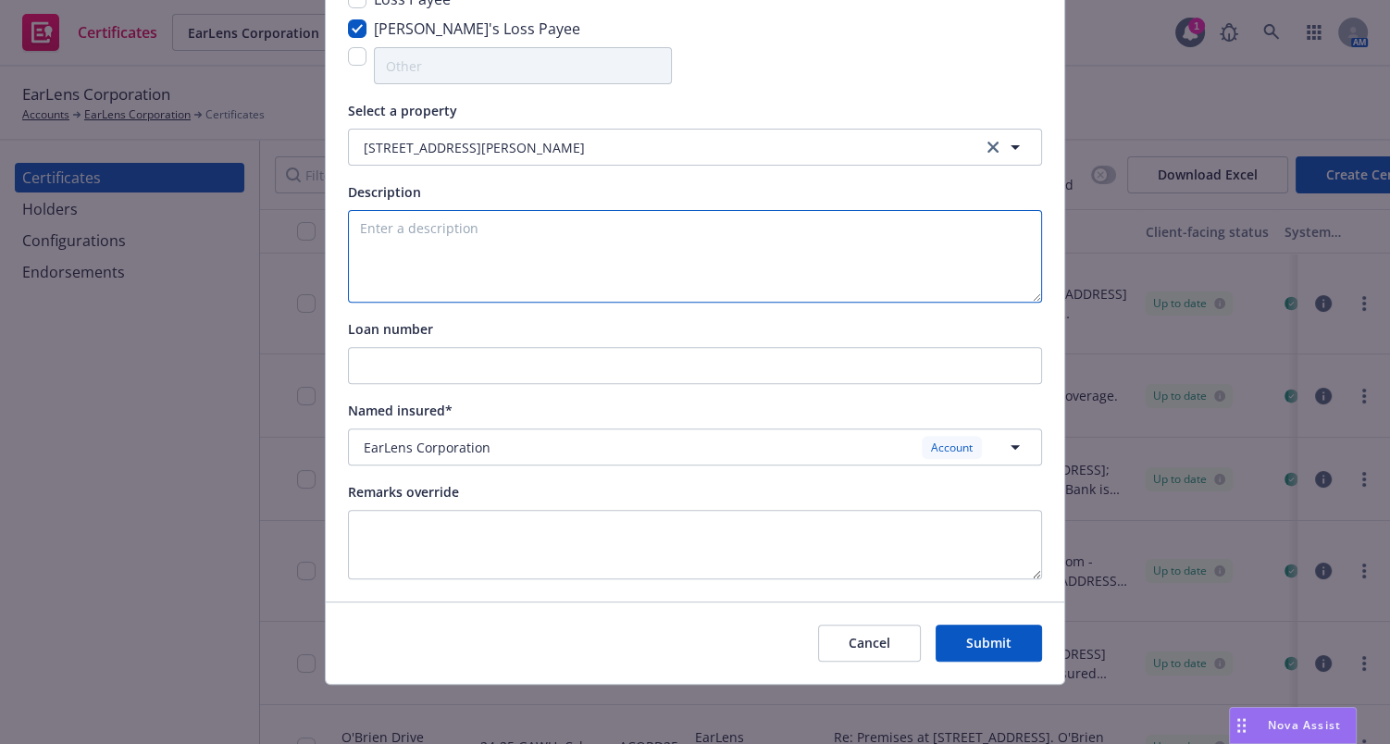
click at [426, 283] on textarea at bounding box center [695, 256] width 694 height 93
type textarea "A"
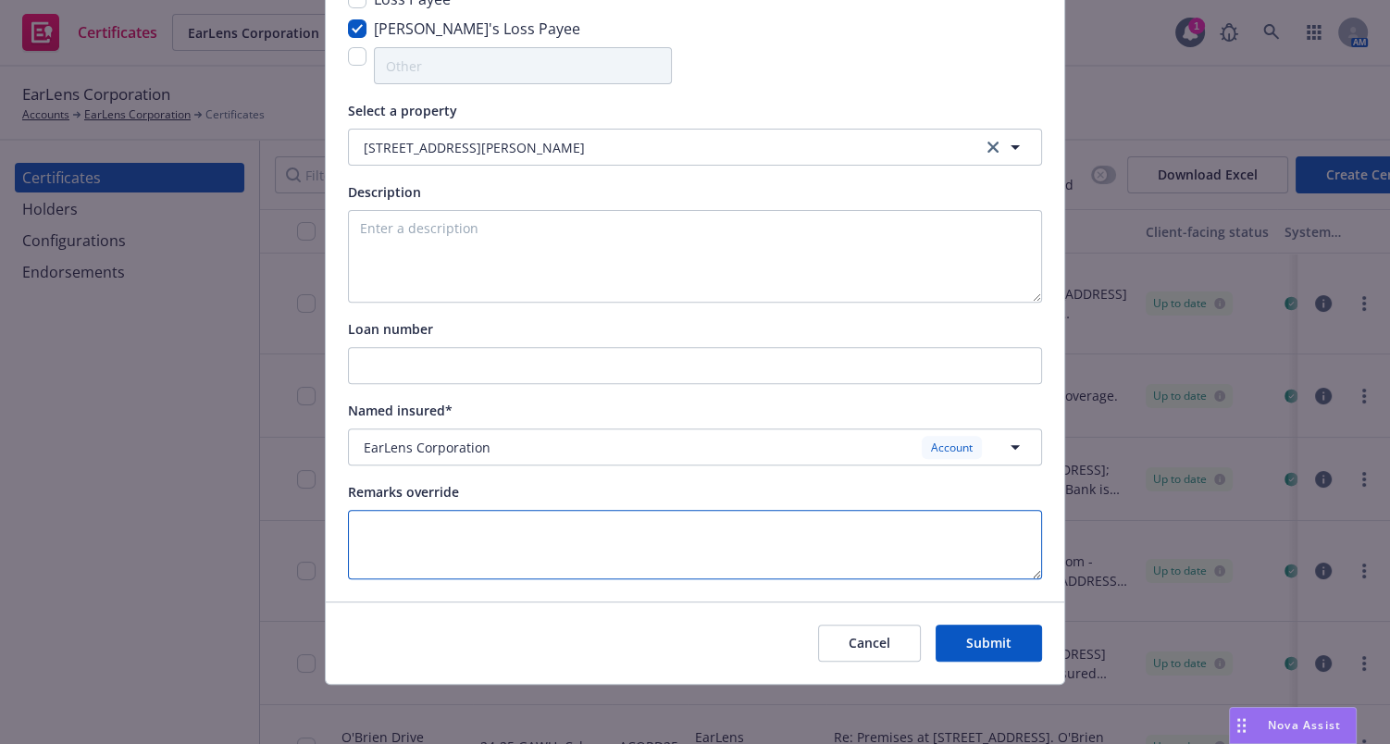
click at [439, 521] on textarea at bounding box center [695, 544] width 694 height 69
paste textarea "Earlens Hearing center, Inc."
drag, startPoint x: 627, startPoint y: 527, endPoint x: 677, endPoint y: 558, distance: 58.6
click at [627, 526] on textarea "Additional Named Insured: Earlens Hearing center, Inc." at bounding box center [695, 544] width 694 height 69
click at [754, 542] on textarea "Additional Named Insured: Earlens Hearing Center, Inc." at bounding box center [695, 544] width 694 height 69
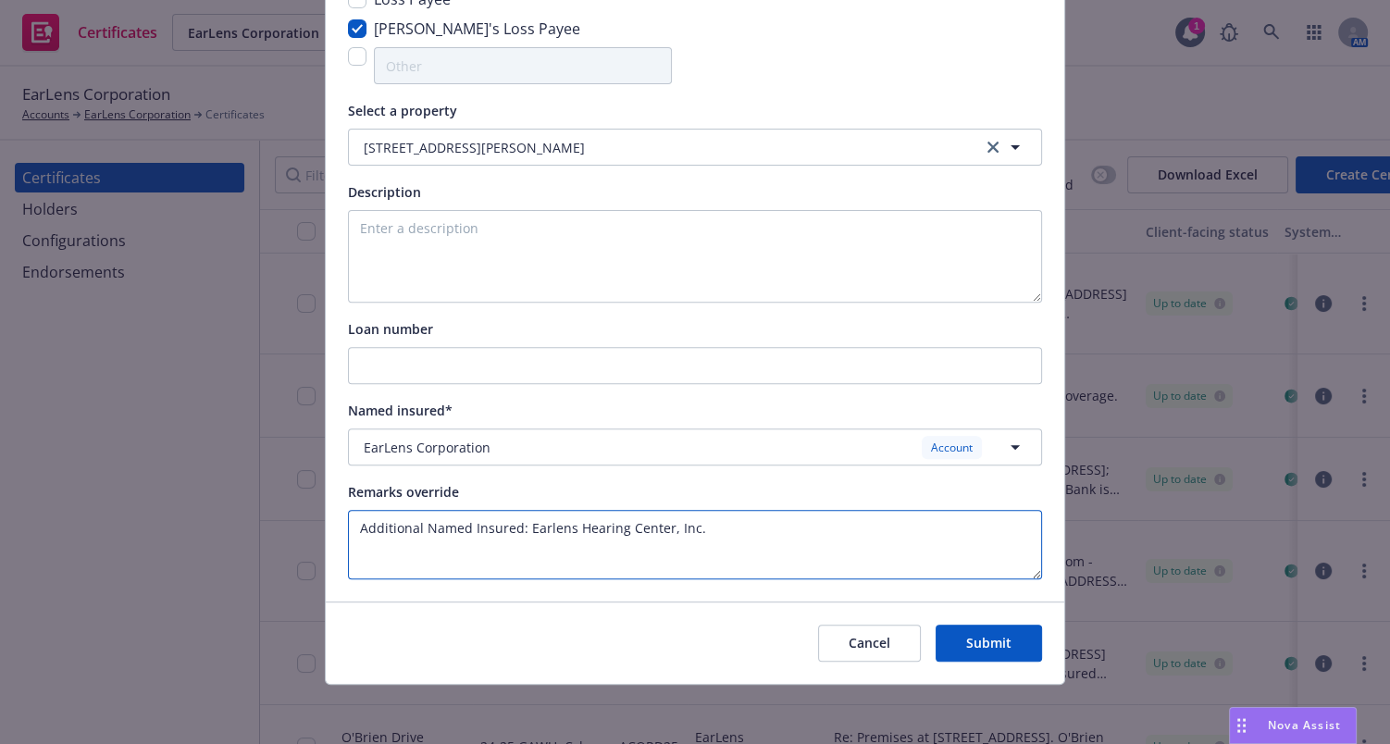
type textarea "Additional Named Insured: Earlens Hearing Center, Inc."
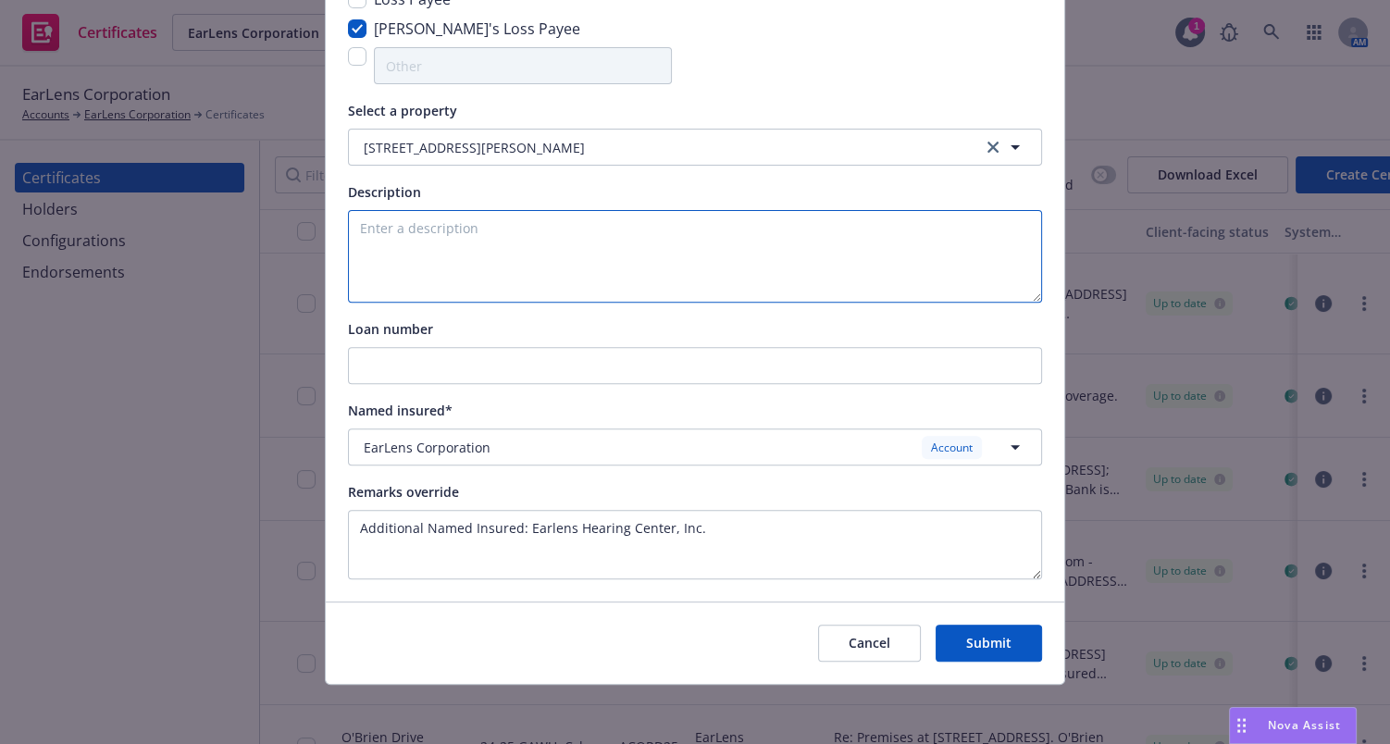
click at [389, 252] on textarea at bounding box center [695, 256] width 694 height 93
paste textarea "Equipment located at: 2801 Wooten Blvd SW, Suite A, Wilson, NC 27893; 850 Johns…"
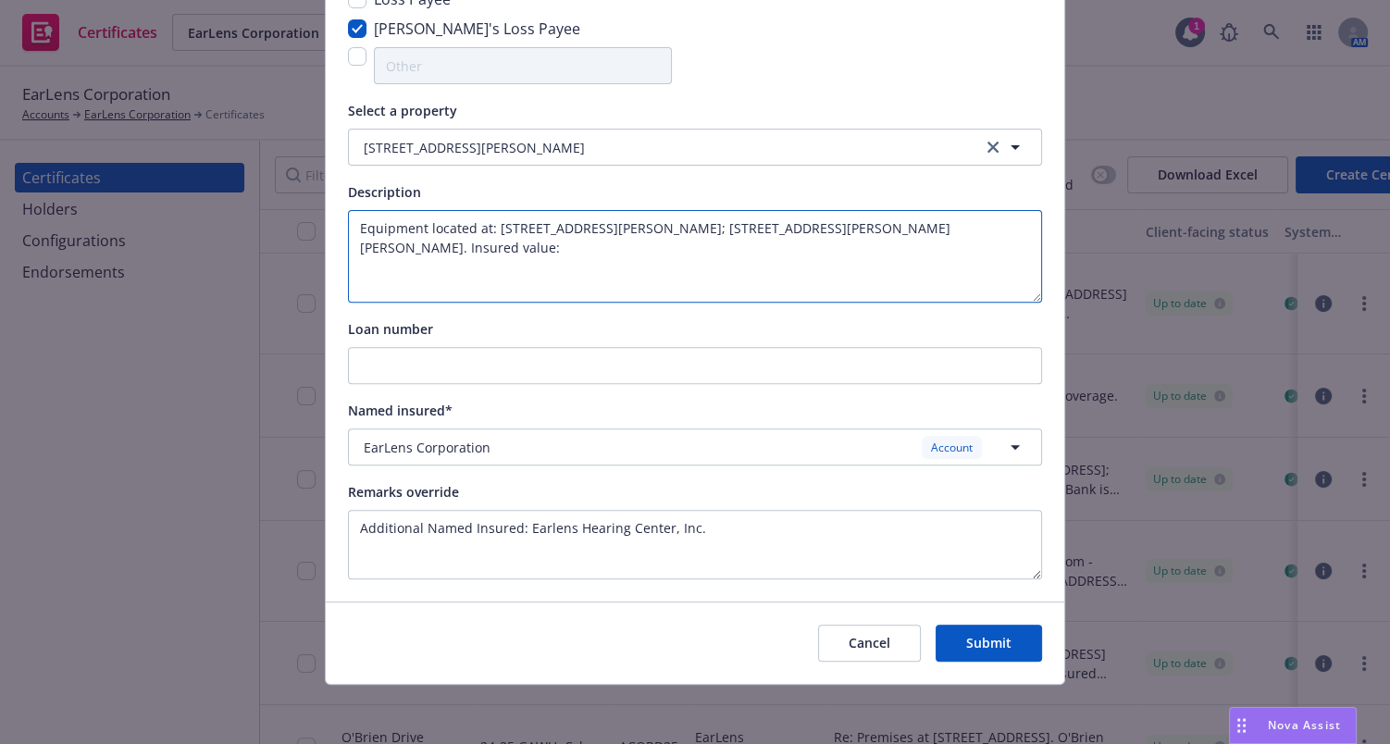
paste textarea "$101,100.13"
type textarea "Equipment located at: 2801 Wooten Blvd SW, Suite A, Wilson, NC 27893; 850 Johns…"
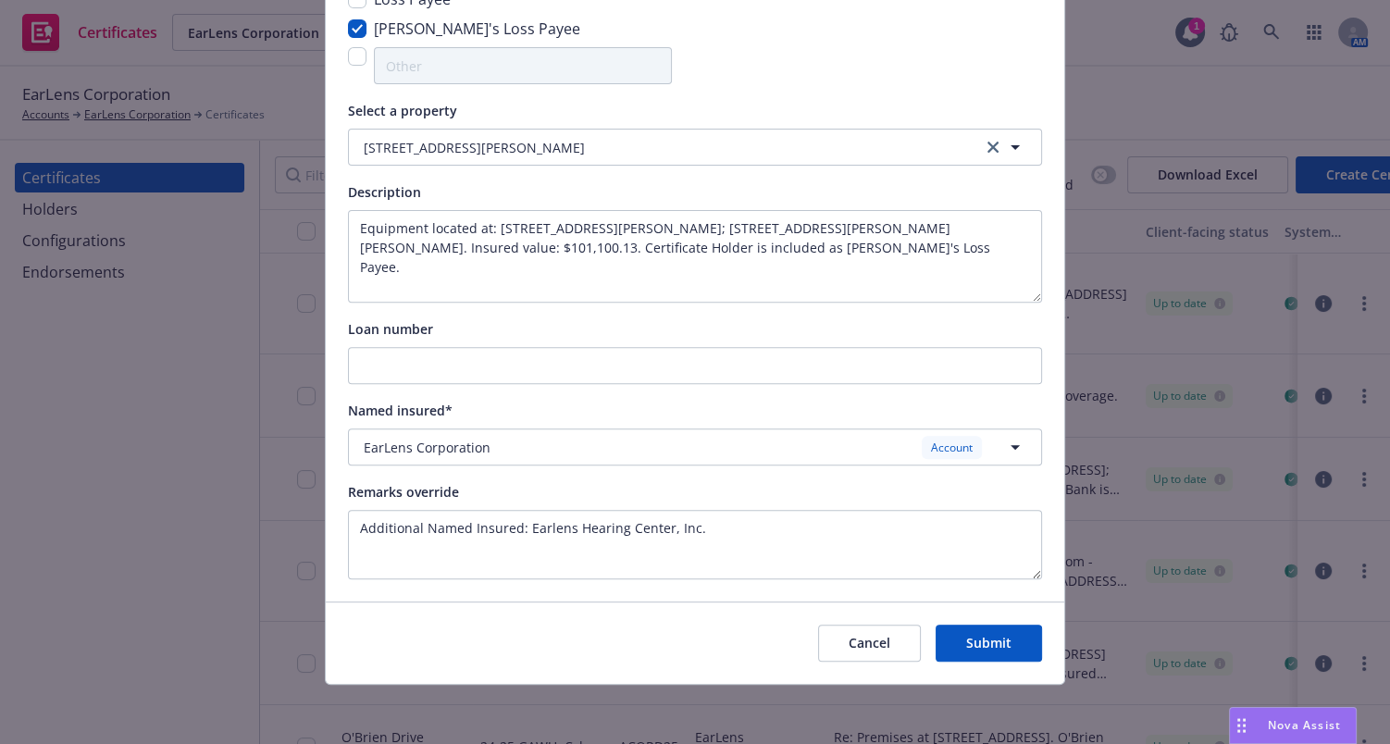
drag, startPoint x: 981, startPoint y: 634, endPoint x: 914, endPoint y: 293, distance: 346.9
click at [914, 314] on div "Certificate configuration* [object Object] 24-25 Property Certificate holder* […" at bounding box center [695, 101] width 738 height 1166
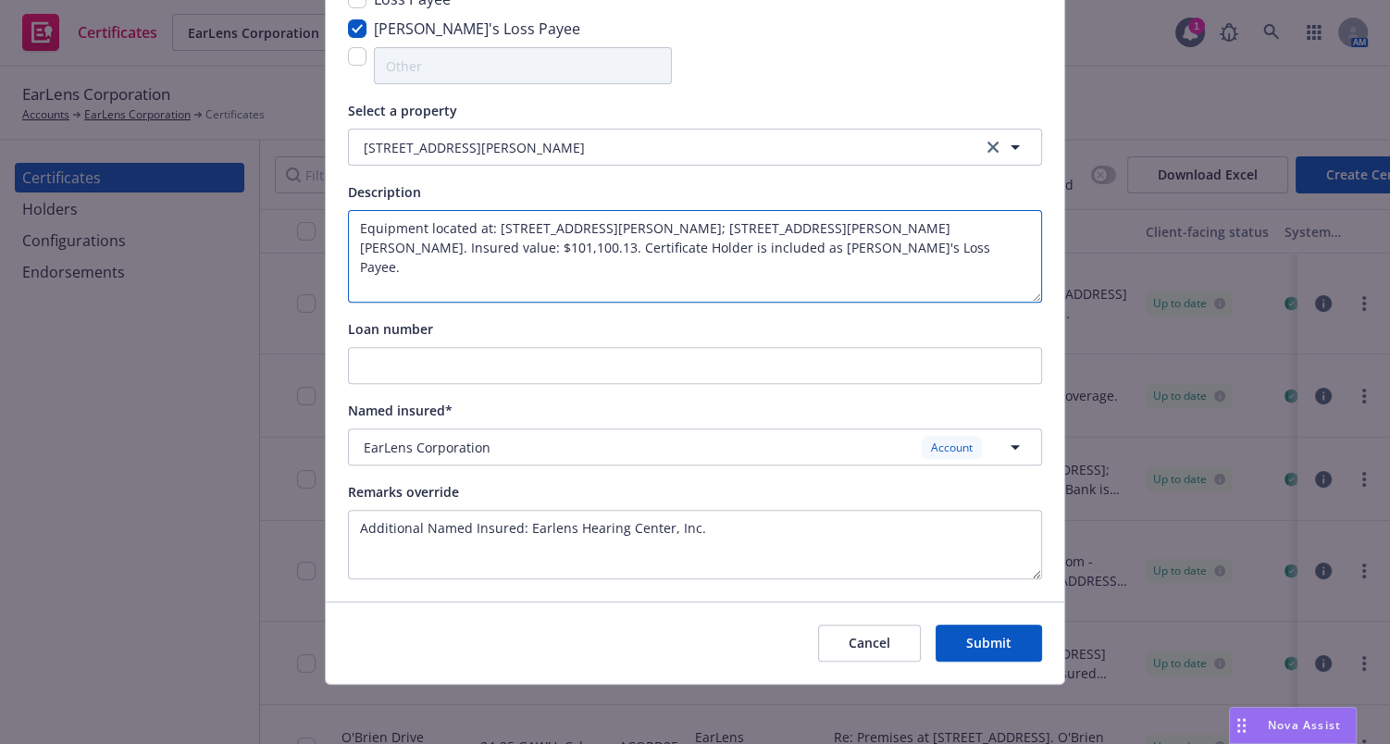
drag, startPoint x: 922, startPoint y: 267, endPoint x: -155, endPoint y: 85, distance: 1091.4
click at [0, 85] on html "Certificates EarLens Corporation EarLens Corporation 1 AM EarLens Corporation A…" at bounding box center [695, 372] width 1390 height 744
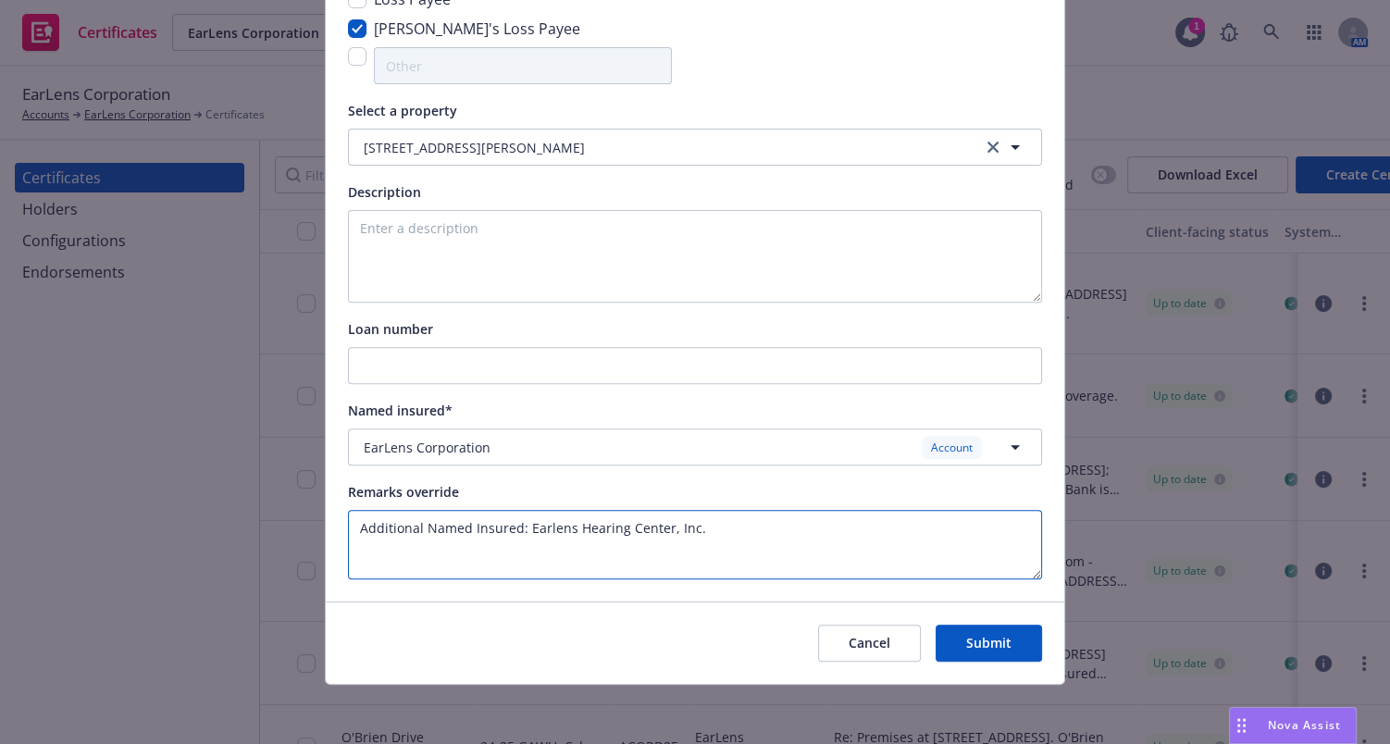
click at [685, 542] on textarea "Additional Named Insured: Earlens Hearing Center, Inc." at bounding box center [695, 544] width 694 height 69
paste textarea "Equipment located at: 2801 Wooten Blvd SW, Suite A, Wilson, NC 27893; 850 Johns…"
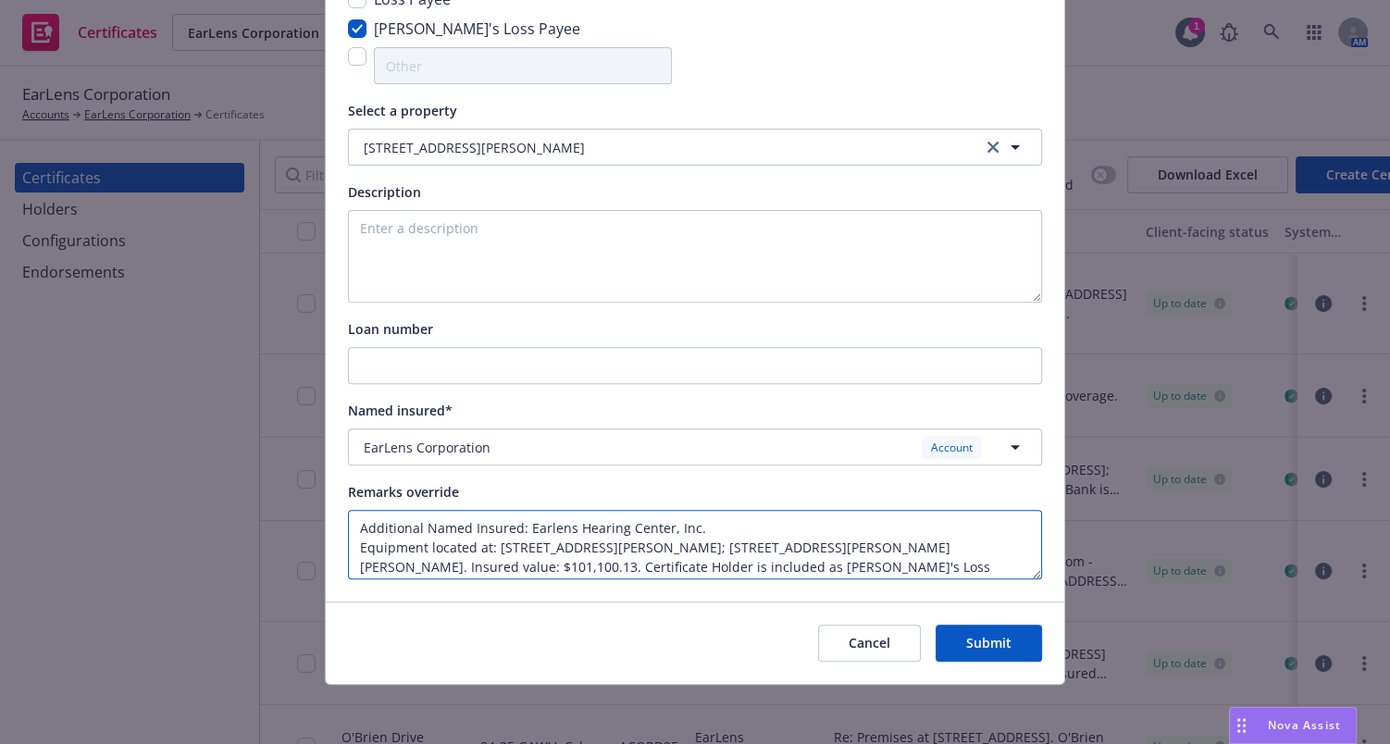
paste textarea "Equipment located at: 2801 Wooten Blvd SW, Suite A, Wilson, NC 27893; 850 Johns…"
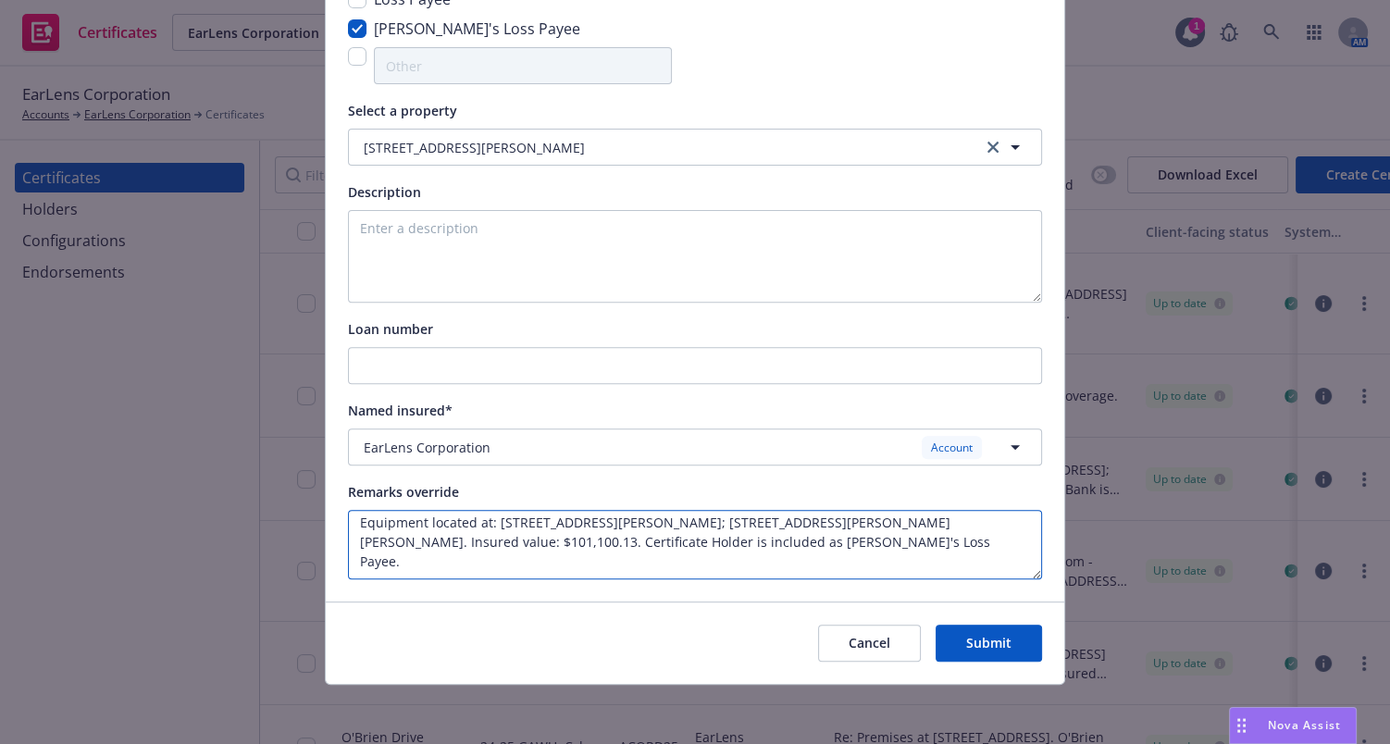
scroll to position [5, 0]
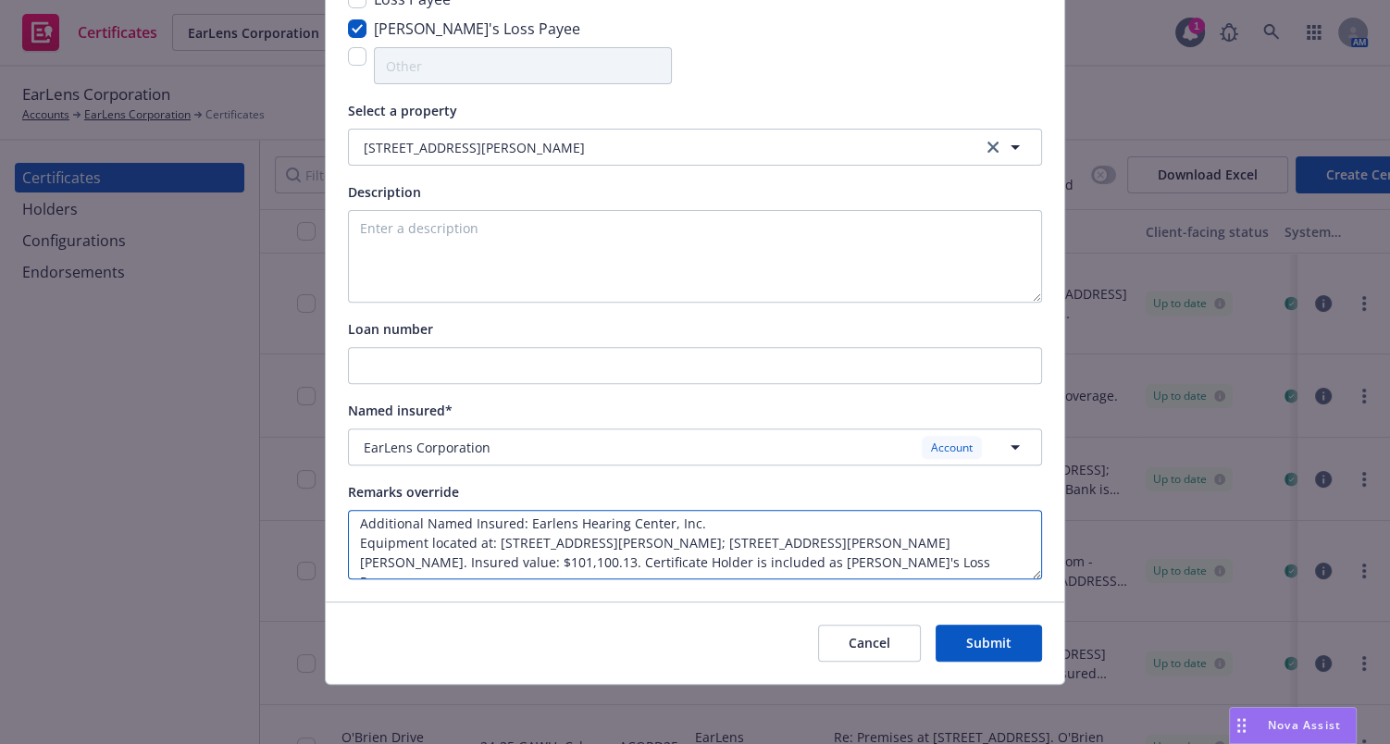
type textarea "Additional Named Insured: Earlens Hearing Center, Inc. Equipment located at: 28…"
click at [960, 638] on button "Submit" at bounding box center [988, 643] width 106 height 37
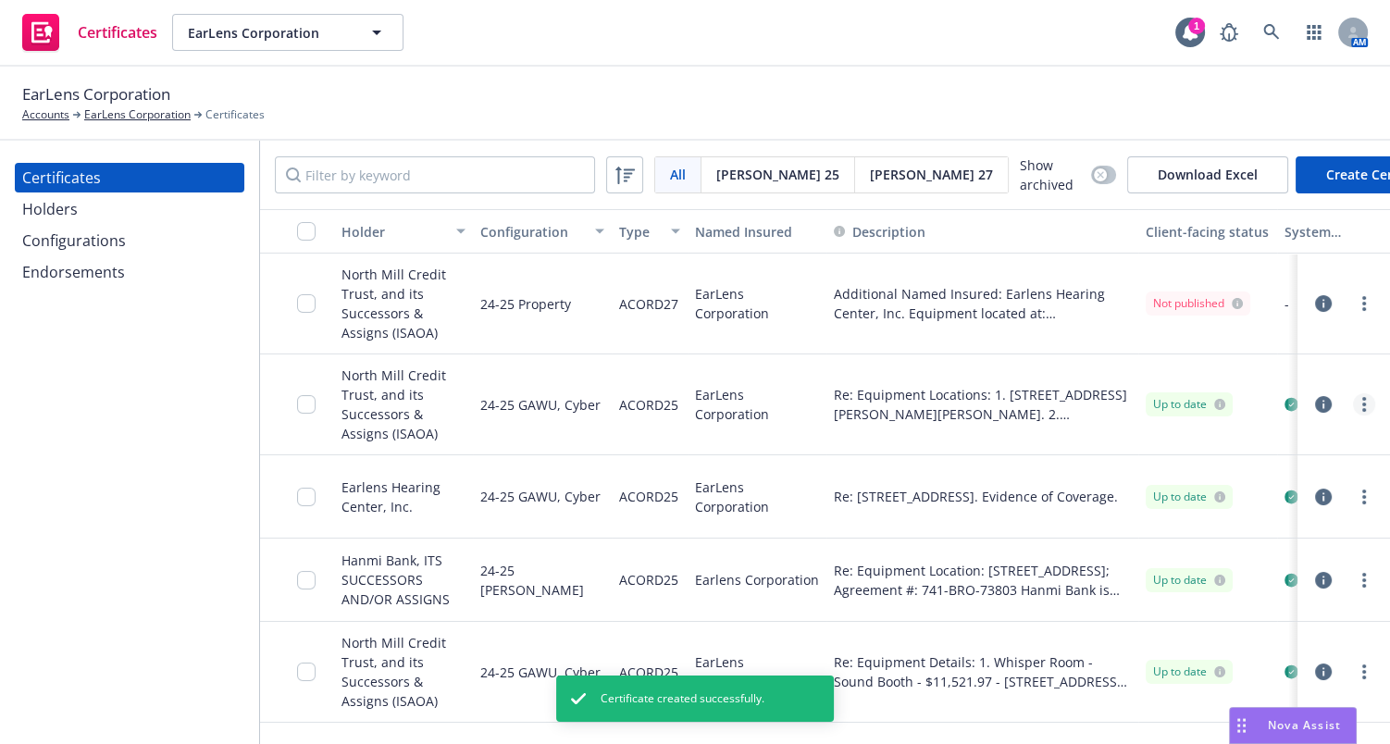
click at [1362, 397] on circle "more" at bounding box center [1364, 399] width 4 height 4
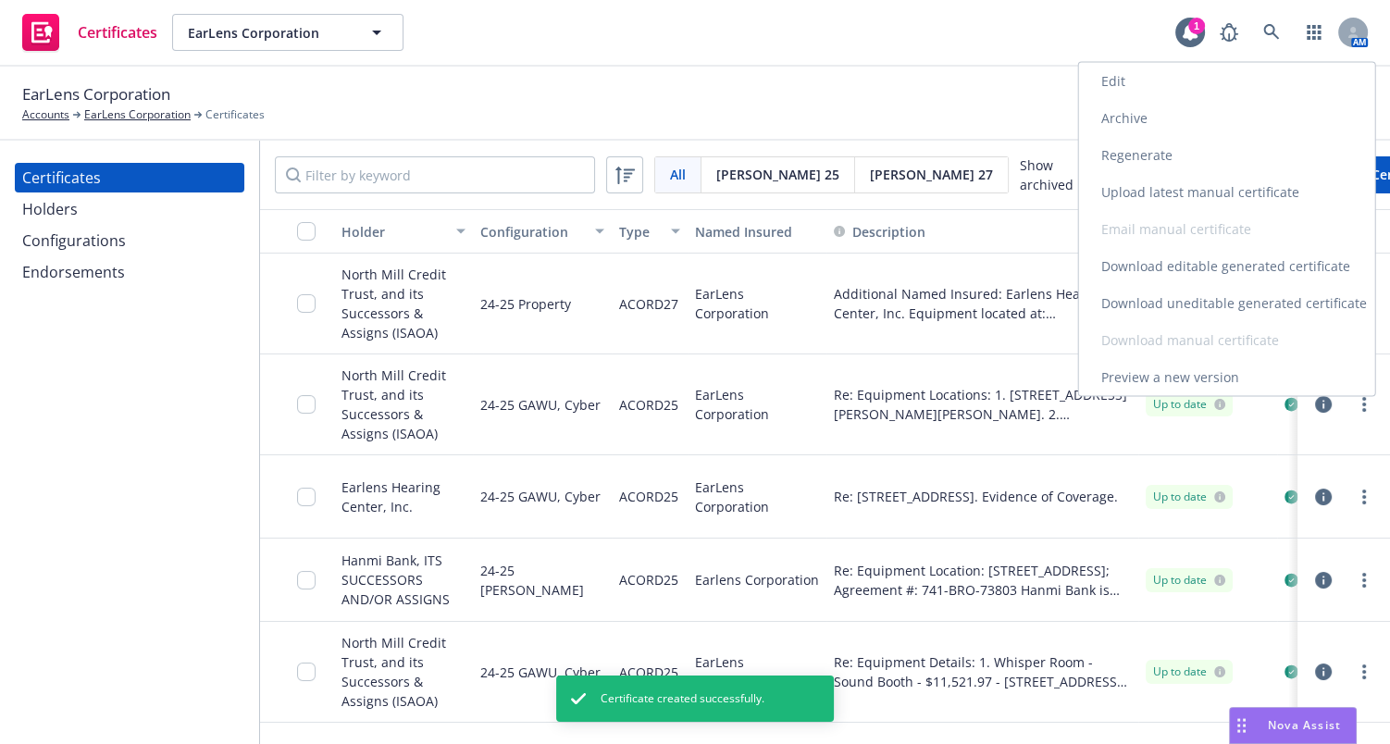
click at [1114, 78] on link "Edit" at bounding box center [1227, 81] width 296 height 37
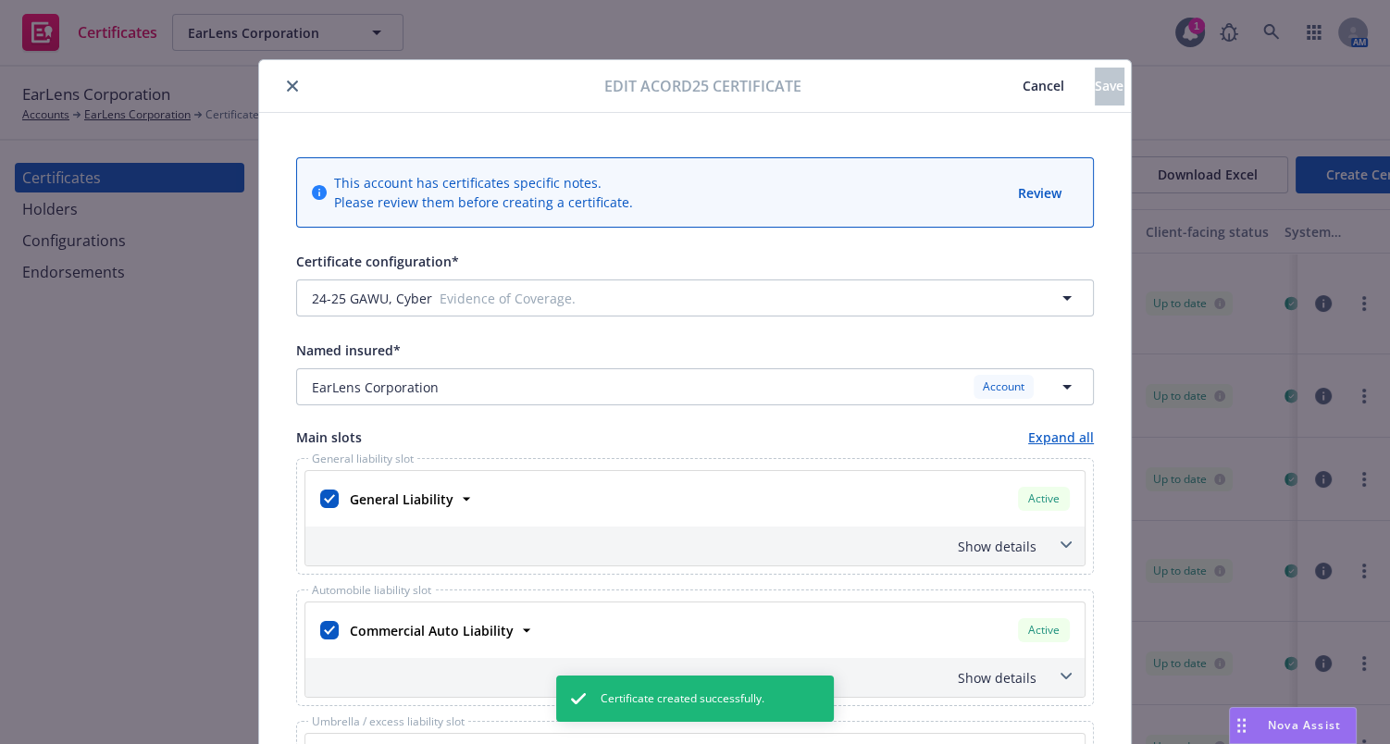
click at [1022, 77] on span "Cancel" at bounding box center [1043, 86] width 42 height 18
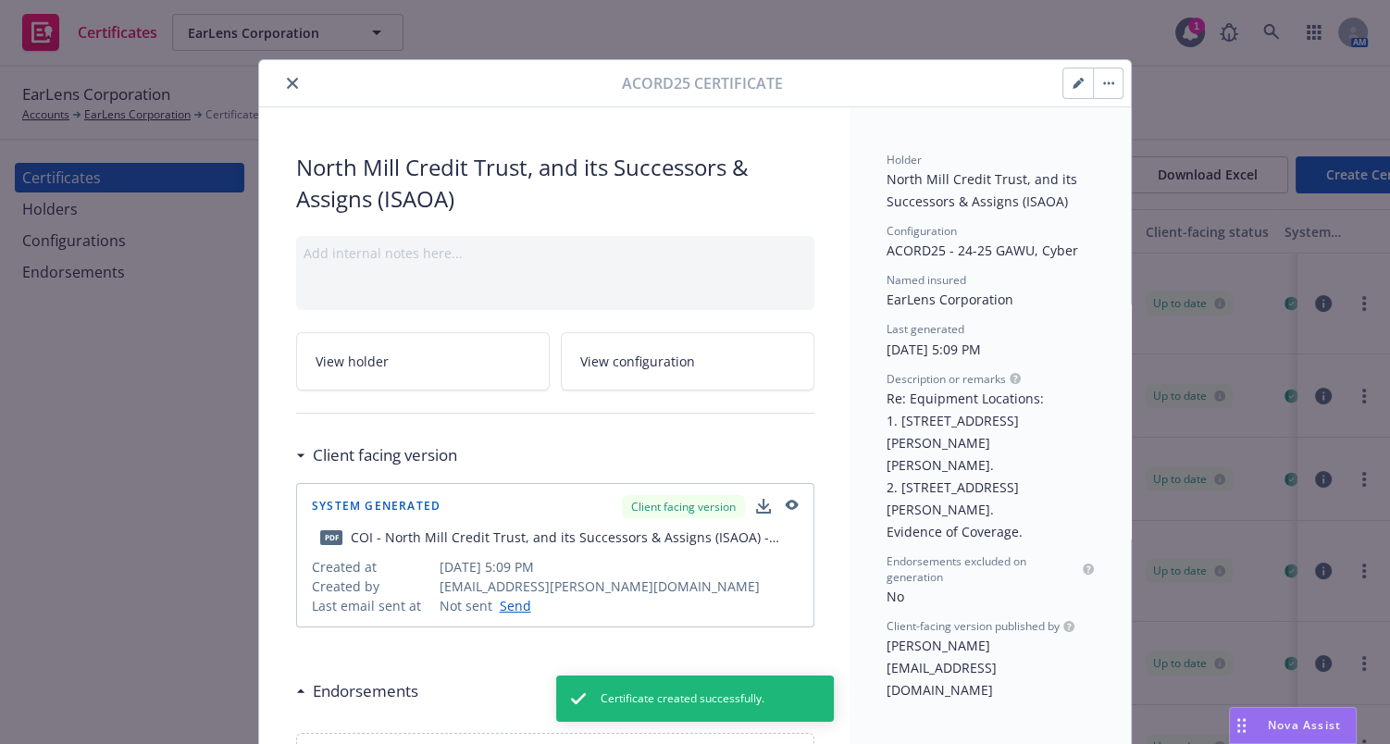
drag, startPoint x: 873, startPoint y: 277, endPoint x: 817, endPoint y: 333, distance: 79.2
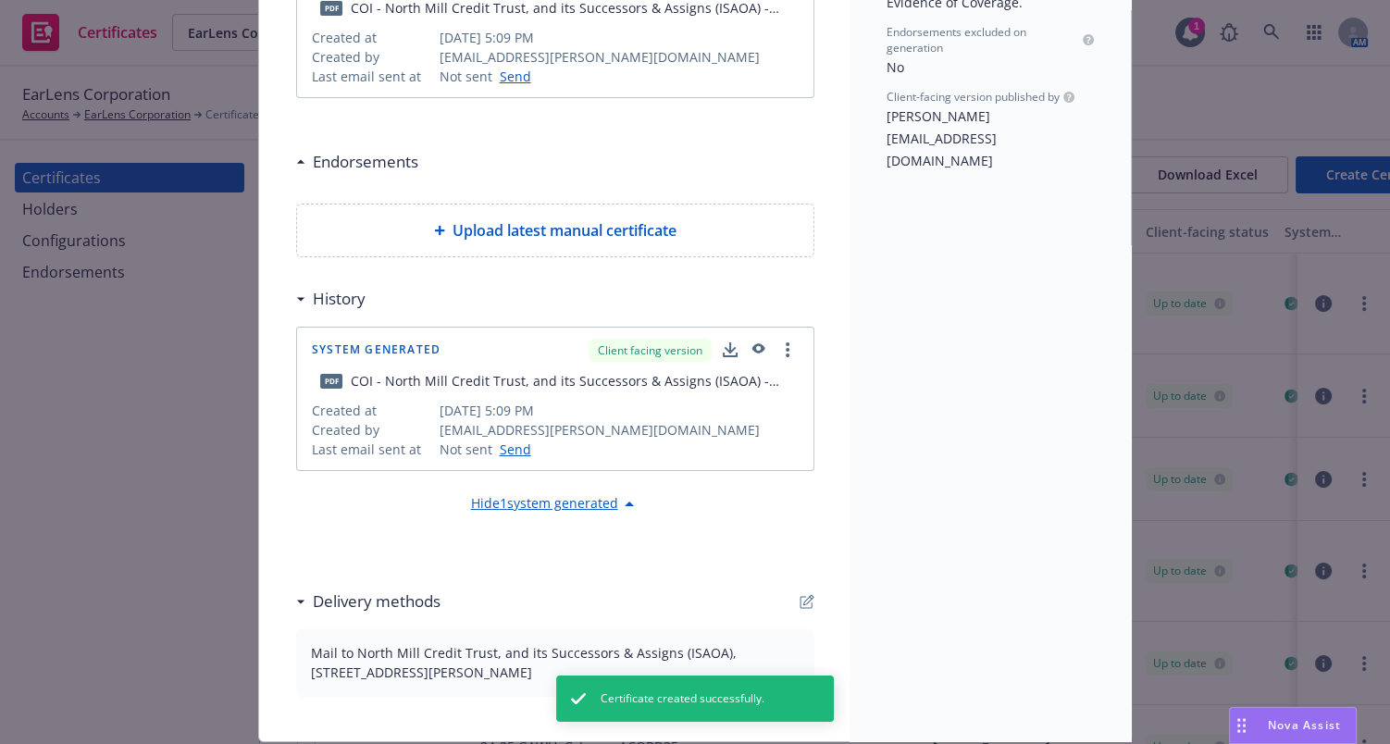
scroll to position [585, 0]
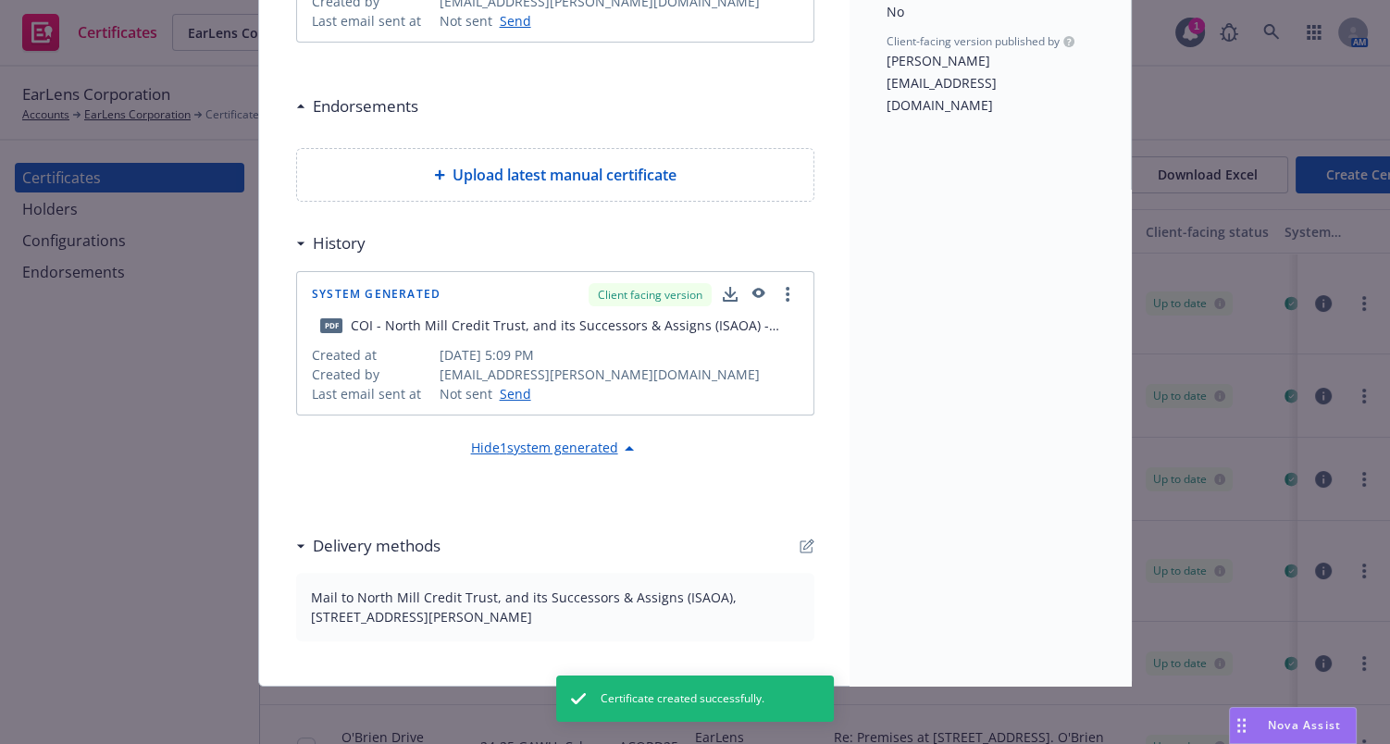
click at [793, 540] on div "Delivery methods" at bounding box center [555, 545] width 518 height 39
click at [799, 544] on icon "button" at bounding box center [806, 545] width 15 height 15
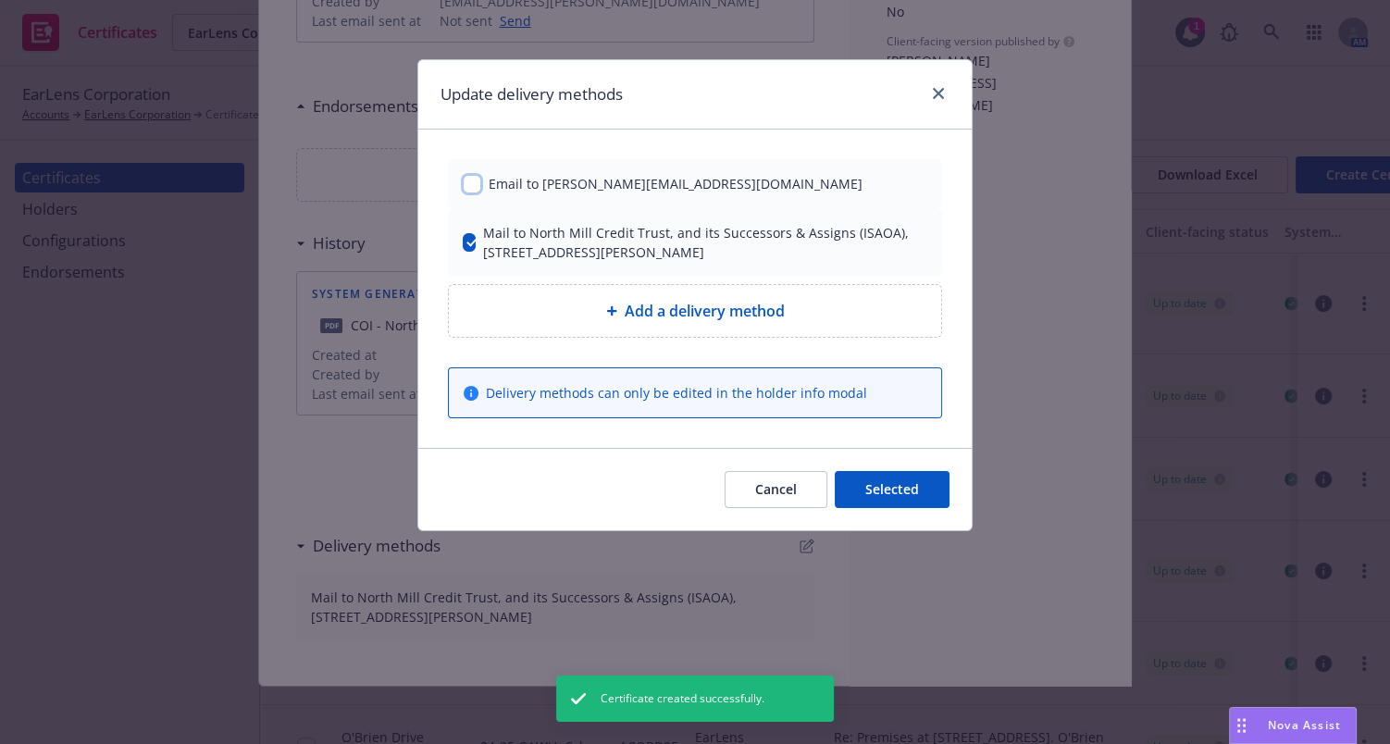
click at [475, 179] on input "checkbox" at bounding box center [472, 184] width 19 height 19
checkbox input "true"
click at [928, 486] on button "Selected" at bounding box center [892, 489] width 115 height 37
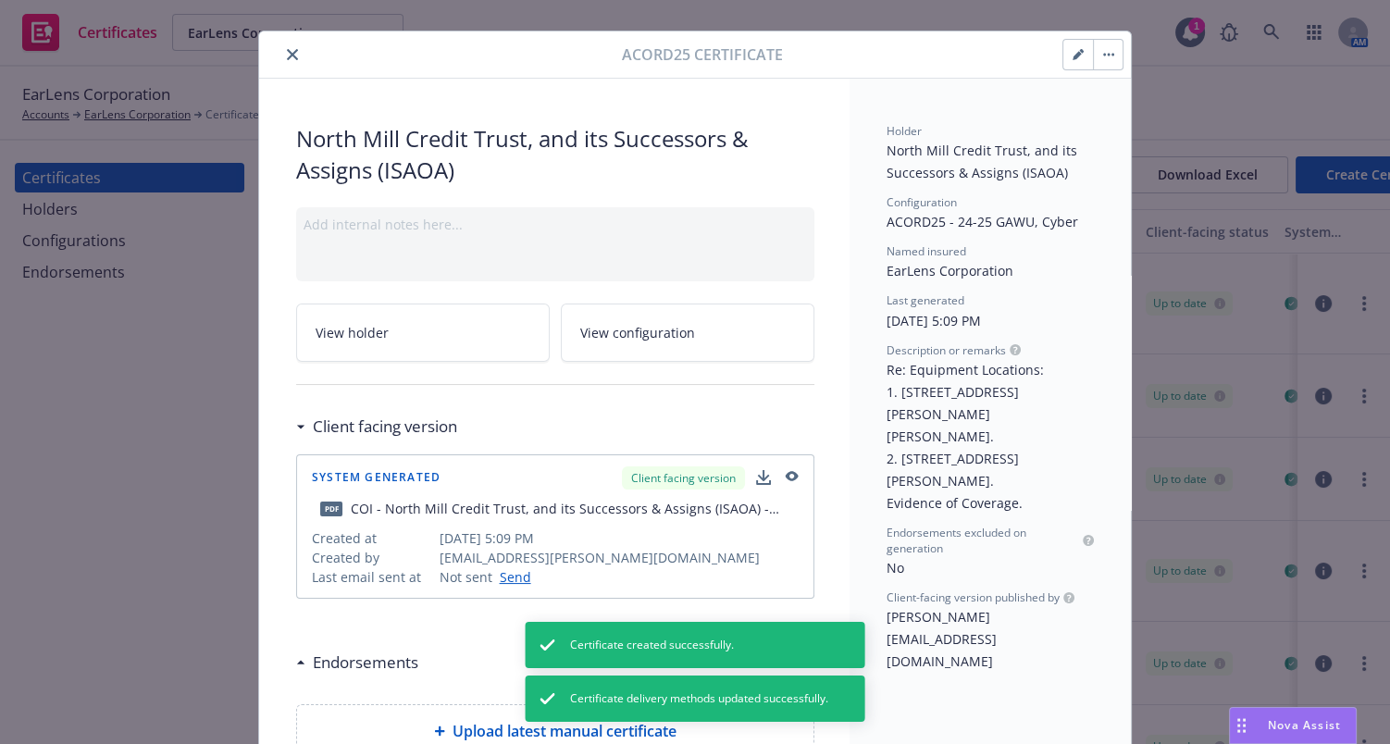
scroll to position [0, 0]
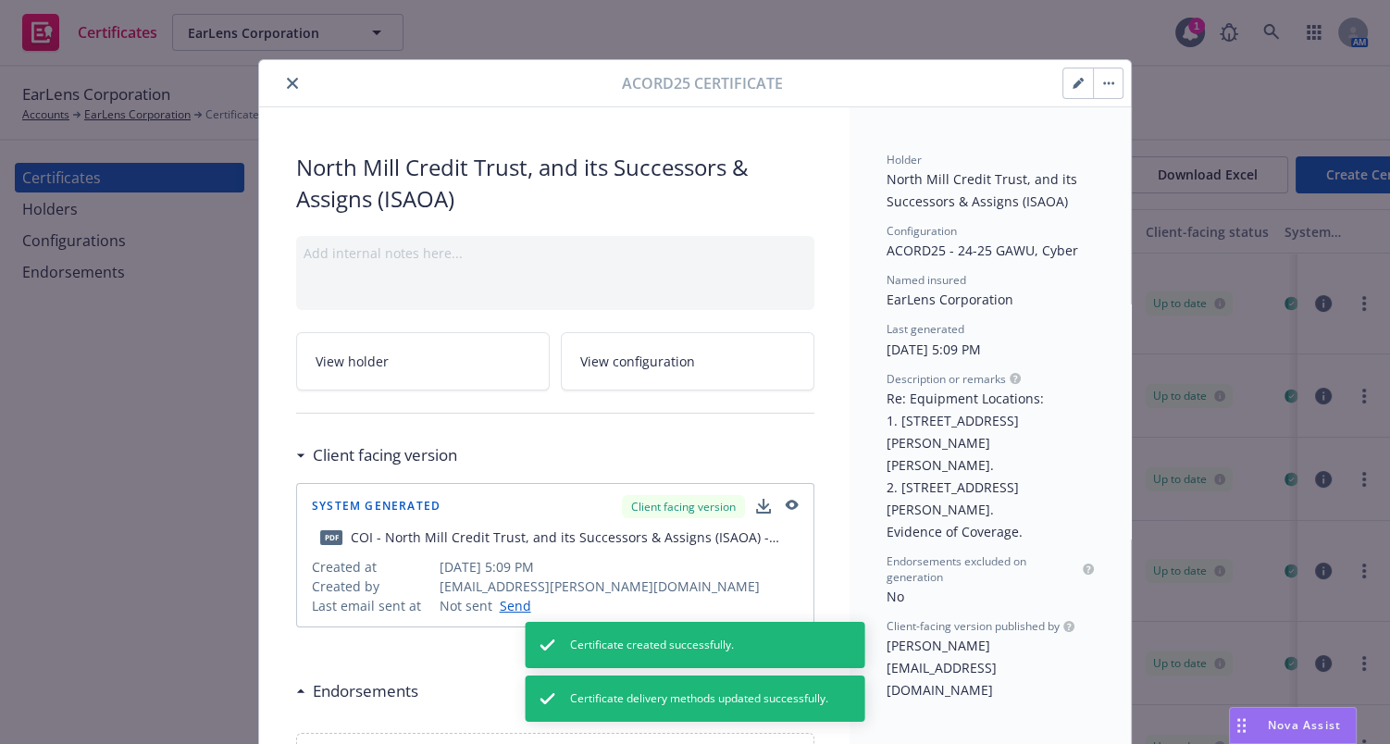
drag, startPoint x: 927, startPoint y: 420, endPoint x: 970, endPoint y: 136, distance: 287.2
click at [1072, 80] on icon "button" at bounding box center [1077, 83] width 11 height 11
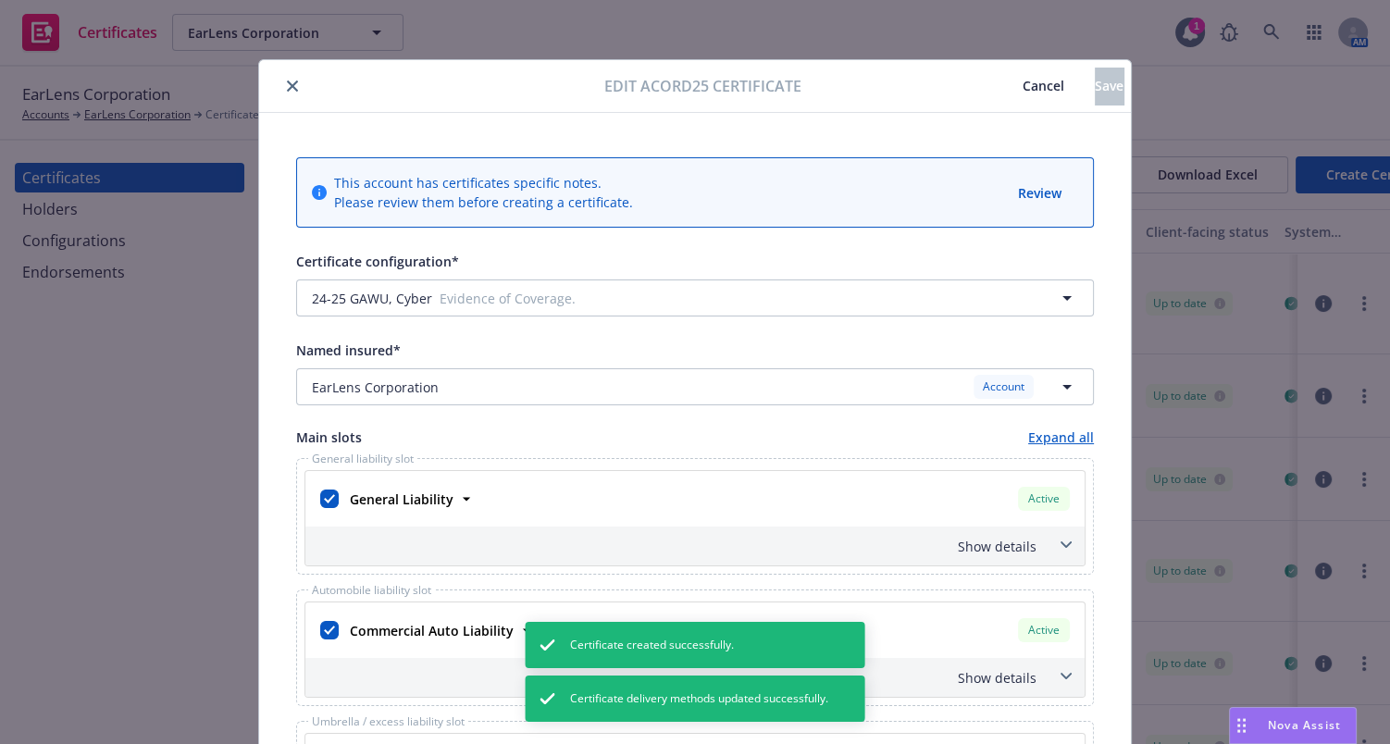
click at [287, 81] on icon "close" at bounding box center [292, 85] width 11 height 11
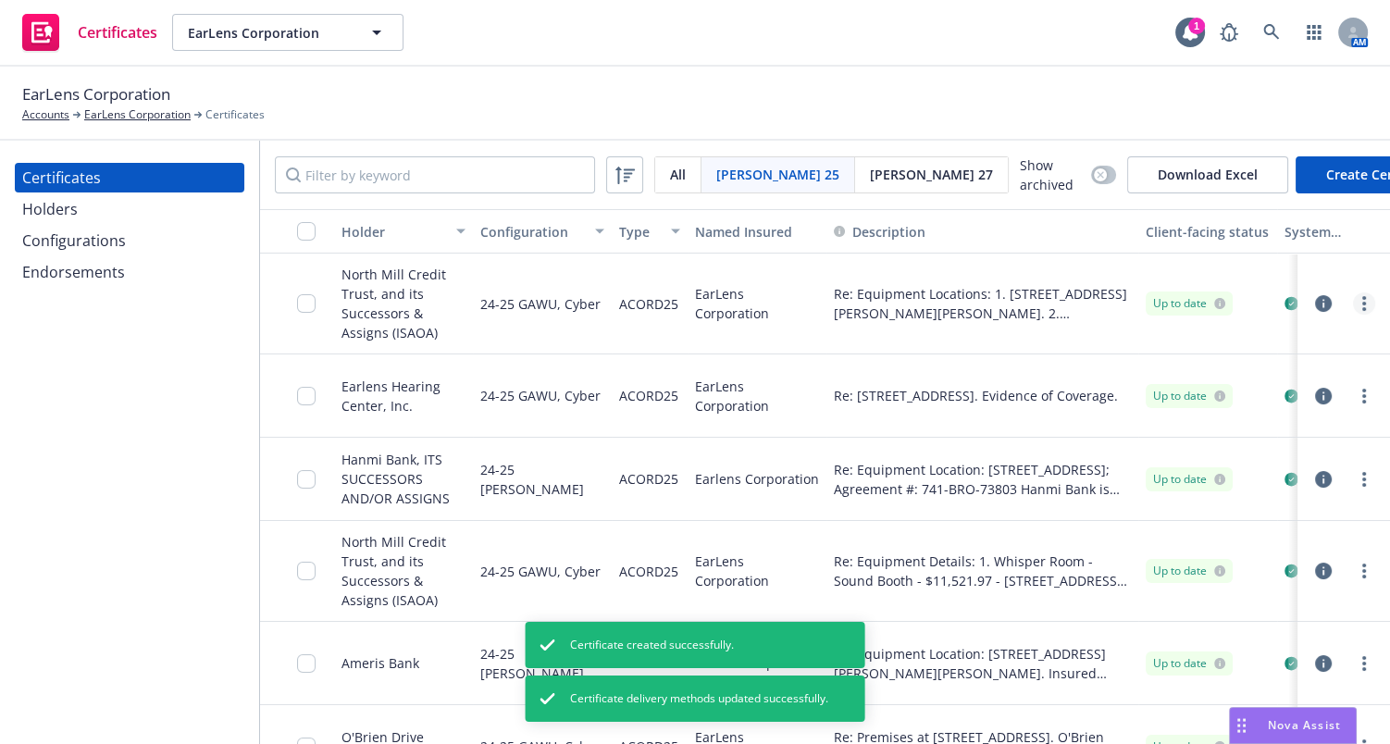
click at [1353, 300] on link "more" at bounding box center [1364, 303] width 22 height 22
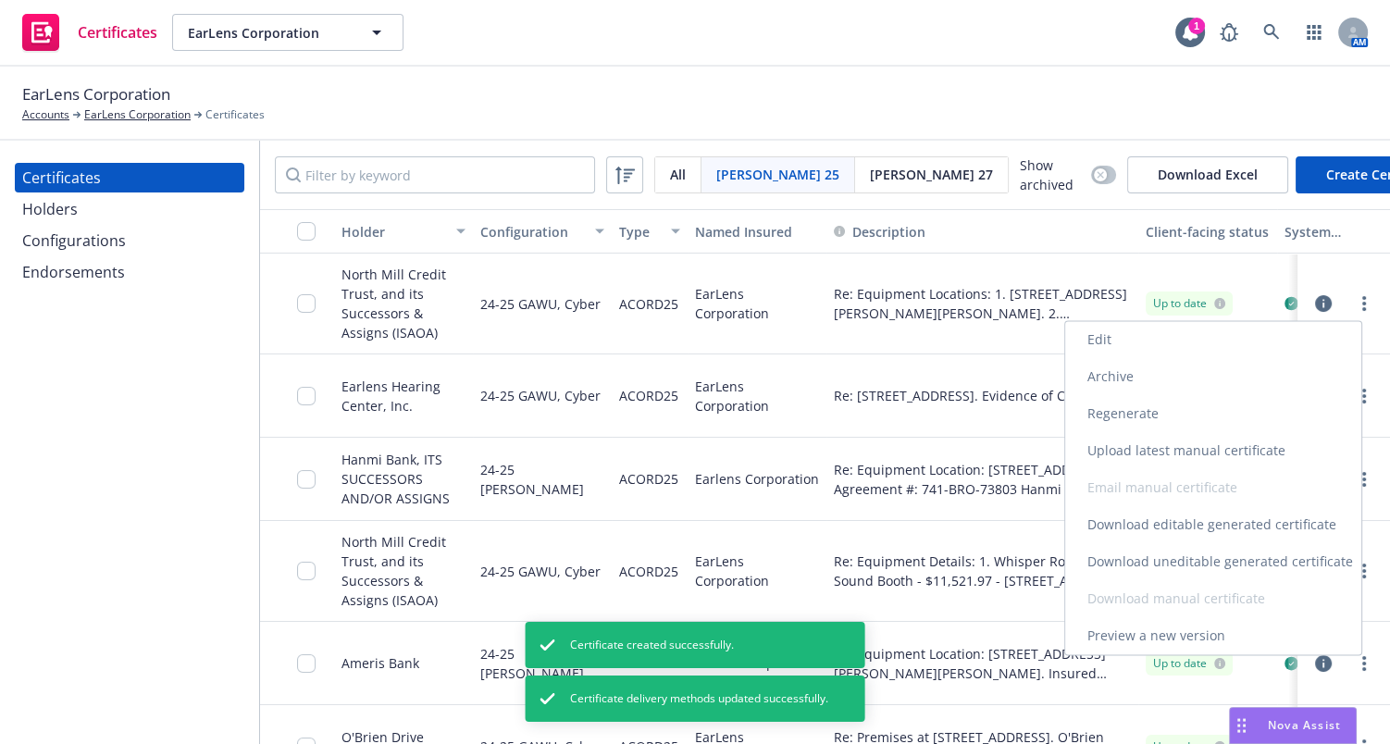
click at [1161, 553] on link "Download uneditable generated certificate" at bounding box center [1213, 561] width 296 height 37
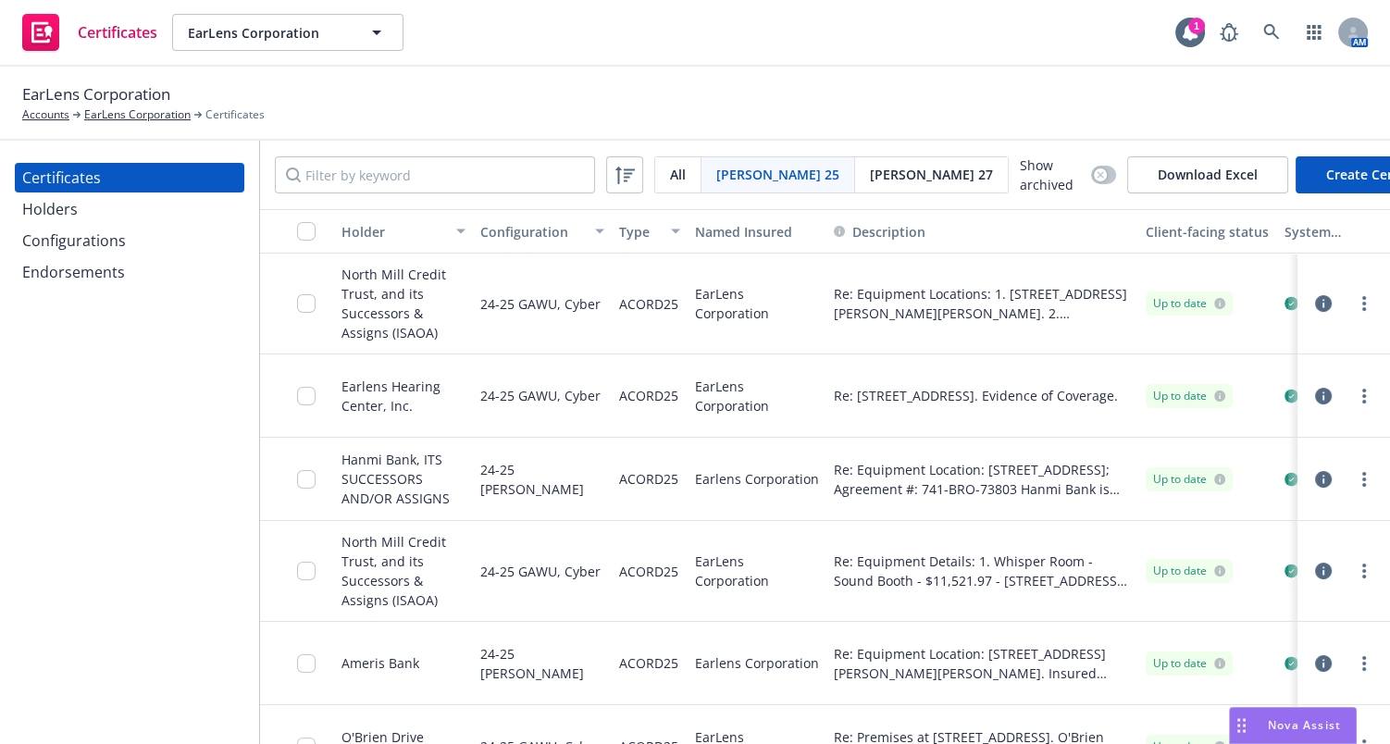
click at [870, 168] on span "[PERSON_NAME] 27" at bounding box center [931, 174] width 123 height 19
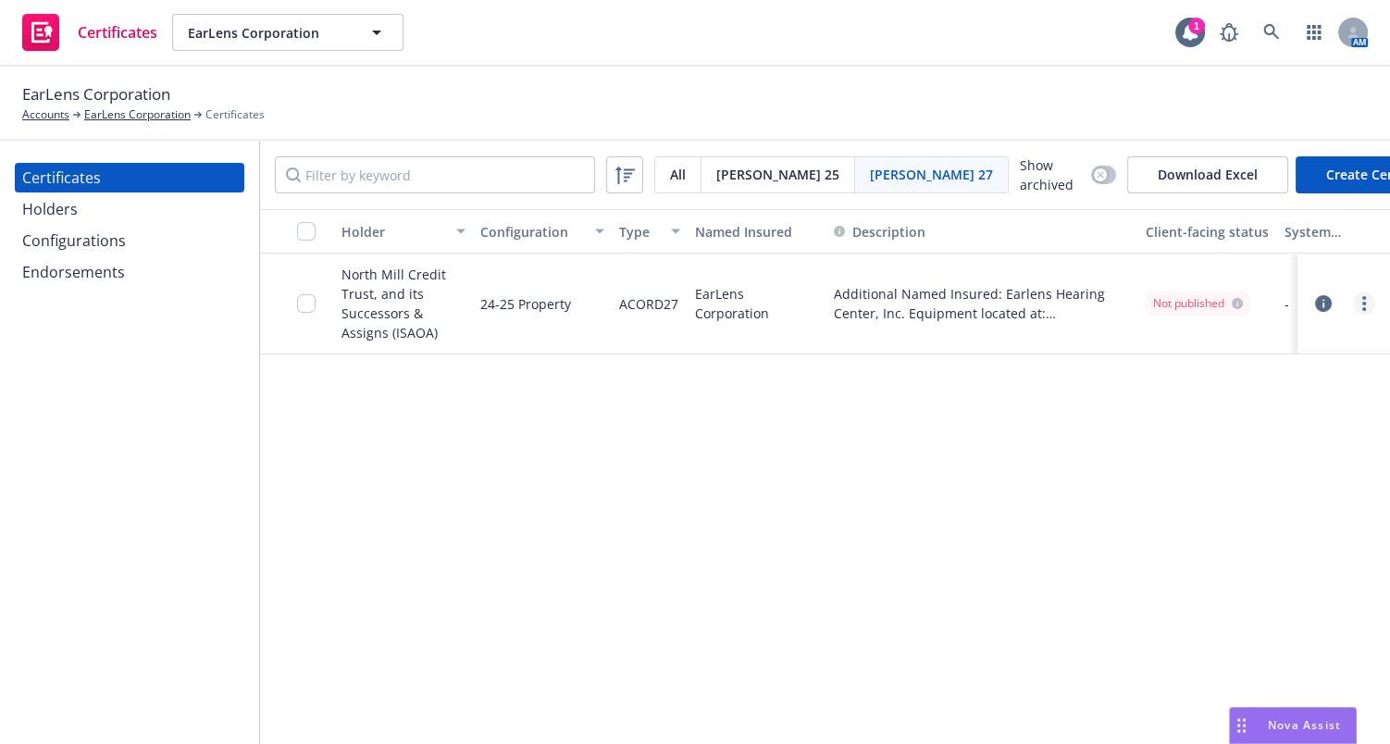
click at [1365, 302] on circle "more" at bounding box center [1364, 304] width 4 height 4
click at [1146, 413] on link "Regenerate" at bounding box center [1226, 413] width 296 height 37
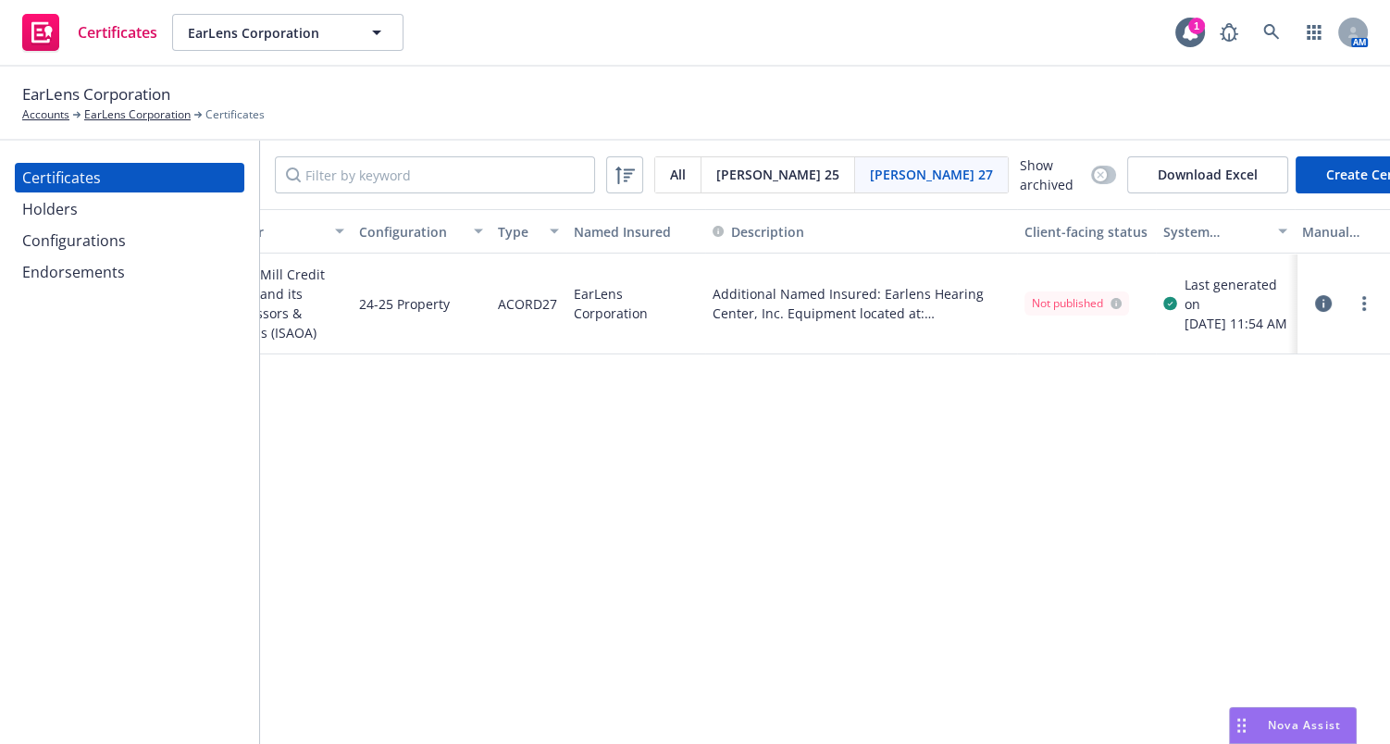
drag, startPoint x: 954, startPoint y: 437, endPoint x: 1125, endPoint y: 447, distance: 171.5
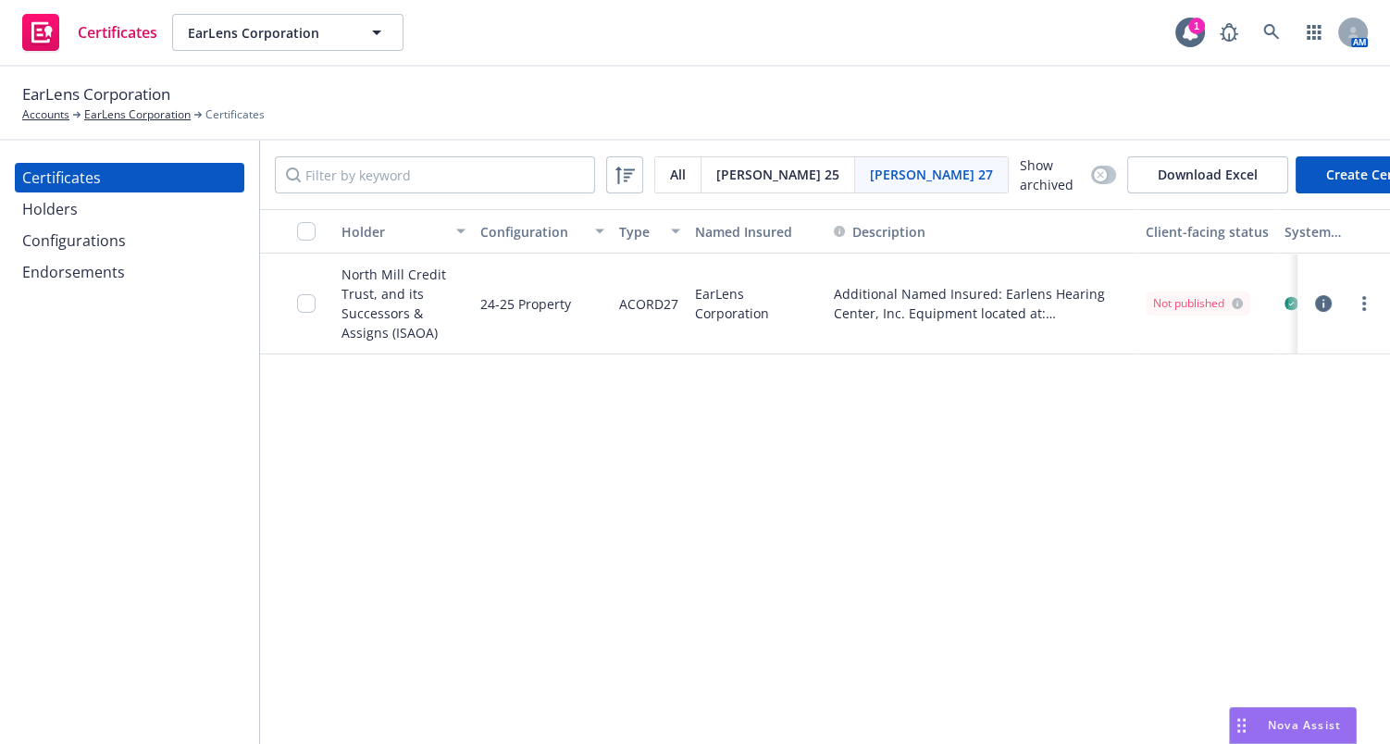
drag, startPoint x: 1113, startPoint y: 390, endPoint x: 439, endPoint y: 394, distance: 673.6
click at [1368, 293] on link "more" at bounding box center [1364, 303] width 22 height 22
click at [899, 515] on div "Holder Configuration Type Named Insured Description Client-facing status System…" at bounding box center [825, 477] width 1130 height 537
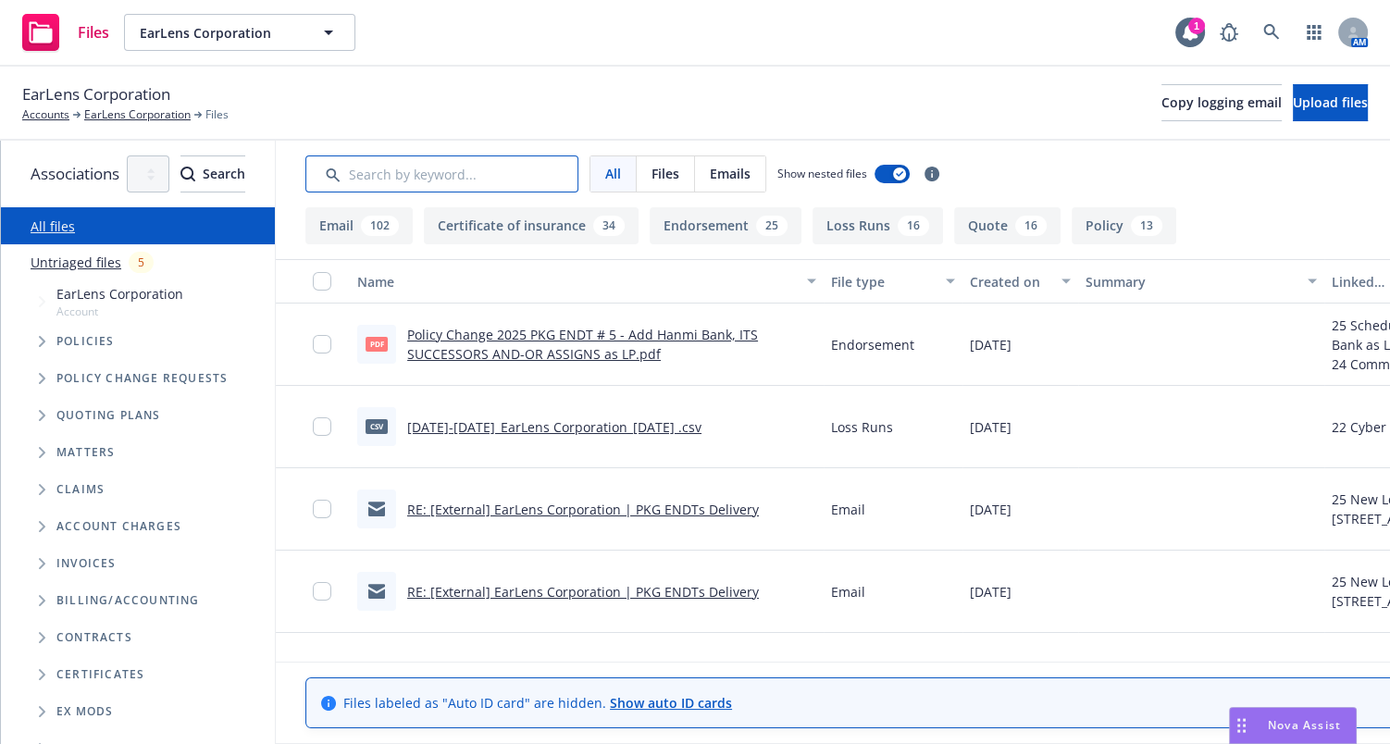
click at [481, 165] on input "Search by keyword..." at bounding box center [441, 173] width 273 height 37
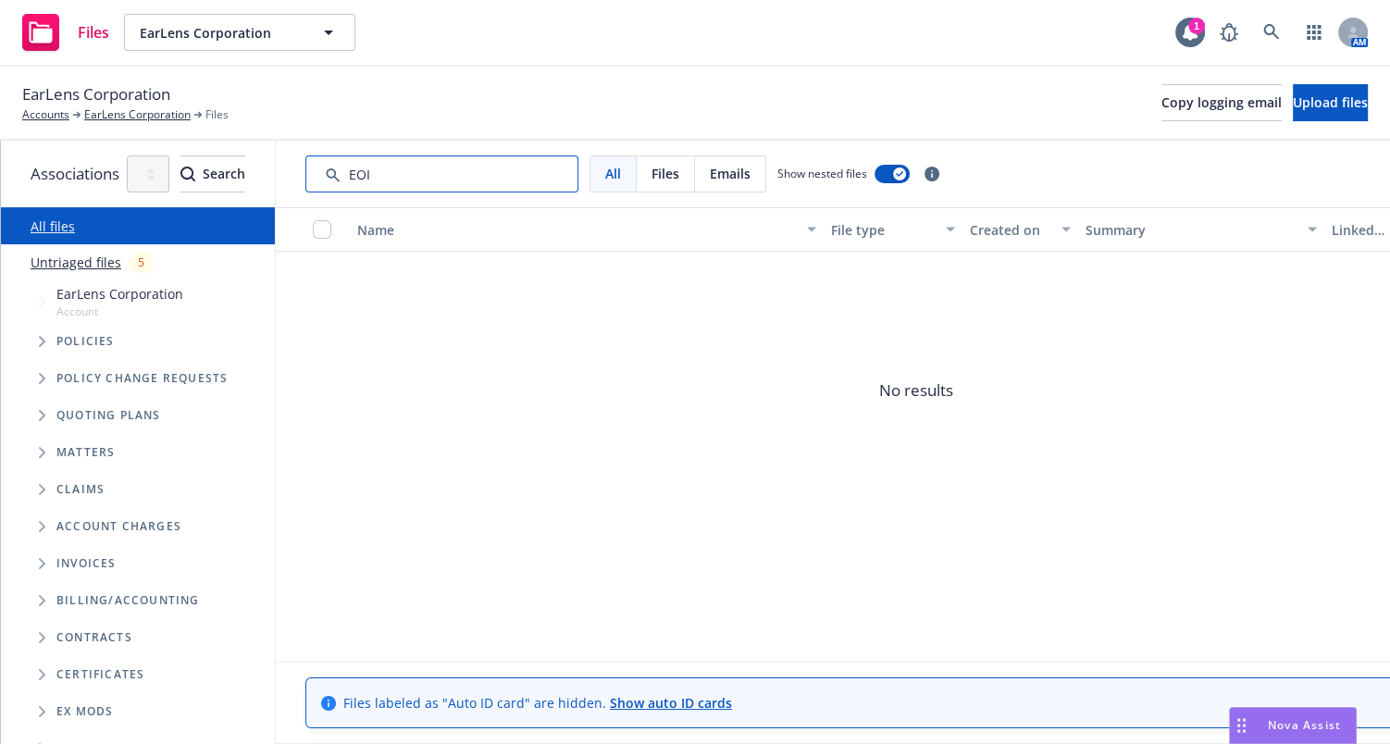
type input "EOI"
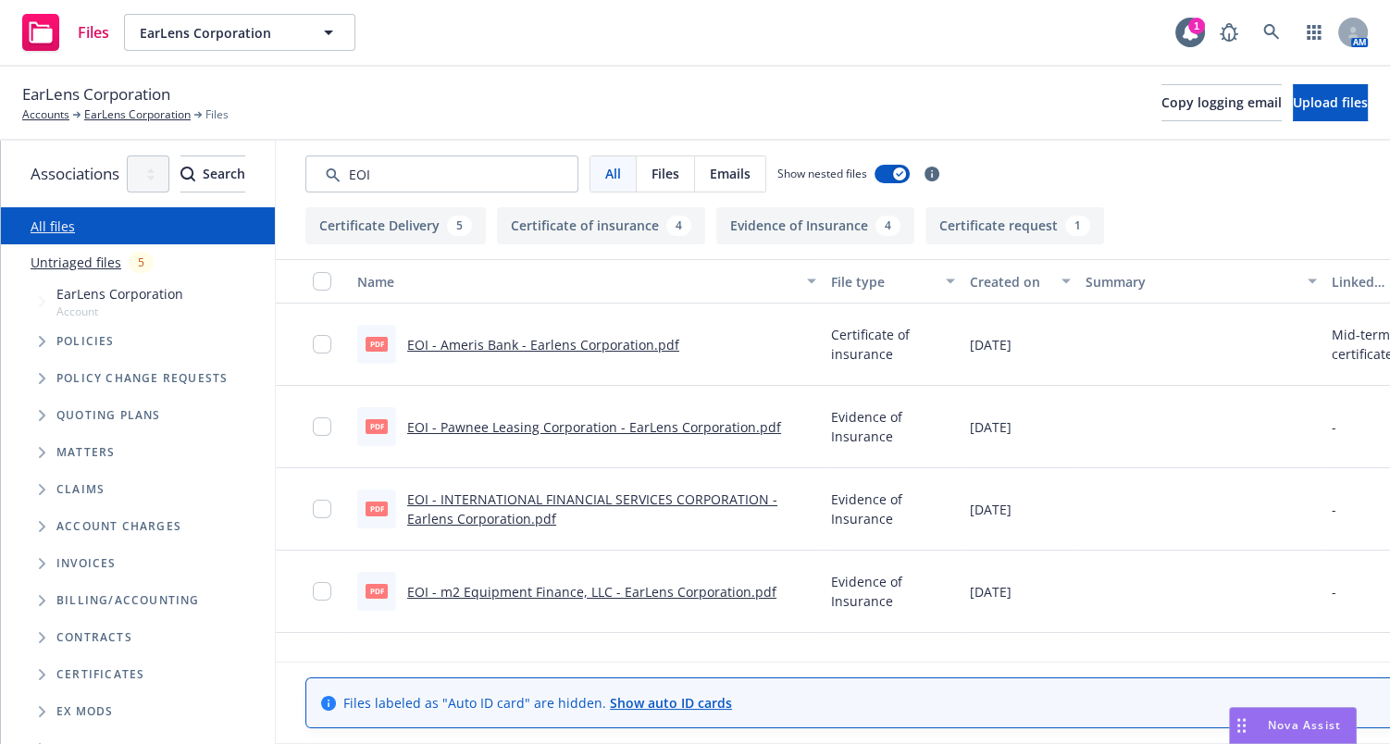
click at [588, 336] on link "EOI - Ameris Bank - Earlens Corporation.pdf" at bounding box center [543, 345] width 272 height 18
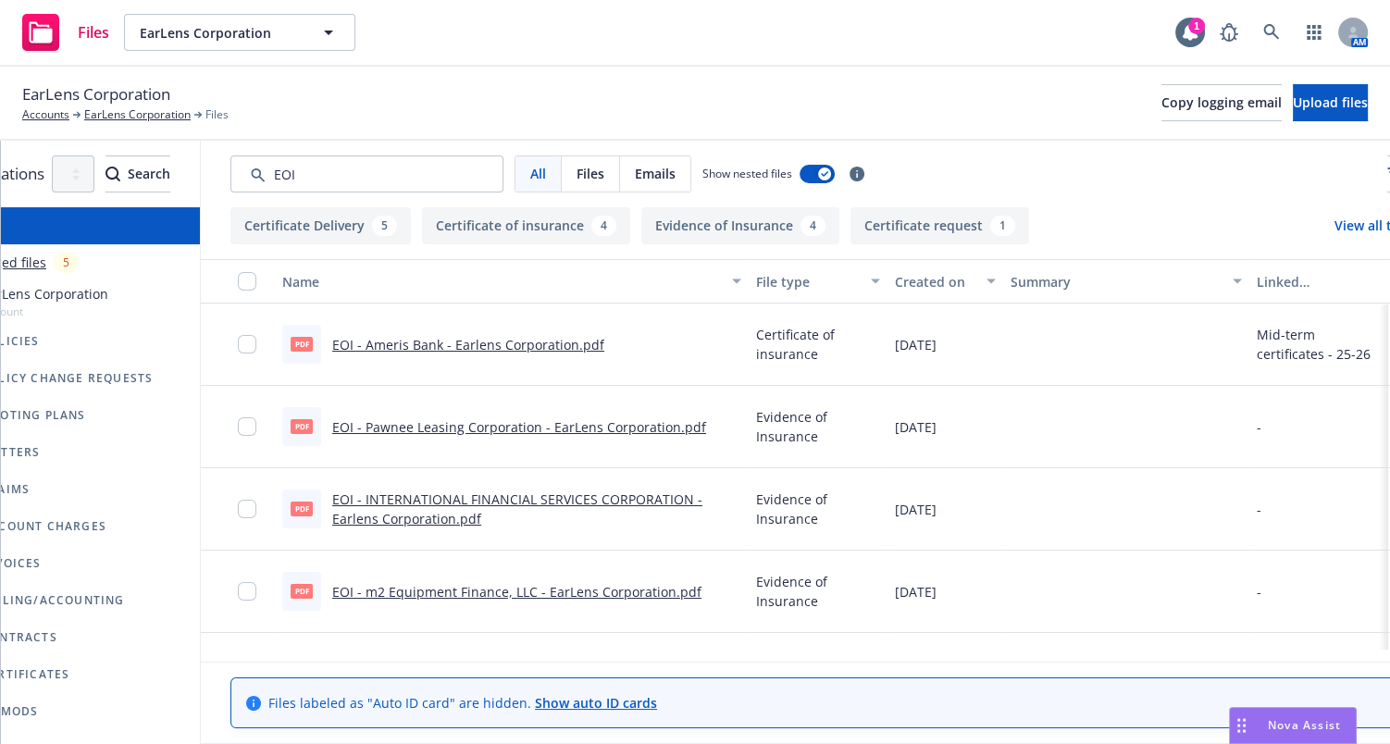
drag, startPoint x: 814, startPoint y: 339, endPoint x: 855, endPoint y: 325, distance: 43.0
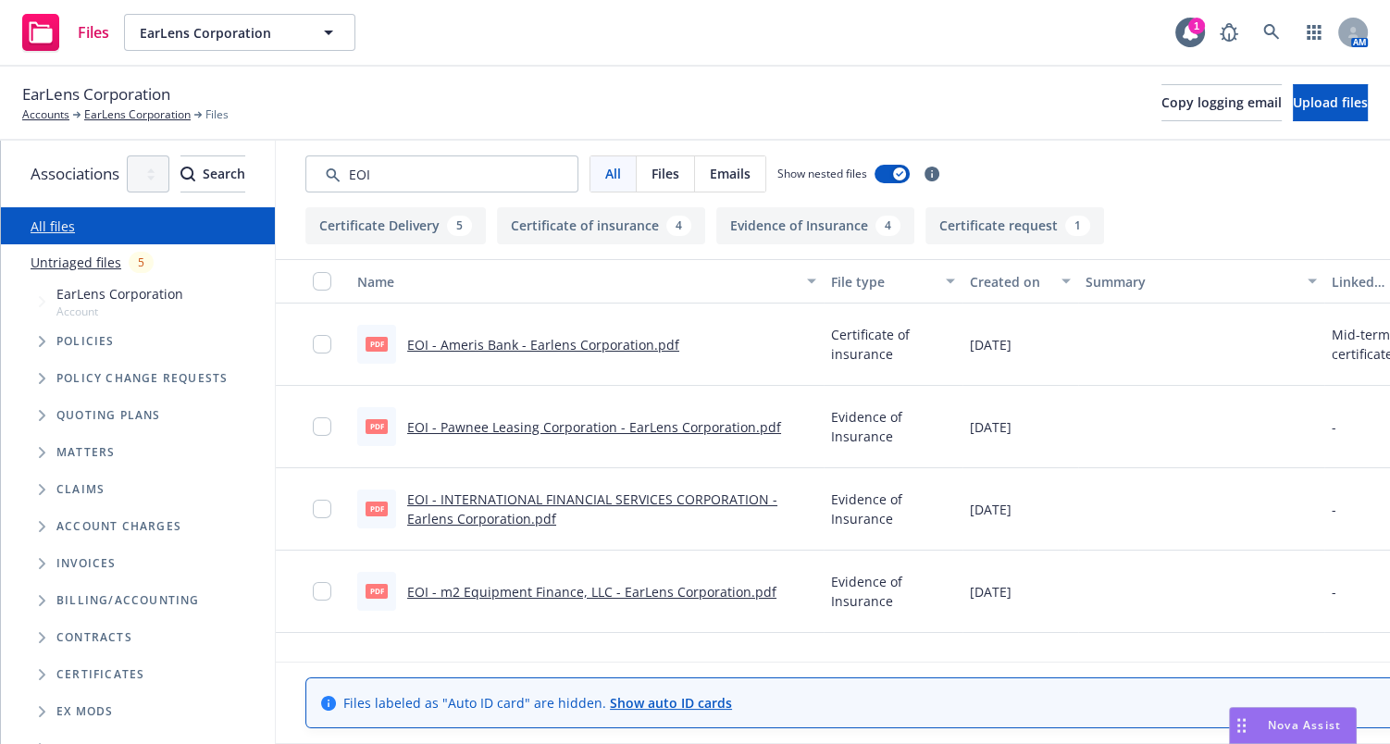
drag, startPoint x: 826, startPoint y: 339, endPoint x: 737, endPoint y: 349, distance: 89.4
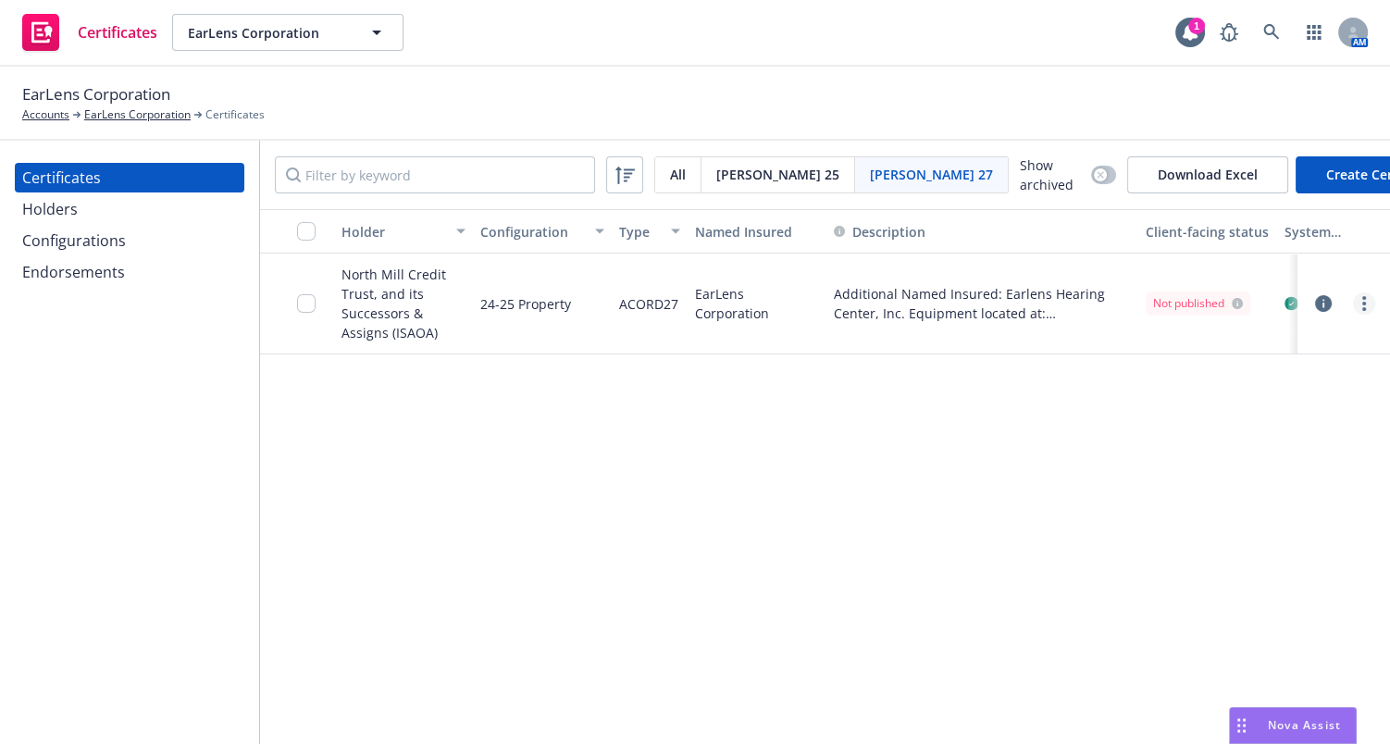
click at [1359, 296] on link "more" at bounding box center [1364, 303] width 22 height 22
click at [1194, 566] on link "Download uneditable generated certificate" at bounding box center [1226, 561] width 296 height 37
click at [101, 202] on div "Holders" at bounding box center [129, 209] width 215 height 30
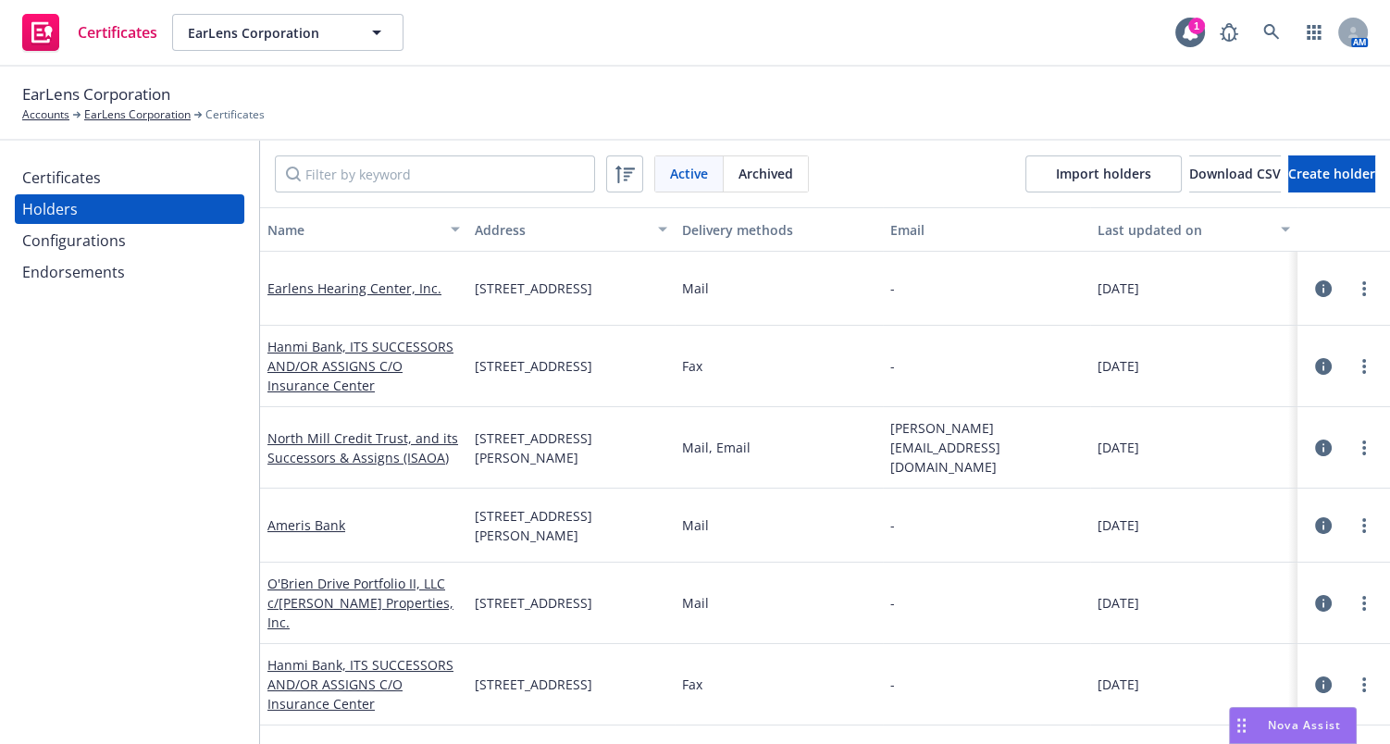
click at [154, 183] on div "Certificates" at bounding box center [129, 178] width 215 height 30
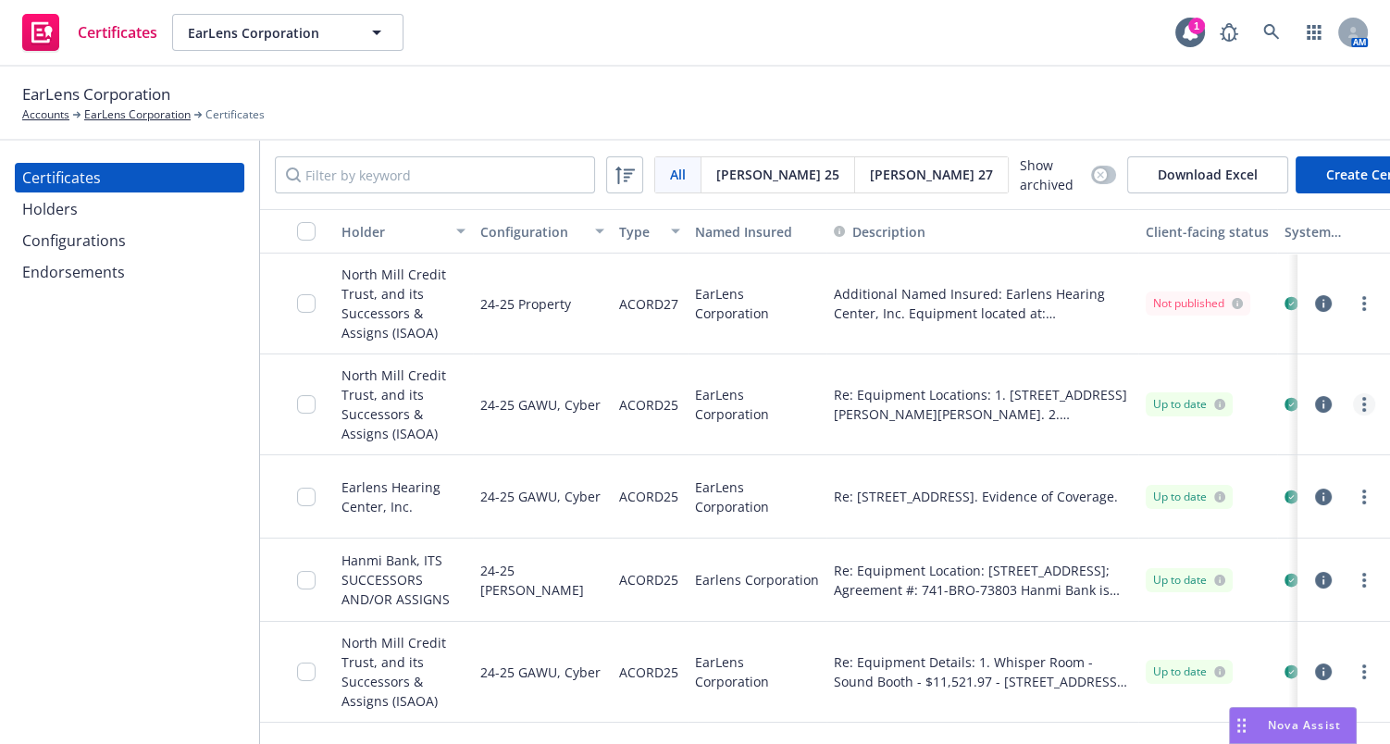
click at [1353, 413] on link "more" at bounding box center [1364, 404] width 22 height 22
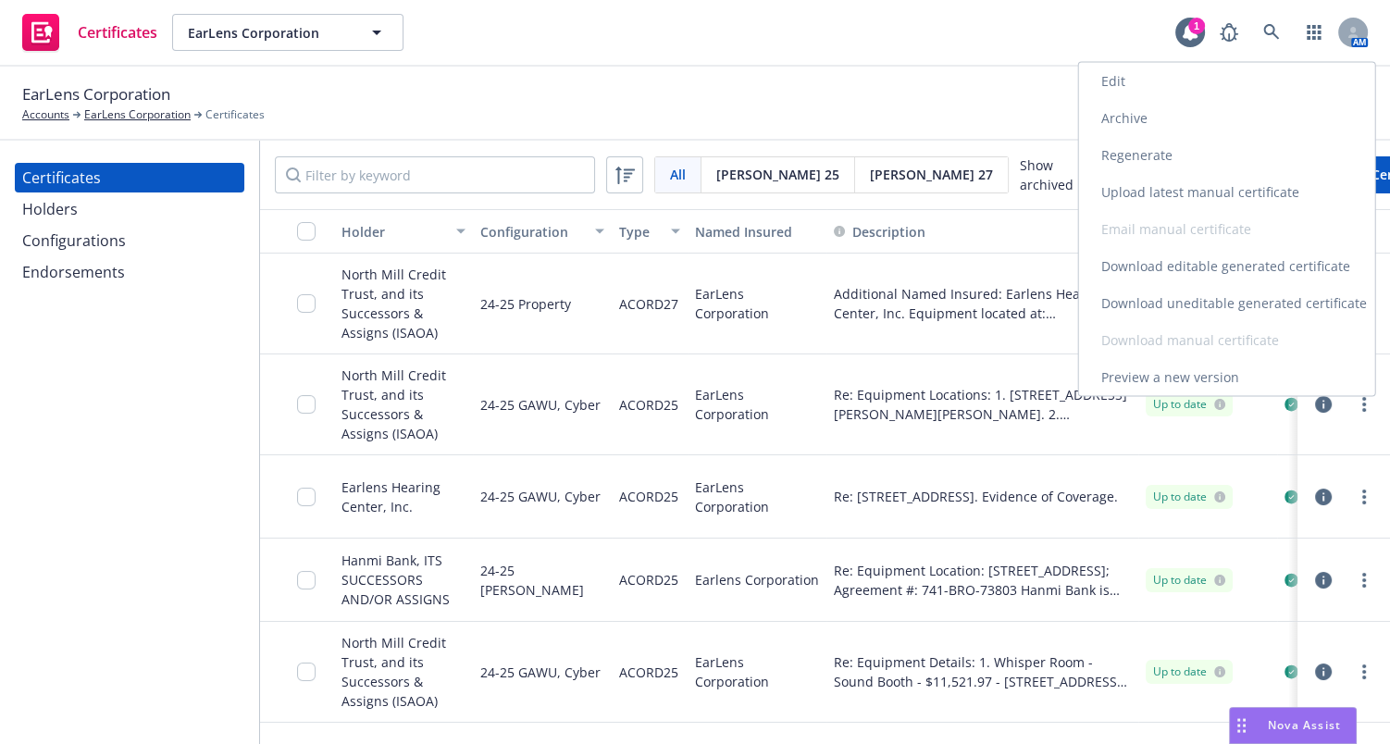
click at [1108, 83] on link "Edit" at bounding box center [1227, 81] width 296 height 37
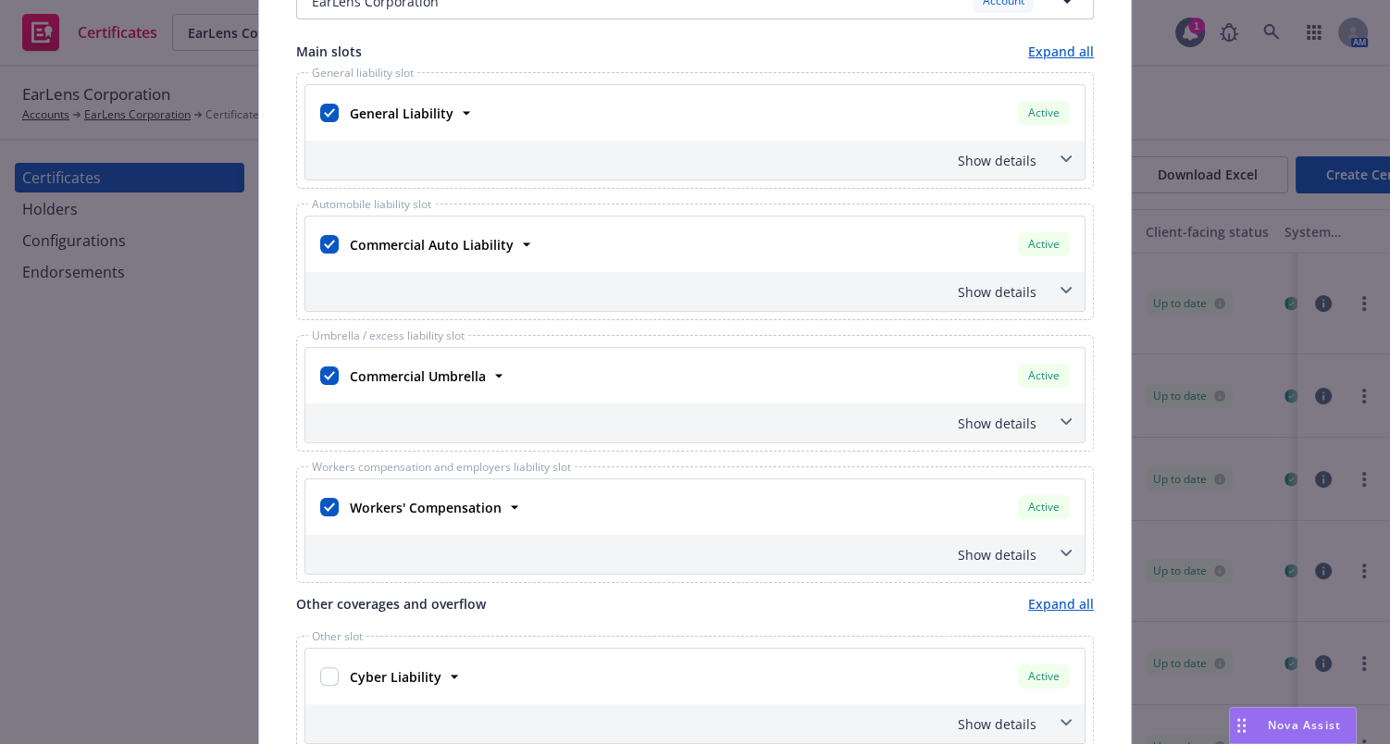
scroll to position [375, 0]
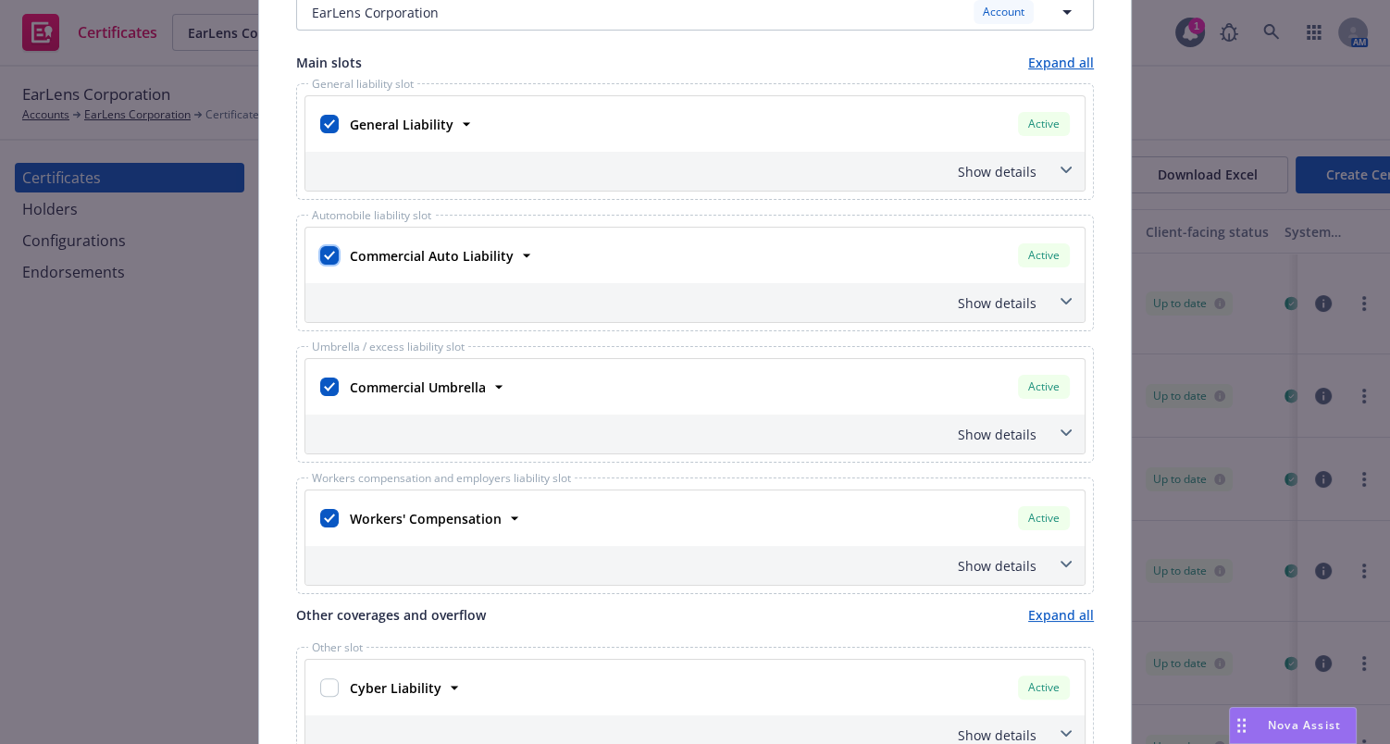
click at [320, 248] on input "checkbox" at bounding box center [329, 255] width 19 height 19
checkbox input "false"
click at [316, 374] on div at bounding box center [329, 386] width 26 height 33
click at [320, 382] on input "checkbox" at bounding box center [329, 387] width 19 height 19
checkbox input "false"
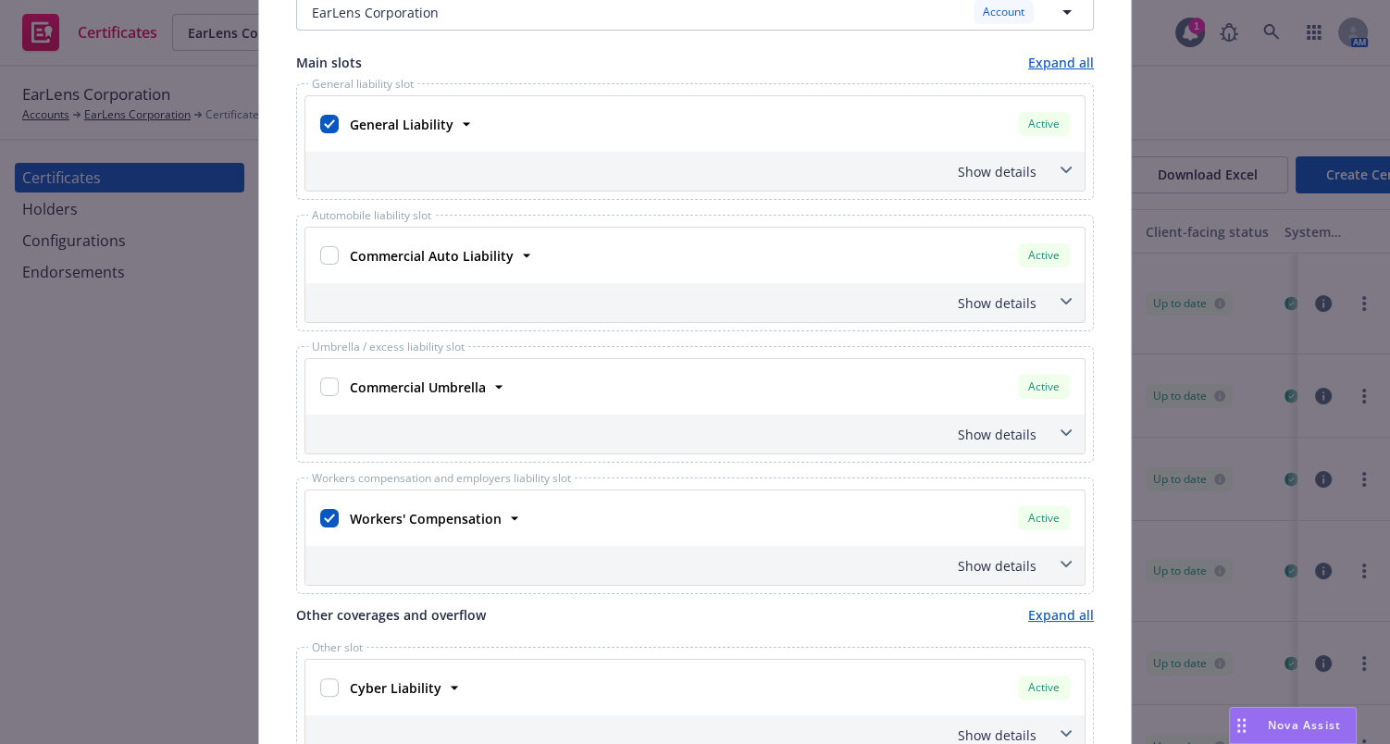
click at [323, 508] on div at bounding box center [329, 518] width 19 height 26
click at [323, 509] on input "checkbox" at bounding box center [329, 518] width 19 height 19
checkbox input "false"
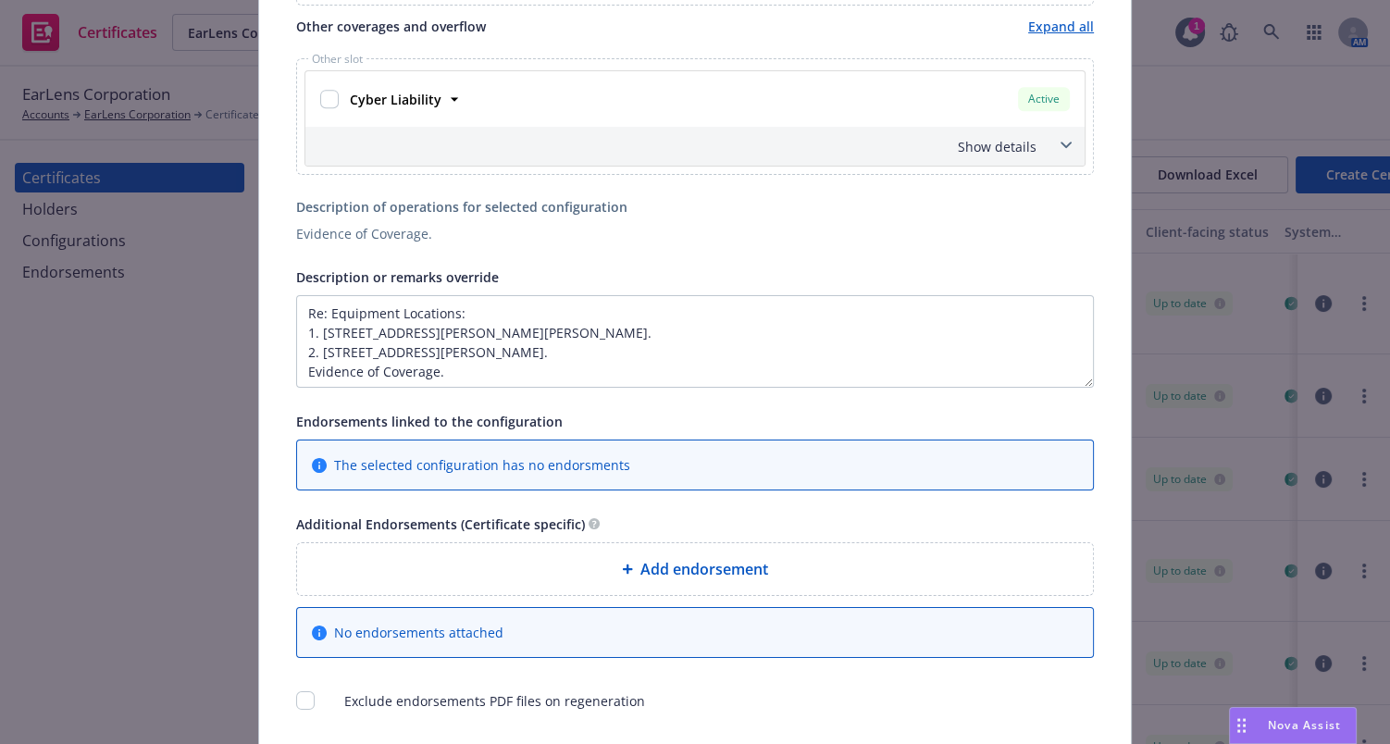
scroll to position [1, 0]
click at [455, 361] on textarea "Re: Equipment Locations: 1. 850 Johns Hopkins Drive, Greenville, NC 27834. 2. 2…" at bounding box center [695, 341] width 798 height 93
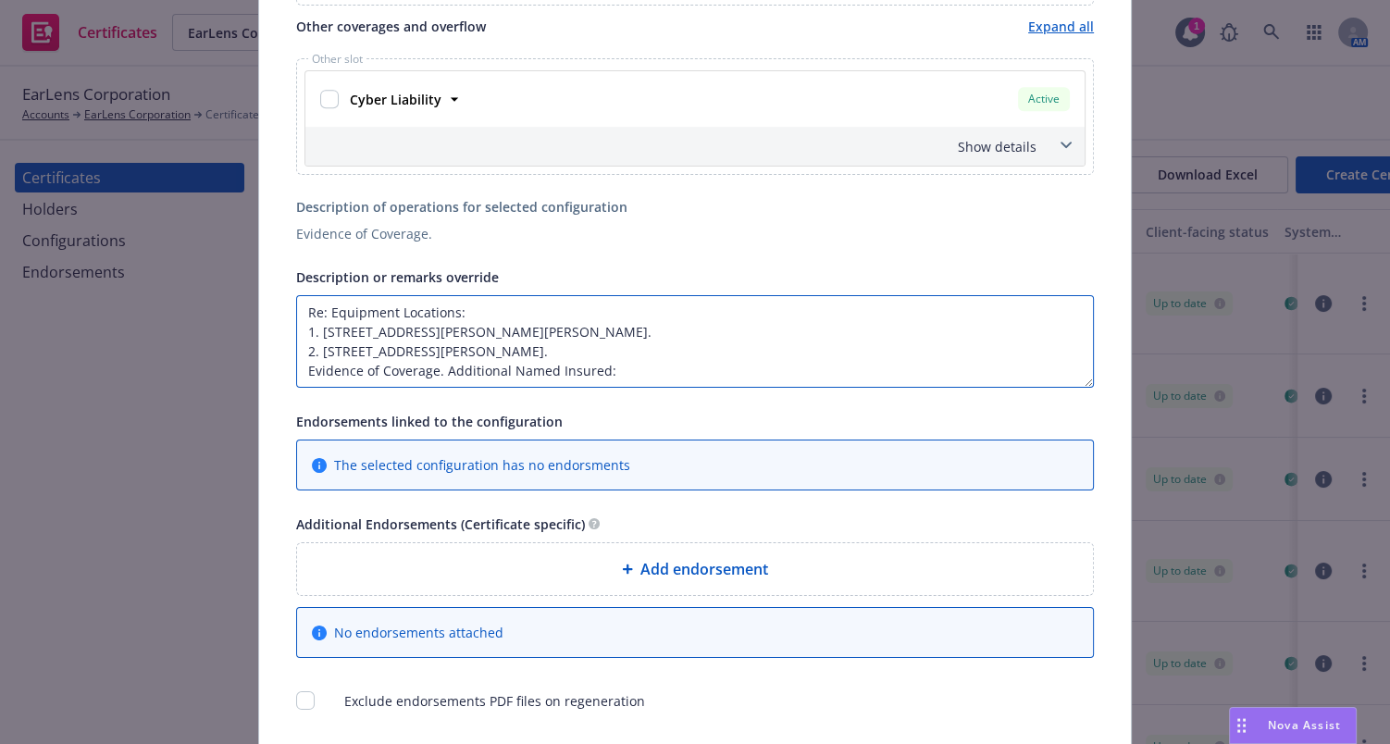
paste textarea "Earlens Hearing center, Inc."
click at [707, 366] on textarea "Re: Equipment Locations: 1. 850 Johns Hopkins Drive, Greenville, NC 27834. 2. 2…" at bounding box center [695, 341] width 798 height 93
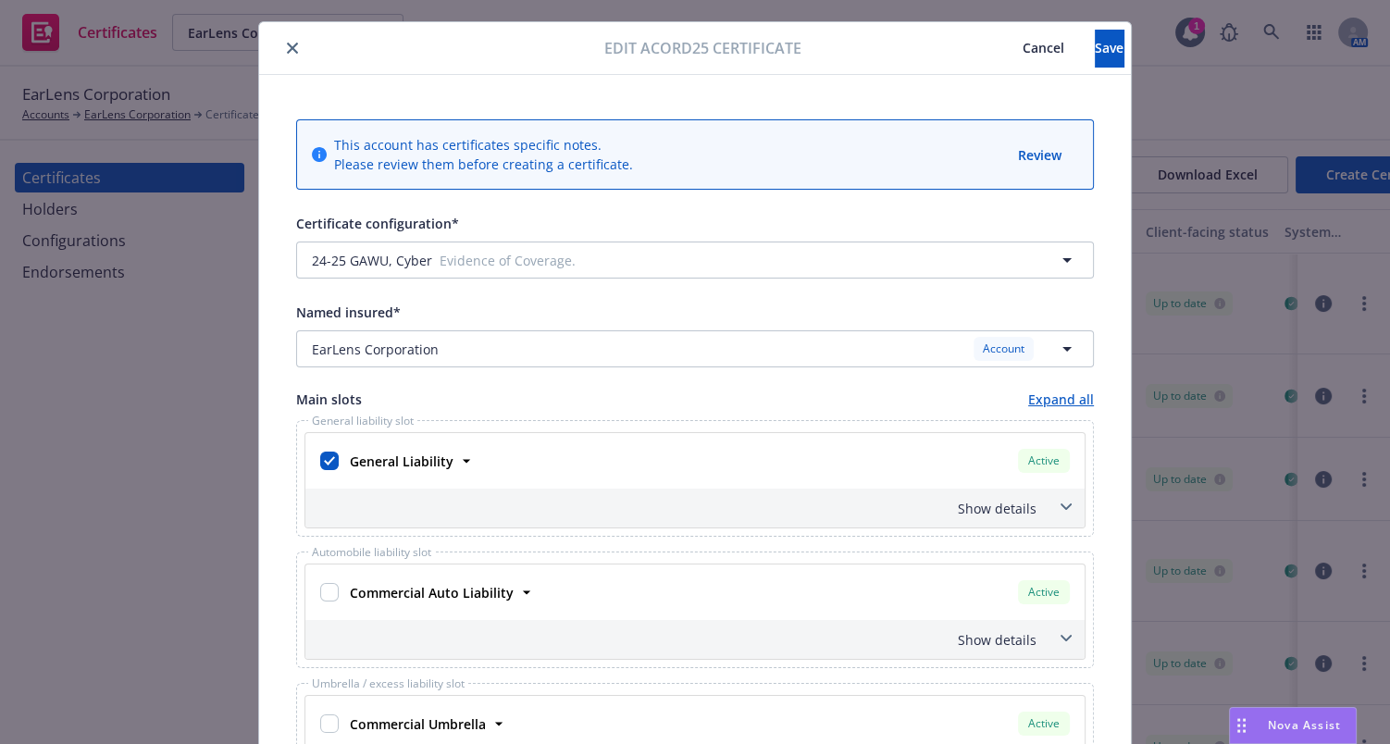
scroll to position [0, 0]
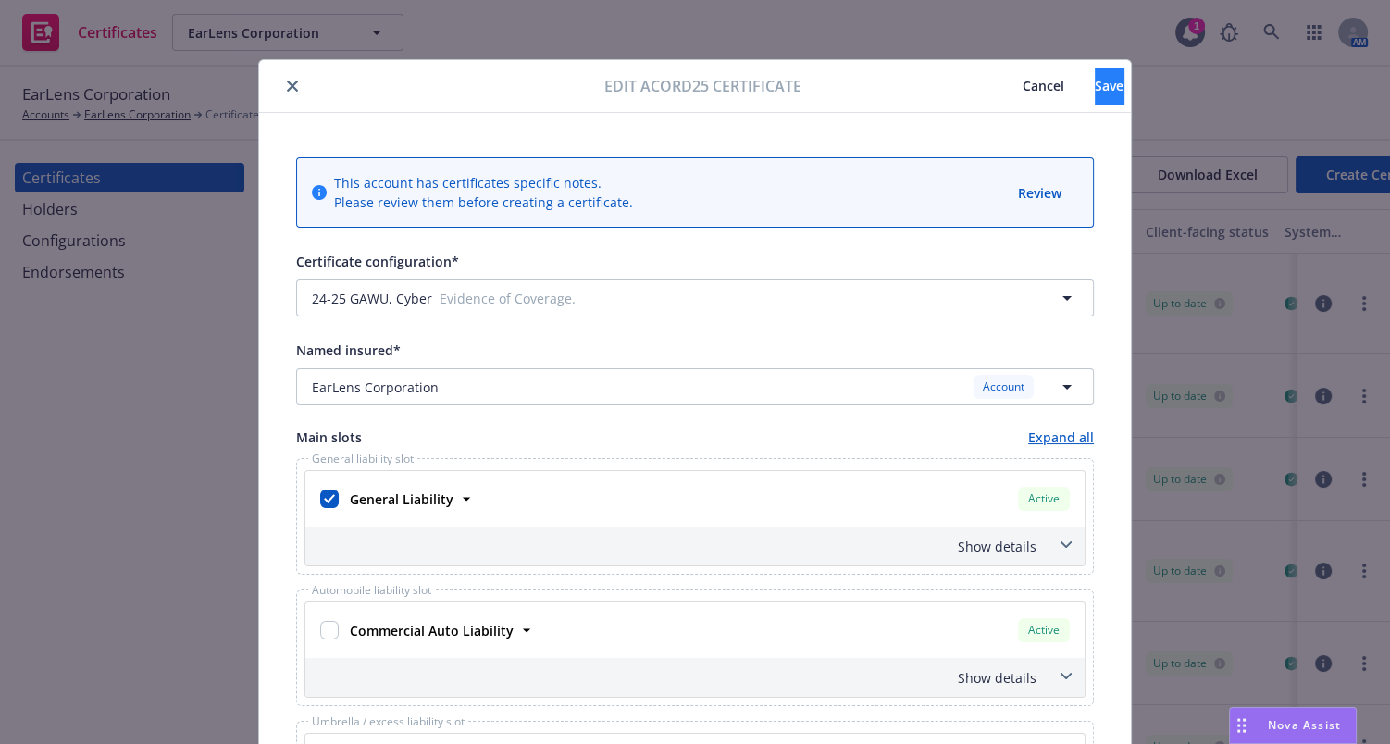
type textarea "Re: Equipment Locations: 1. [STREET_ADDRESS][PERSON_NAME][PERSON_NAME]. 2. [STR…"
click at [1095, 93] on button "Save" at bounding box center [1109, 86] width 29 height 37
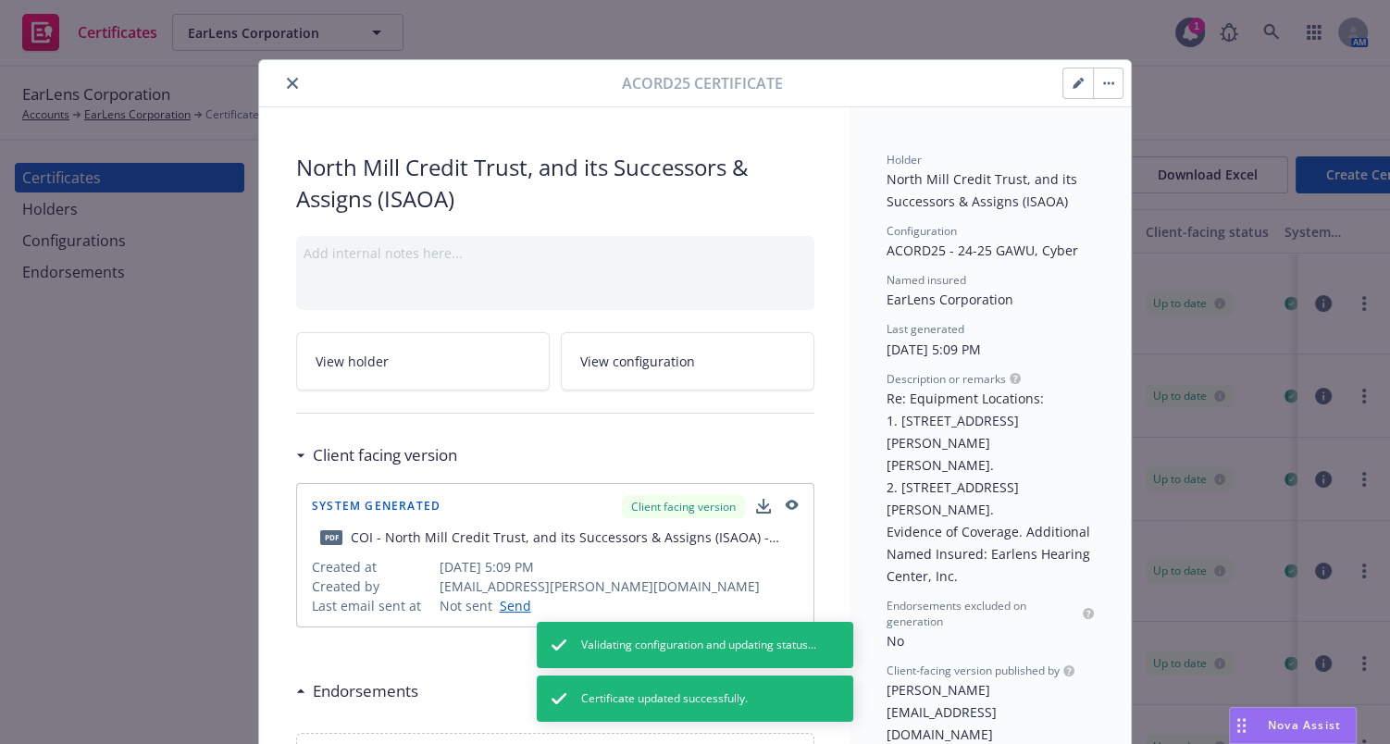
click at [287, 83] on icon "close" at bounding box center [292, 83] width 11 height 11
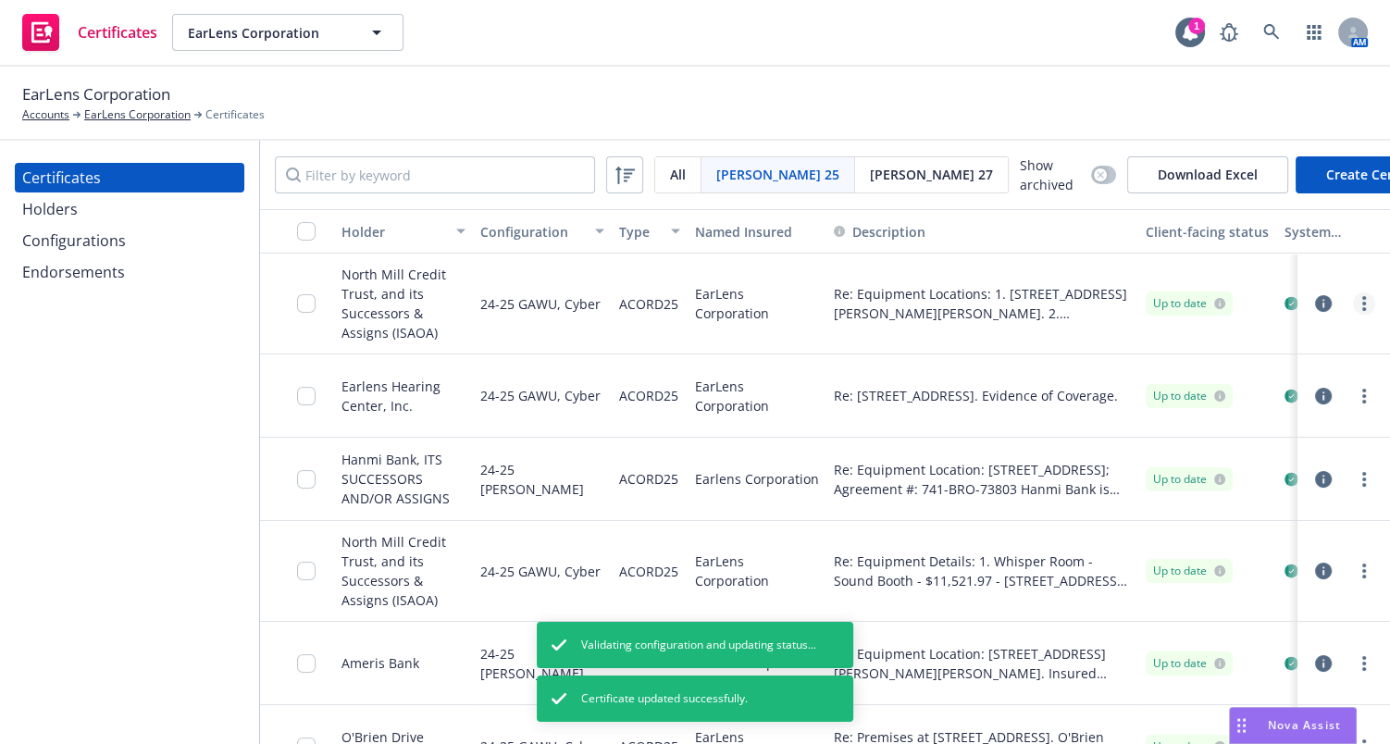
click at [1353, 305] on link "more" at bounding box center [1364, 303] width 22 height 22
click at [1113, 415] on link "Regenerate" at bounding box center [1213, 413] width 296 height 37
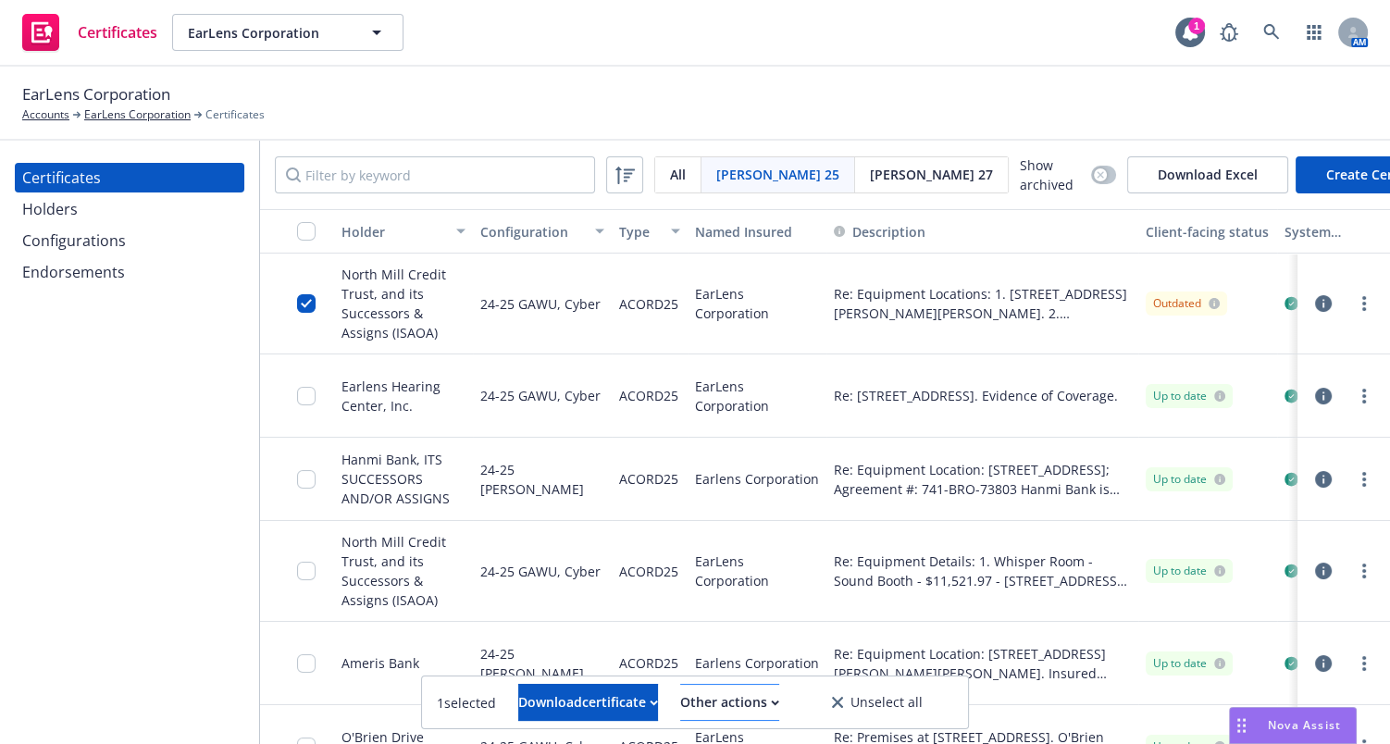
click at [736, 720] on div "1 selected Download certificate Other actions Unselect all" at bounding box center [695, 702] width 546 height 52
click at [738, 688] on div "Other actions" at bounding box center [729, 702] width 99 height 35
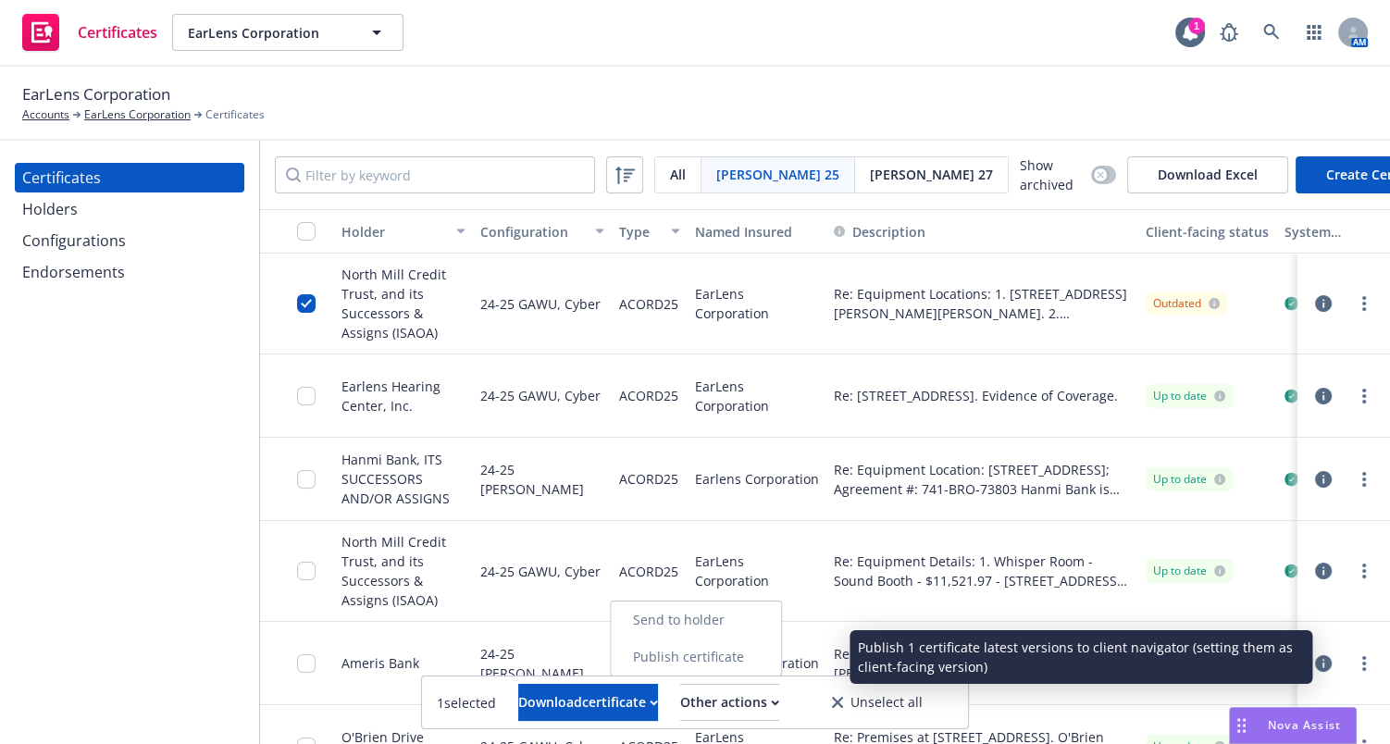
click at [740, 658] on link "Publish certificate" at bounding box center [696, 656] width 170 height 37
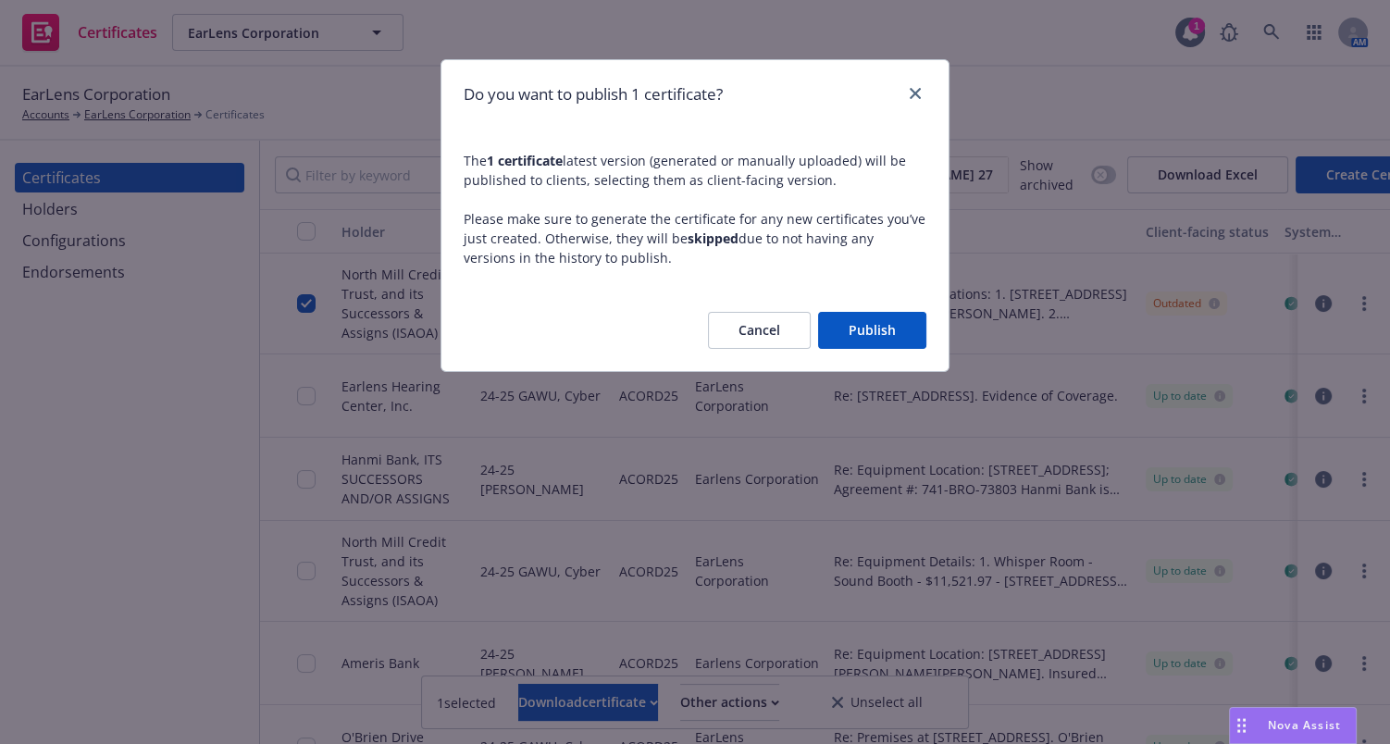
click at [875, 323] on button "Publish" at bounding box center [872, 330] width 108 height 37
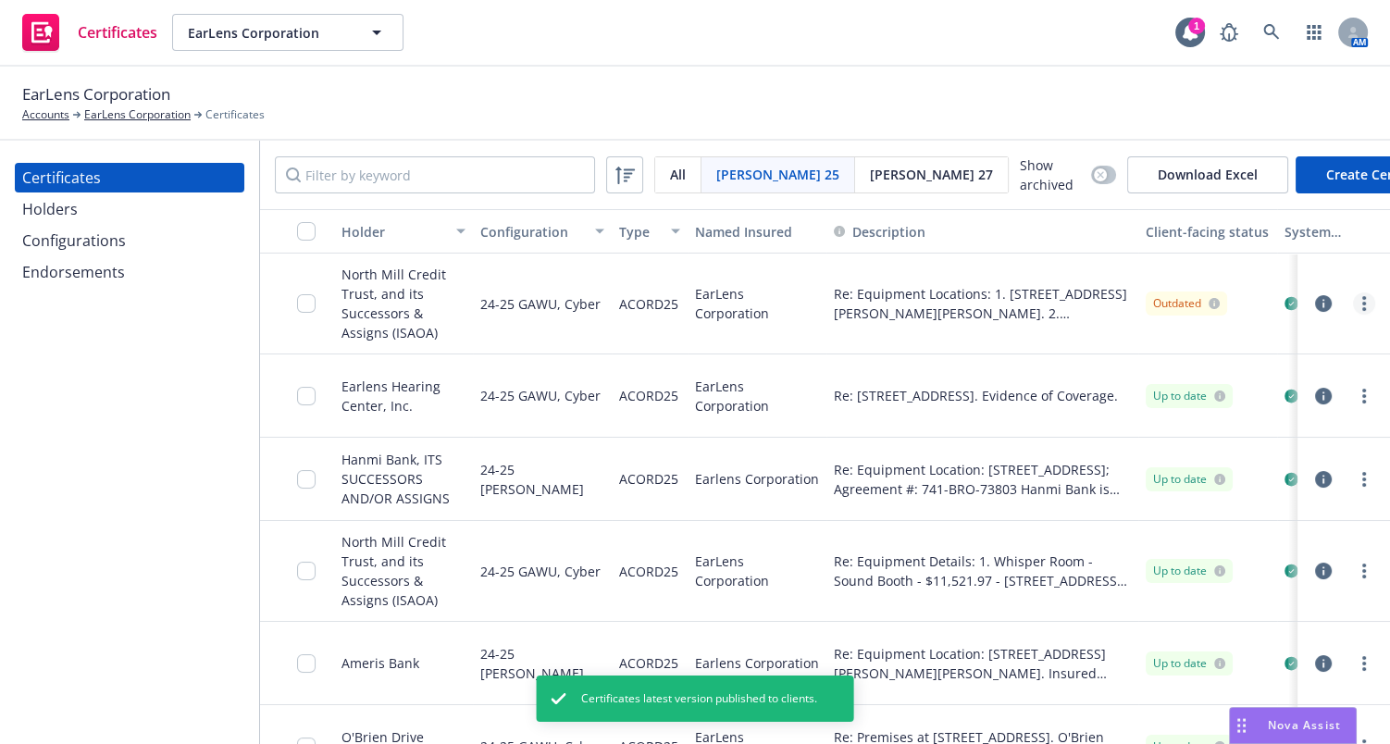
click at [1353, 300] on link "more" at bounding box center [1364, 303] width 22 height 22
click at [925, 117] on div "EarLens Corporation Accounts EarLens Corporation Certificates" at bounding box center [694, 102] width 1345 height 41
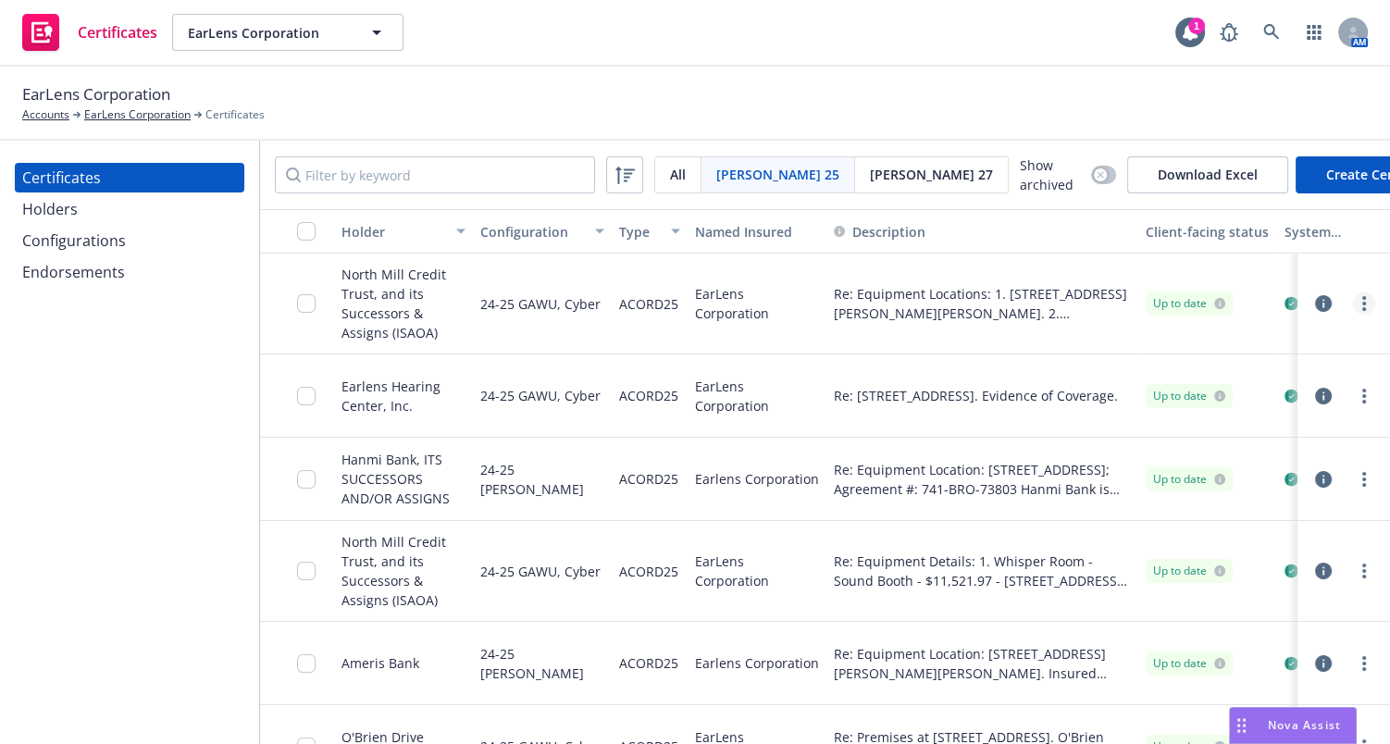
click at [1353, 305] on link "more" at bounding box center [1364, 303] width 22 height 22
click at [1157, 575] on link "Download uneditable generated certificate" at bounding box center [1213, 561] width 296 height 37
